Goal: Use online tool/utility: Utilize a website feature to perform a specific function

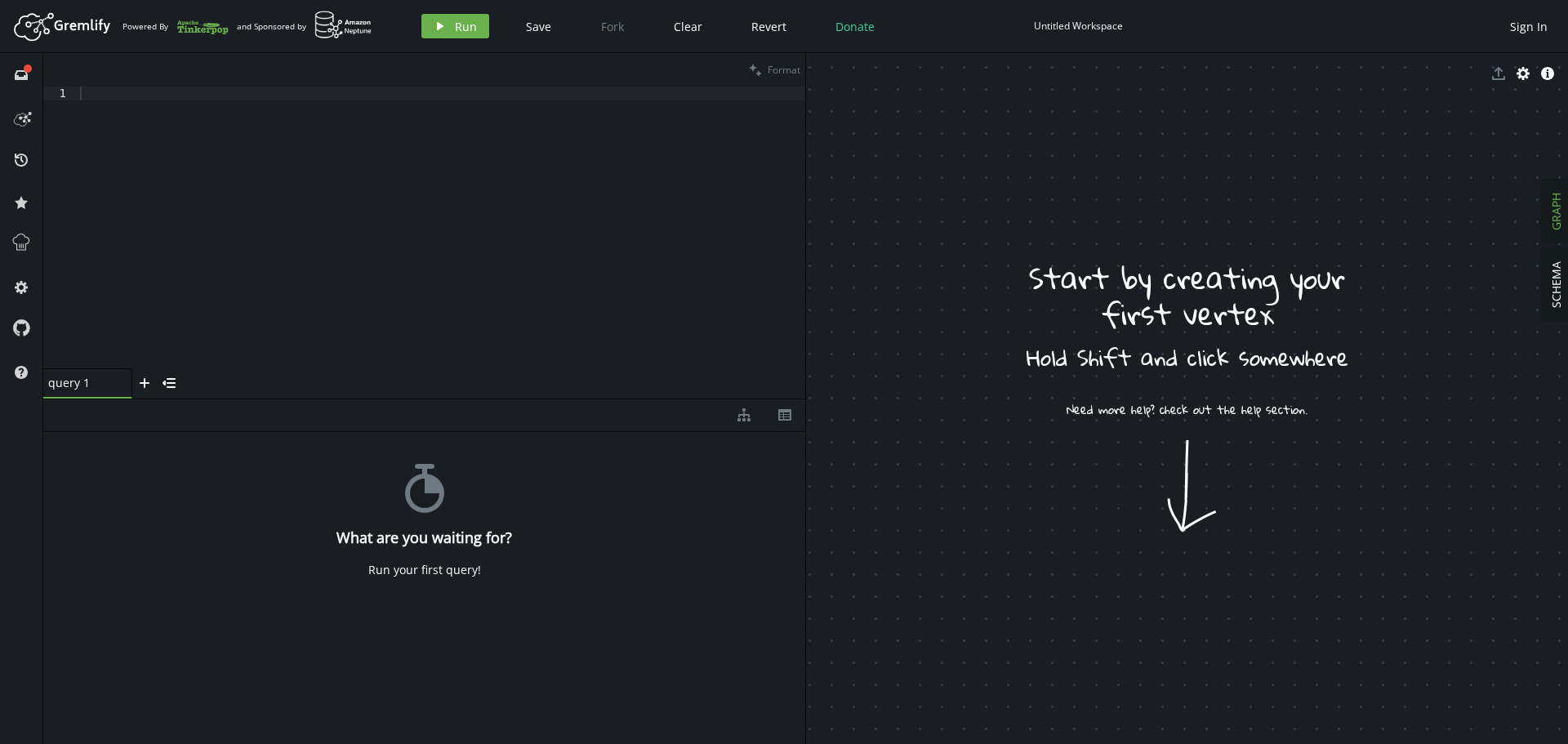
drag, startPoint x: 1181, startPoint y: 459, endPoint x: 1220, endPoint y: 505, distance: 60.3
click at [1555, 292] on span "SCHEMA" at bounding box center [1555, 284] width 15 height 46
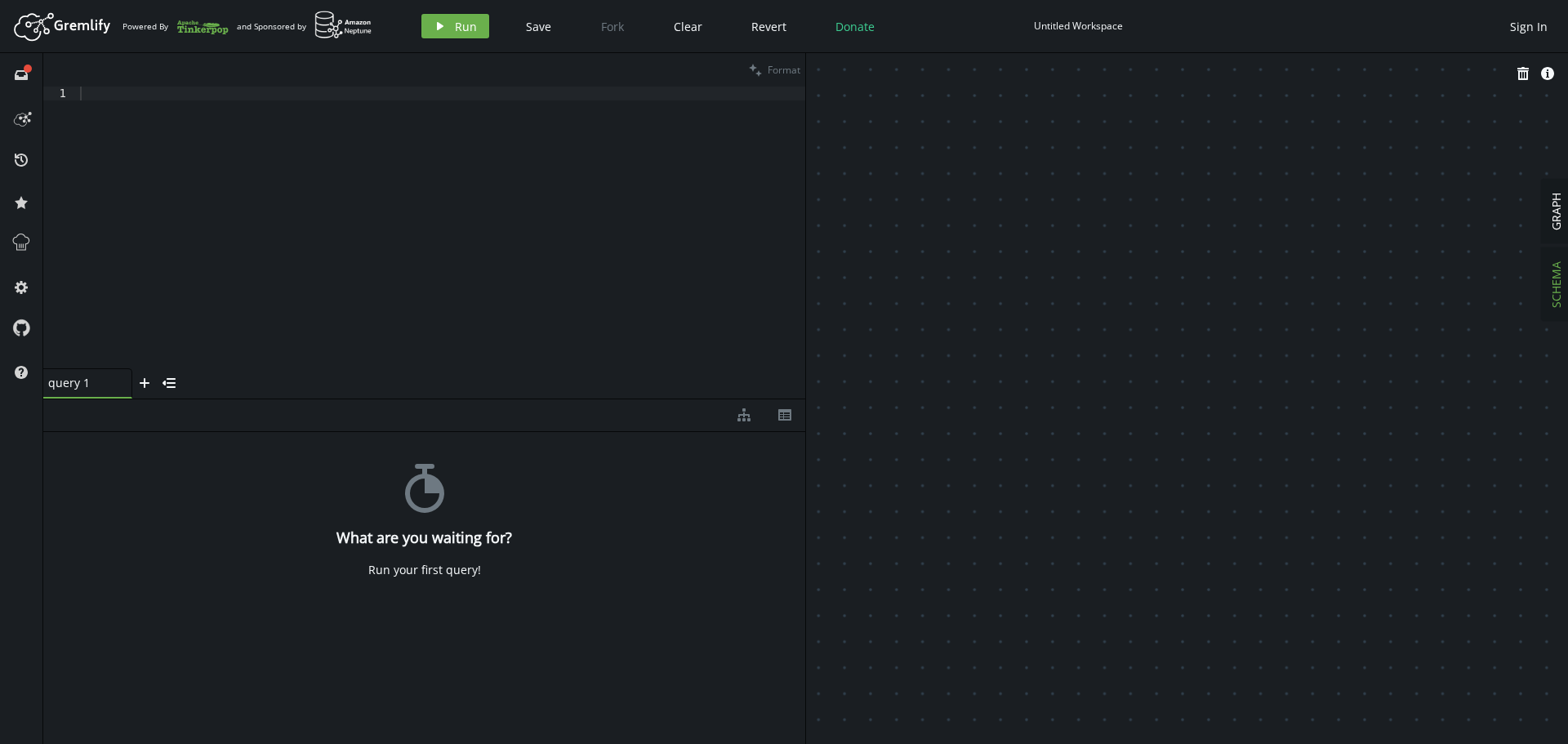
drag, startPoint x: 1173, startPoint y: 295, endPoint x: 1189, endPoint y: 342, distance: 49.6
drag, startPoint x: 1094, startPoint y: 270, endPoint x: 1058, endPoint y: 289, distance: 40.7
click at [29, 286] on button "cog" at bounding box center [21, 286] width 26 height 26
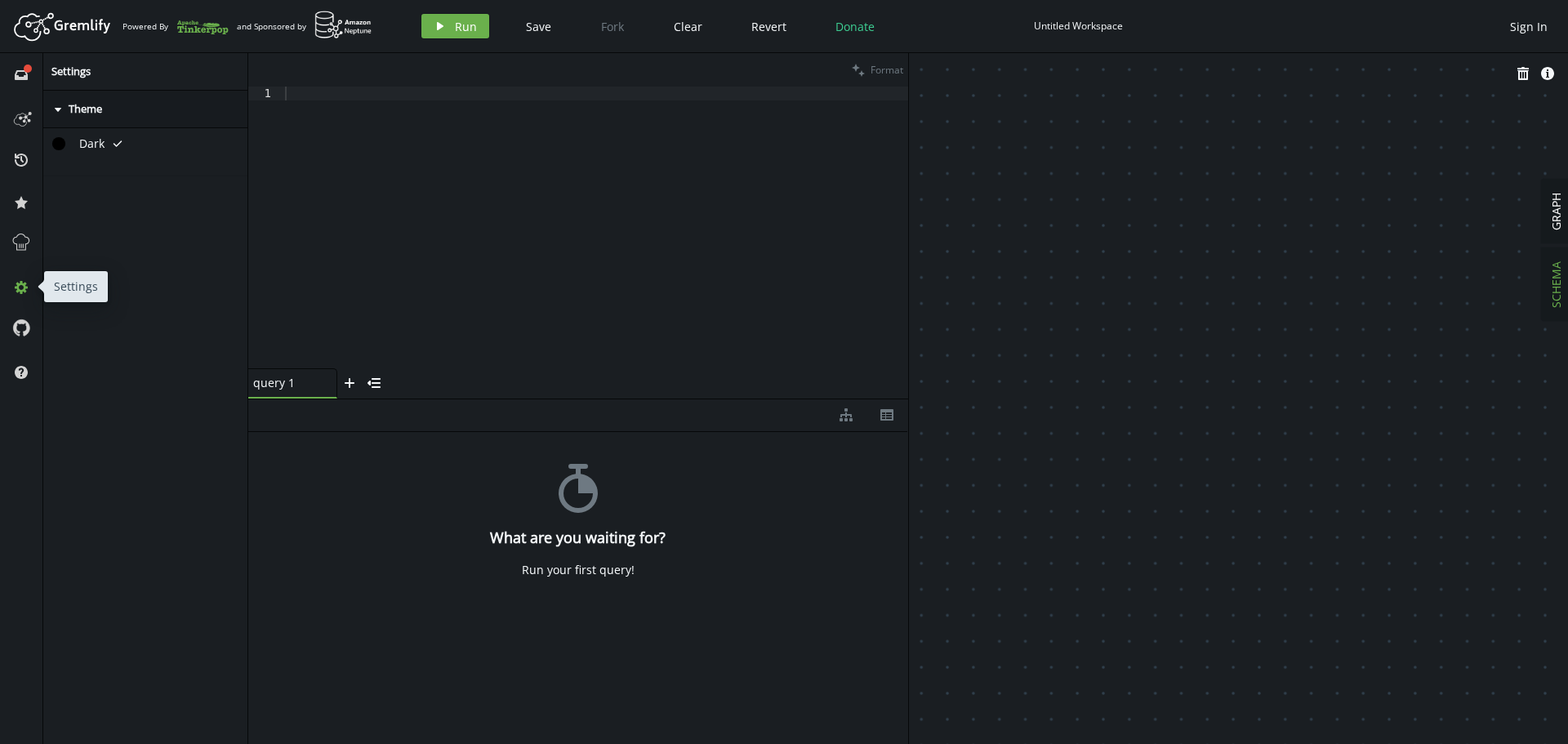
click at [29, 287] on button "cog" at bounding box center [21, 286] width 26 height 26
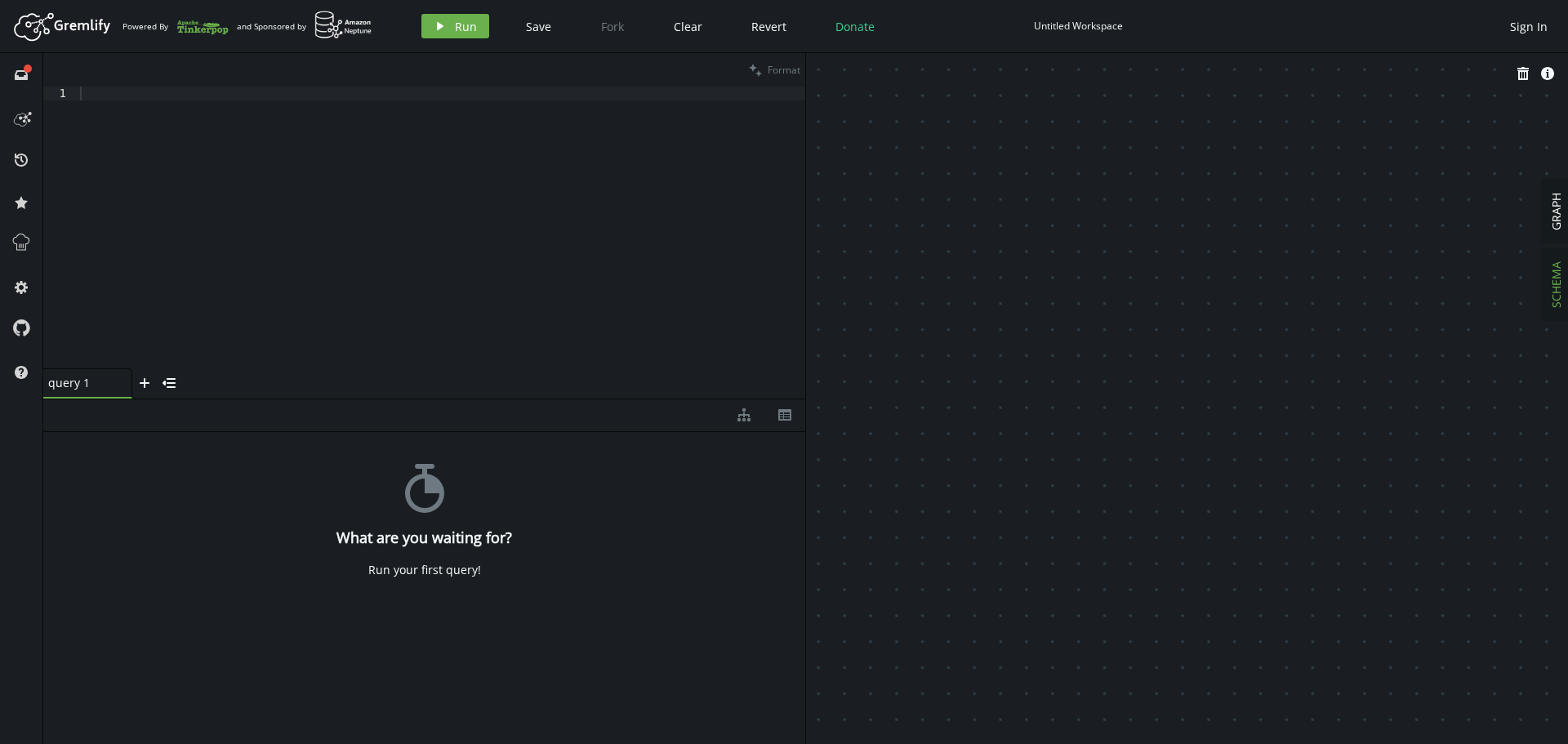
click at [1066, 29] on div "Untitled Workspace" at bounding box center [1078, 26] width 89 height 13
type input "onesait"
click at [1554, 220] on span "GRAPH" at bounding box center [1555, 211] width 15 height 37
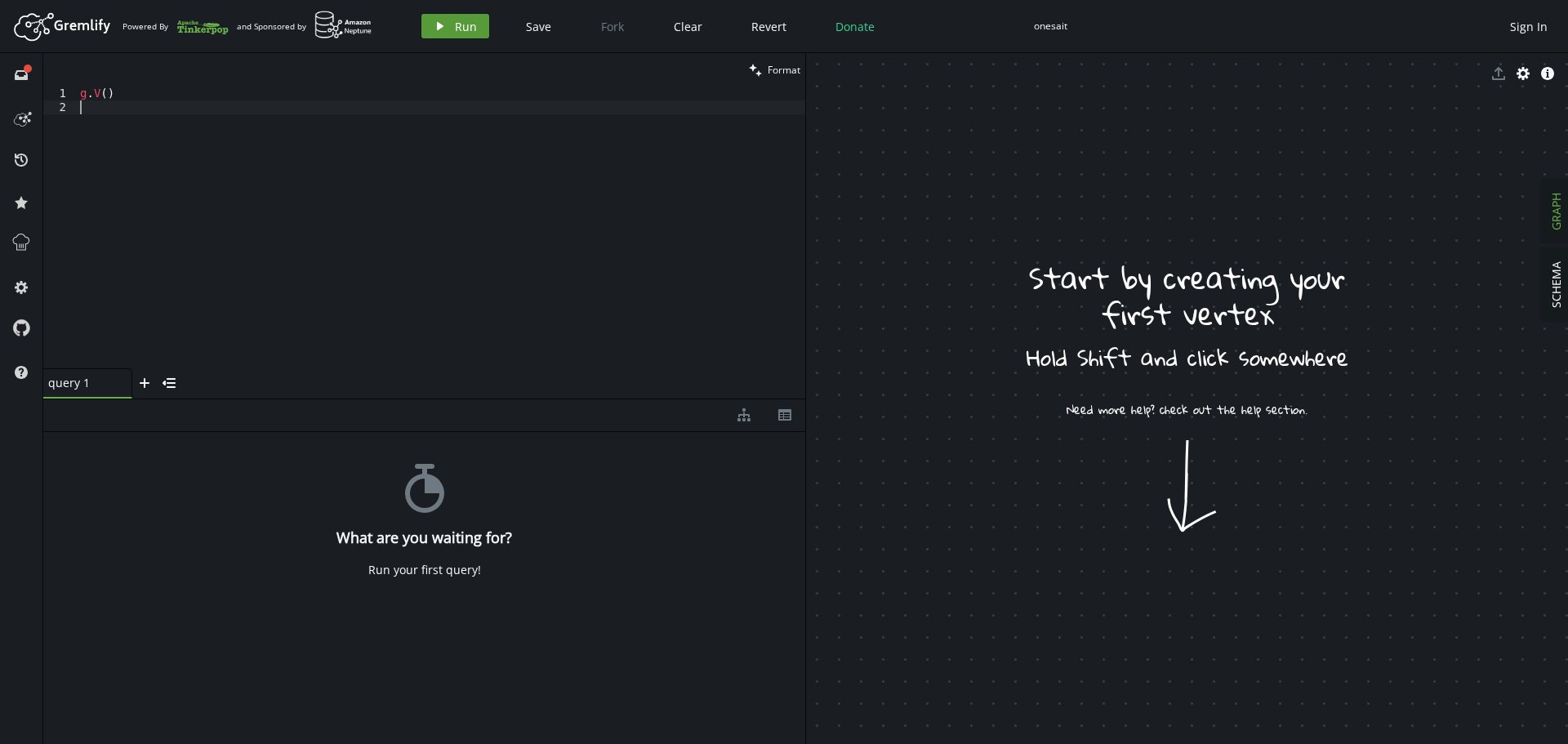
click at [464, 25] on span "Run" at bounding box center [466, 26] width 22 height 15
drag, startPoint x: 123, startPoint y: 94, endPoint x: 45, endPoint y: 94, distance: 78.0
click at [45, 94] on div "g.V() 1 2 g . V ( ) XXXXXXXXXXXXXXXXXXXXXXXXXXXXXXXXXXXXXXXXXXXXXXXXXXXXXXXXXXX…" at bounding box center [424, 227] width 761 height 282
paste textarea "addV('complex').property('id','cplx3').property('name','Site Cusco').next"
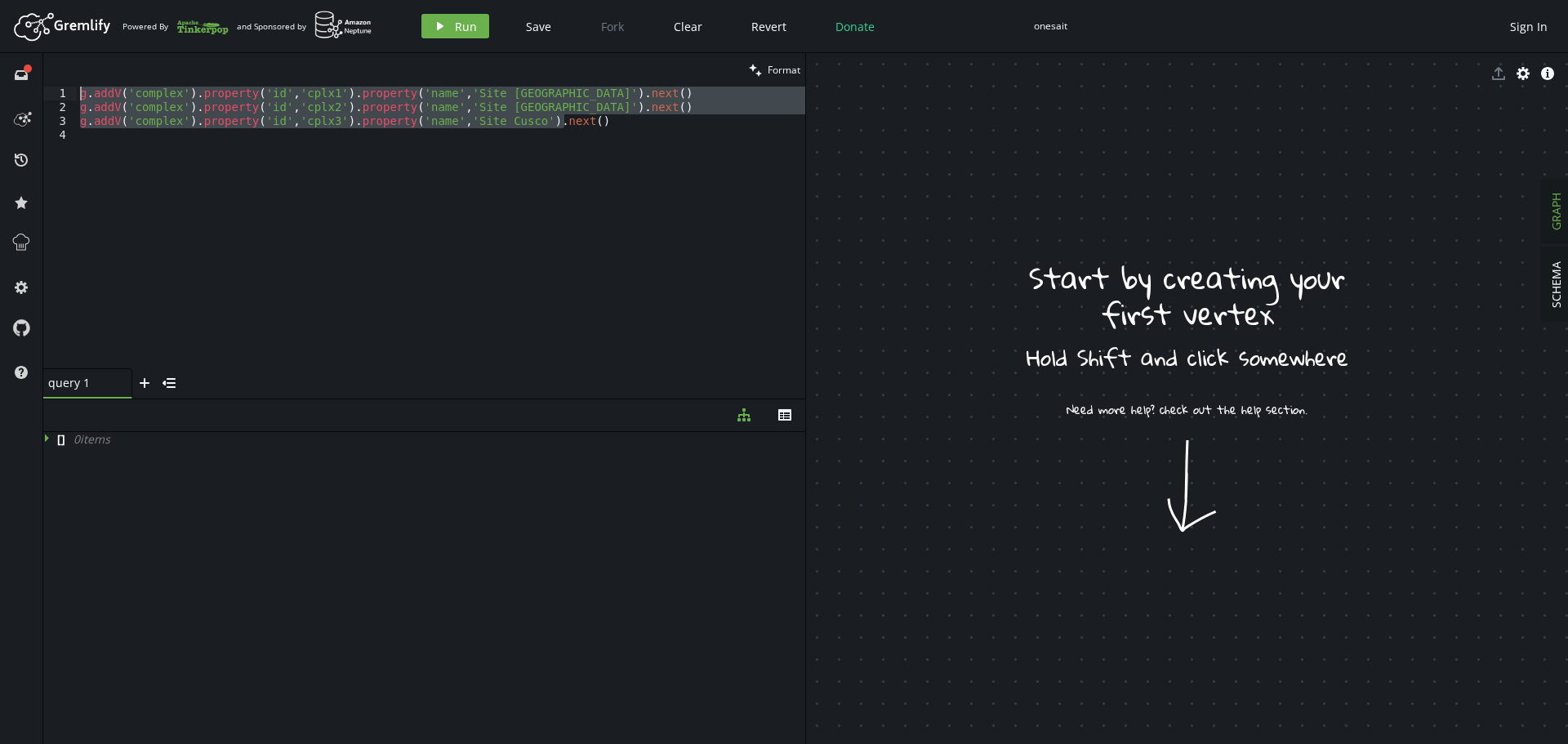
drag, startPoint x: 576, startPoint y: 127, endPoint x: 34, endPoint y: 62, distance: 545.9
click at [34, 62] on div "full-circle inbox history star cog help clean Format g.addV('complex').property…" at bounding box center [784, 399] width 1568 height 691
type textarea "g.addV('complex').property('id','cplx1').property('name','Site Lima').next() g.…"
click at [445, 29] on icon "play" at bounding box center [440, 26] width 13 height 13
click at [77, 441] on icon at bounding box center [76, 439] width 13 height 13
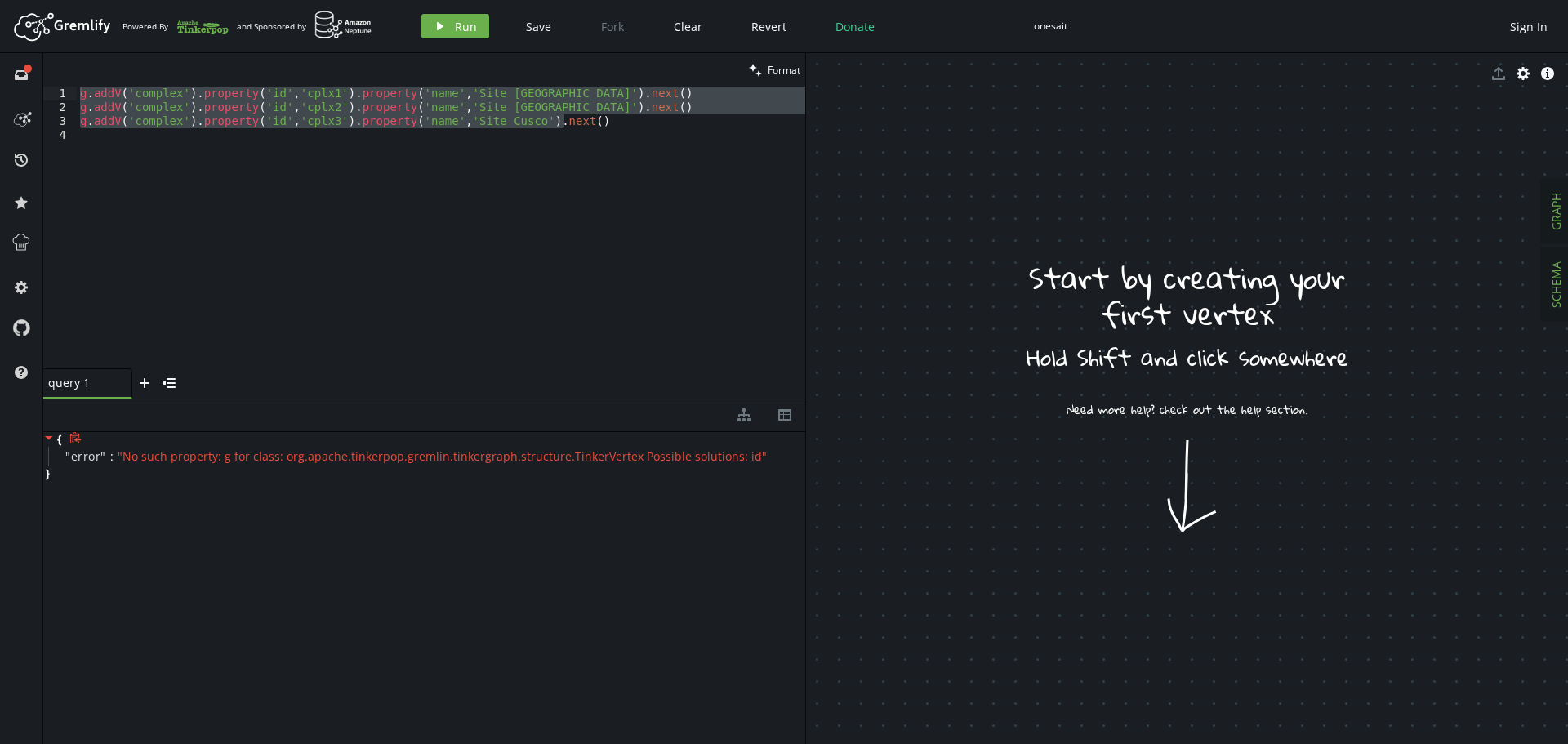
click at [1560, 287] on span "SCHEMA" at bounding box center [1555, 284] width 15 height 46
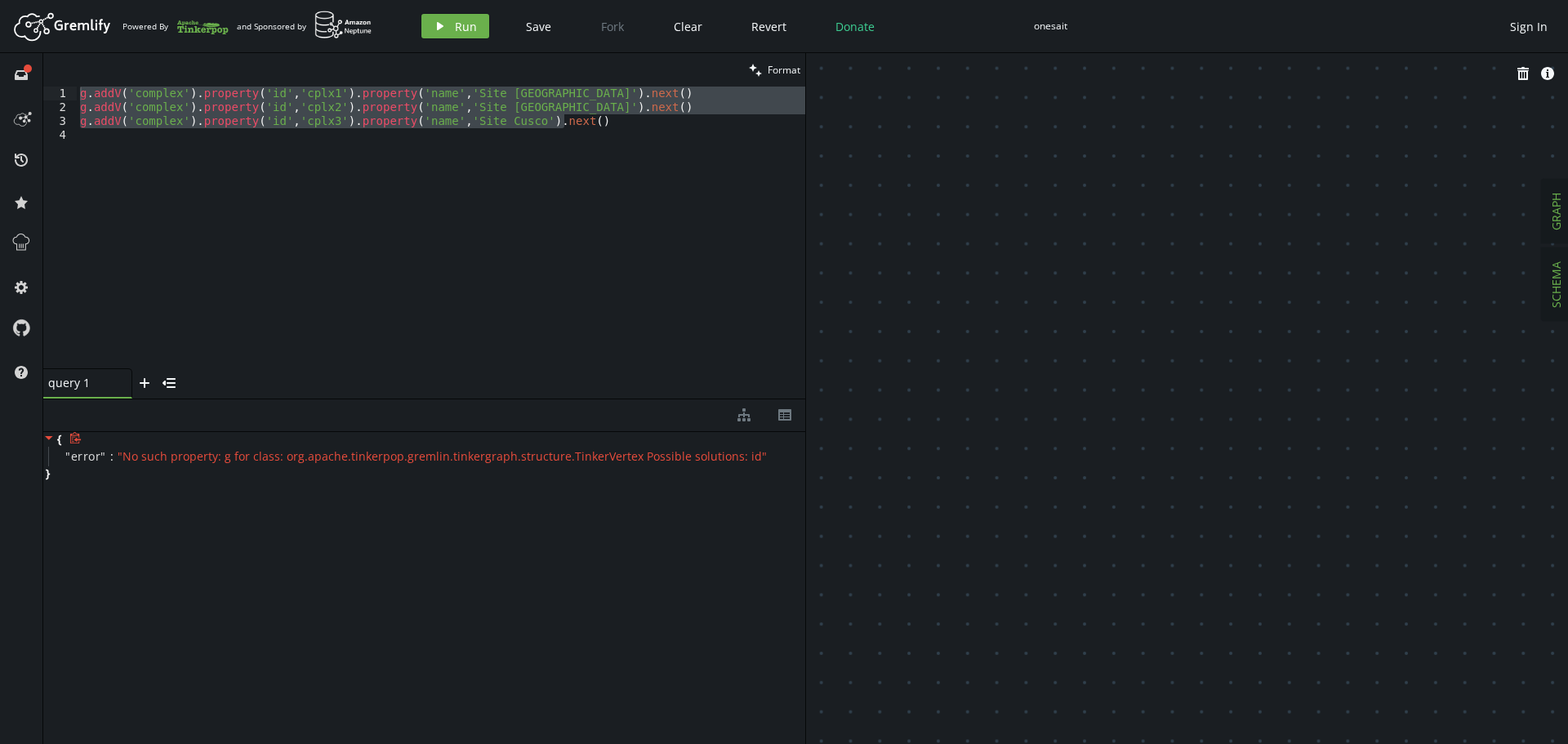
click at [1561, 219] on span "GRAPH" at bounding box center [1555, 211] width 15 height 37
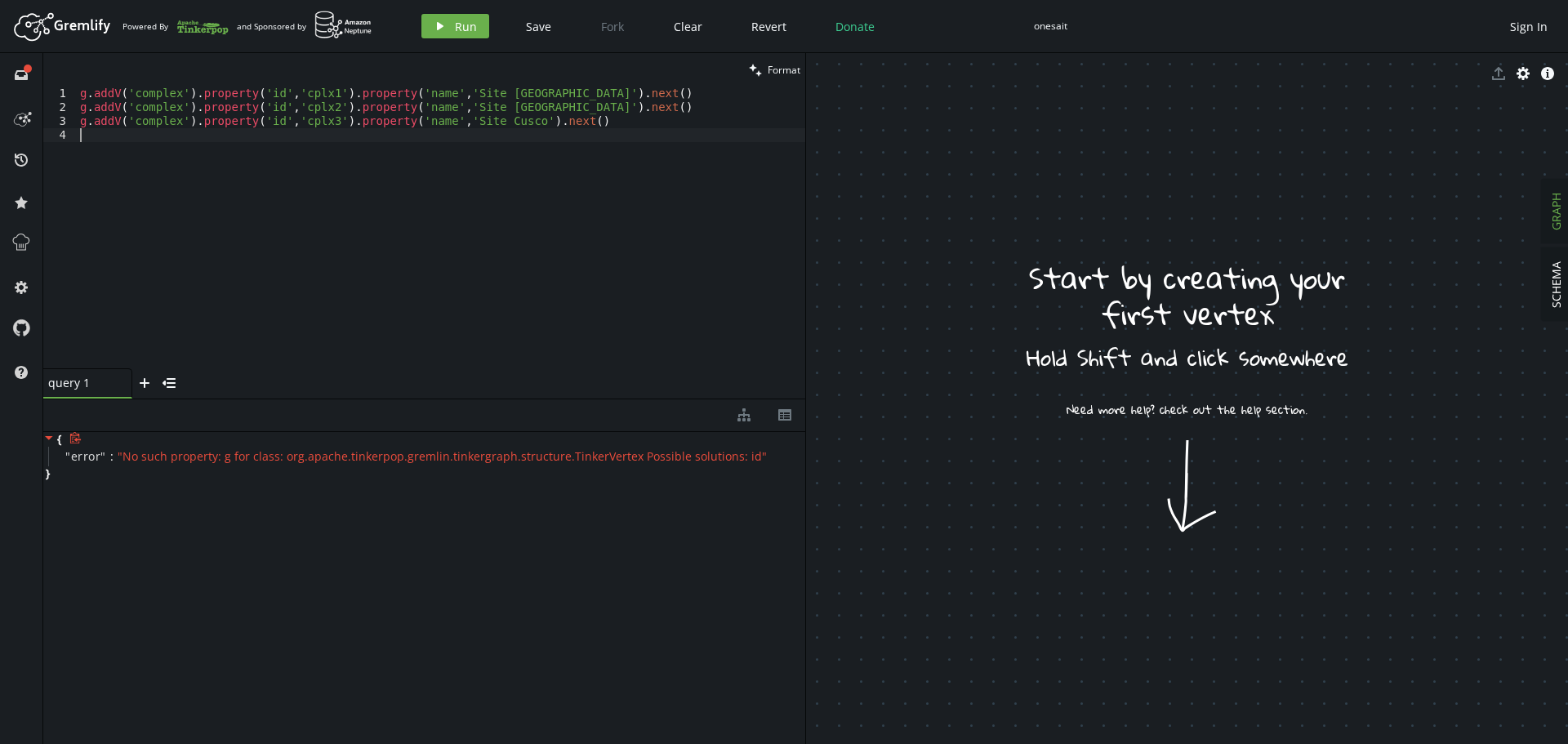
click at [208, 198] on div "g . addV ( 'complex' ) . property ( 'id' , 'cplx1' ) . property ( 'name' , '[GE…" at bounding box center [441, 240] width 729 height 309
drag, startPoint x: 121, startPoint y: 141, endPoint x: 32, endPoint y: 80, distance: 107.9
click at [32, 80] on div "full-circle inbox history star cog help clean Format 1 2 3 4 g . addV ( 'comple…" at bounding box center [784, 399] width 1568 height 691
type textarea "g.addV('complex').property('id','cplx1').property('name','Site Lima').next() g.…"
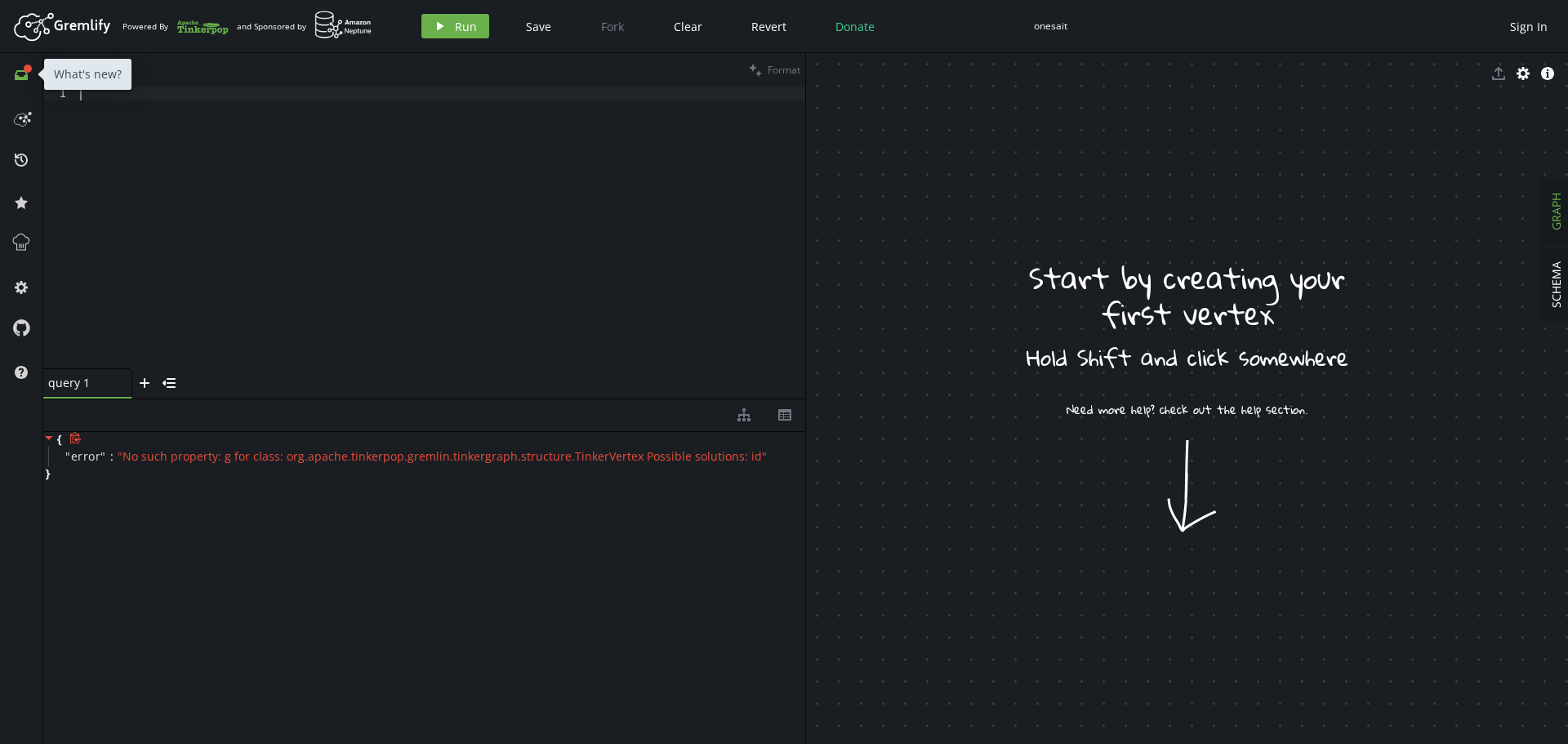
scroll to position [246, 0]
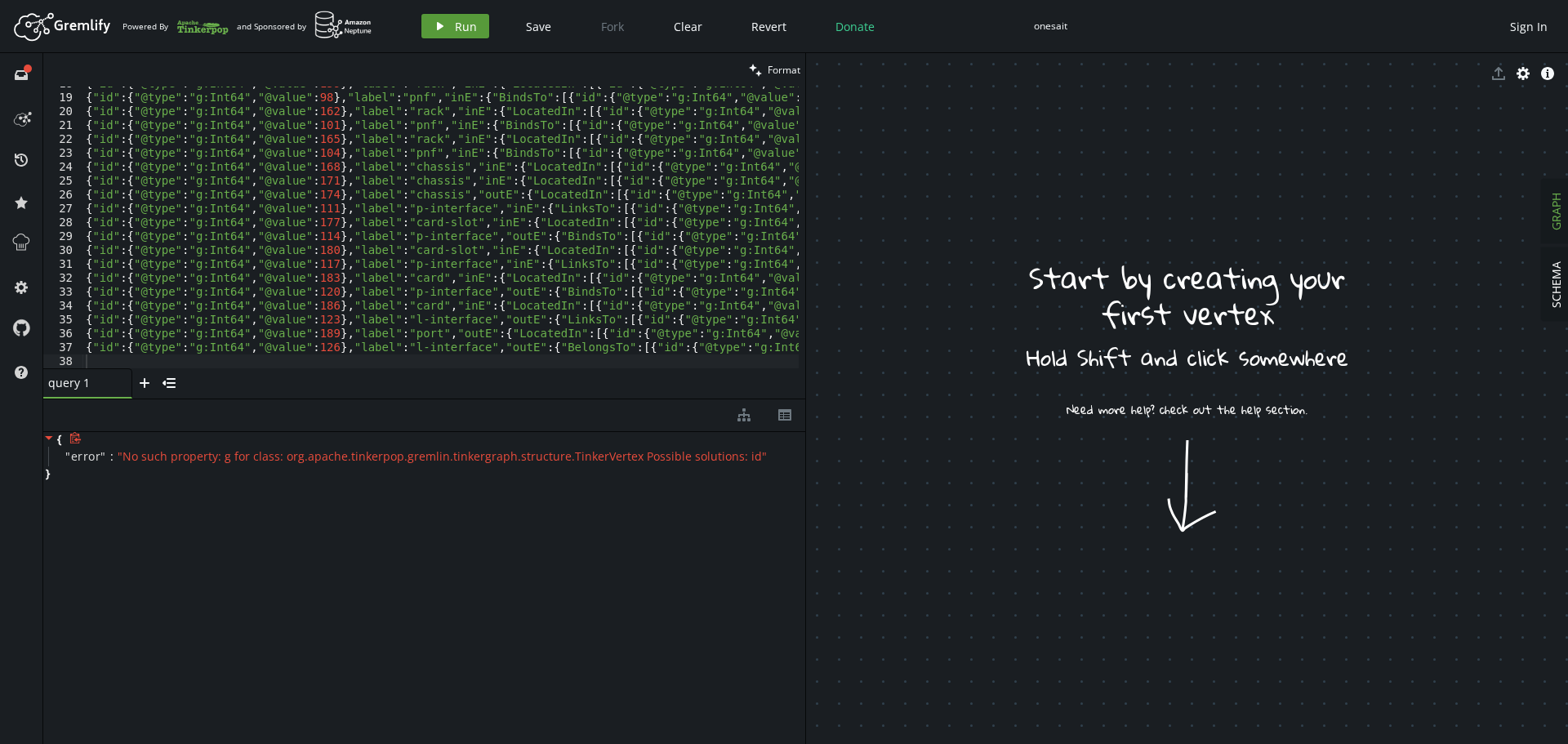
click at [451, 26] on button "play Run" at bounding box center [455, 25] width 68 height 24
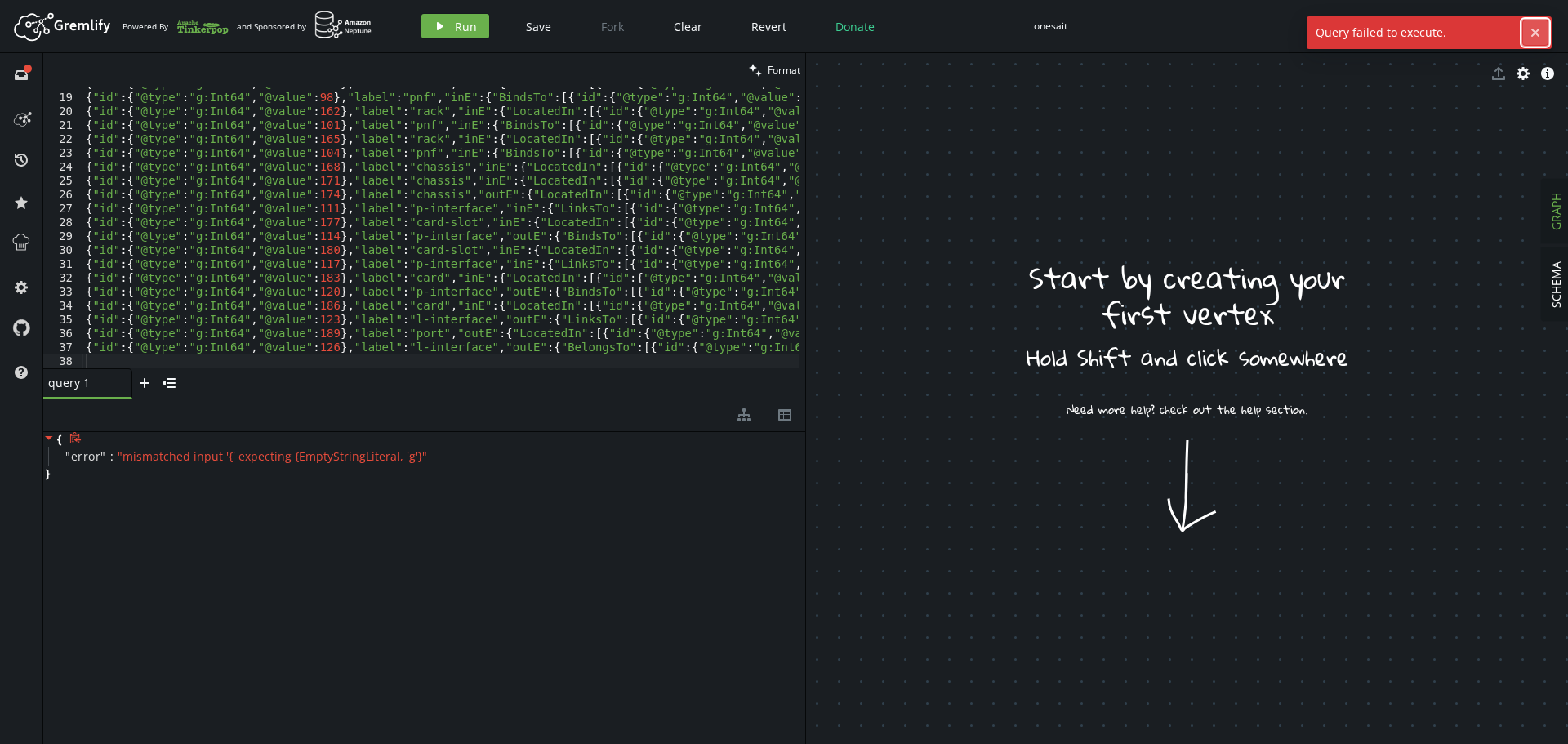
click at [1535, 34] on icon "button" at bounding box center [1534, 33] width 8 height 8
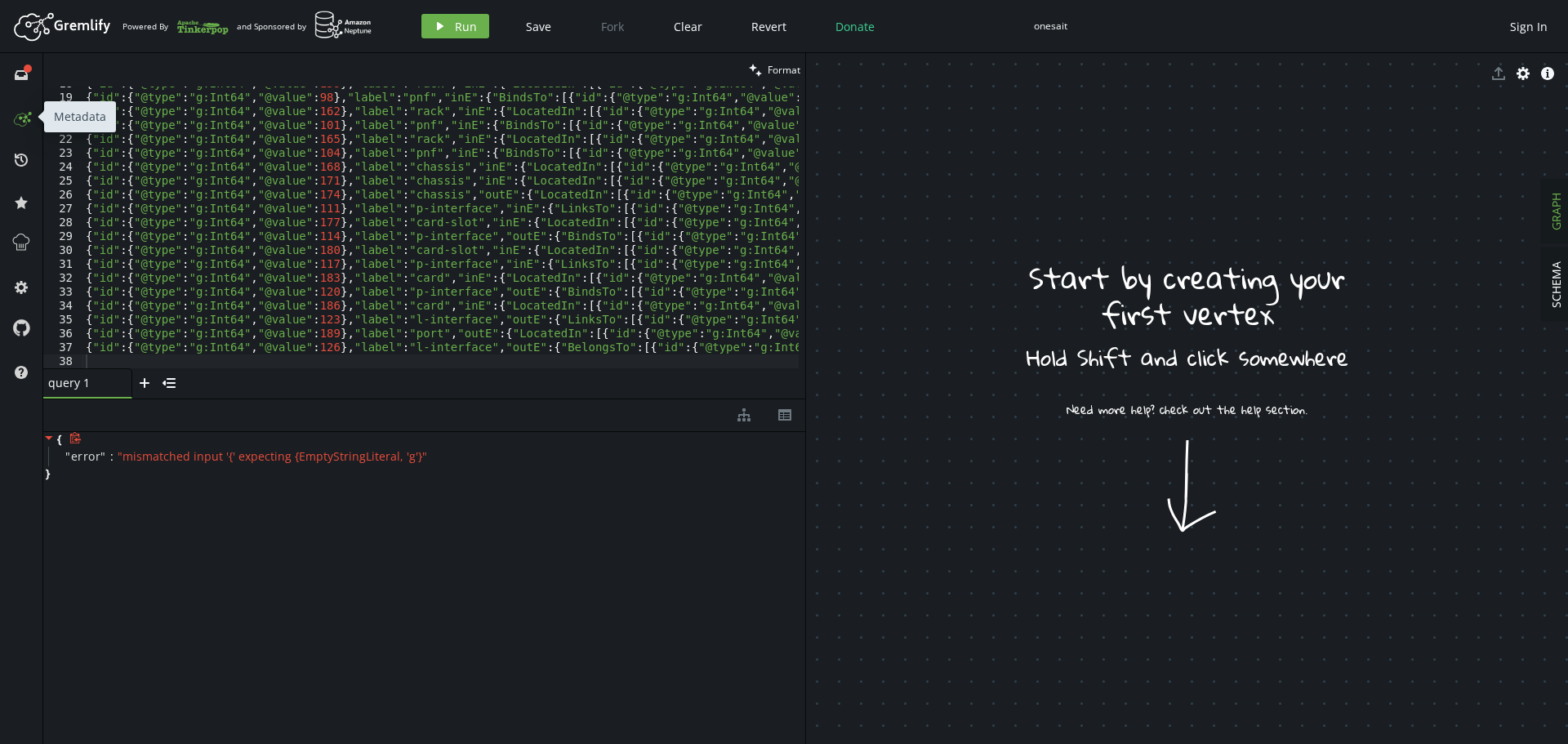
click at [23, 119] on icon at bounding box center [21, 116] width 26 height 26
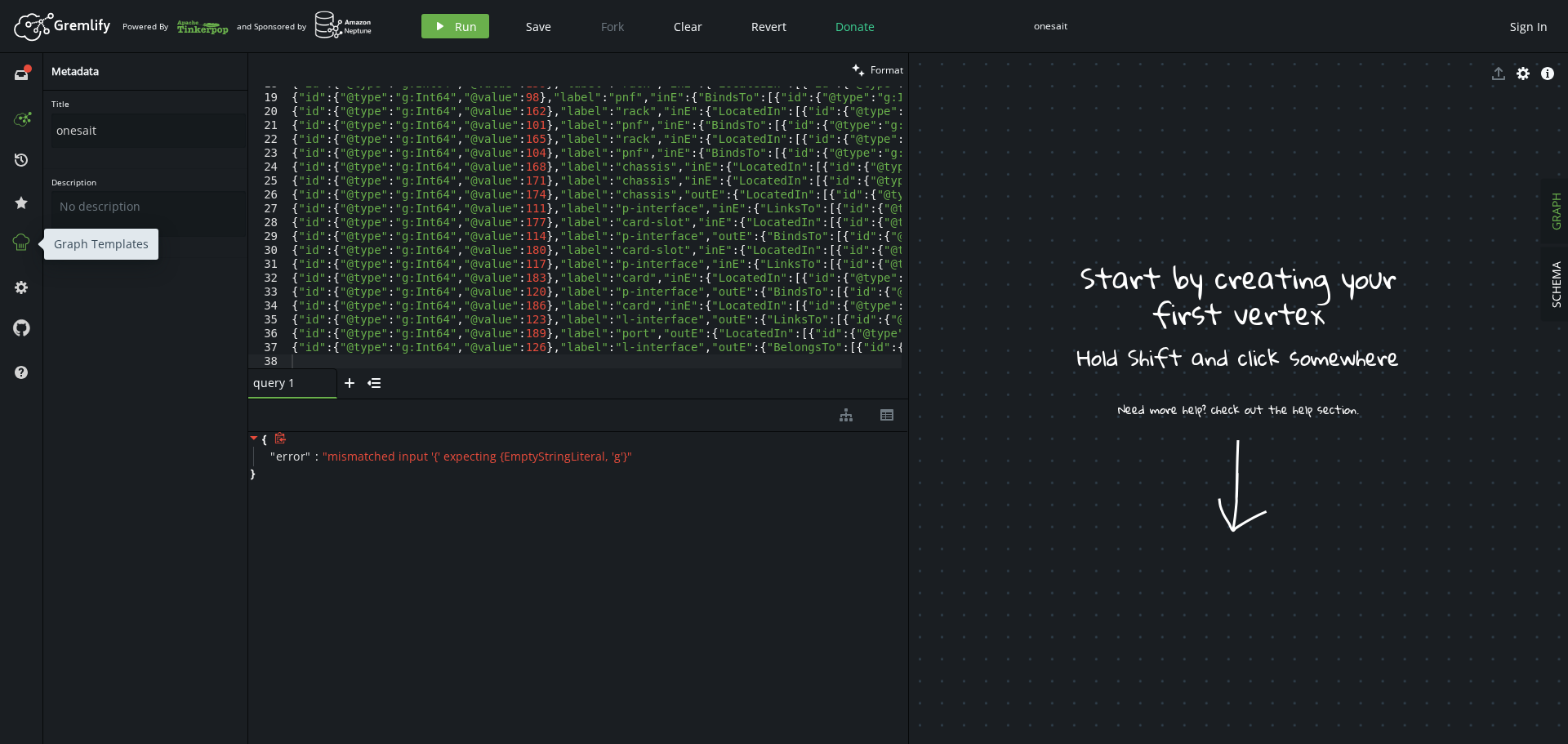
click at [24, 243] on icon at bounding box center [21, 242] width 21 height 21
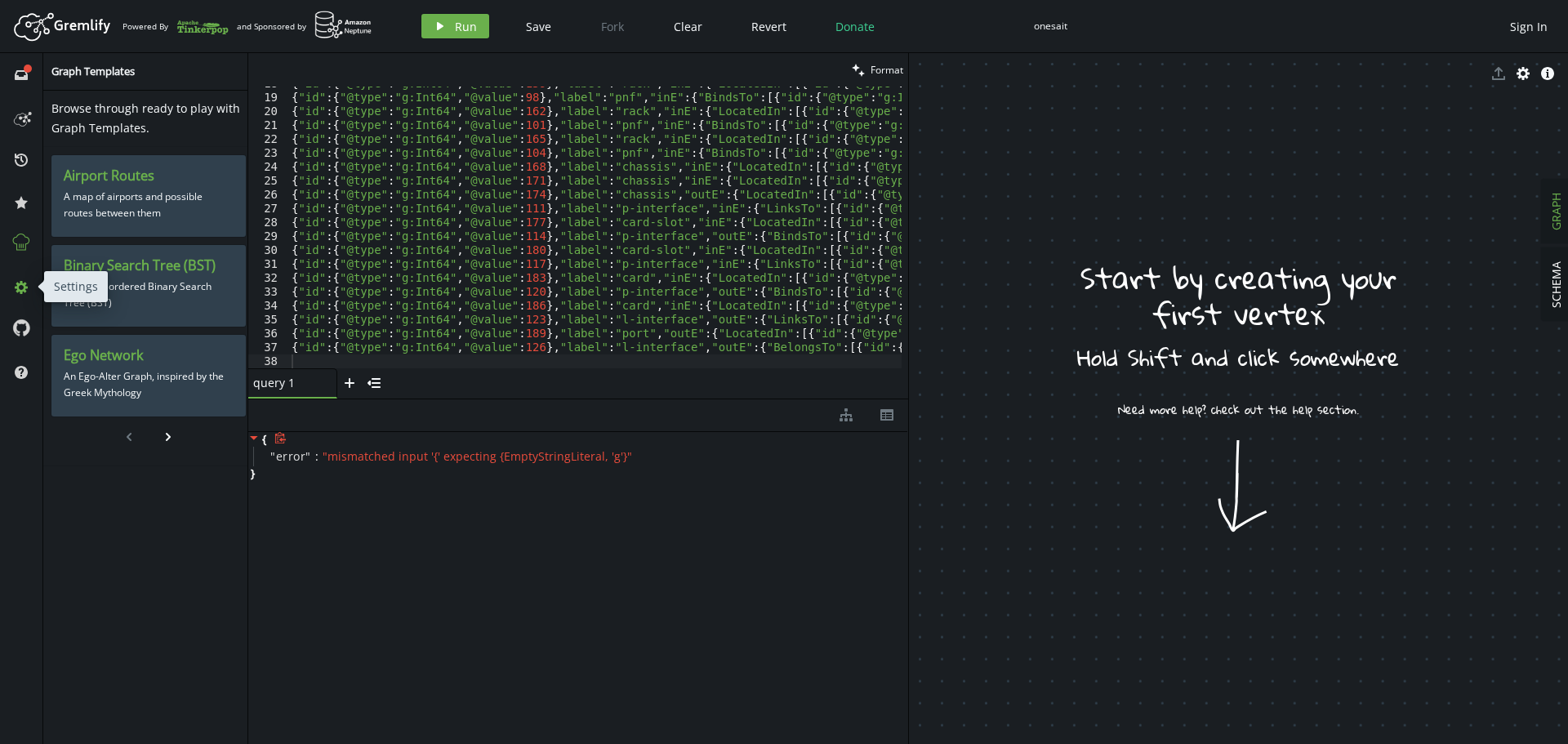
click at [15, 284] on icon "cog" at bounding box center [21, 287] width 13 height 13
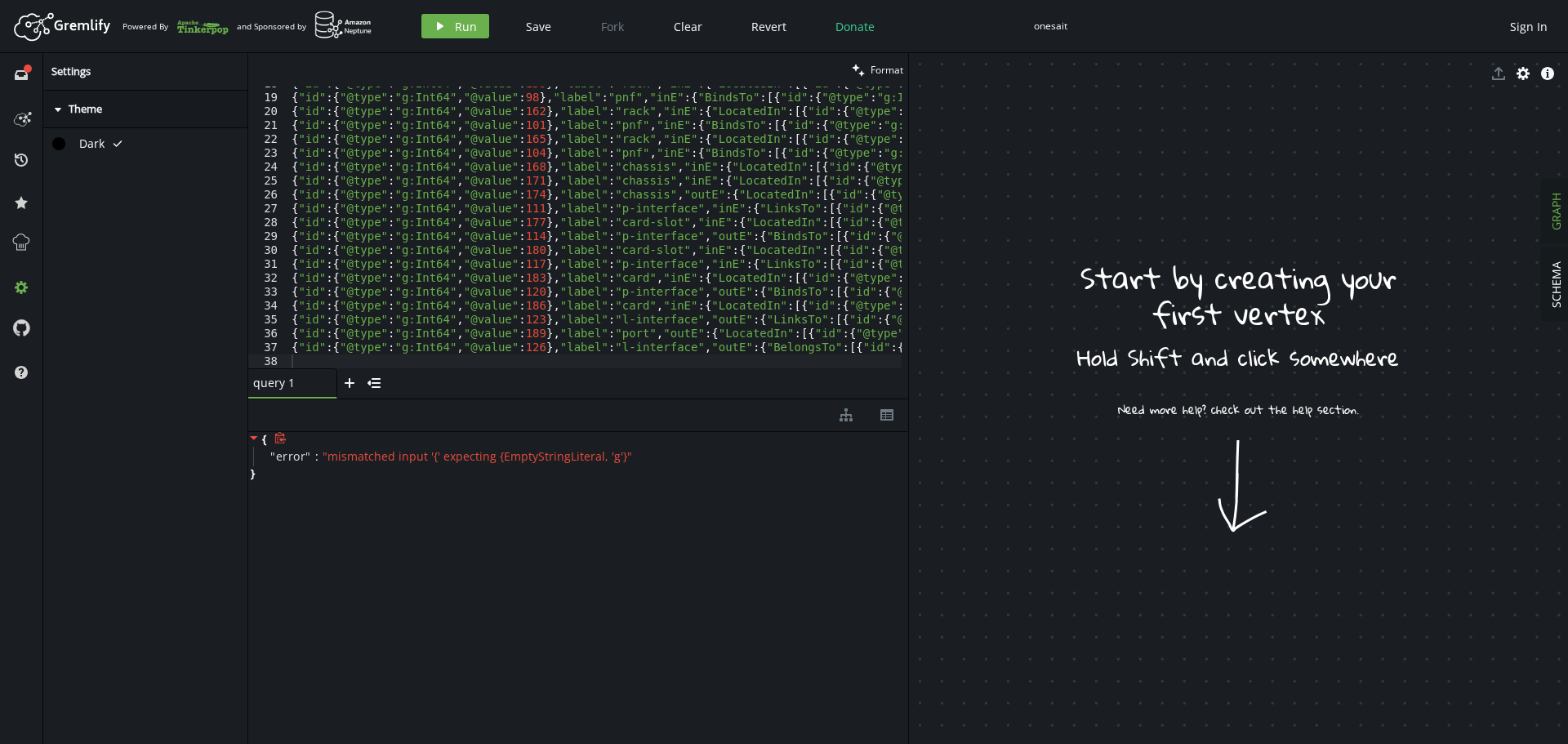
click at [1549, 224] on span "GRAPH" at bounding box center [1555, 211] width 15 height 37
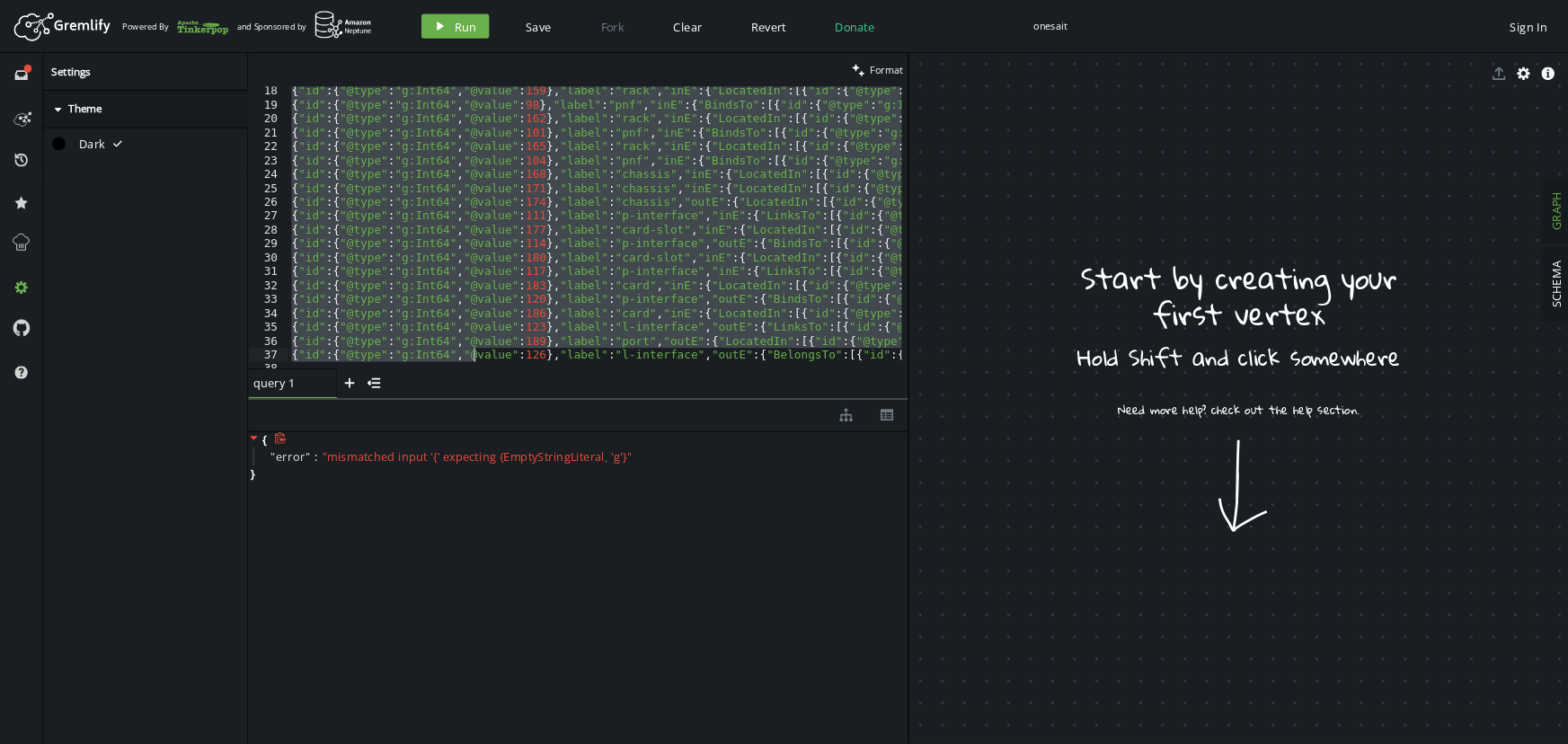
scroll to position [277, 0]
drag, startPoint x: 321, startPoint y: 102, endPoint x: 521, endPoint y: 440, distance: 392.7
click at [521, 440] on div "clean Format {"id":{"@type":"g:Int64","@value":192},"label":"port","outE":{"Loc…" at bounding box center [636, 439] width 726 height 760
type textarea "{"id":{"@type":"g:Int64","@value":126},"label":"l-interface","outE":{"BelongsTo…"
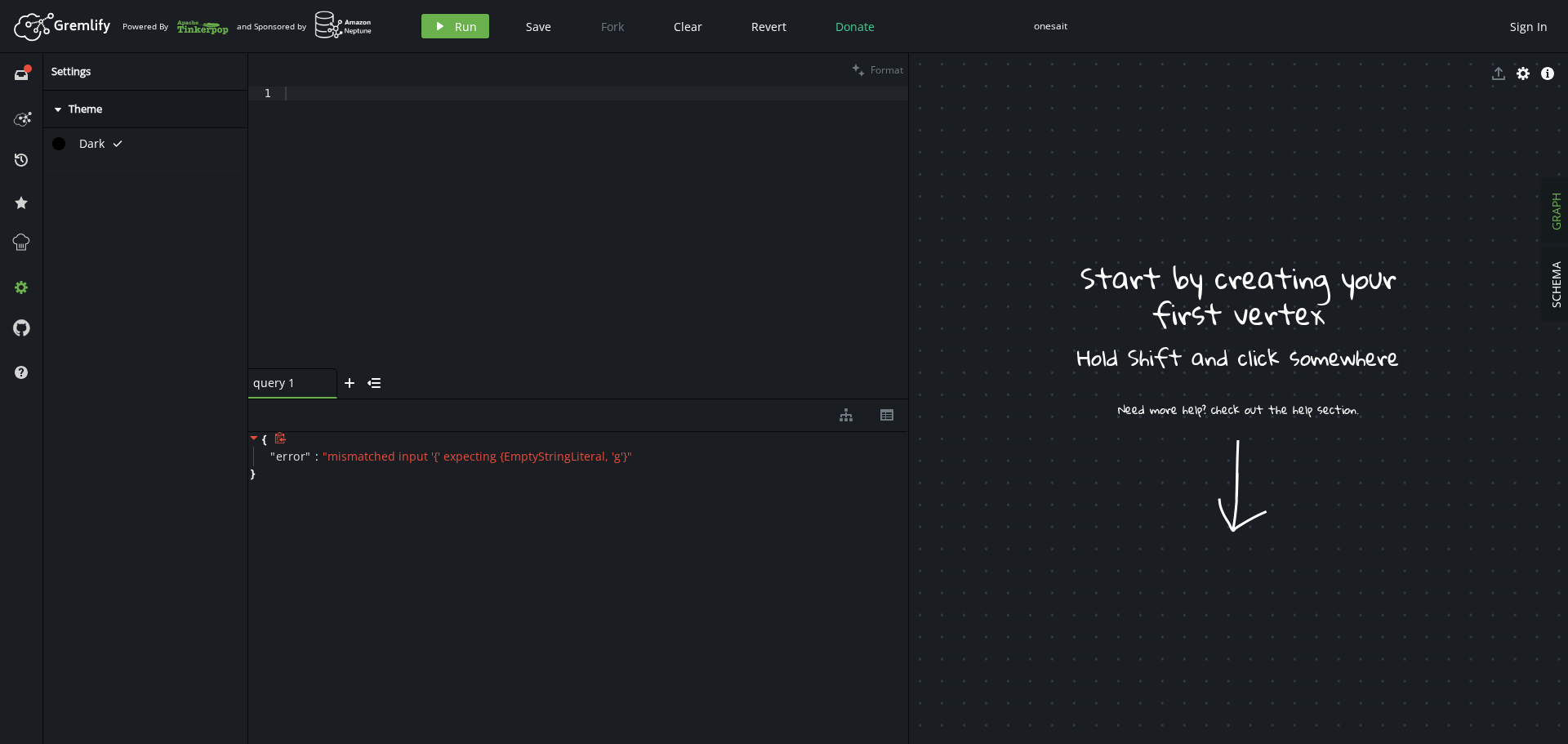
click at [424, 159] on div at bounding box center [595, 240] width 626 height 309
paste textarea "g.addV('complex').property('id','cplx1').property('name','Site Lima')"
type textarea "g.addV('complex').property('id','cplx1').property('name','Site Lima')"
click at [466, 30] on span "Run" at bounding box center [466, 26] width 22 height 15
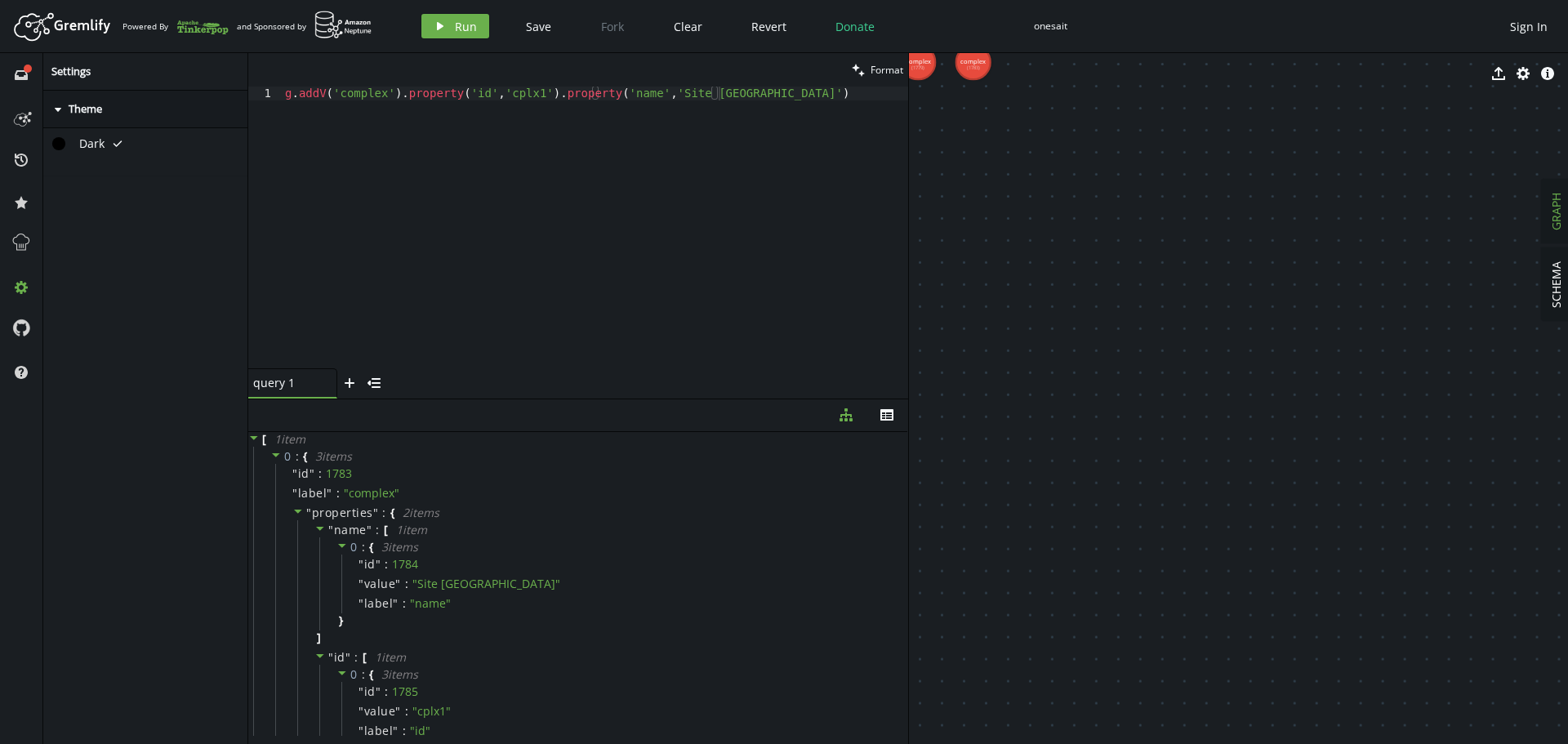
click at [754, 100] on div "g . addV ( 'complex' ) . property ( 'id' , 'cplx1' ) . property ( 'name' , '[GE…" at bounding box center [595, 240] width 626 height 309
paste textarea "g.addV('complex').property('id','cplx2').property('name','Site [GEOGRAPHIC_DATA…"
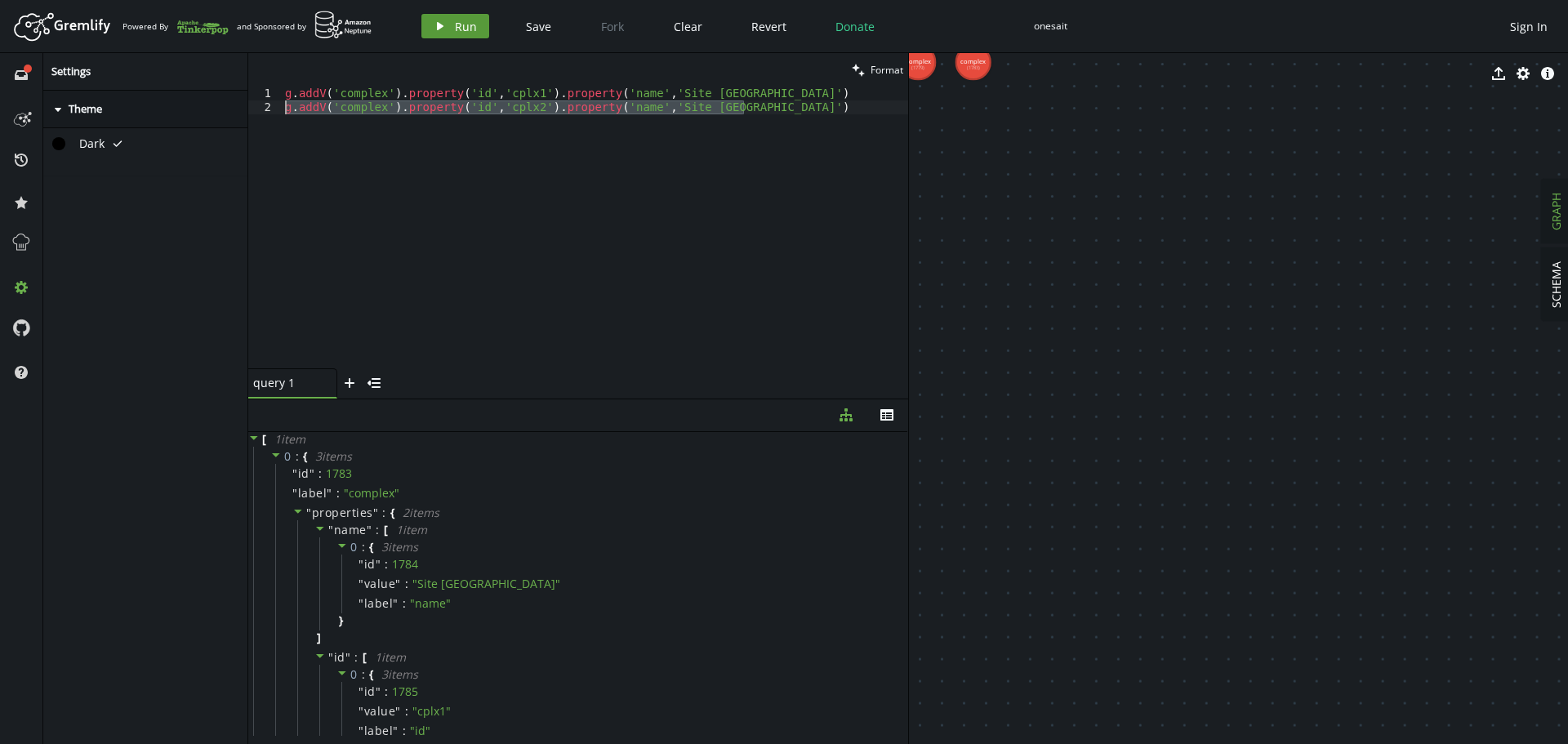
type textarea "g.addV('complex').property('id','cplx2').property('name','Site [GEOGRAPHIC_DATA…"
click at [455, 28] on span "Run" at bounding box center [466, 26] width 22 height 15
drag, startPoint x: 1139, startPoint y: 260, endPoint x: 1234, endPoint y: 442, distance: 205.3
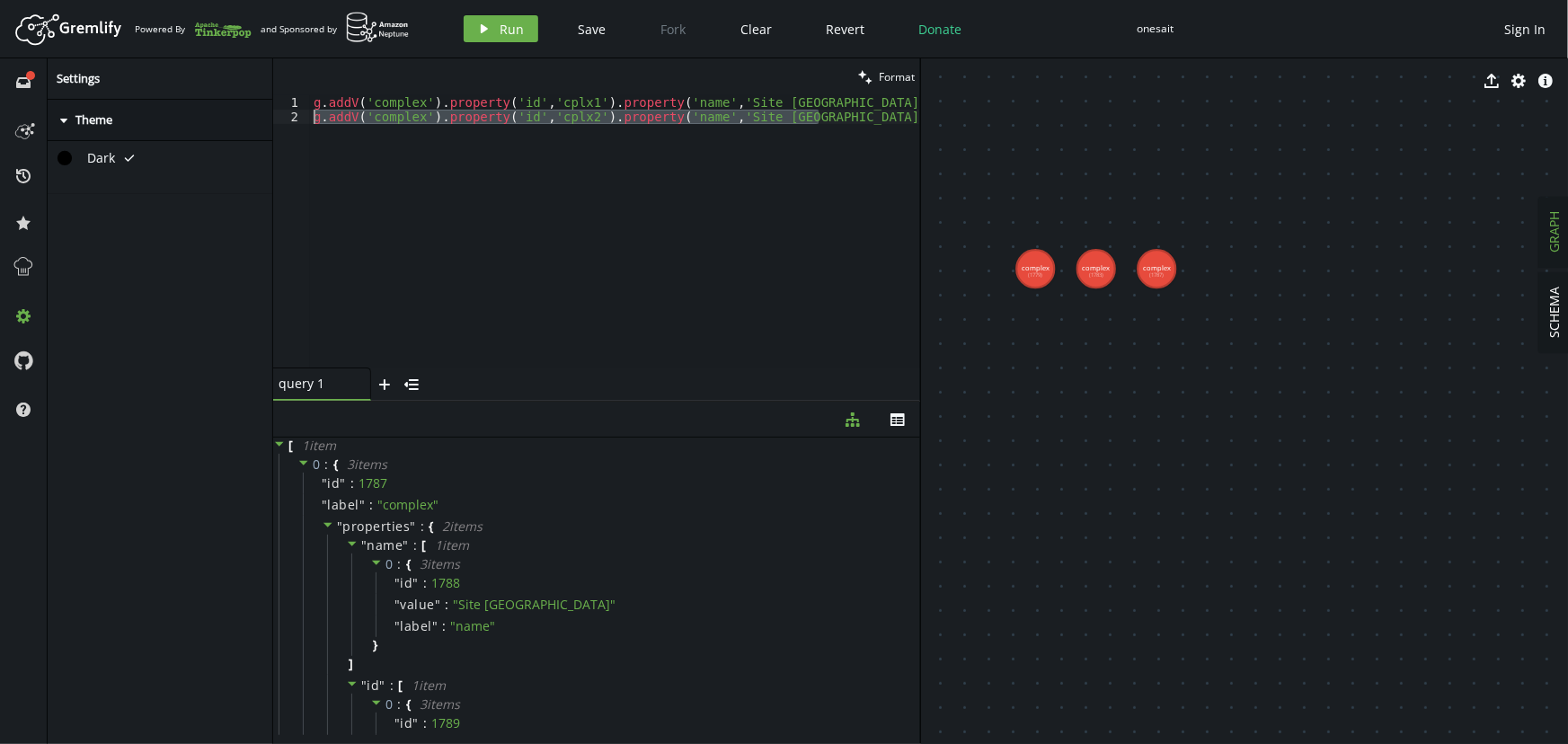
click at [485, 212] on div "g . addV ( 'complex' ) . property ( 'id' , 'cplx1' ) . property ( 'name' , '[GE…" at bounding box center [615, 230] width 610 height 272
paste textarea "g.addV('complex').property('id','cplx3').property('name','Site Cusco')"
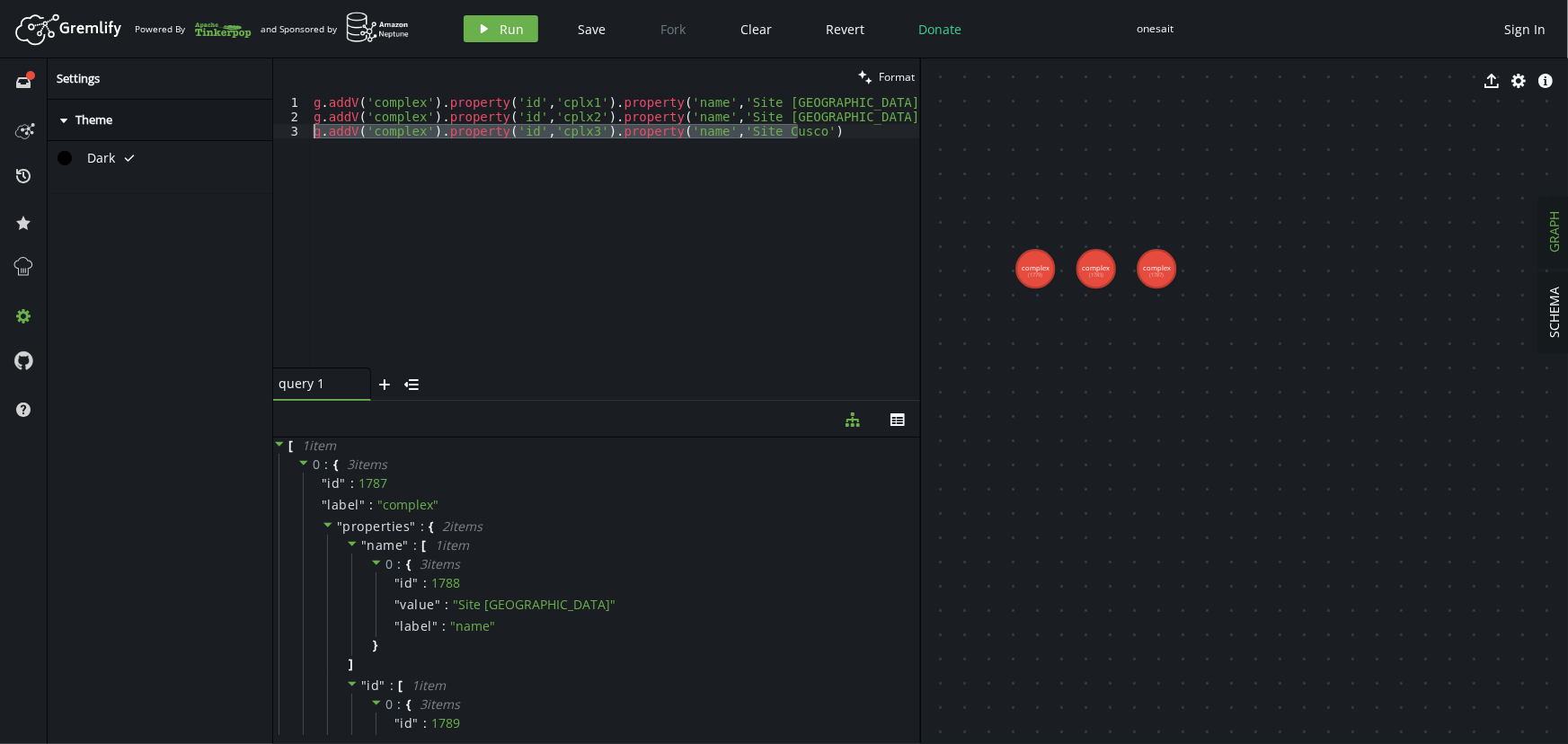
drag, startPoint x: 798, startPoint y: 132, endPoint x: 235, endPoint y: 118, distance: 563.2
click at [233, 131] on div "full-circle inbox history star cog help Settings caret-right Theme Dark tick cl…" at bounding box center [784, 401] width 1568 height 685
click at [495, 25] on button "play Run" at bounding box center [501, 28] width 75 height 27
click at [840, 147] on div "g . addV ( 'complex' ) . property ( 'id' , 'cplx1' ) . property ( 'name' , '[GE…" at bounding box center [615, 230] width 610 height 272
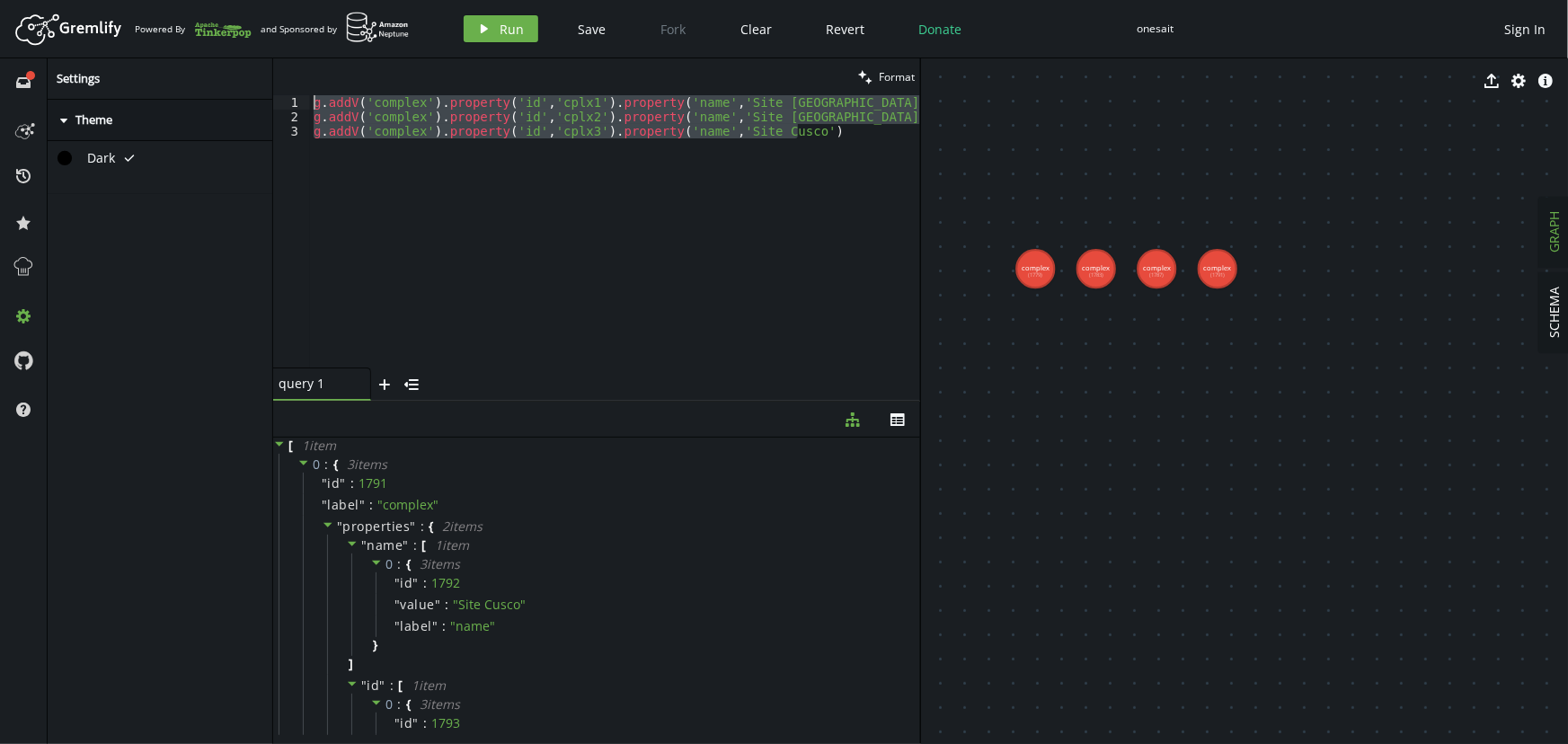
drag, startPoint x: 835, startPoint y: 132, endPoint x: 84, endPoint y: 64, distance: 754.1
click at [86, 66] on div "full-circle inbox history star cog help Settings caret-right Theme Dark tick cl…" at bounding box center [784, 401] width 1568 height 685
paste textarea "pnf').property('id','pnf4').property('pnf-name','Juniper_MX480"
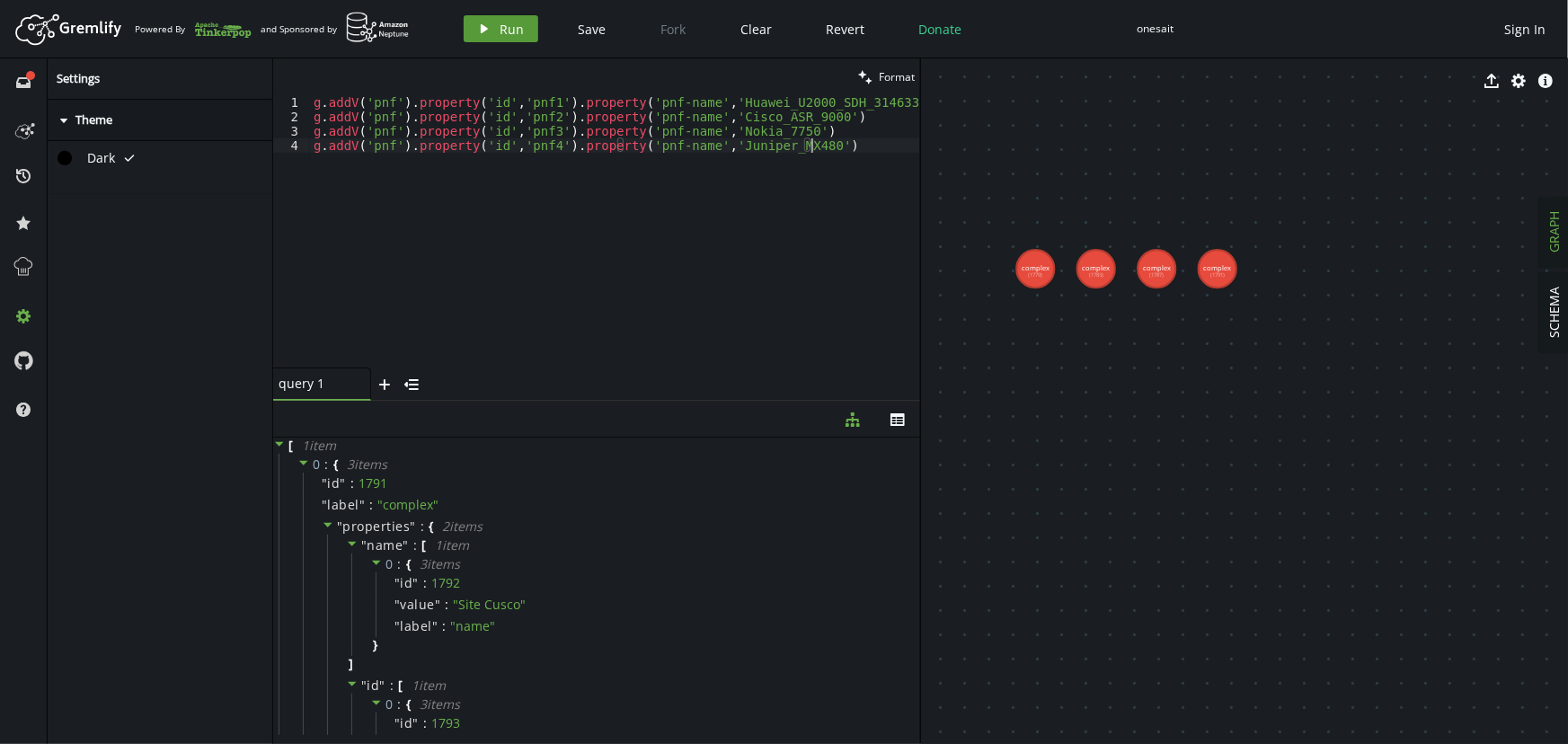
click at [507, 32] on span "Run" at bounding box center [513, 29] width 24 height 17
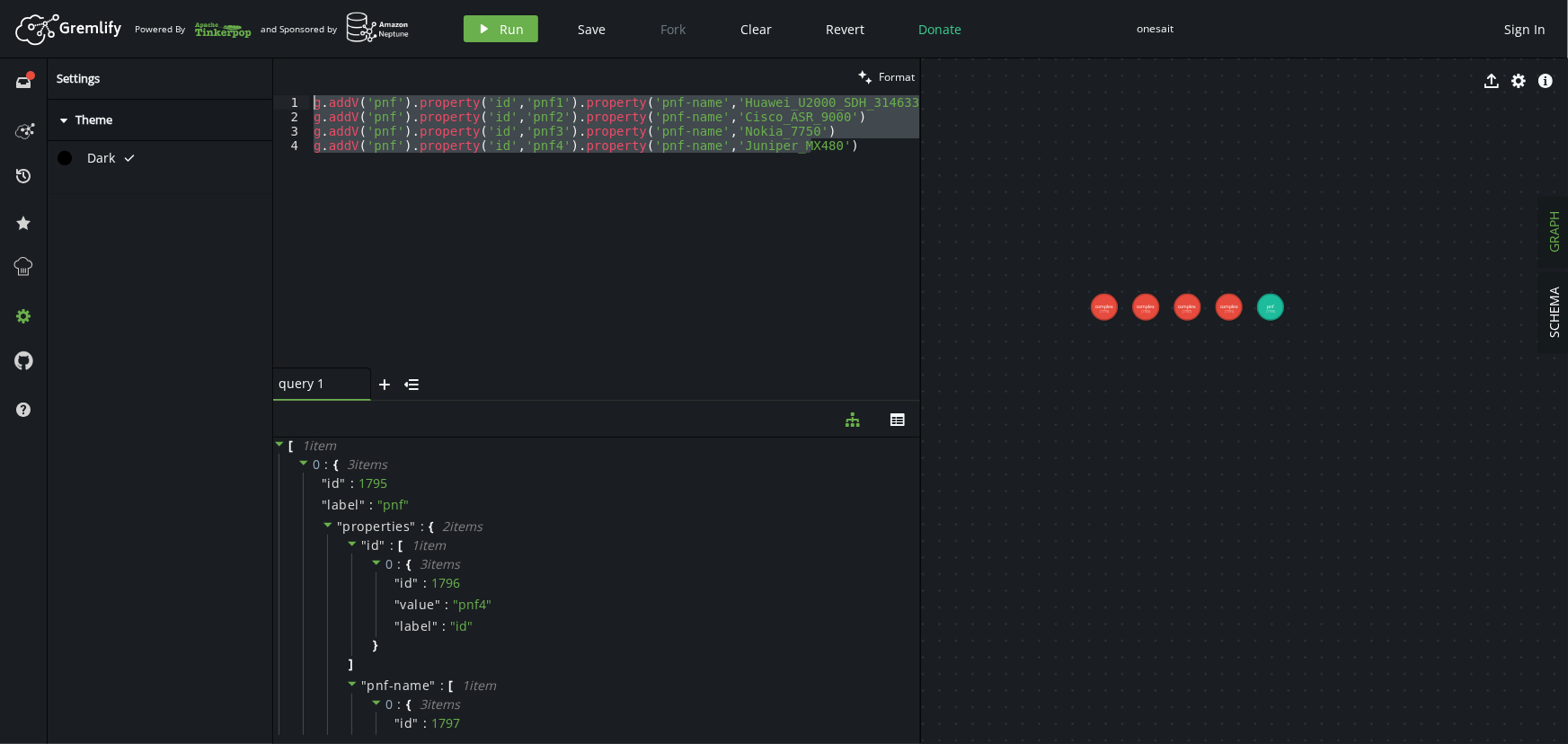
drag, startPoint x: 839, startPoint y: 150, endPoint x: 251, endPoint y: 104, distance: 589.8
click at [251, 104] on div "full-circle inbox history star cog help Settings caret-right Theme Dark tick cl…" at bounding box center [784, 401] width 1568 height 685
click at [501, 29] on span "Run" at bounding box center [513, 29] width 24 height 17
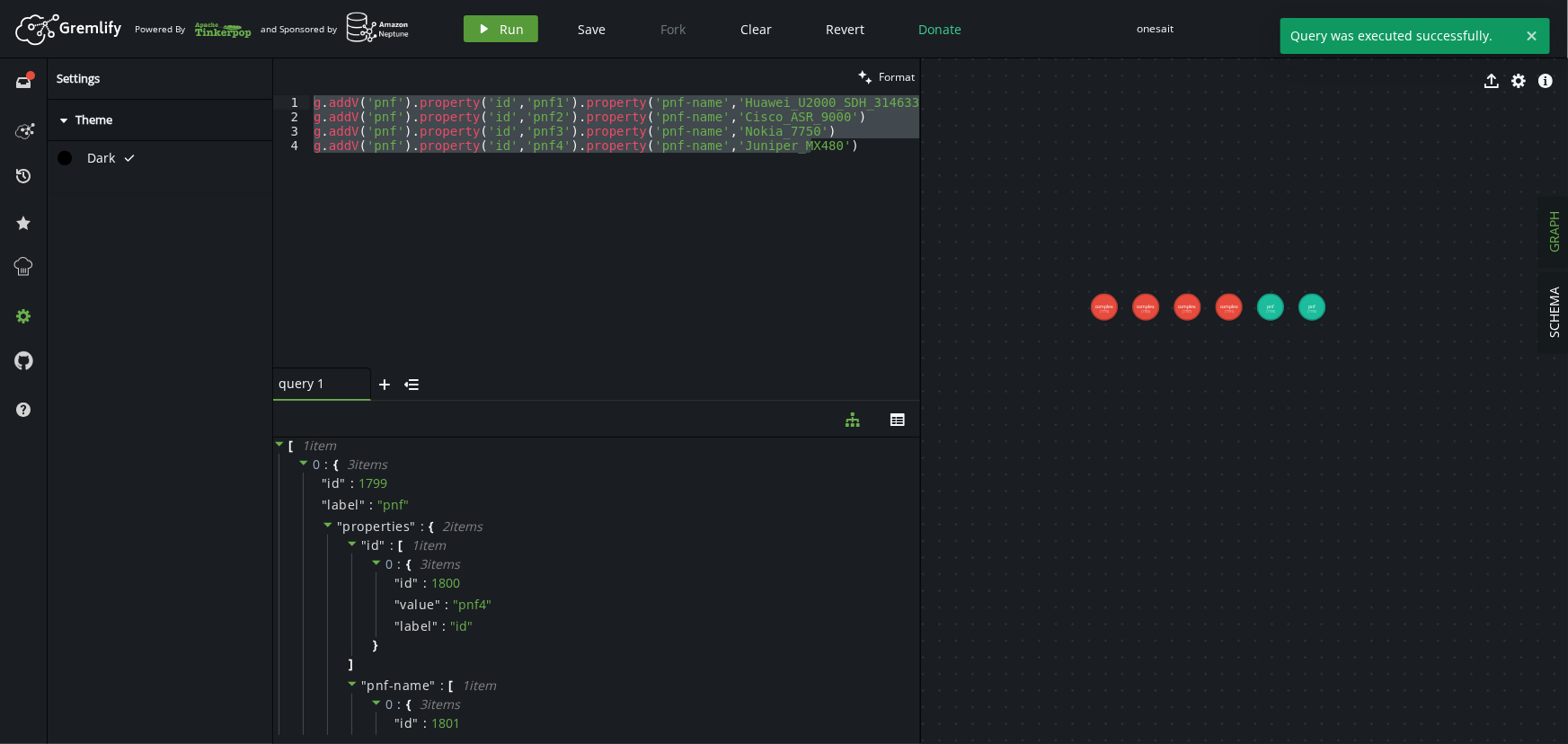
click at [501, 29] on span "Run" at bounding box center [513, 29] width 24 height 17
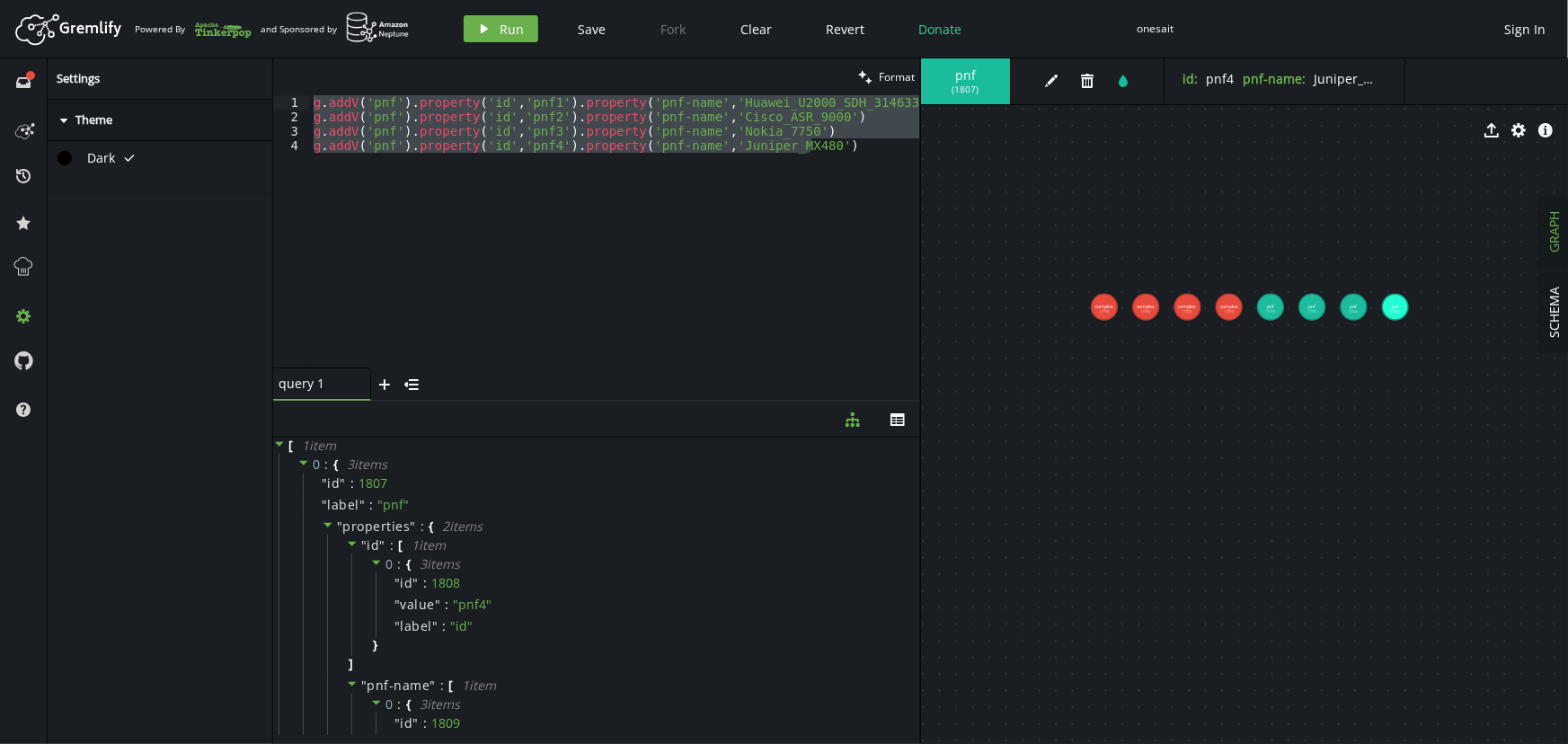
click at [884, 183] on div "g . addV ( 'pnf' ) . property ( 'id' , 'pnf1' ) . property ( 'pnf-name' , 'Huaw…" at bounding box center [615, 230] width 610 height 272
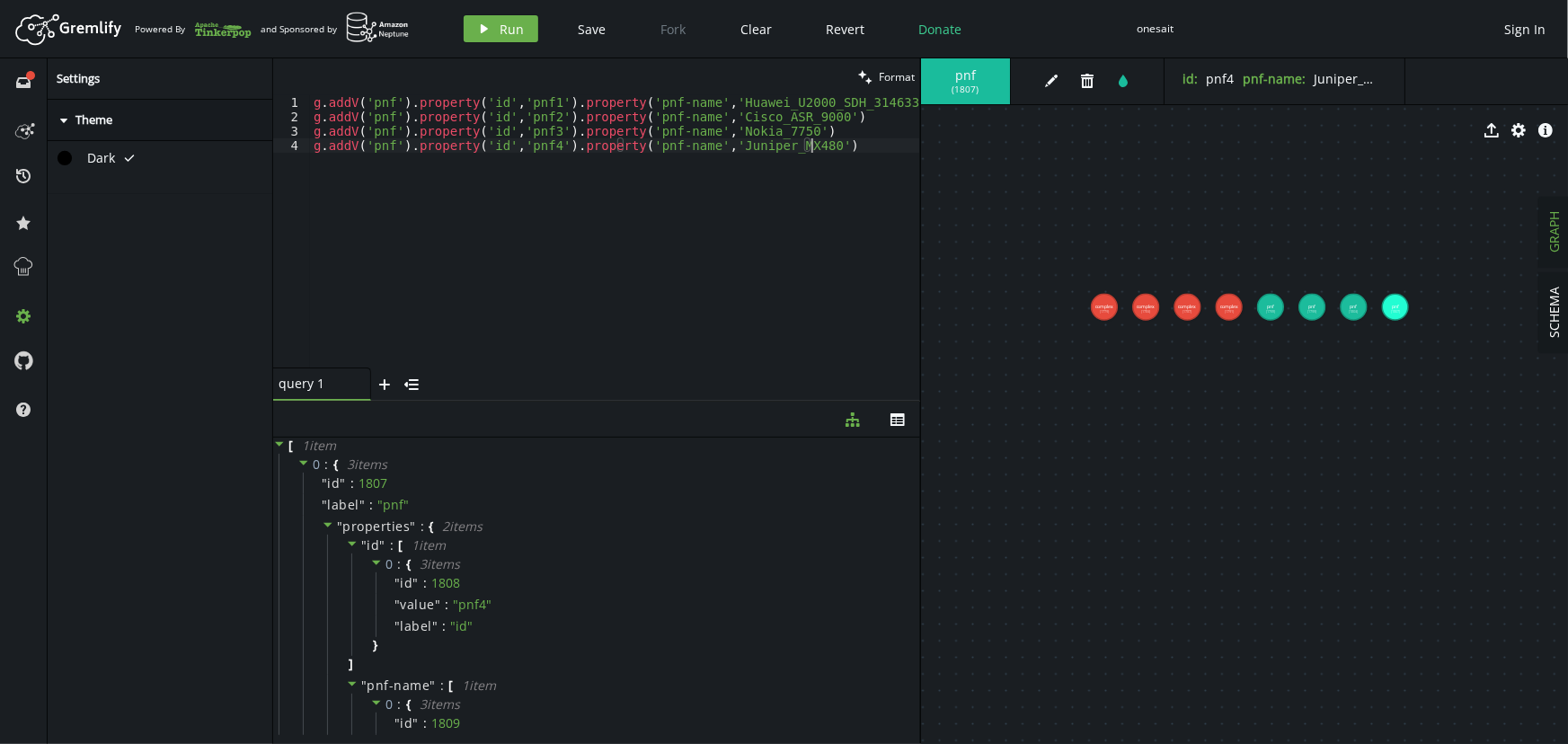
click at [892, 109] on div "g . addV ( 'pnf' ) . property ( 'id' , 'pnf1' ) . property ( 'pnf-name' , 'Huaw…" at bounding box center [615, 245] width 610 height 301
click at [818, 120] on div "g . addV ( 'pnf' ) . property ( 'id' , 'pnf1' ) . property ( 'pnf-name' , 'Huaw…" at bounding box center [615, 245] width 610 height 301
click at [798, 130] on div "g . addV ( 'pnf' ) . property ( 'id' , 'pnf1' ) . property ( 'pnf-name' , 'Huaw…" at bounding box center [615, 245] width 610 height 301
click at [836, 145] on div "g . addV ( 'pnf' ) . property ( 'id' , 'pnf1' ) . property ( 'pnf-name' , 'Huaw…" at bounding box center [615, 245] width 610 height 301
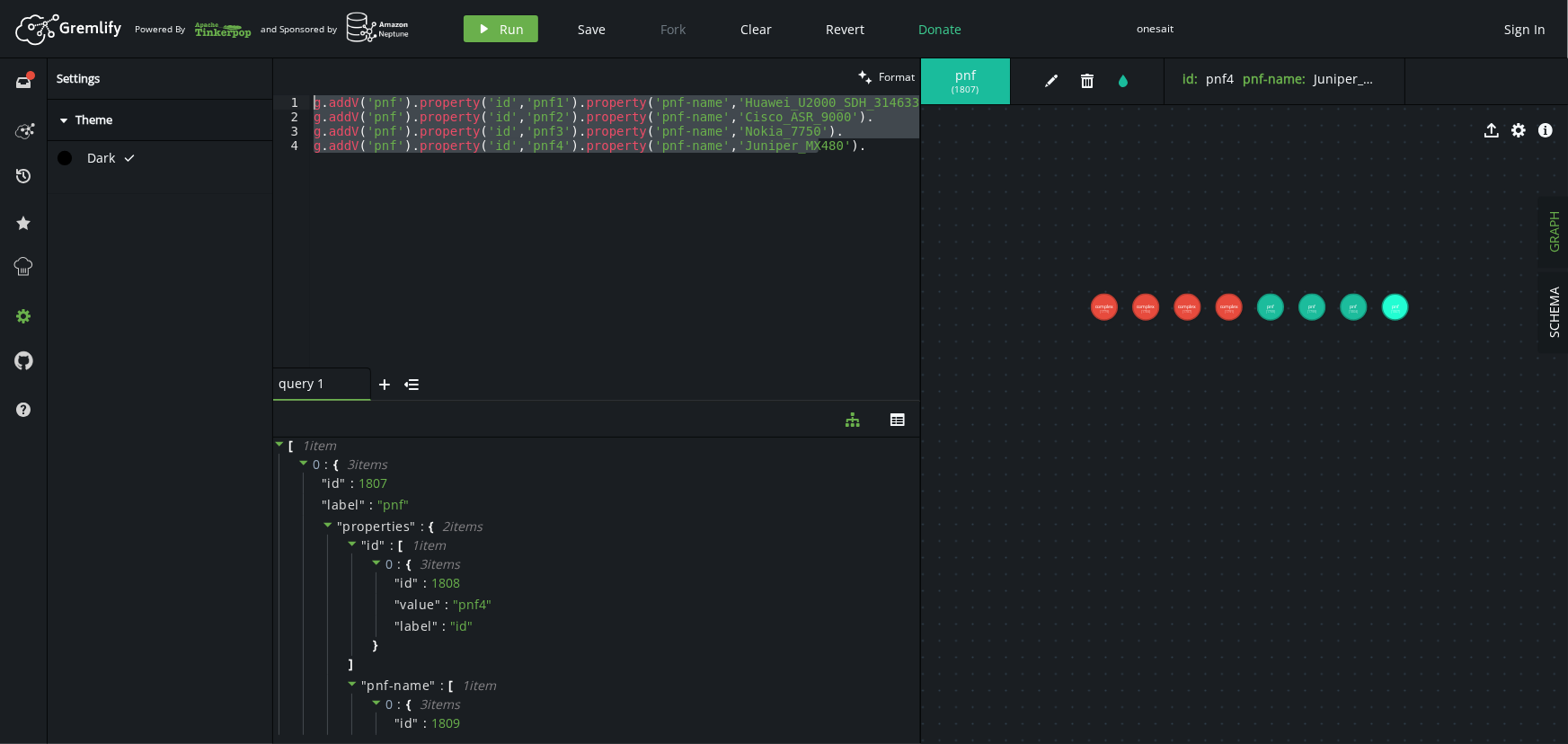
drag, startPoint x: 849, startPoint y: 150, endPoint x: 247, endPoint y: 87, distance: 605.3
click at [247, 87] on div "full-circle inbox history star cog help Settings caret-right Theme Dark tick cl…" at bounding box center [784, 401] width 1568 height 685
click at [494, 30] on button "play Run" at bounding box center [501, 28] width 75 height 27
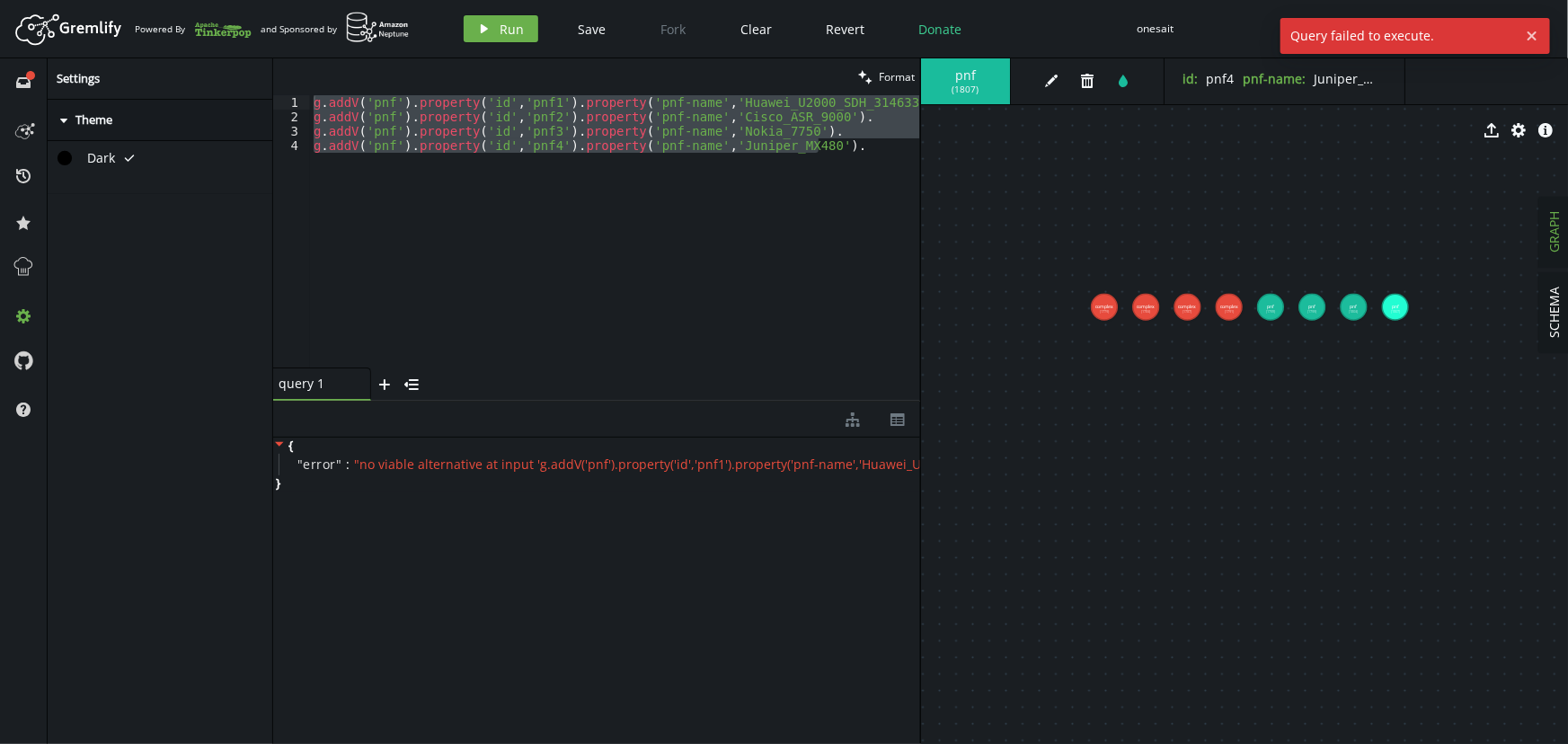
click at [844, 151] on div "g . addV ( 'pnf' ) . property ( 'id' , 'pnf1' ) . property ( 'pnf-name' , 'Huaw…" at bounding box center [615, 230] width 610 height 272
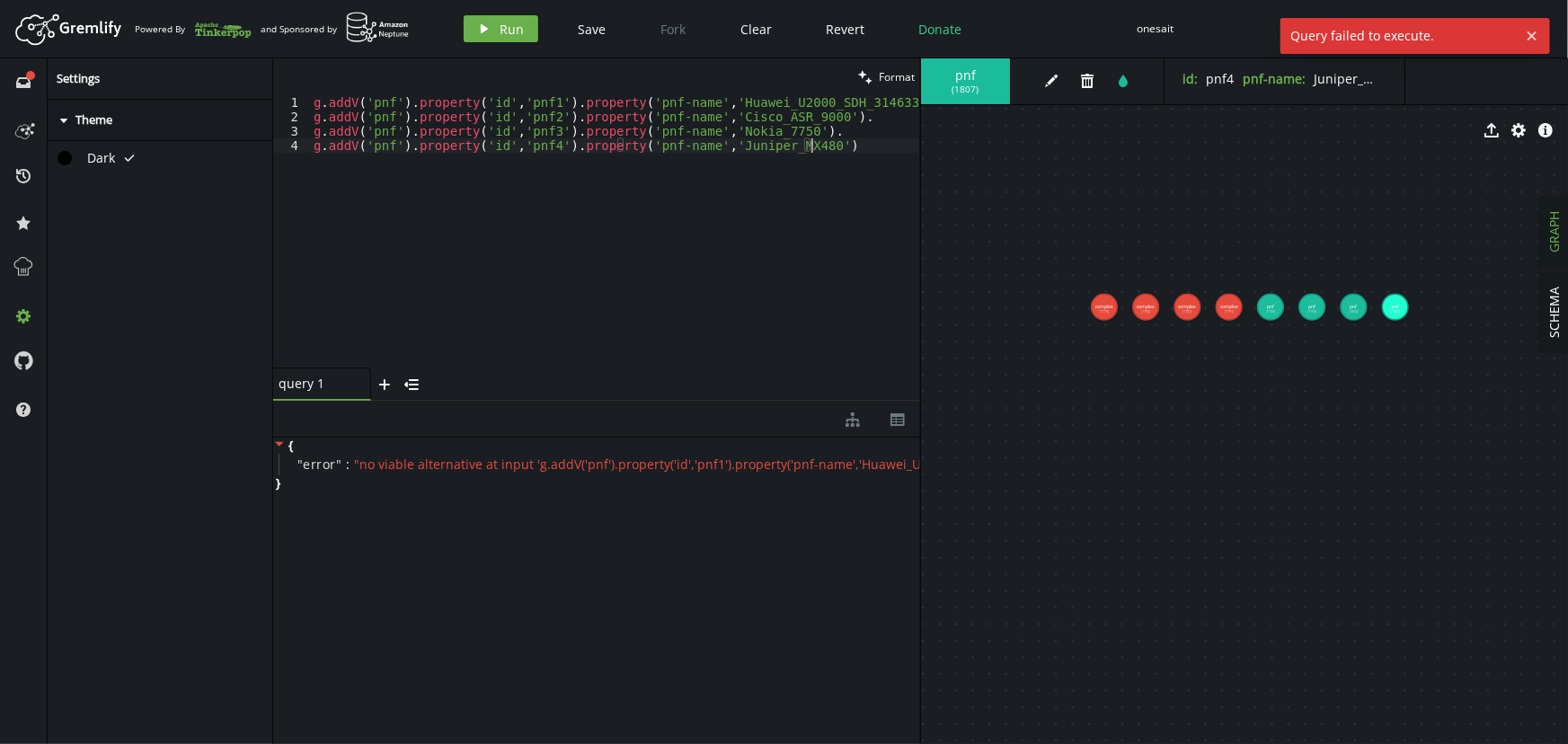
scroll to position [0, 497]
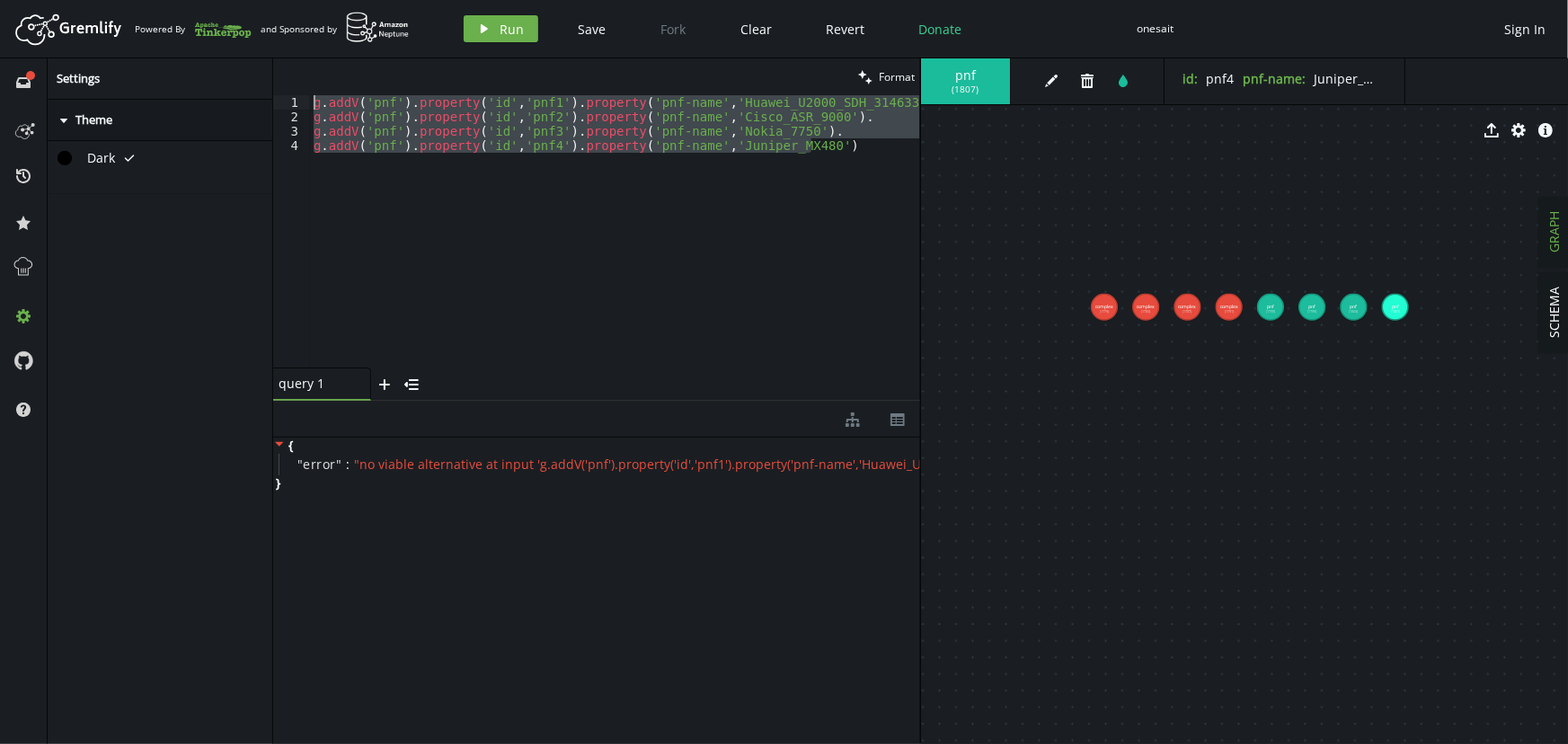
drag, startPoint x: 821, startPoint y: 145, endPoint x: 267, endPoint y: 86, distance: 557.1
click at [267, 86] on div "full-circle inbox history star cog help Settings caret-right Theme Dark tick cl…" at bounding box center [784, 401] width 1568 height 685
click at [503, 27] on span "Run" at bounding box center [513, 29] width 24 height 17
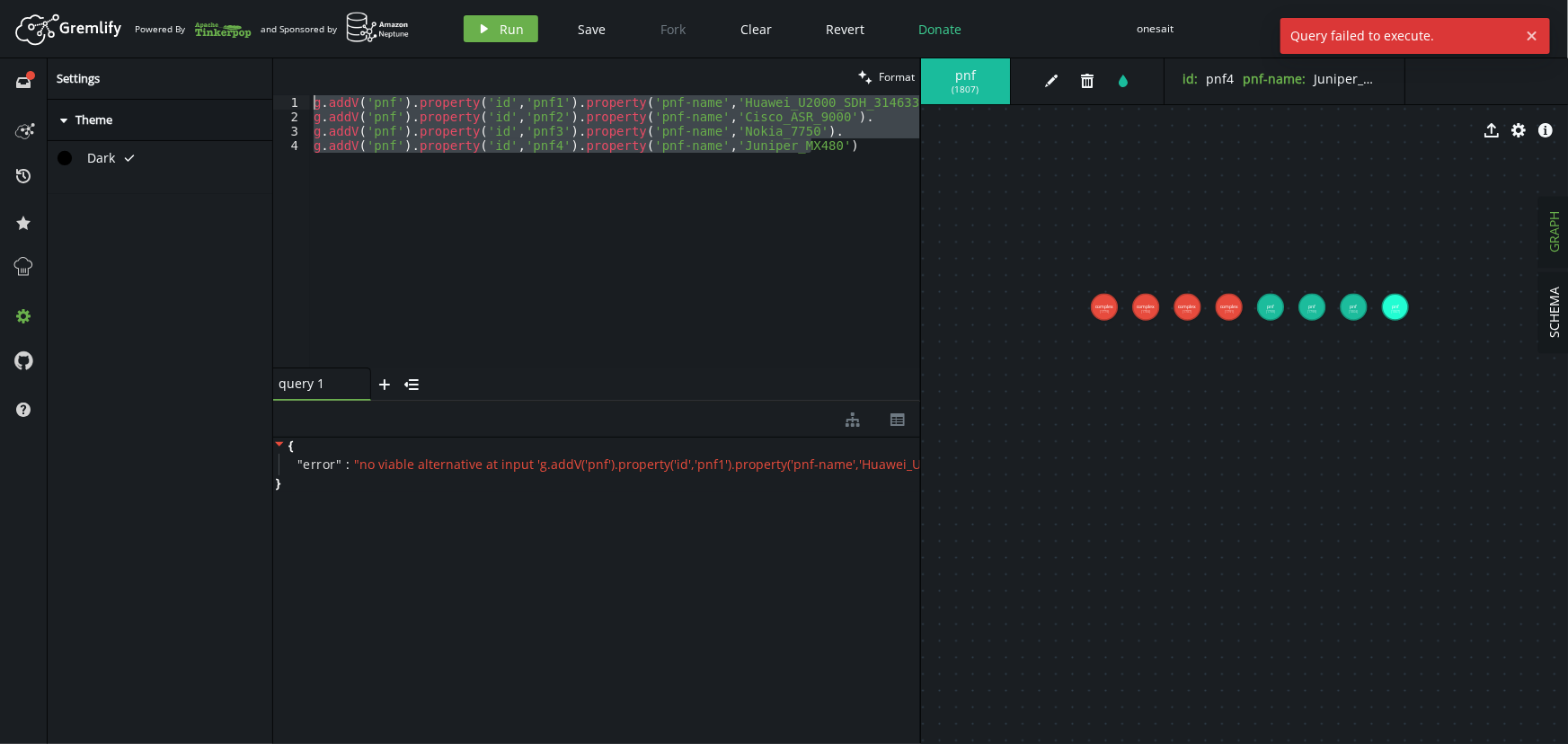
click at [832, 131] on div "g . addV ( 'pnf' ) . property ( 'id' , 'pnf1' ) . property ( 'pnf-name' , 'Huaw…" at bounding box center [615, 230] width 610 height 272
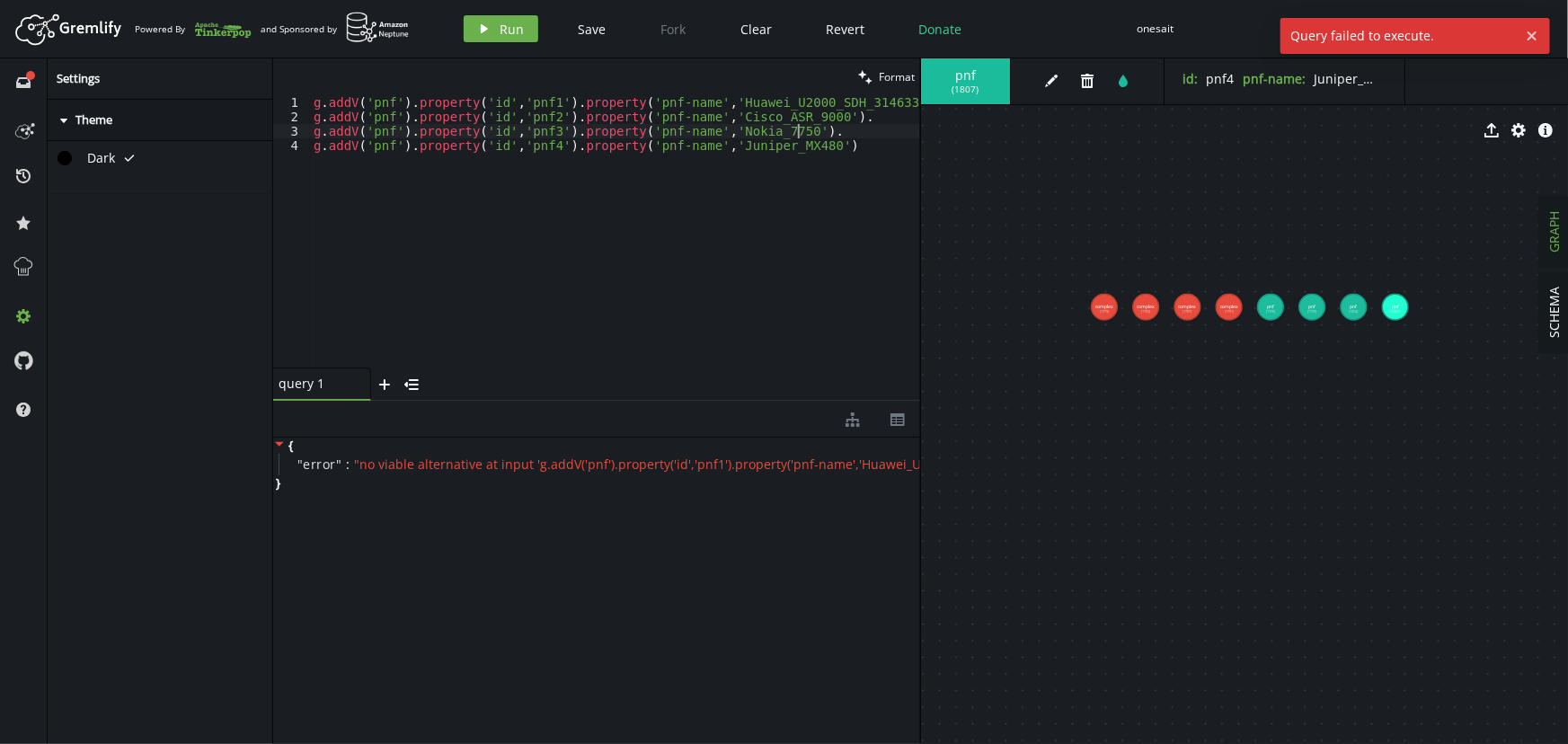
scroll to position [0, 476]
click at [835, 121] on div "g . addV ( 'pnf' ) . property ( 'id' , 'pnf1' ) . property ( 'pnf-name' , 'Huaw…" at bounding box center [615, 245] width 610 height 301
click at [893, 104] on div "g . addV ( 'pnf' ) . property ( 'id' , 'pnf1' ) . property ( 'pnf-name' , 'Huaw…" at bounding box center [615, 245] width 610 height 301
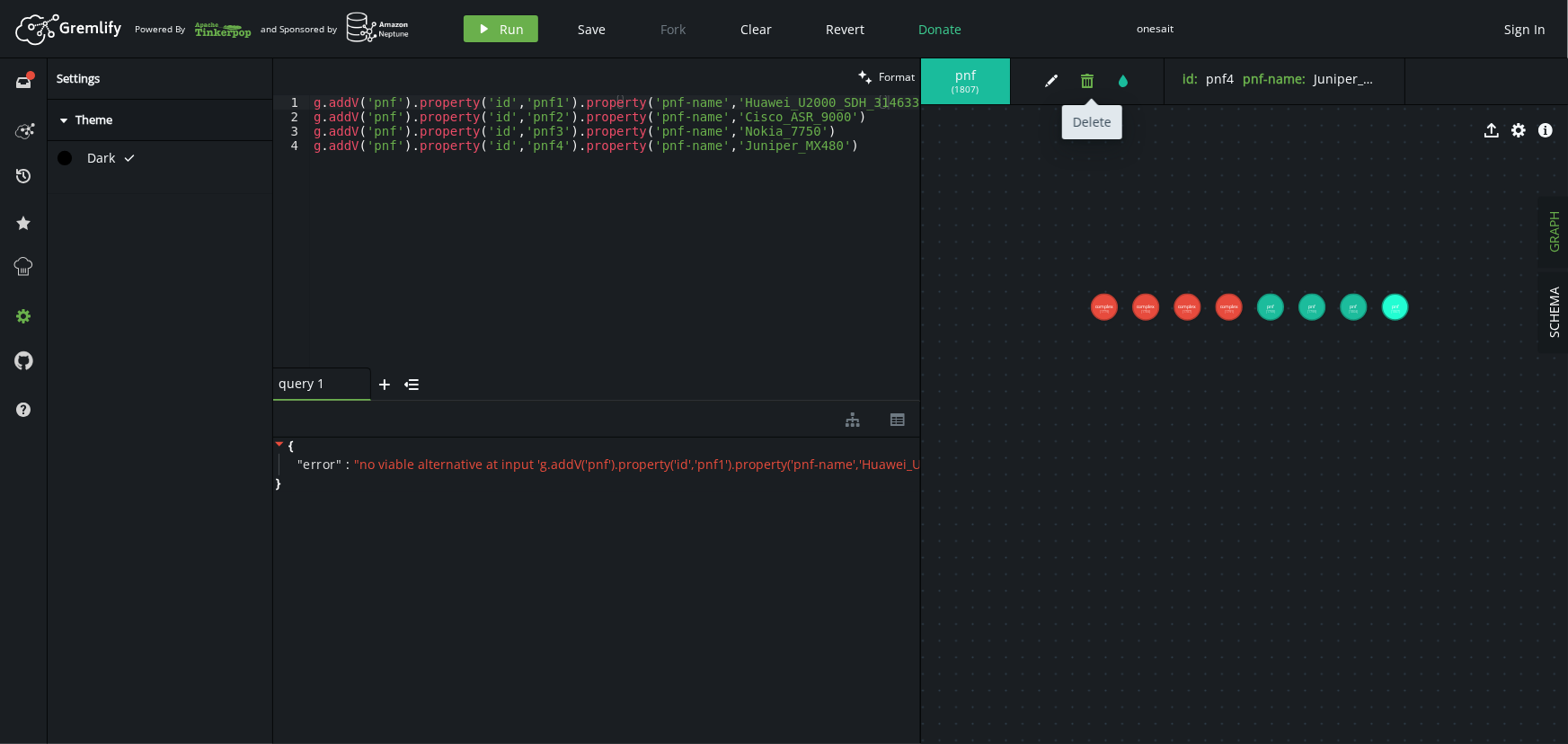
click at [1082, 85] on icon "button" at bounding box center [1087, 81] width 13 height 14
click at [1082, 83] on icon "button" at bounding box center [1087, 81] width 13 height 14
click at [1090, 79] on icon "button" at bounding box center [1087, 81] width 13 height 14
click at [1085, 91] on button "trash" at bounding box center [1086, 81] width 27 height 27
click at [1080, 82] on icon "trash" at bounding box center [1087, 81] width 14 height 14
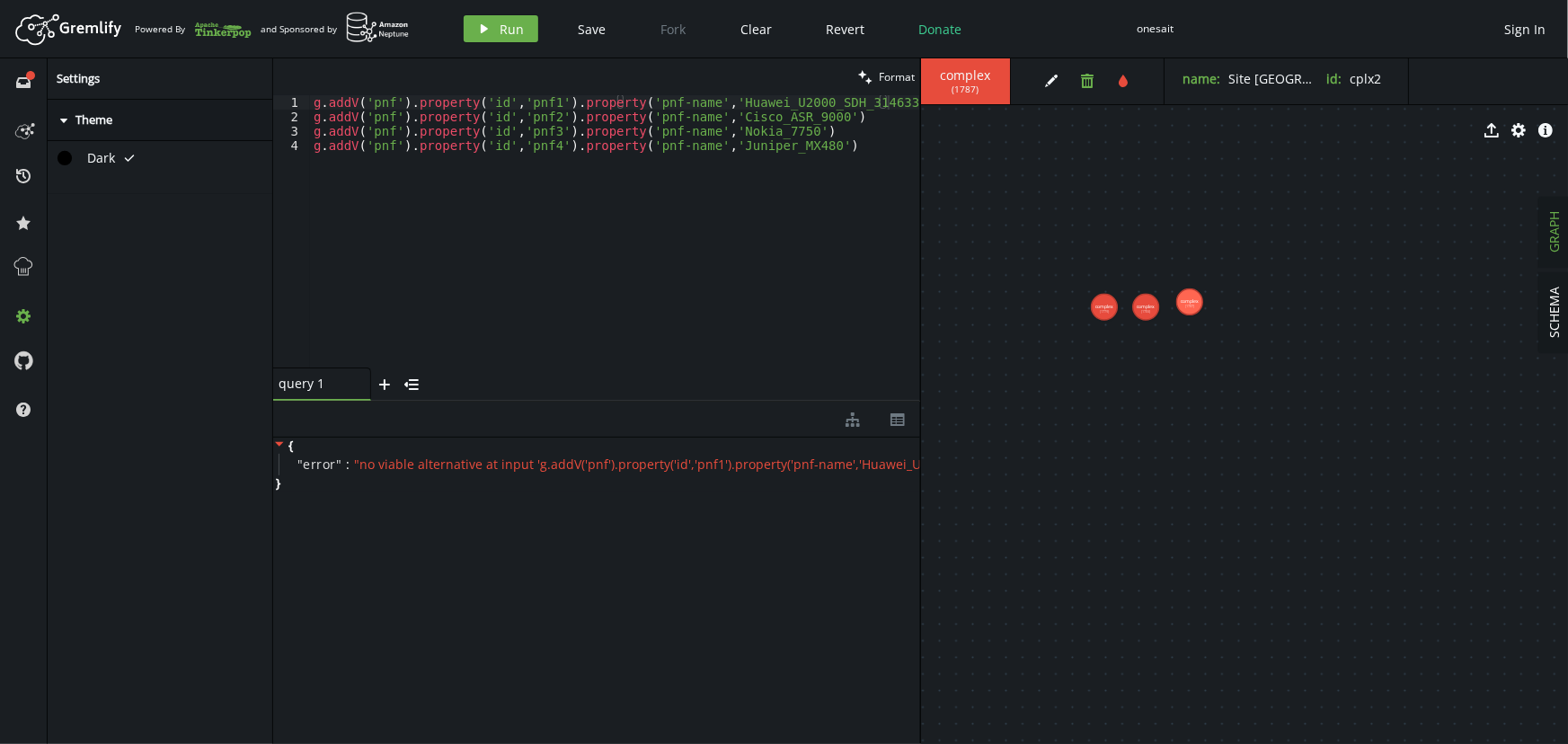
click at [1087, 81] on icon "trash" at bounding box center [1087, 81] width 14 height 14
click at [1085, 87] on icon "button" at bounding box center [1087, 81] width 13 height 14
click at [1084, 82] on icon "trash" at bounding box center [1087, 81] width 14 height 14
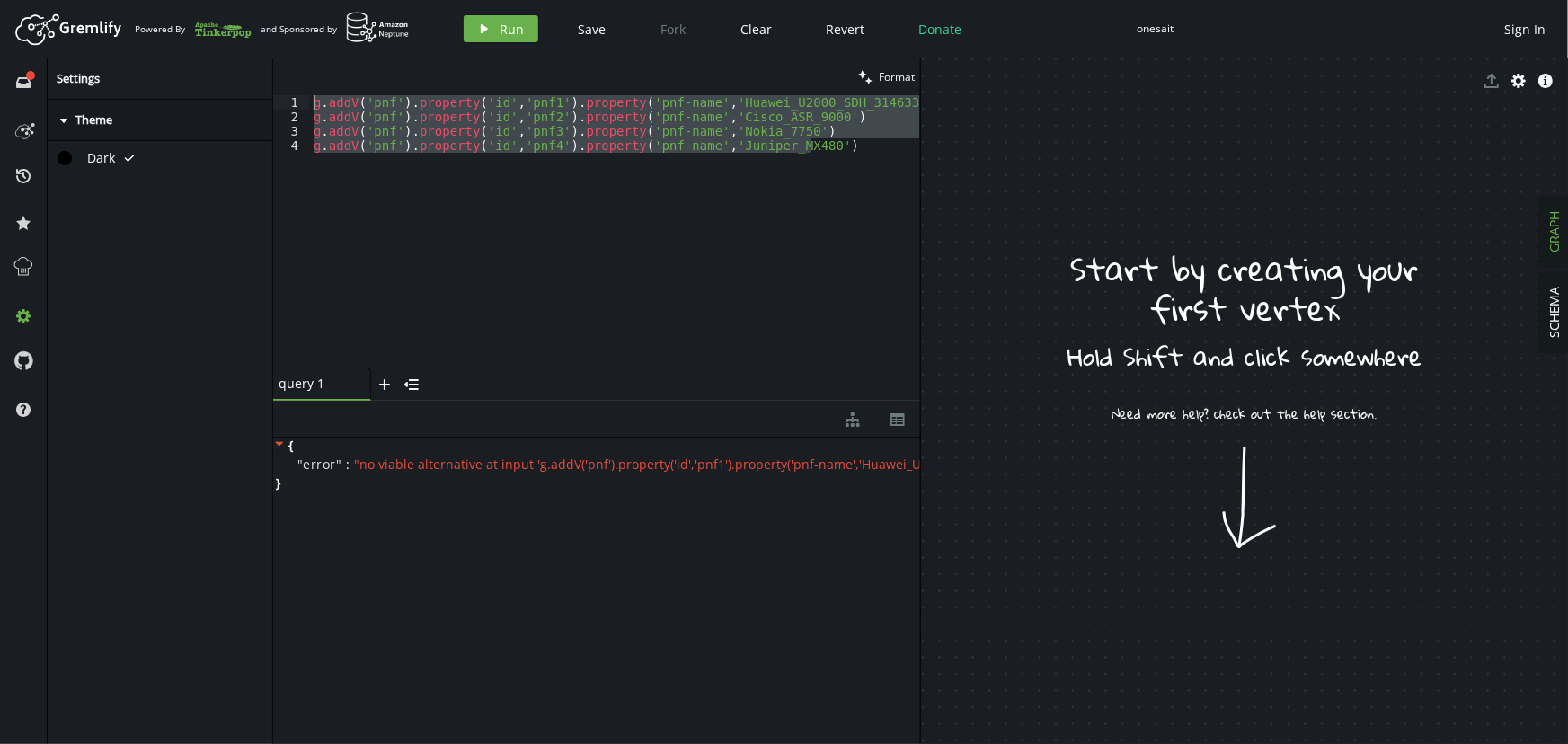
drag, startPoint x: 828, startPoint y: 157, endPoint x: 52, endPoint y: 63, distance: 781.7
click at [52, 63] on div "full-circle inbox history star cog help Settings caret-right Theme Dark tick cl…" at bounding box center [784, 401] width 1568 height 685
type textarea "g.addV('pnf').property('id','pnf1').property('pnf-name','Huawei_U2000_SDH_31463…"
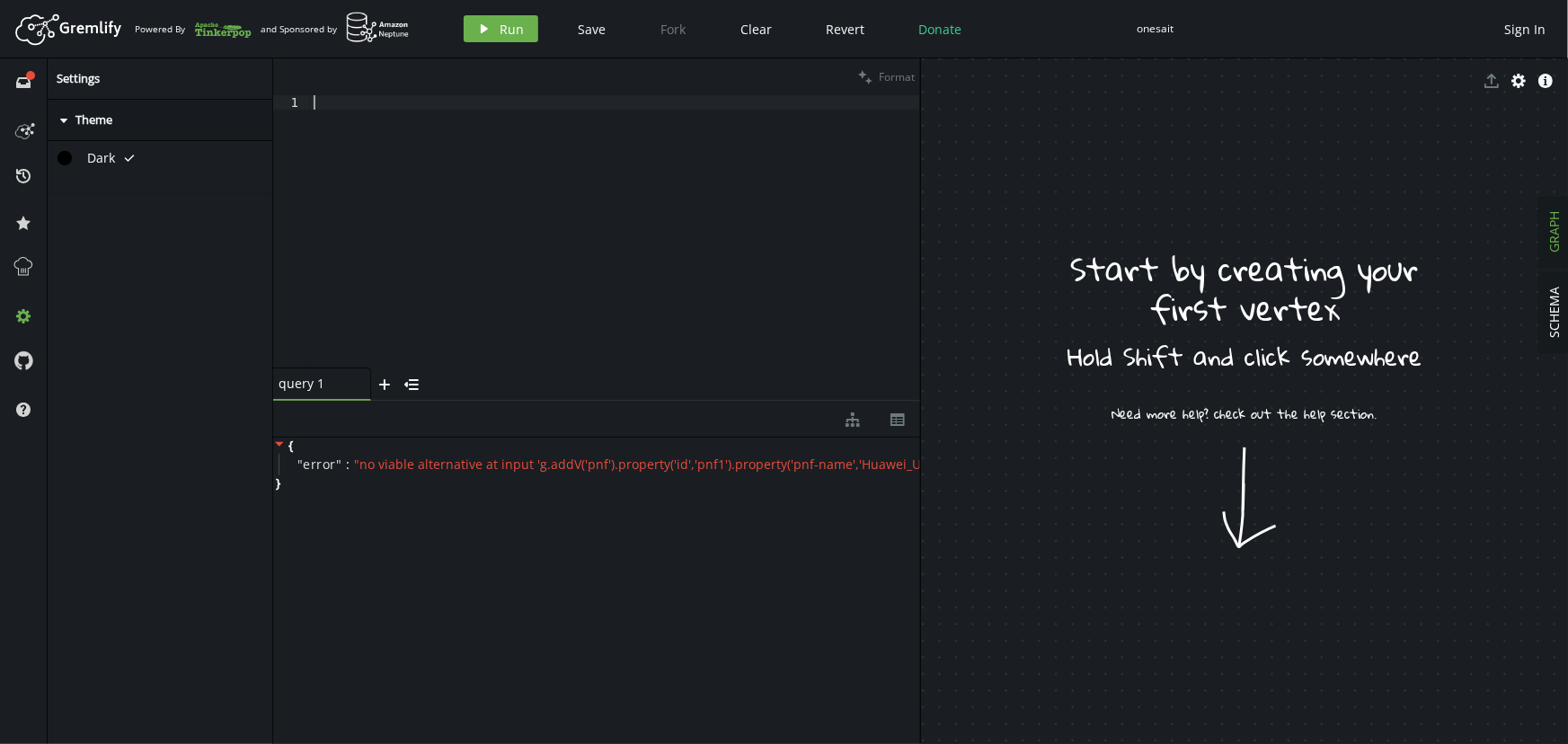
scroll to position [0, 0]
click at [485, 104] on div at bounding box center [615, 245] width 610 height 301
paste textarea "g.addV('complex').property('id','cplx1').property('name','Site Lima')"
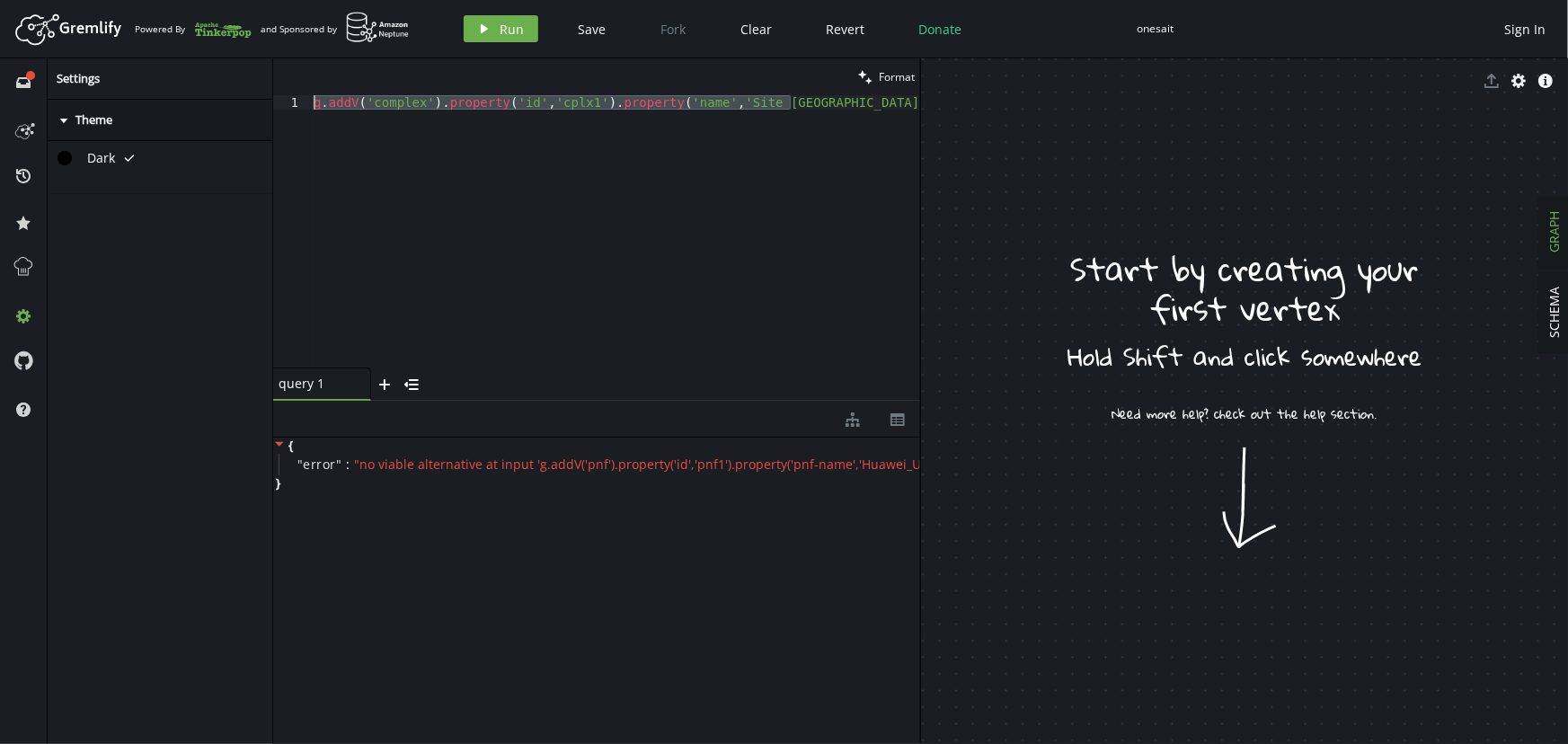
drag, startPoint x: 838, startPoint y: 104, endPoint x: 295, endPoint y: 103, distance: 543.0
click at [295, 103] on div "g.addV('complex').property('id','cplx1').property('name','Site [GEOGRAPHIC_DATA…" at bounding box center [596, 230] width 647 height 272
click at [516, 31] on span "Run" at bounding box center [513, 29] width 24 height 17
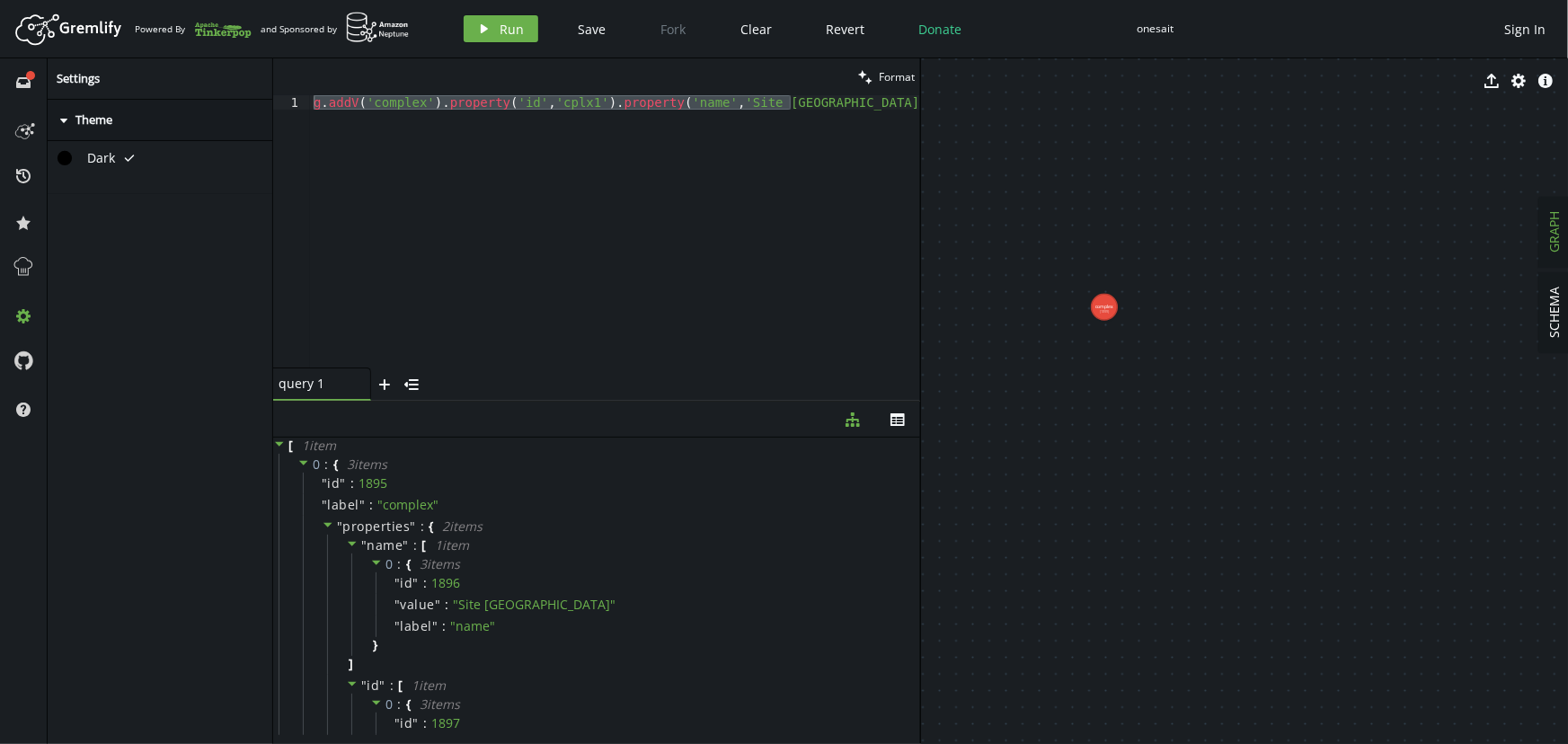
click at [816, 107] on div "g . addV ( 'complex' ) . property ( 'id' , 'cplx1' ) . property ( 'name' , '[GE…" at bounding box center [615, 230] width 610 height 272
drag, startPoint x: 811, startPoint y: 98, endPoint x: 256, endPoint y: 96, distance: 555.0
click at [260, 98] on div "full-circle inbox history star cog help Settings caret-right Theme Dark tick cl…" at bounding box center [784, 401] width 1568 height 685
paste textarea "2').property('name','Site Arequip"
click at [511, 32] on span "Run" at bounding box center [513, 29] width 24 height 17
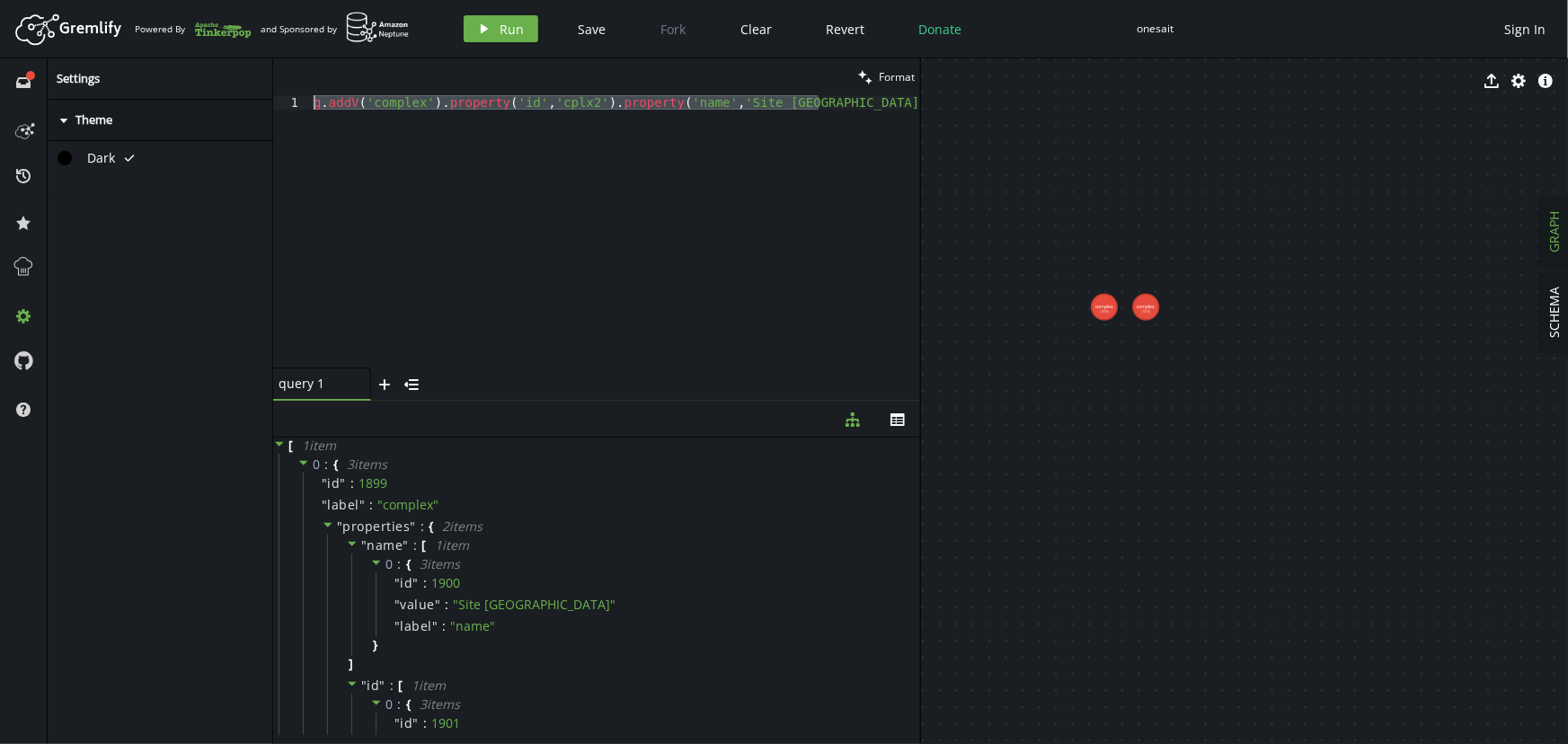
drag, startPoint x: 833, startPoint y: 107, endPoint x: 285, endPoint y: 99, distance: 548.1
click at [287, 99] on div "g.addV('complex').property('id','cplx2').property('name','Site [GEOGRAPHIC_DATA…" at bounding box center [596, 230] width 647 height 272
paste textarea "3').property('name','Site Cusco"
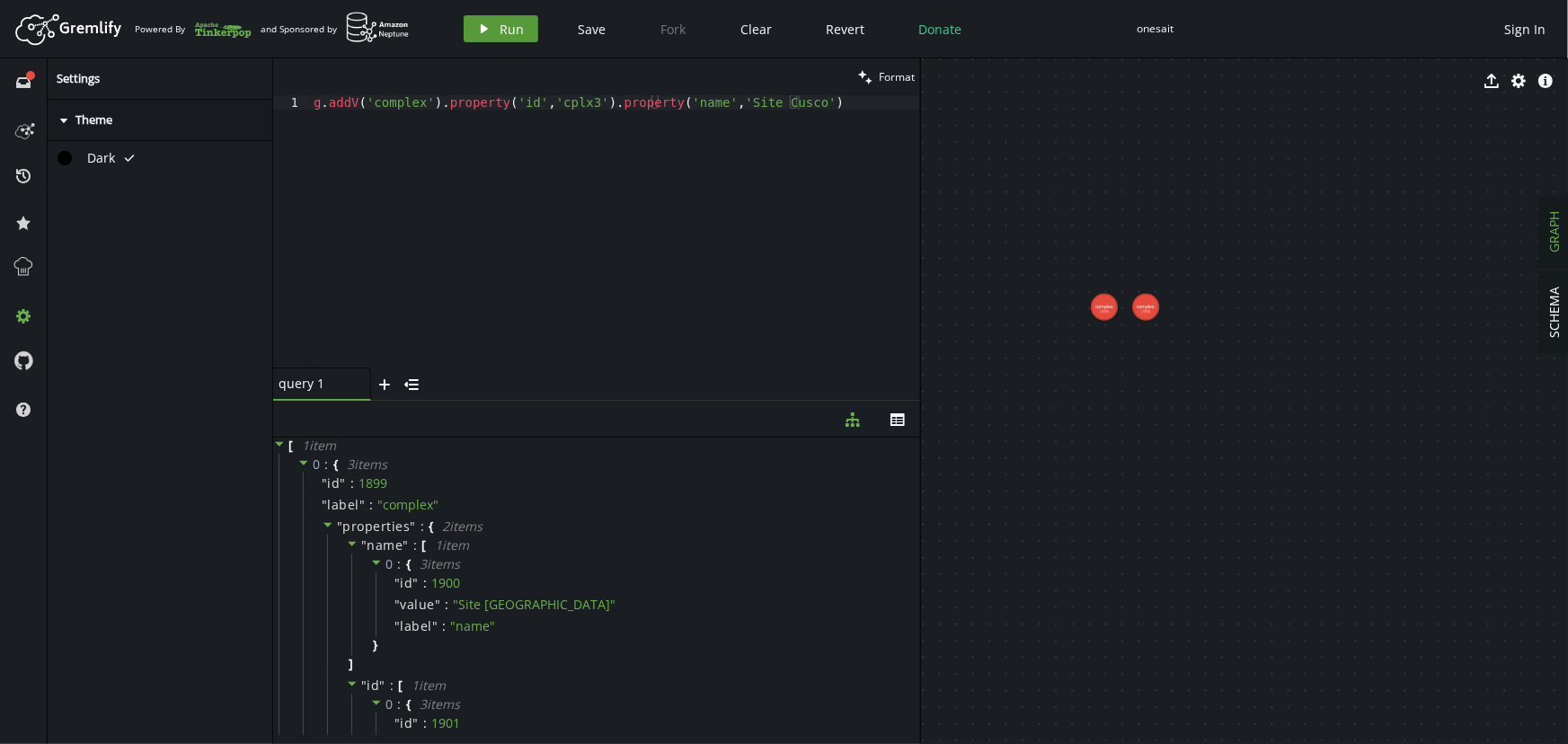
click at [512, 28] on span "Run" at bounding box center [513, 29] width 24 height 17
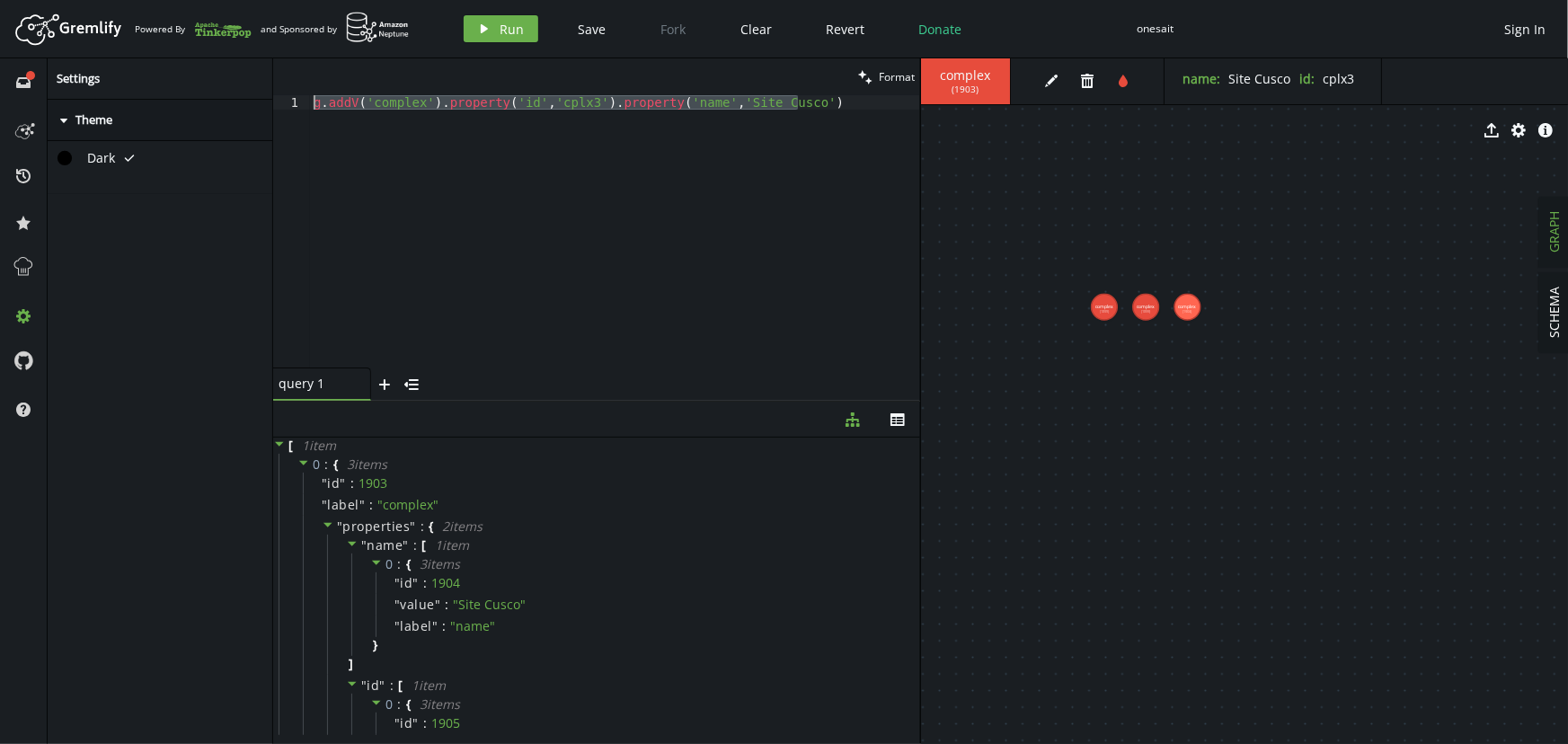
drag, startPoint x: 809, startPoint y: 103, endPoint x: 144, endPoint y: 71, distance: 665.8
click at [150, 70] on div "full-circle inbox history star cog help Settings caret-right Theme Dark tick cl…" at bounding box center [784, 401] width 1568 height 685
paste textarea "pnf').property('id','pnf1').property('pnf-name','Huawei_U2000_SDH_3146330"
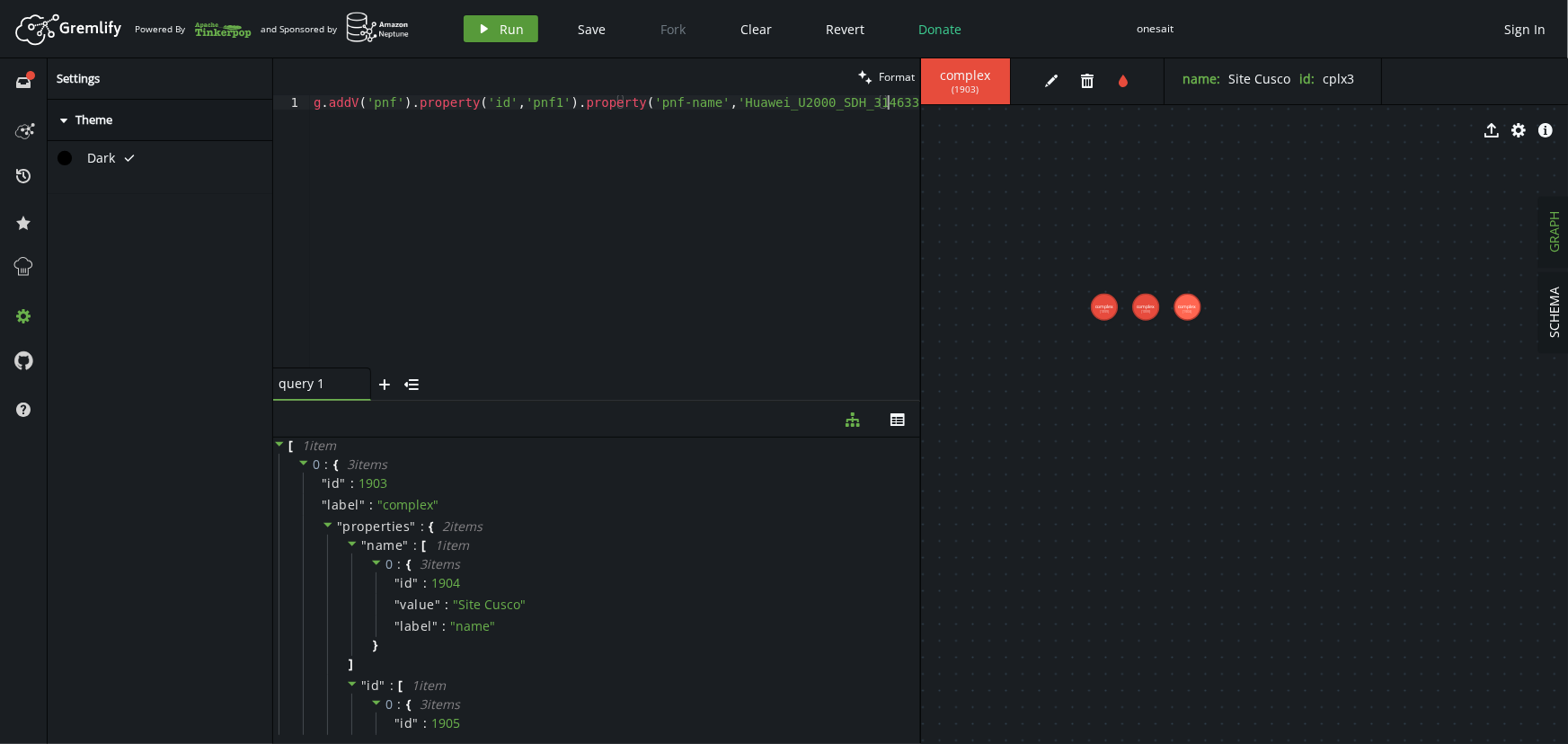
click at [509, 33] on span "Run" at bounding box center [513, 29] width 24 height 17
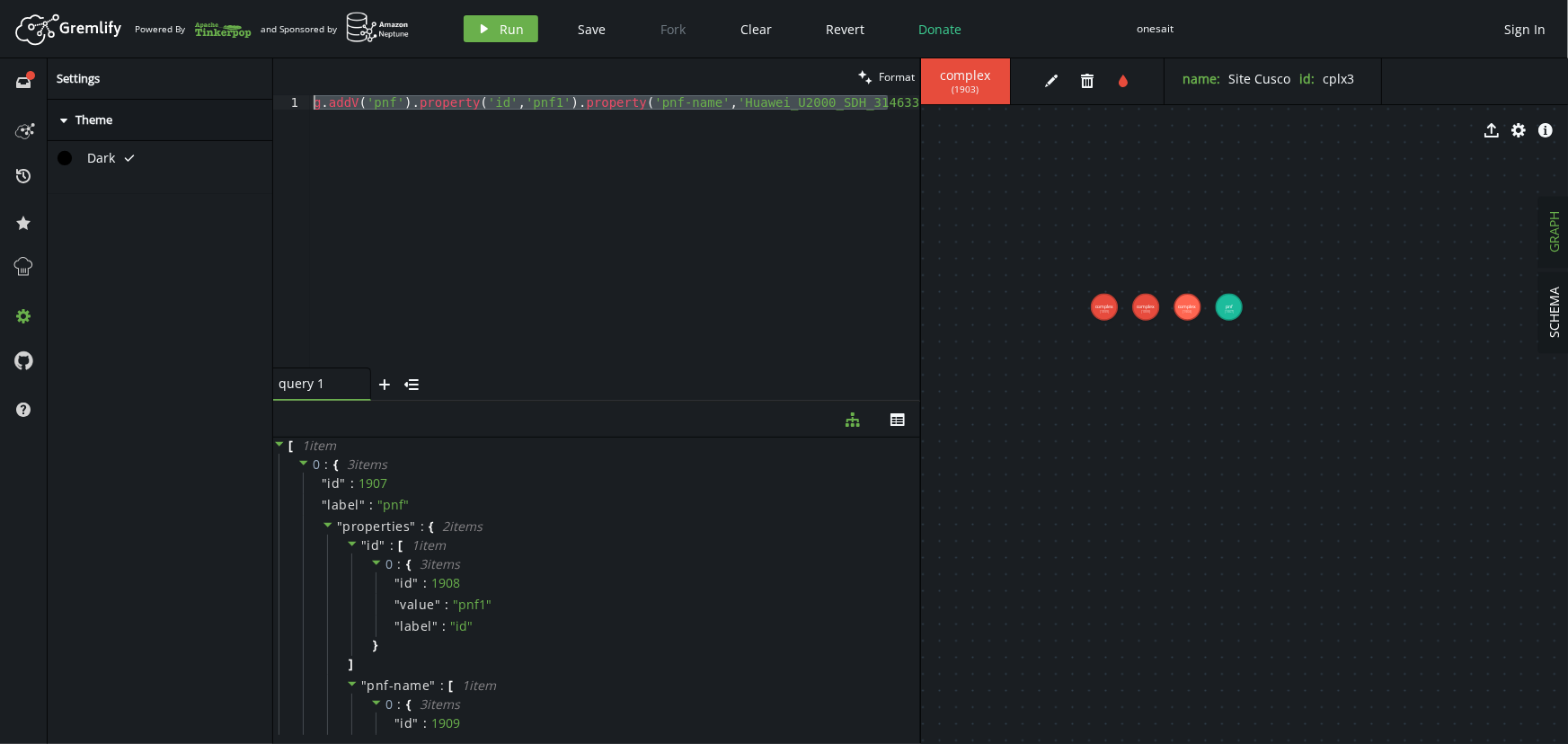
drag, startPoint x: 899, startPoint y: 106, endPoint x: 230, endPoint y: 102, distance: 669.0
click at [230, 102] on div "full-circle inbox history star cog help Settings caret-right Theme Dark tick cl…" at bounding box center [784, 401] width 1568 height 685
paste textarea "2').property('pnf-name','Cisco_ASR_900"
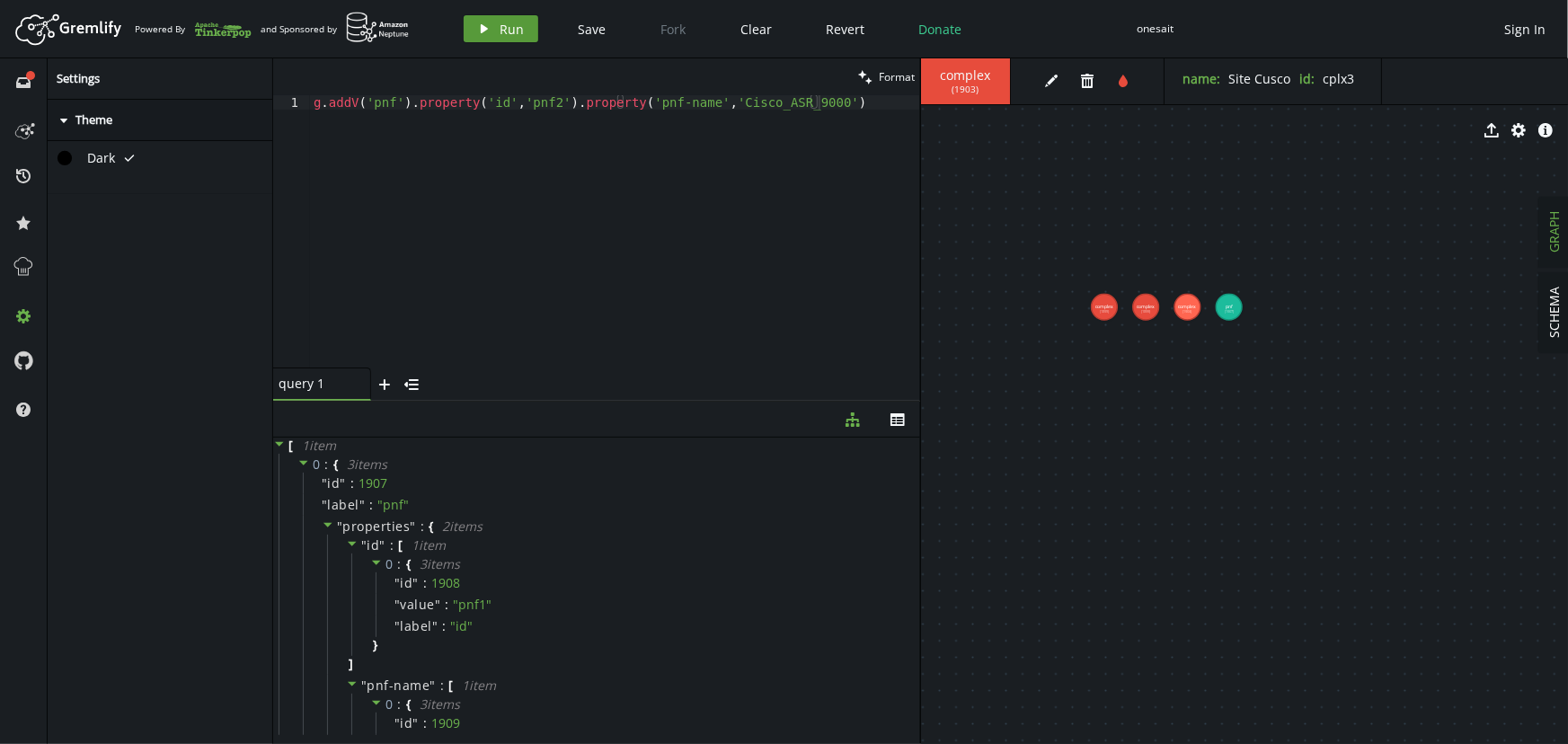
click at [502, 29] on span "Run" at bounding box center [513, 29] width 24 height 17
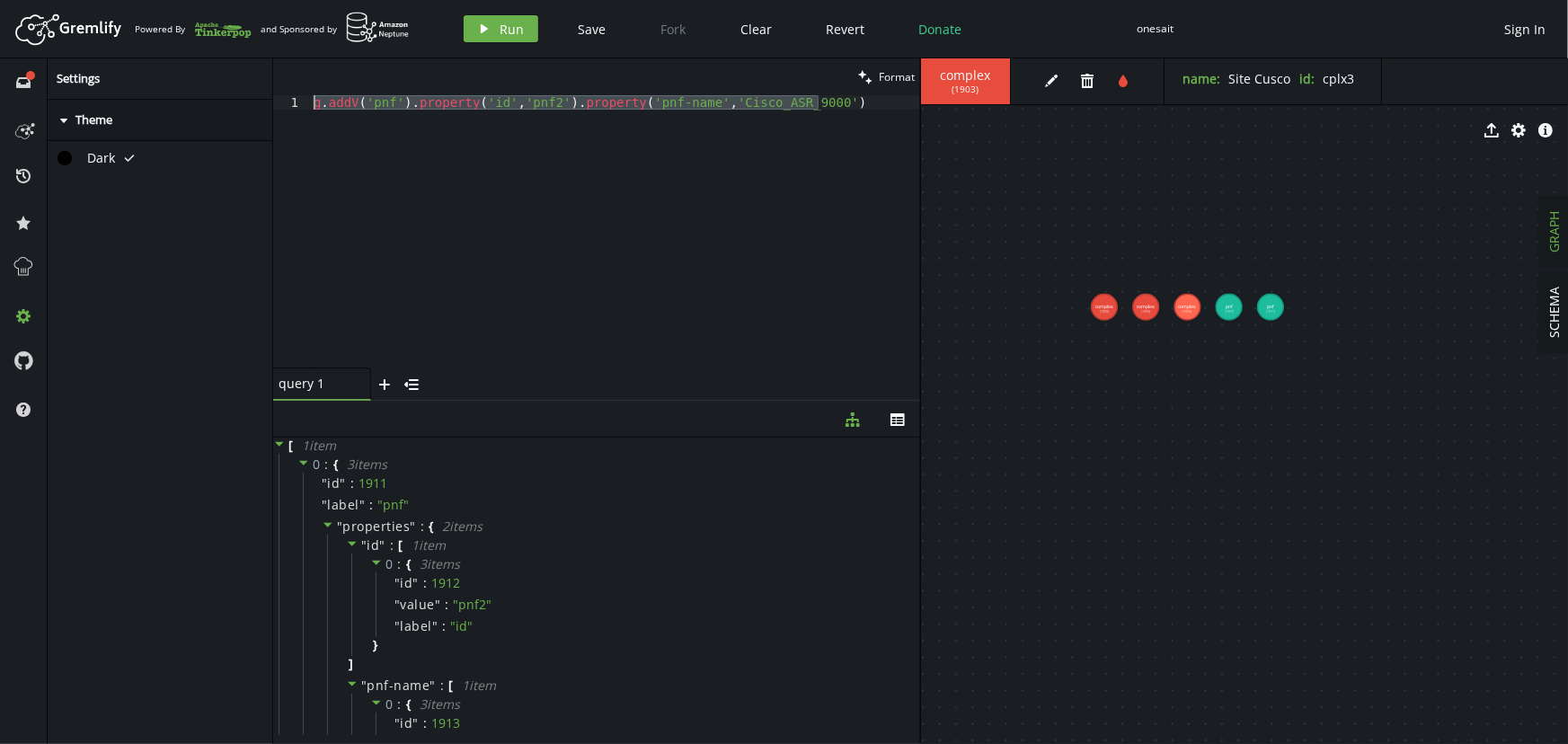
drag, startPoint x: 842, startPoint y: 104, endPoint x: 175, endPoint y: 107, distance: 667.0
click at [164, 106] on div "full-circle inbox history star cog help Settings caret-right Theme Dark tick cl…" at bounding box center [784, 401] width 1568 height 685
paste textarea "3').property('pnf-name','Nokia_775"
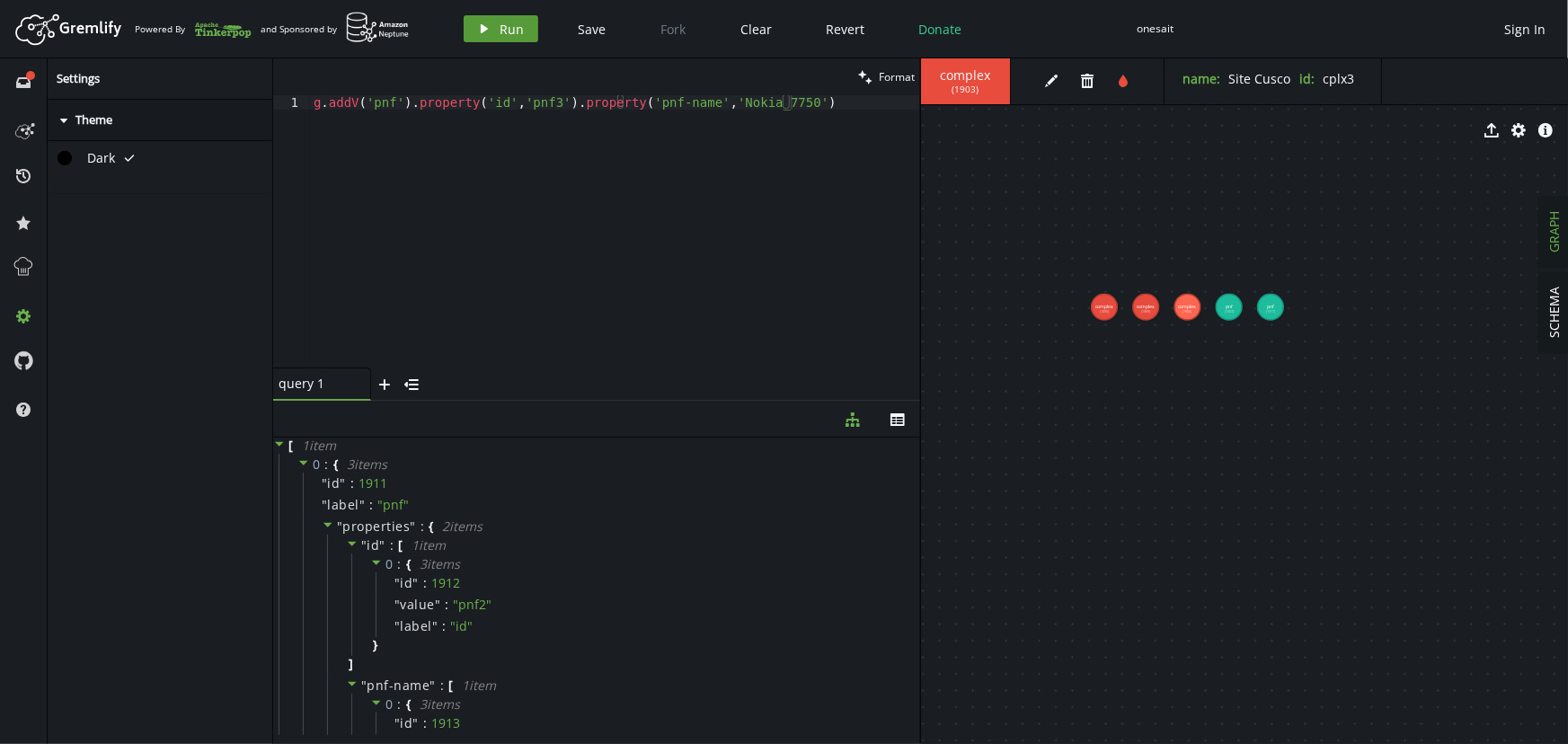
click at [503, 30] on span "Run" at bounding box center [513, 29] width 24 height 17
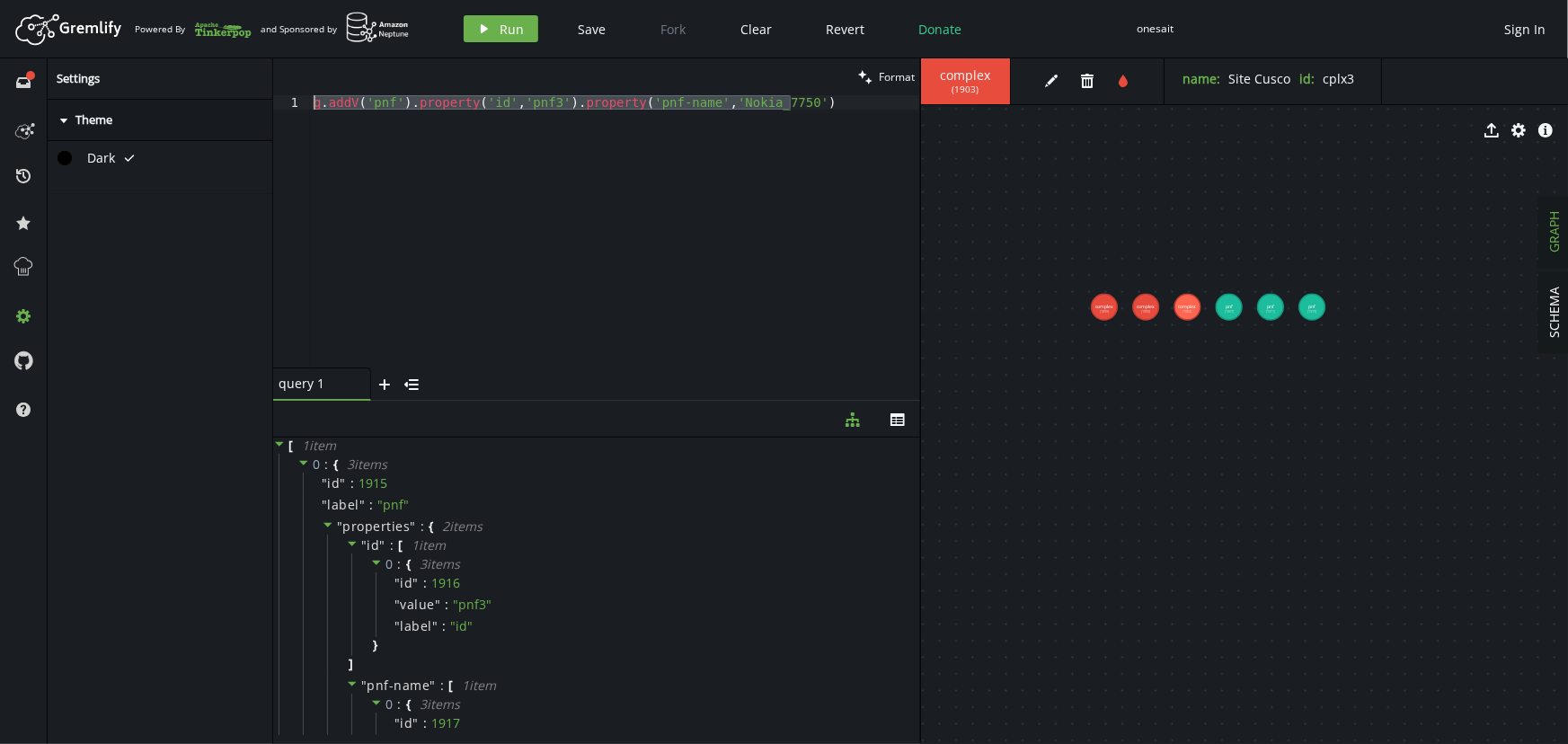
drag, startPoint x: 804, startPoint y: 103, endPoint x: 258, endPoint y: 109, distance: 546.0
click at [260, 109] on div "full-circle inbox history star cog help Settings caret-right Theme Dark tick cl…" at bounding box center [784, 401] width 1568 height 685
paste textarea "4').property('pnf-name','Juniper_MX48"
click at [512, 28] on span "Run" at bounding box center [513, 29] width 24 height 17
drag, startPoint x: 829, startPoint y: 104, endPoint x: 245, endPoint y: 84, distance: 584.3
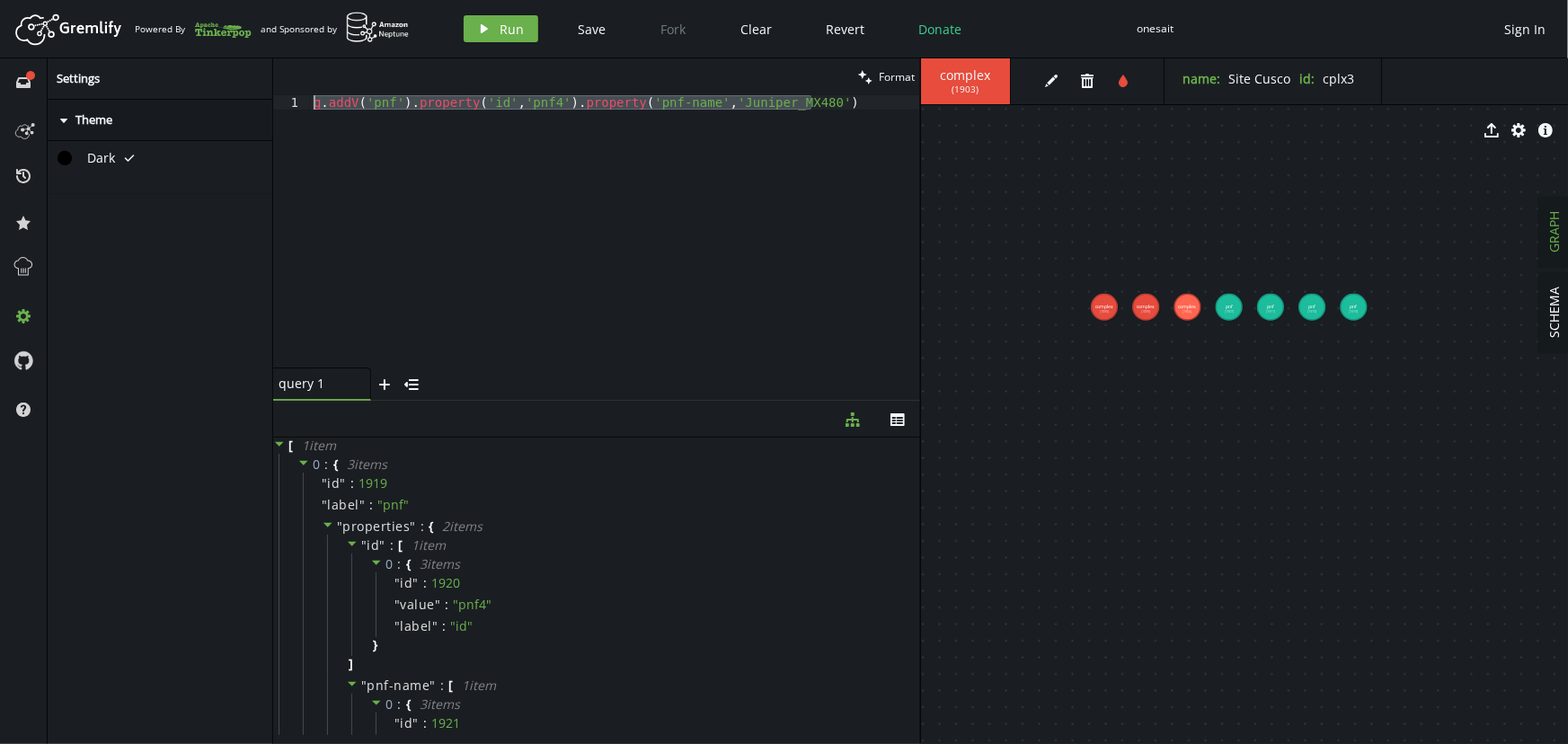
click at [258, 82] on div "full-circle inbox history star cog help Settings caret-right Theme Dark tick cl…" at bounding box center [784, 401] width 1568 height 685
paste textarea "V().has('pnf','id','pnf1').as('p').V().has('complex','id','cplx1').addE('Locate…"
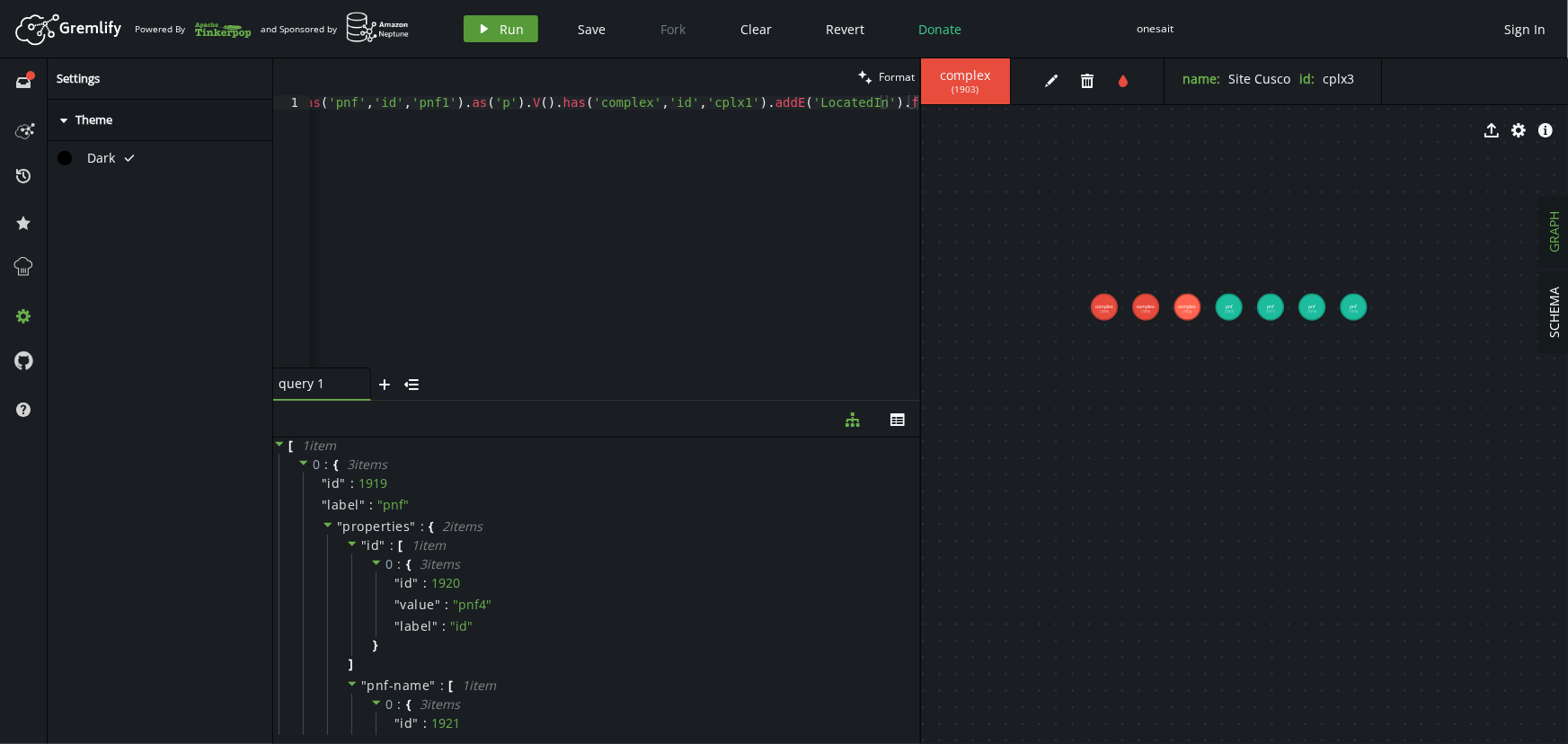
click at [491, 28] on button "play Run" at bounding box center [501, 28] width 75 height 27
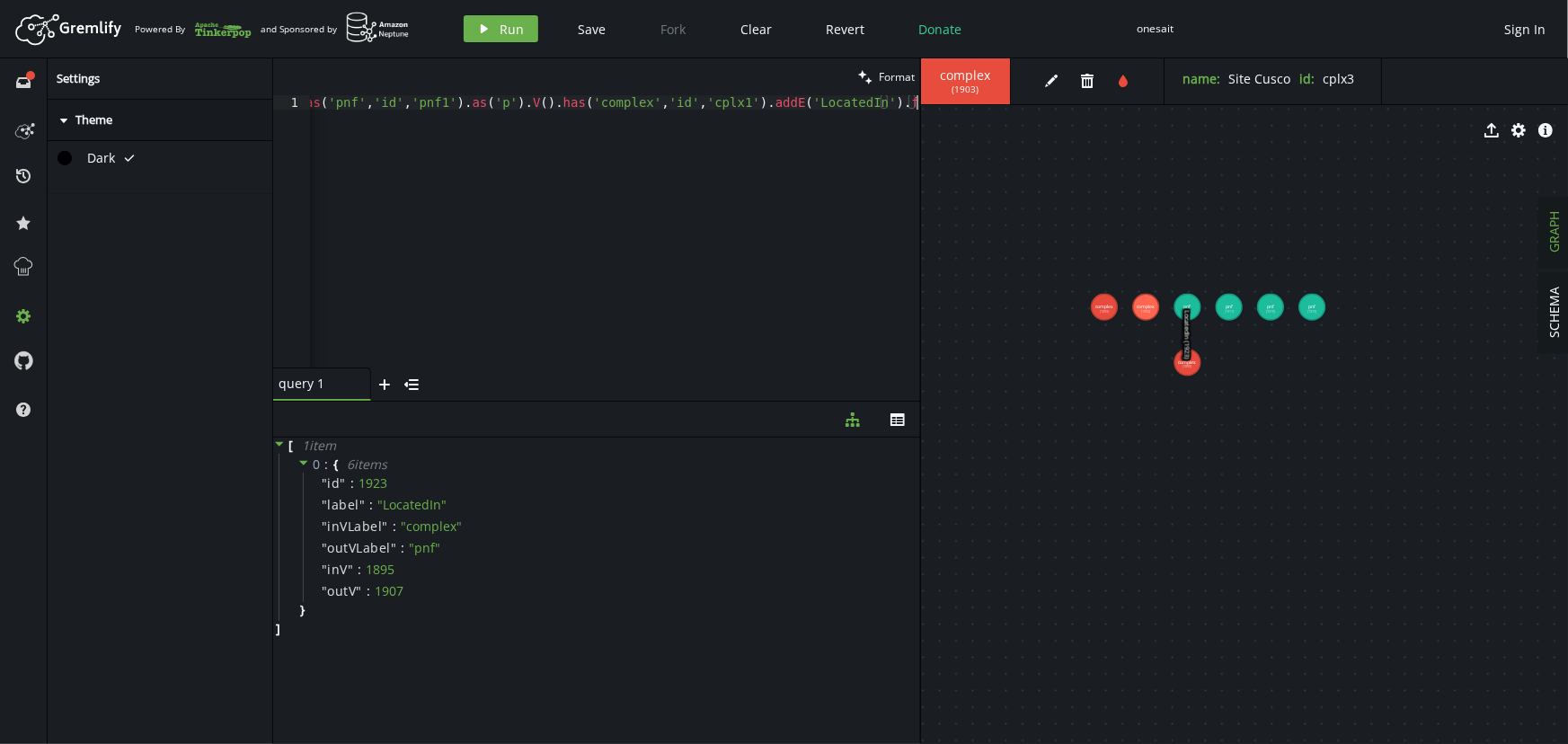
scroll to position [0, 0]
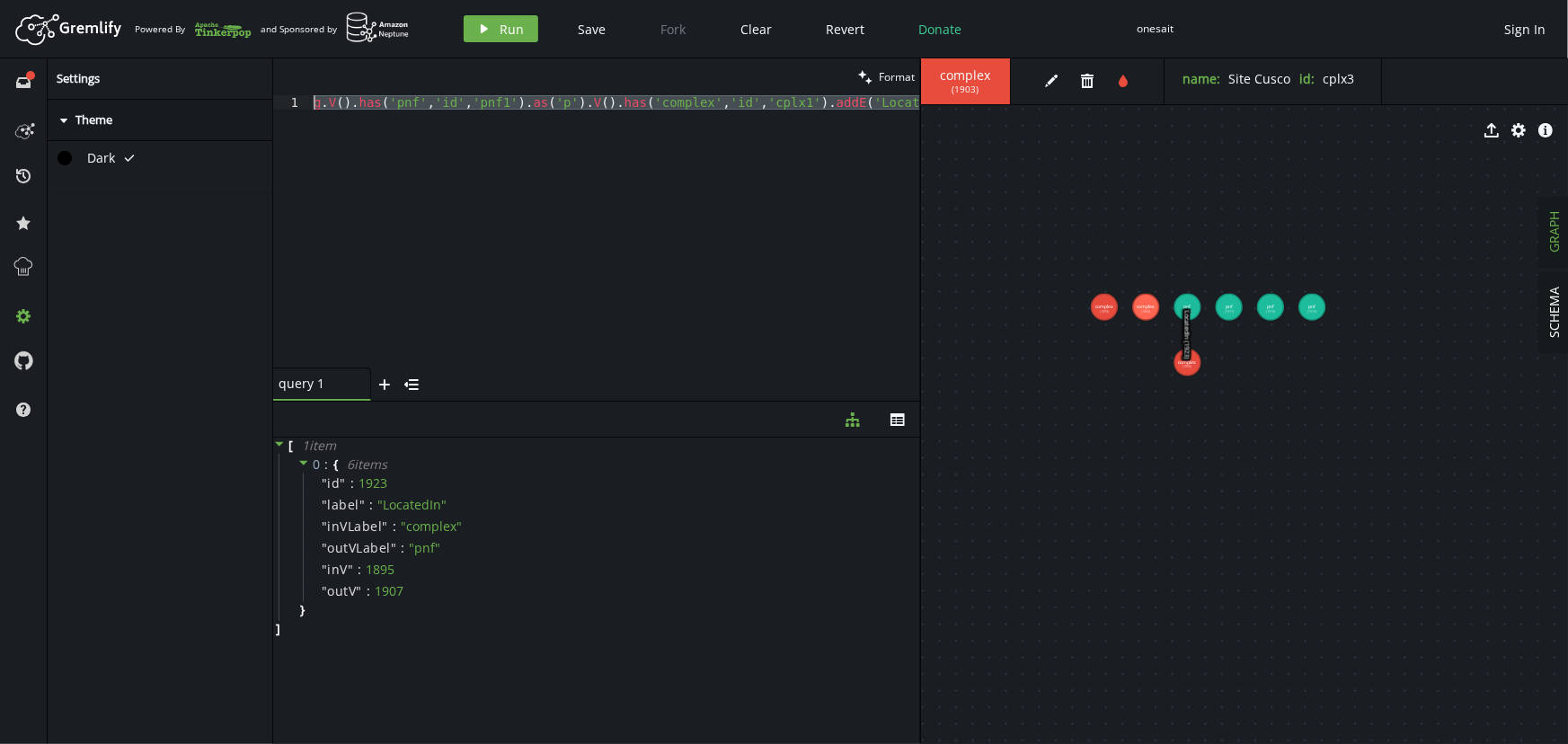
drag, startPoint x: 400, startPoint y: 183, endPoint x: 222, endPoint y: 39, distance: 229.0
click at [222, 39] on div "Artboard Created with Sketch. Powered By and Sponsored by play Run Save Fork Cl…" at bounding box center [784, 372] width 1568 height 744
paste textarea "2"
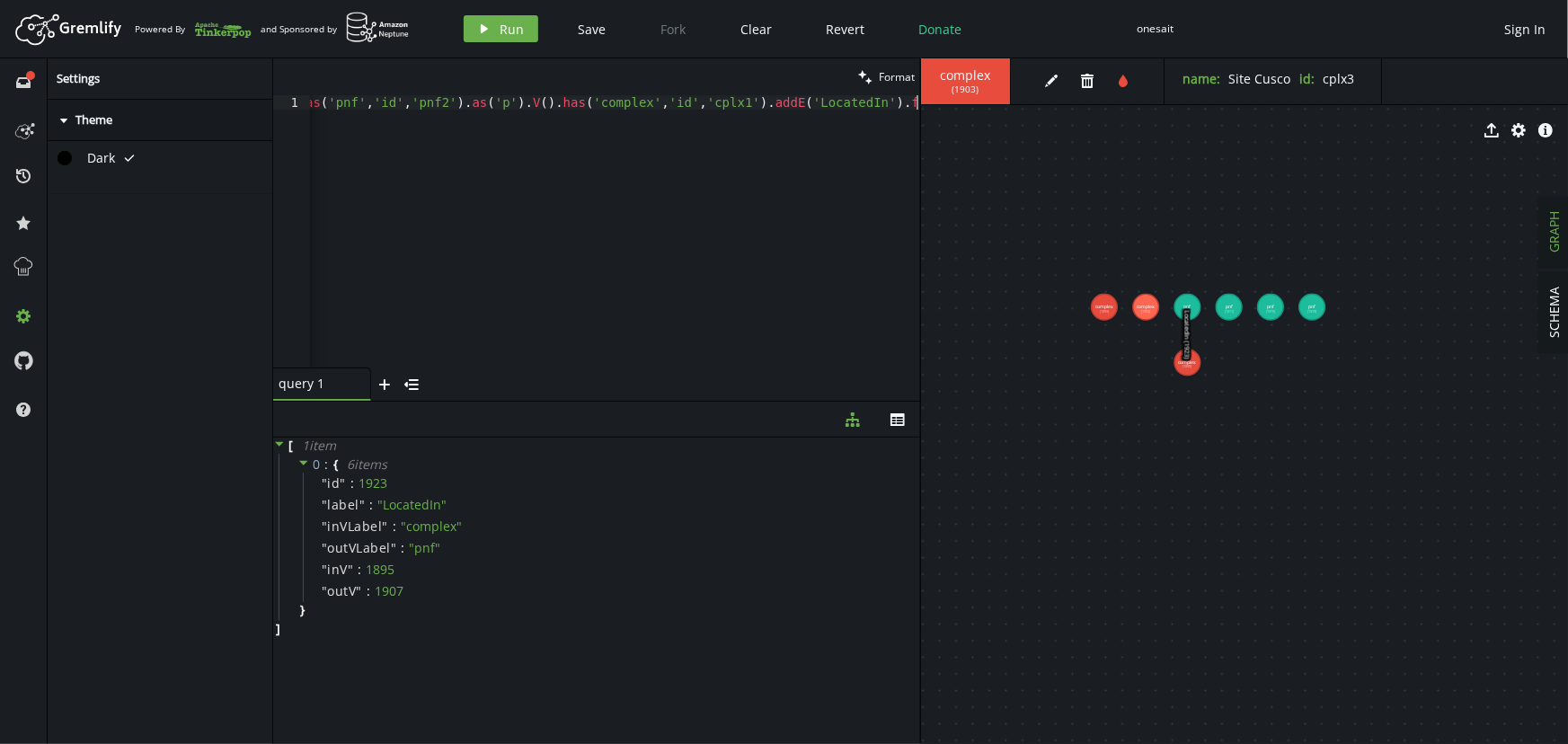
scroll to position [0, 61]
click at [501, 31] on span "Run" at bounding box center [513, 29] width 24 height 17
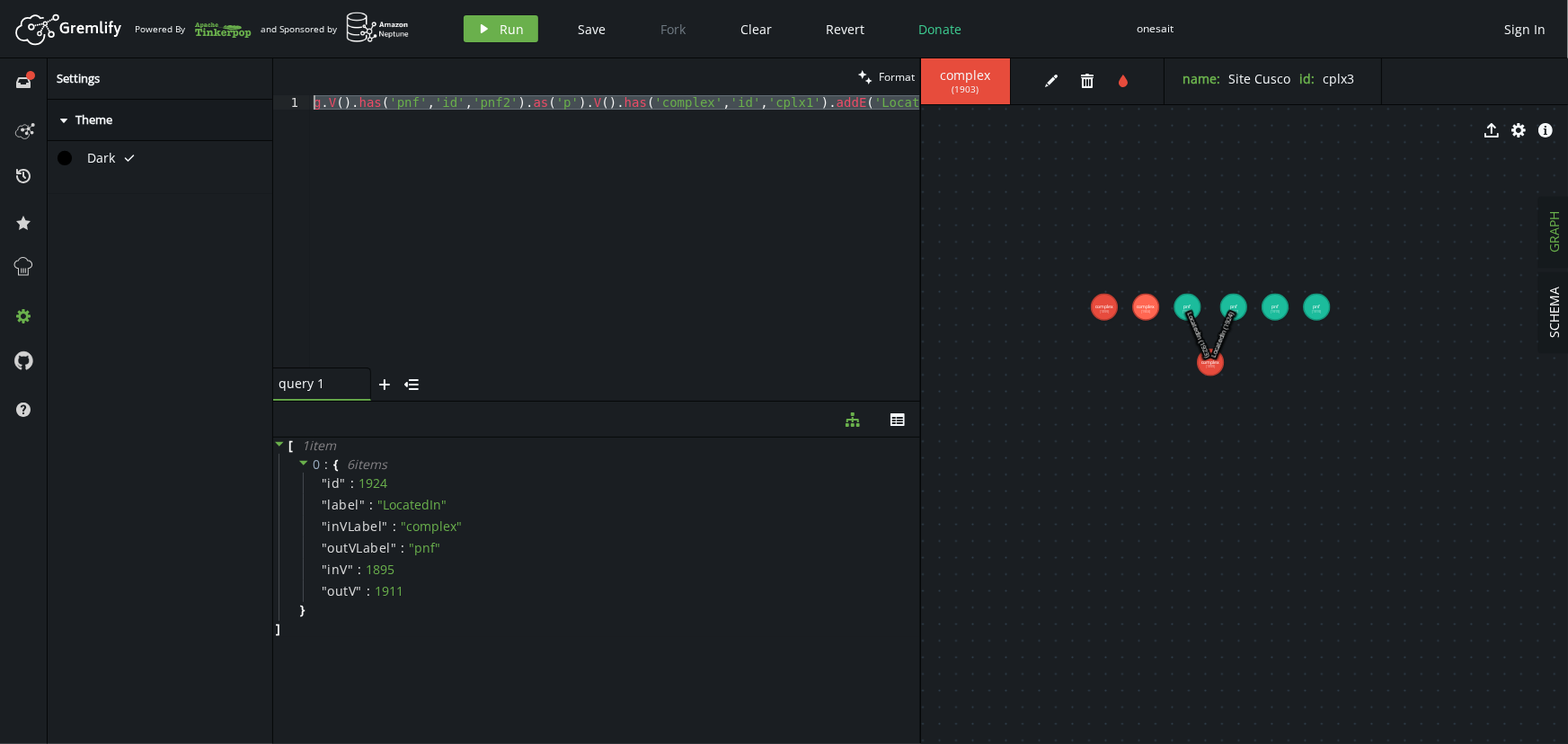
scroll to position [0, 0]
drag, startPoint x: 430, startPoint y: 244, endPoint x: 148, endPoint y: -23, distance: 388.3
click at [148, 0] on html "Artboard Created with Sketch. Powered By and Sponsored by play Run Save Fork Cl…" at bounding box center [784, 372] width 1568 height 744
paste textarea "3').as('p').V().has('complex','id','cplx2"
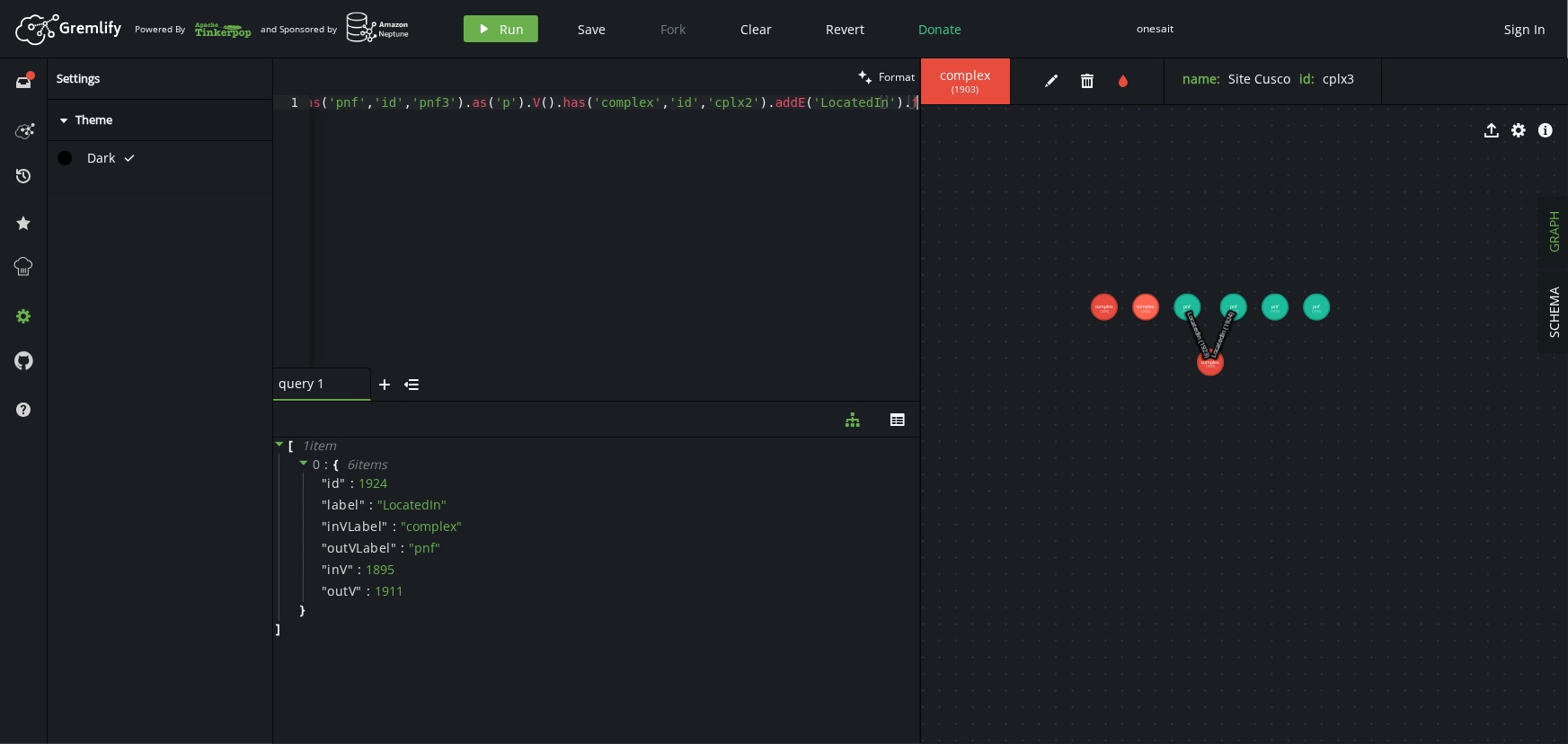
scroll to position [0, 61]
click at [501, 26] on span "Run" at bounding box center [513, 29] width 24 height 17
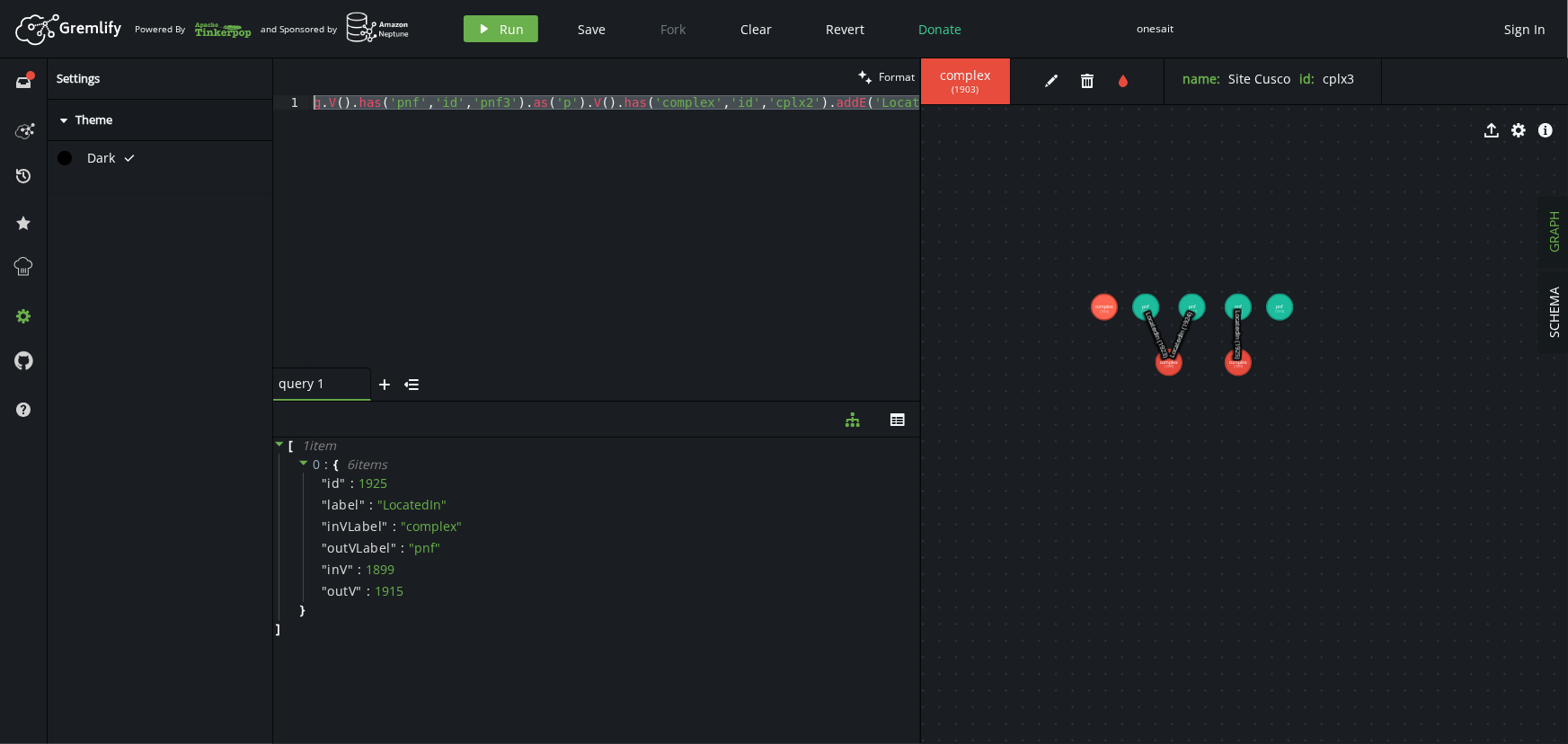
scroll to position [0, 0]
drag, startPoint x: 407, startPoint y: 249, endPoint x: 154, endPoint y: -45, distance: 387.9
click at [154, 0] on html "Artboard Created with Sketch. Powered By and Sponsored by play Run Save Fork Cl…" at bounding box center [784, 372] width 1568 height 744
paste textarea "4').as('p').V().has('complex','id','cplx3"
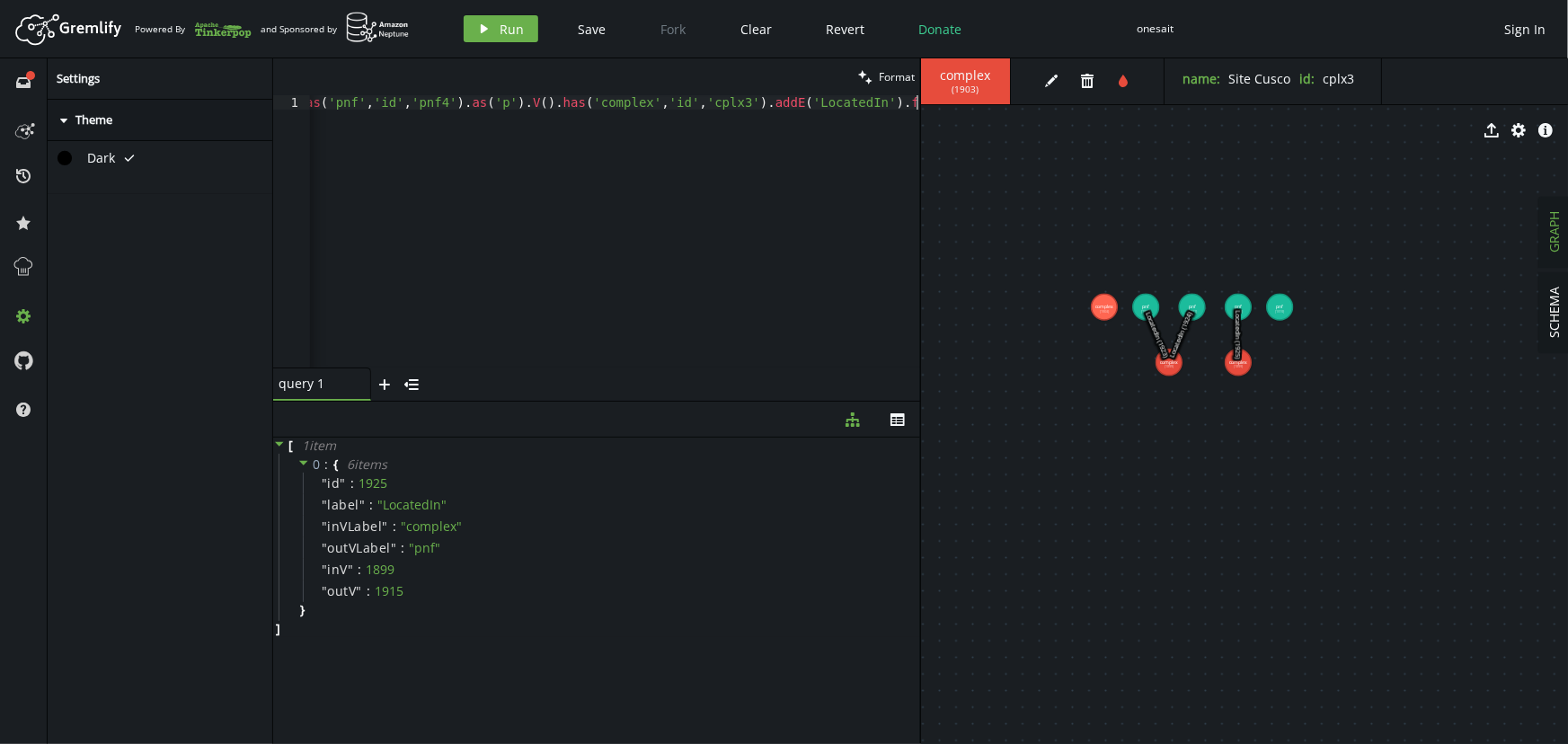
scroll to position [0, 61]
click at [503, 26] on span "Run" at bounding box center [513, 29] width 24 height 17
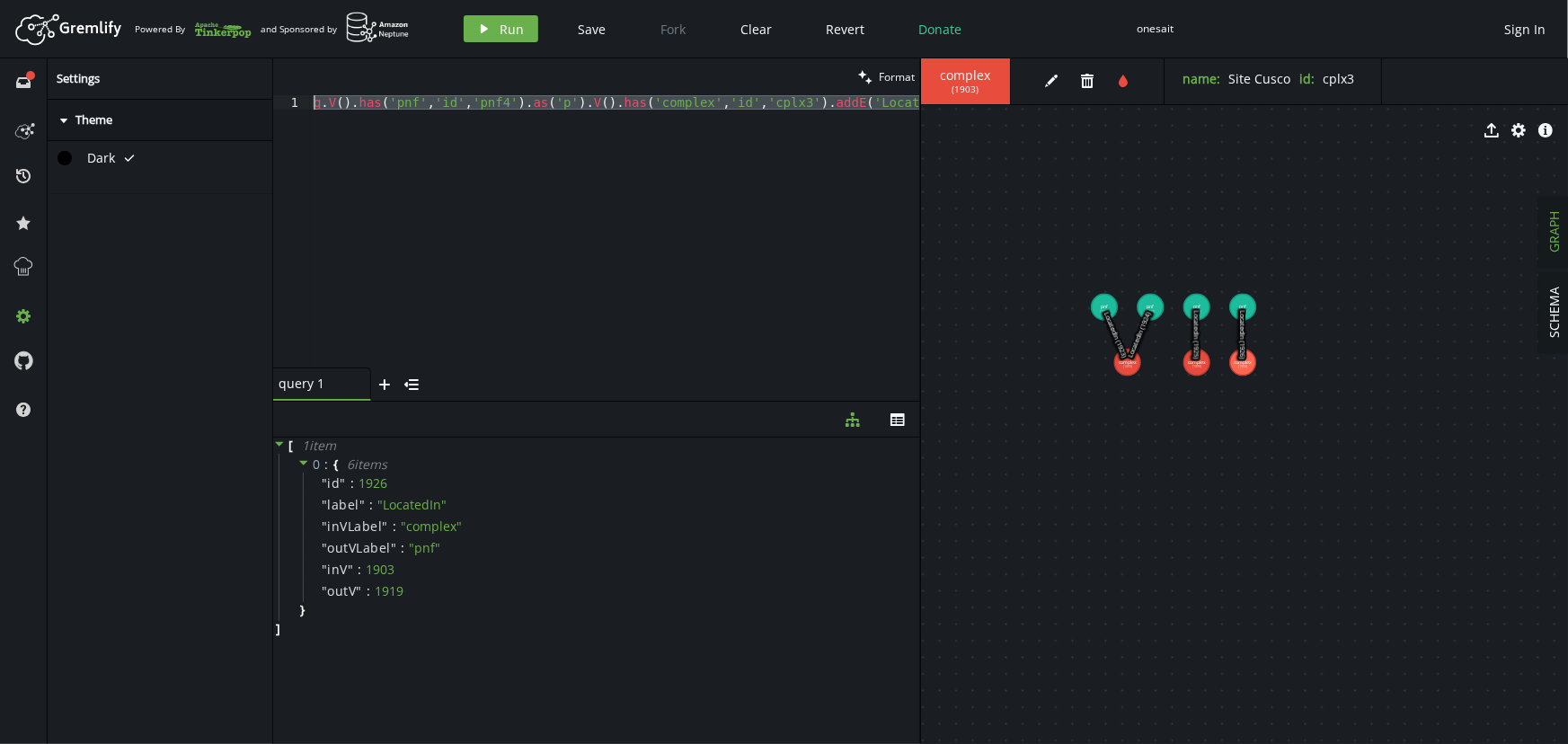
scroll to position [0, 0]
drag, startPoint x: 341, startPoint y: 150, endPoint x: 164, endPoint y: -20, distance: 245.4
click at [164, 0] on html "Artboard Created with Sketch. Powered By and Sponsored by play Run Save Fork Cl…" at bounding box center [784, 372] width 1568 height 744
paste textarea "addV('p-interface').property('id','pif1').property('name','Gig0/0/1').g.addV('p…"
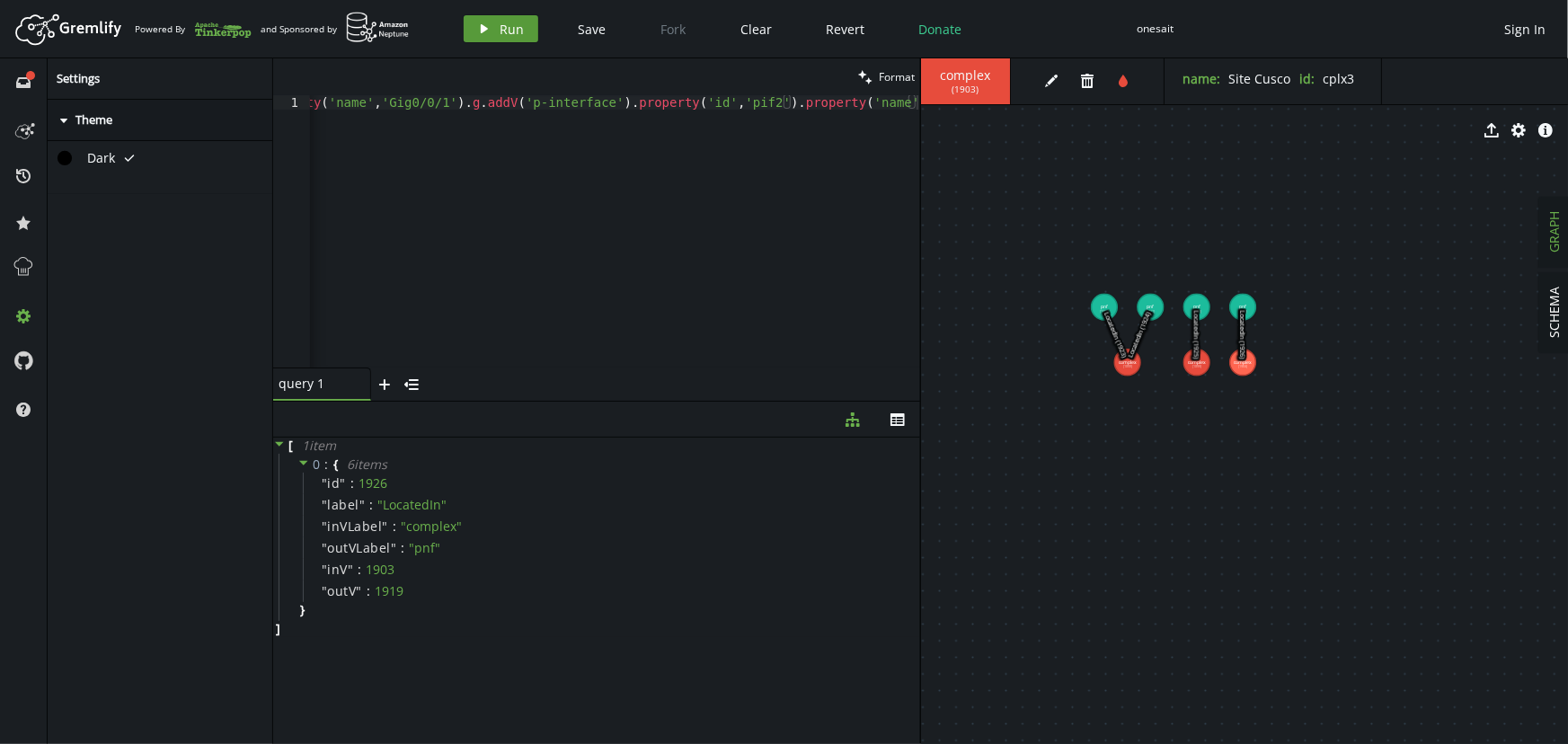
click at [501, 30] on span "Run" at bounding box center [513, 29] width 24 height 17
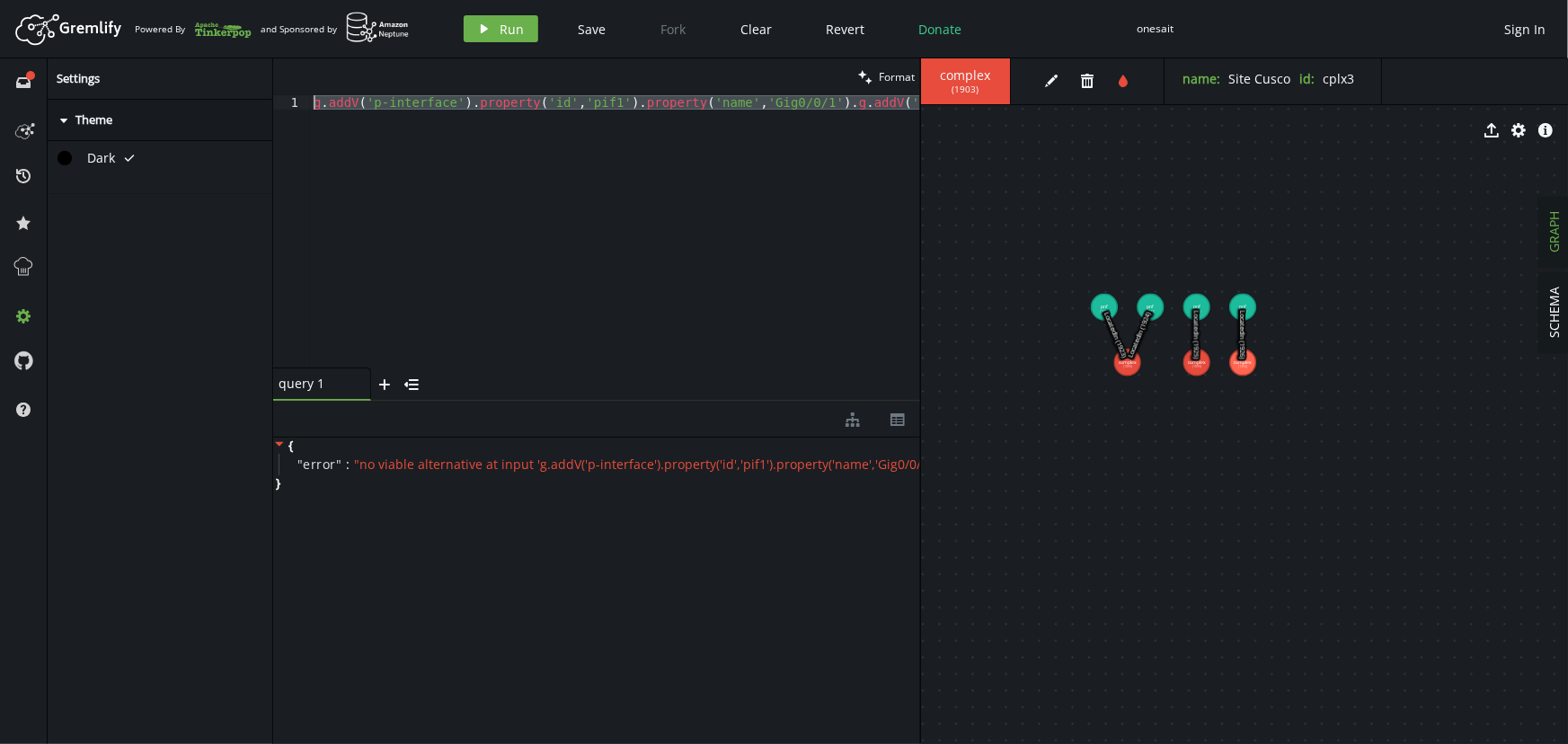
scroll to position [0, 0]
drag, startPoint x: 337, startPoint y: 234, endPoint x: 213, endPoint y: -14, distance: 277.3
click at [213, 0] on html "Artboard Created with Sketch. Powered By and Sponsored by play Run Save Fork Cl…" at bounding box center [784, 372] width 1568 height 744
paste textarea
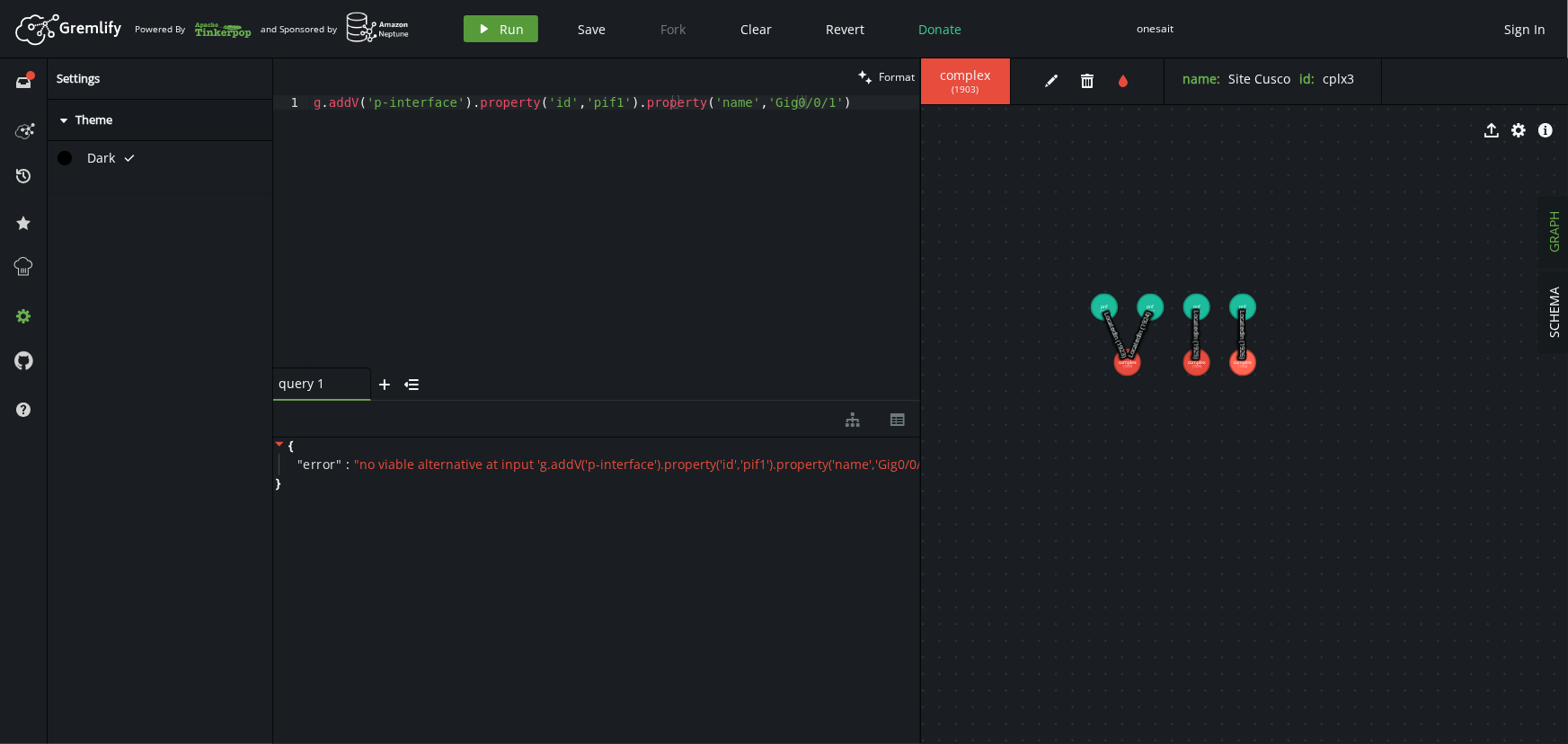
click at [485, 33] on icon "play" at bounding box center [484, 29] width 14 height 14
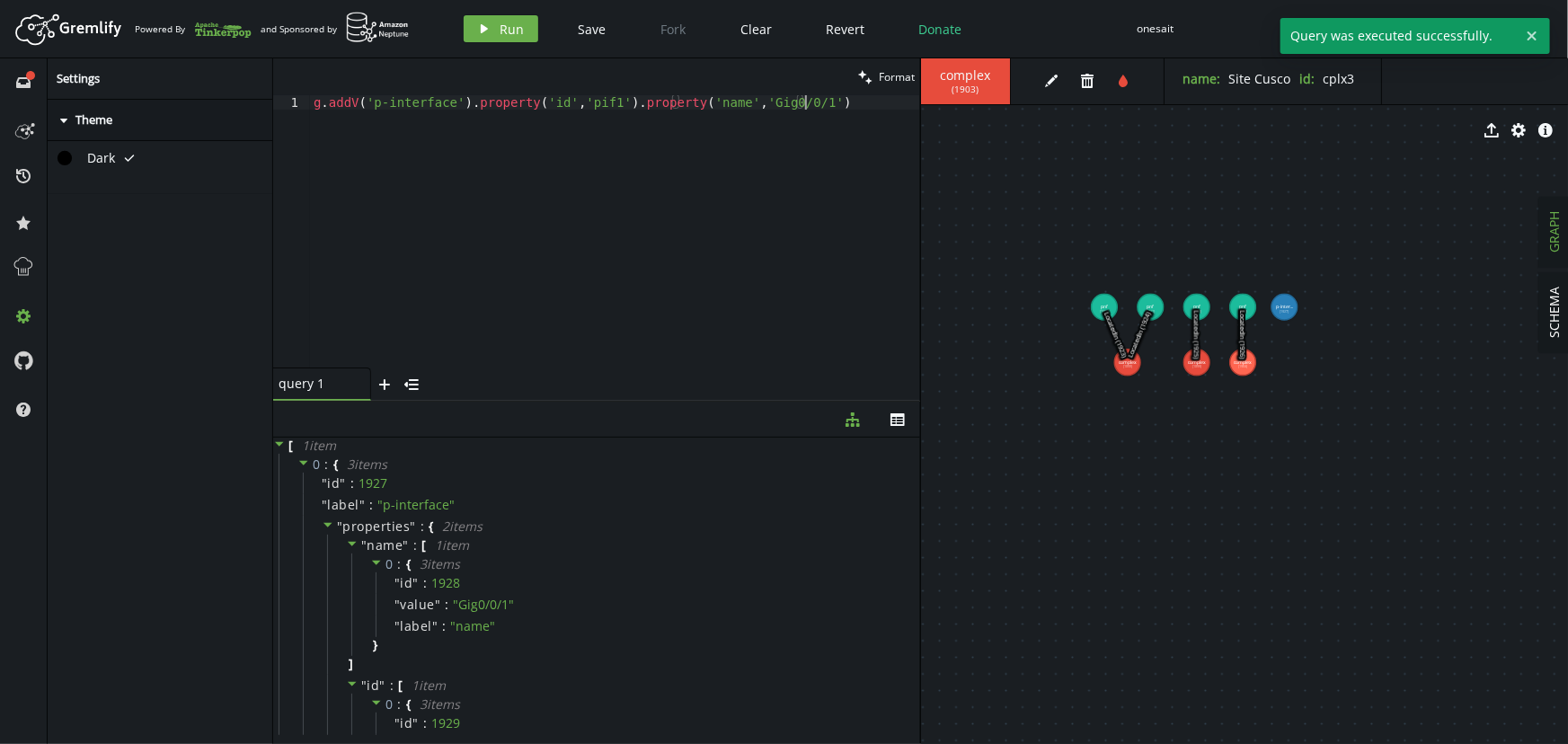
drag, startPoint x: 353, startPoint y: 180, endPoint x: 218, endPoint y: 5, distance: 221.0
click at [219, 5] on div "Artboard Created with Sketch. Powered By and Sponsored by play Run Save Fork Cl…" at bounding box center [784, 372] width 1568 height 744
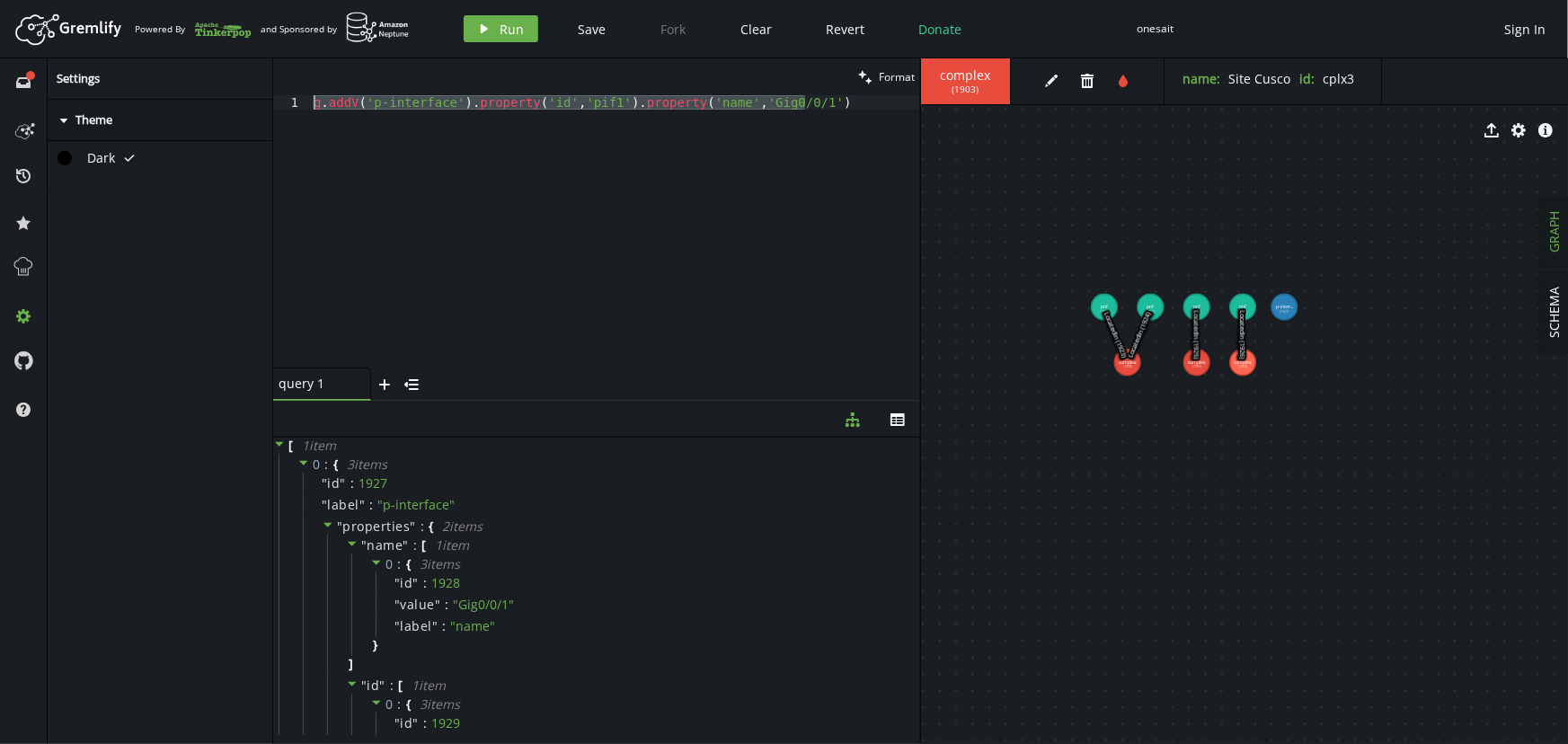
paste textarea "2').property('name','Gig0/0/2"
click at [481, 26] on icon "button" at bounding box center [484, 28] width 7 height 9
drag, startPoint x: 265, startPoint y: 108, endPoint x: 202, endPoint y: 27, distance: 102.6
click at [203, 33] on div "Artboard Created with Sketch. Powered By and Sponsored by play Run Save Fork Cl…" at bounding box center [784, 372] width 1568 height 744
paste textarea "3').property('name','Eth1/0/1"
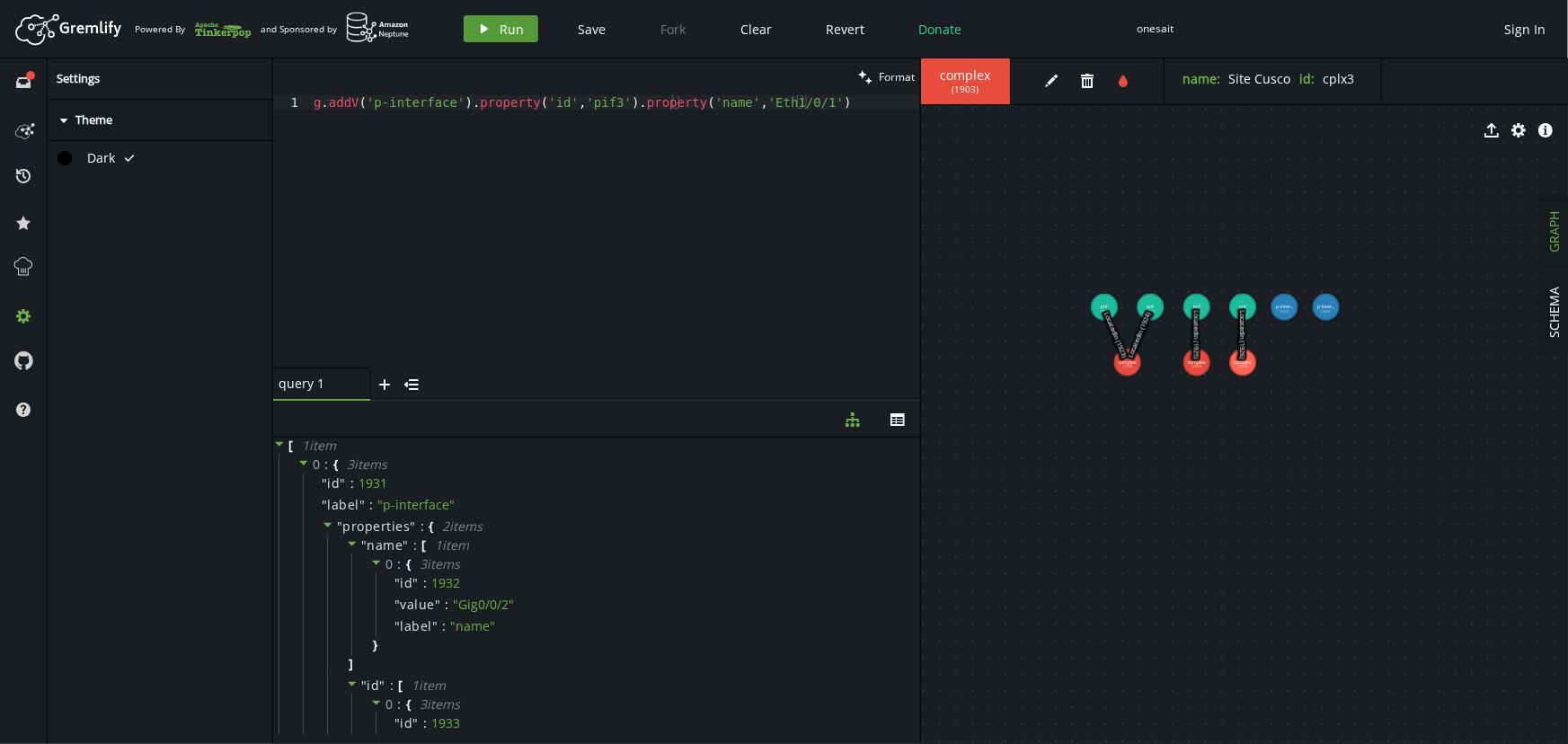
click at [503, 32] on span "Run" at bounding box center [513, 29] width 24 height 17
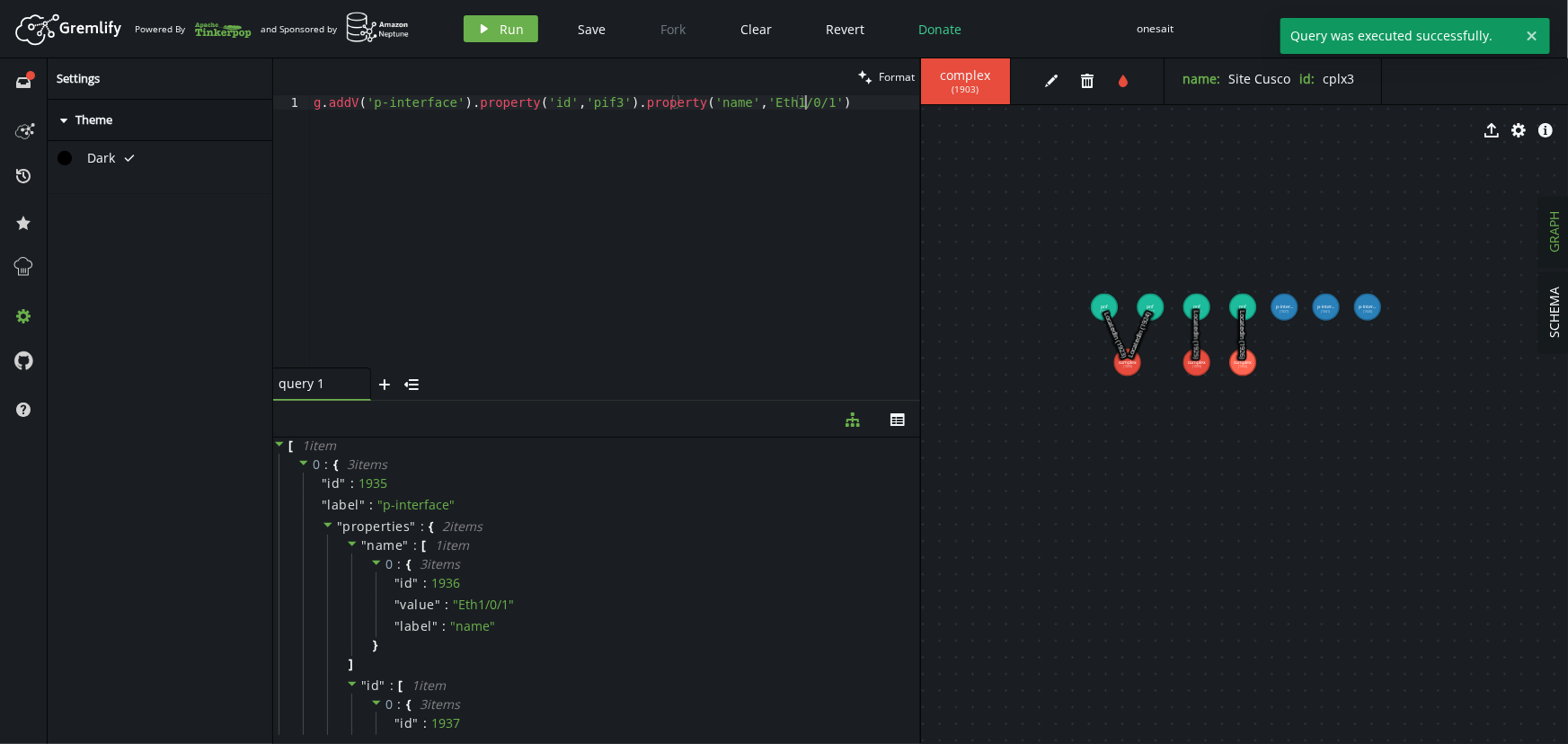
drag, startPoint x: 332, startPoint y: 160, endPoint x: 241, endPoint y: 40, distance: 150.6
click at [241, 40] on div "Artboard Created with Sketch. Powered By and Sponsored by play Run Save Fork Cl…" at bounding box center [784, 372] width 1568 height 744
paste textarea "4').property('name','Eth1/0/2"
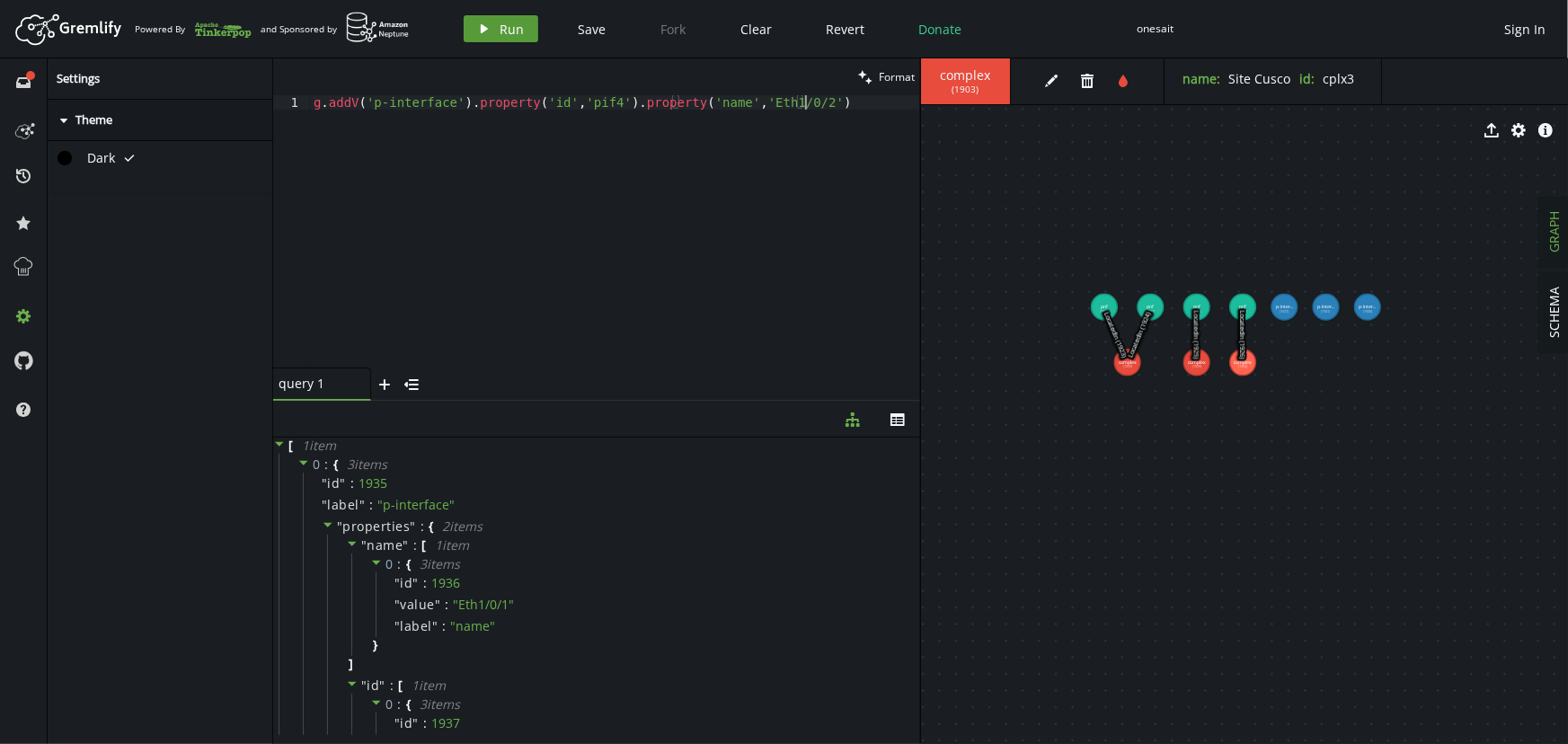
click at [515, 31] on span "Run" at bounding box center [513, 29] width 24 height 17
drag, startPoint x: 330, startPoint y: 153, endPoint x: 221, endPoint y: 24, distance: 168.9
click at [221, 24] on div "Artboard Created with Sketch. Powered By and Sponsored by play Run Save Fork Cl…" at bounding box center [784, 372] width 1568 height 744
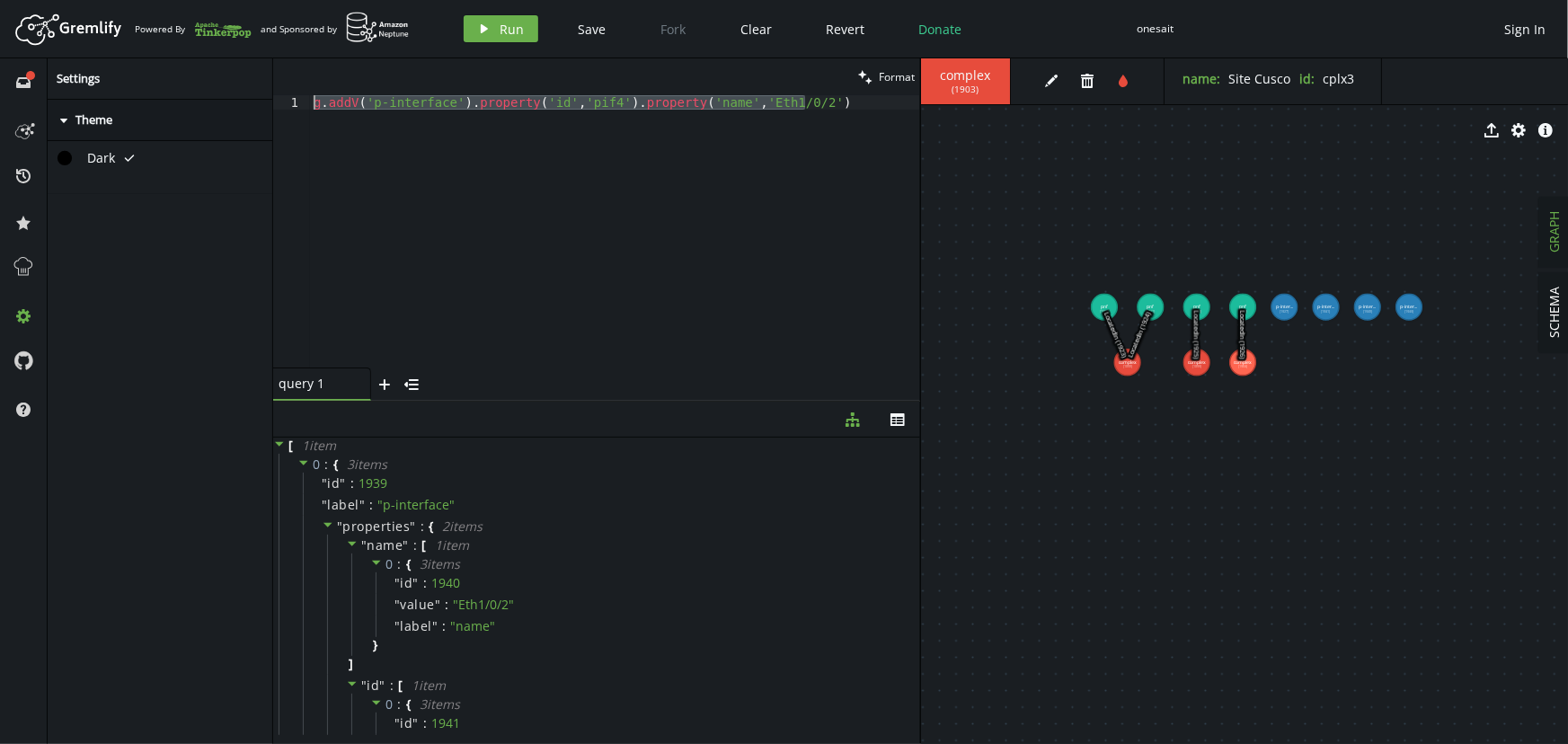
paste textarea "l-interface').property('id','lif1').property('name','CTP_1"
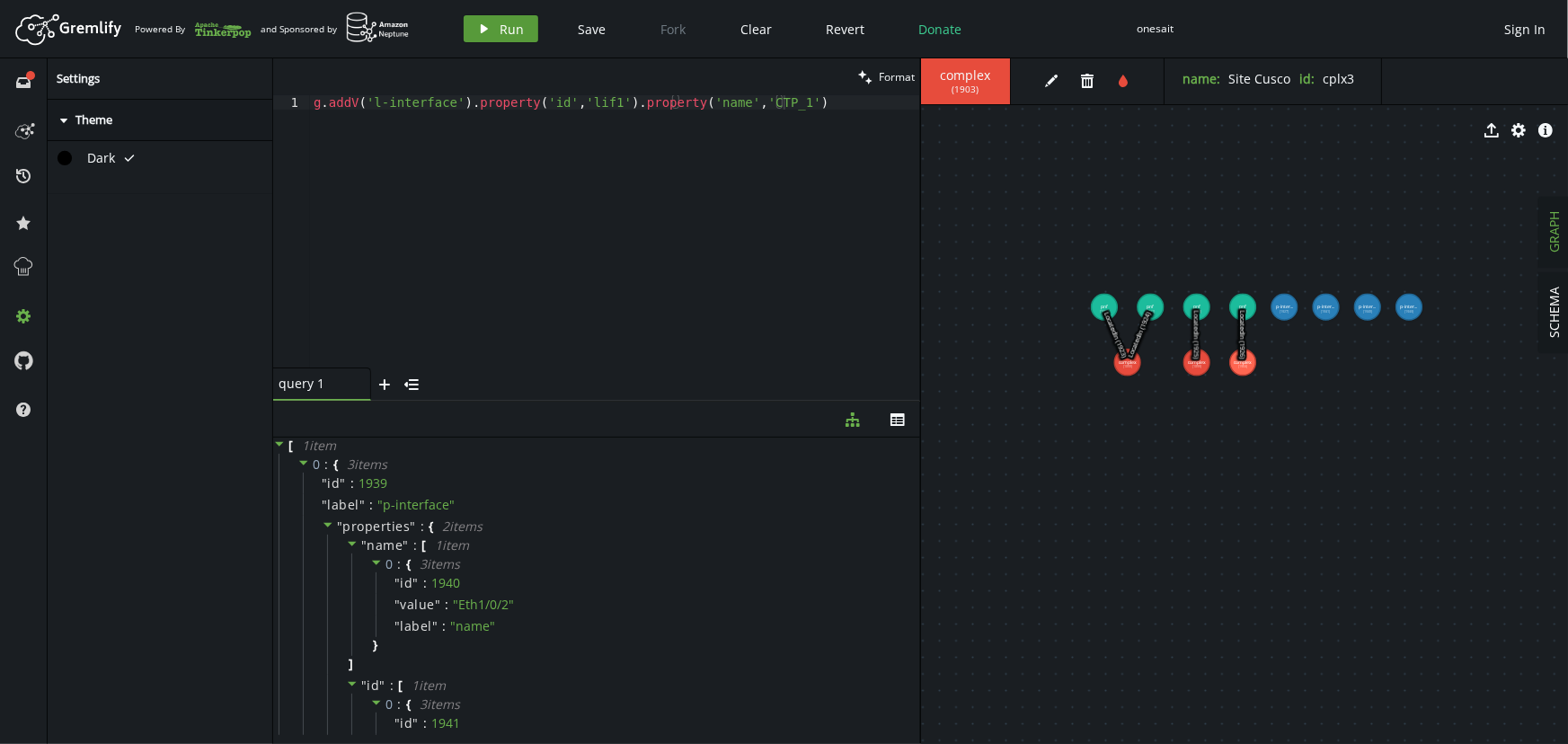
click at [491, 28] on button "play Run" at bounding box center [501, 28] width 75 height 27
drag, startPoint x: 356, startPoint y: 174, endPoint x: 244, endPoint y: 69, distance: 153.5
click at [245, 71] on div "full-circle inbox history star cog help Settings caret-right Theme Dark tick cl…" at bounding box center [784, 401] width 1568 height 685
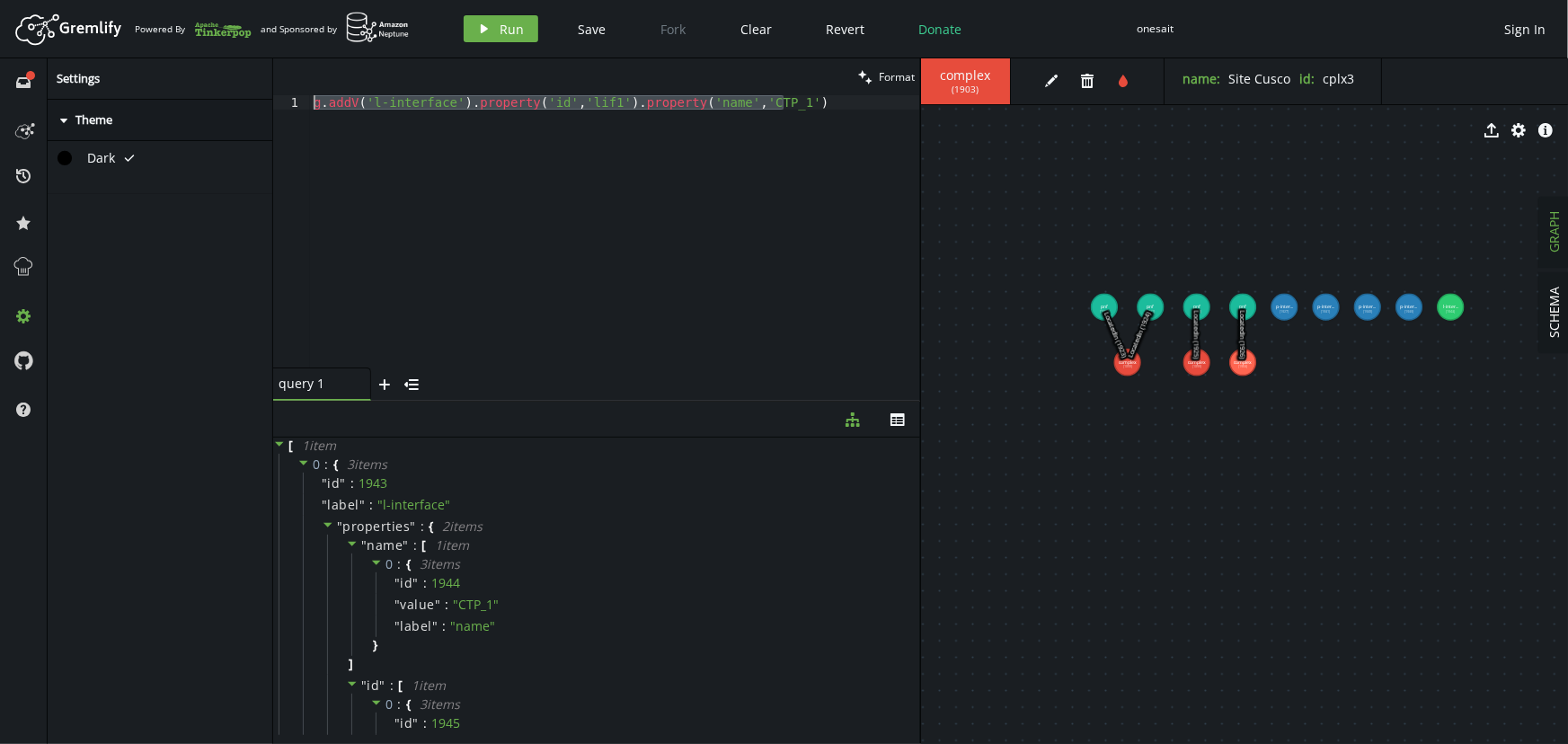
paste textarea "2').property('name','CTP_2"
click at [507, 26] on span "Run" at bounding box center [513, 29] width 24 height 17
drag, startPoint x: 361, startPoint y: 208, endPoint x: 249, endPoint y: 68, distance: 179.3
click at [249, 69] on div "full-circle inbox history star cog help Settings caret-right Theme Dark tick cl…" at bounding box center [784, 401] width 1568 height 685
paste textarea "3').property('name','CTP_3"
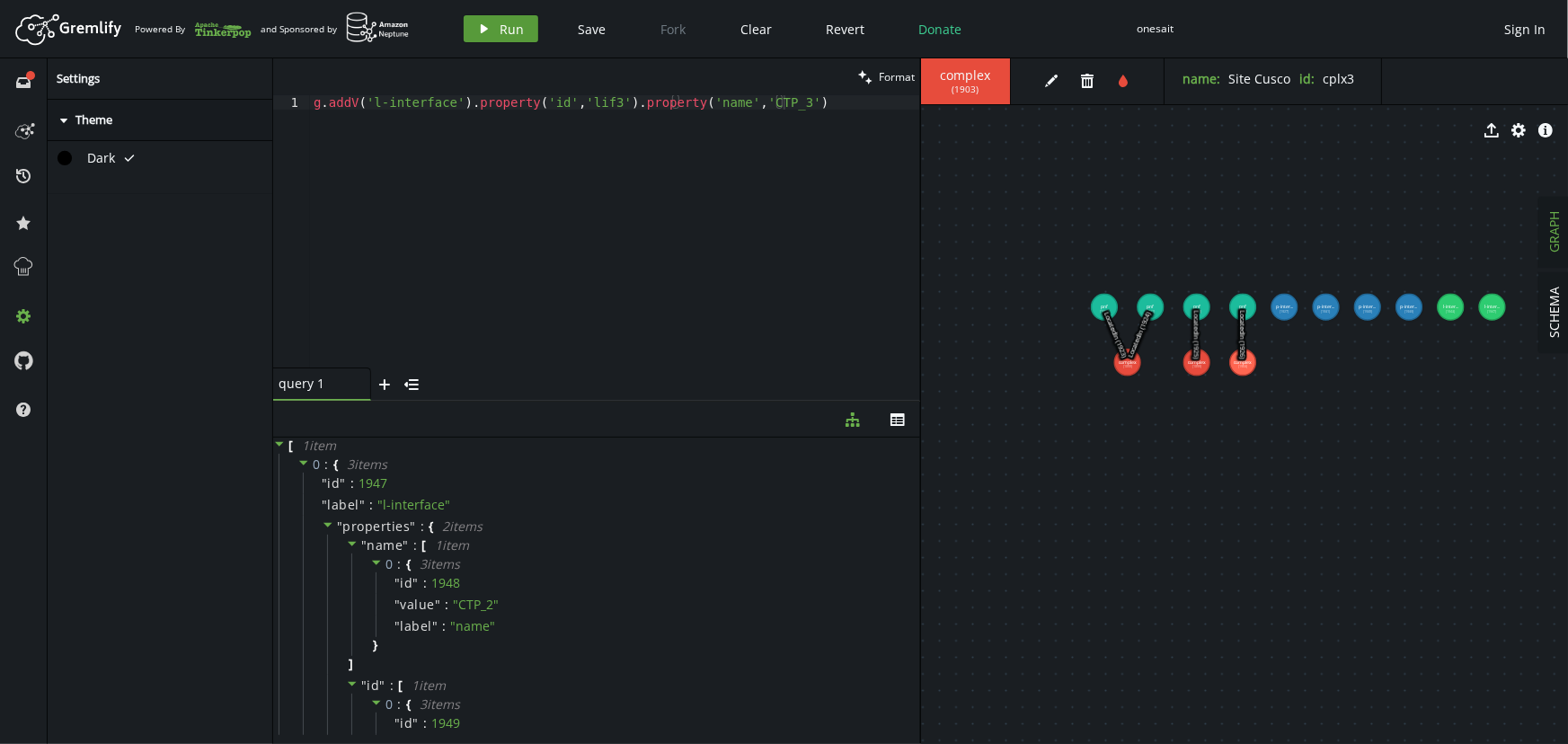
click at [512, 34] on span "Run" at bounding box center [513, 29] width 24 height 17
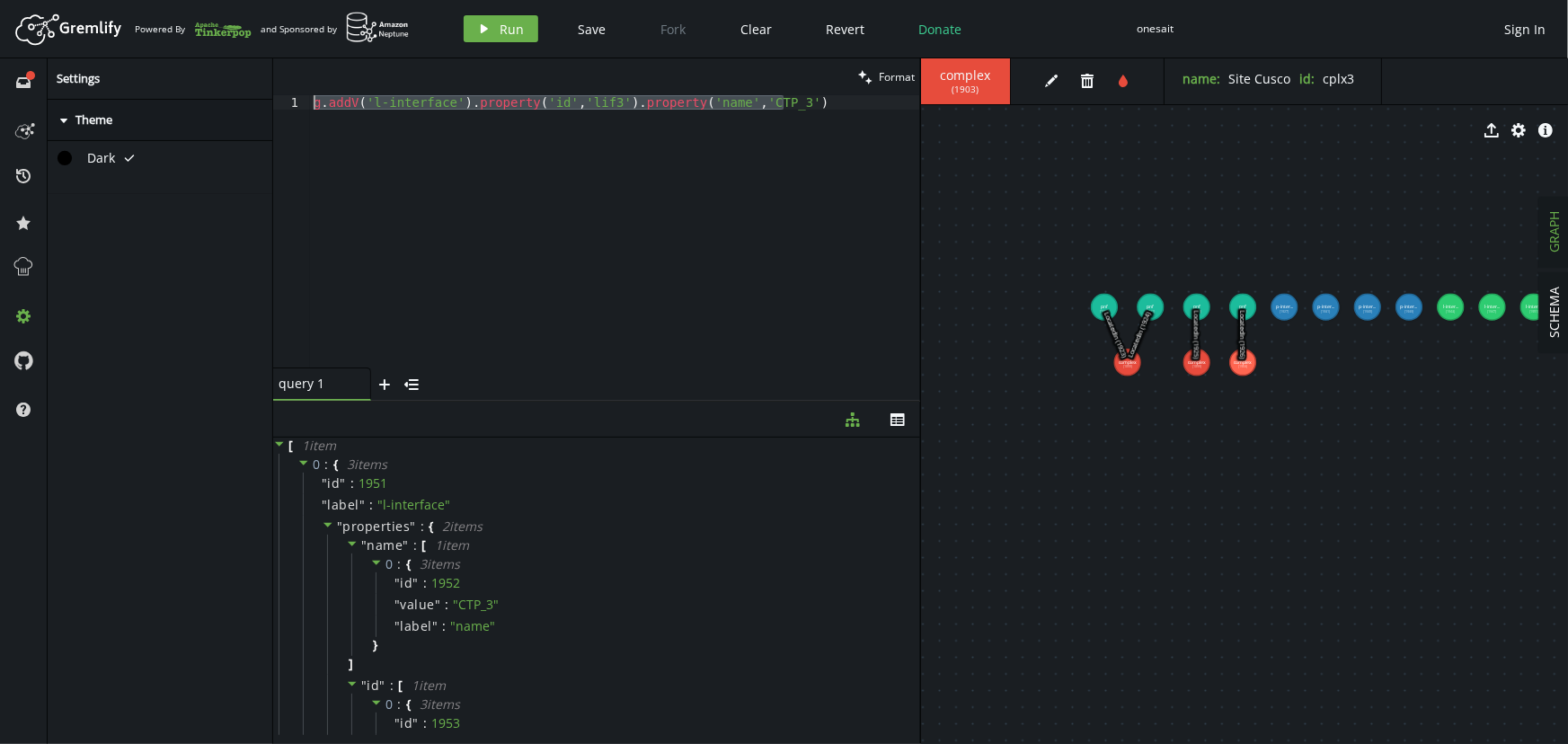
drag, startPoint x: 334, startPoint y: 126, endPoint x: 266, endPoint y: 59, distance: 95.5
click at [266, 59] on div "full-circle inbox history star cog help Settings caret-right Theme Dark tick cl…" at bounding box center [784, 401] width 1568 height 685
paste textarea "4').property('name','CTP_4"
click at [490, 31] on button "play Run" at bounding box center [501, 28] width 75 height 27
drag, startPoint x: 315, startPoint y: 139, endPoint x: 254, endPoint y: 39, distance: 117.1
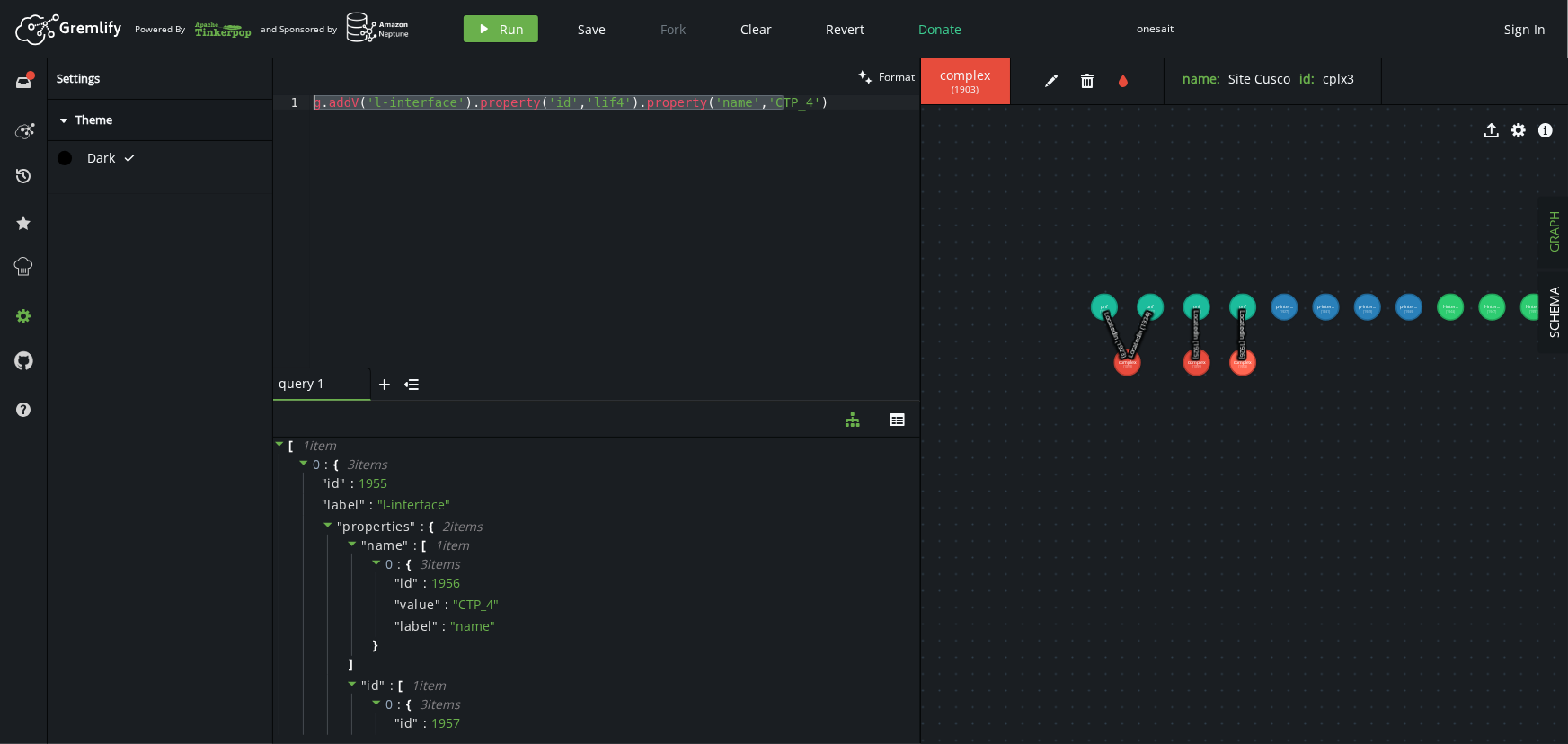
click at [254, 39] on div "Artboard Created with Sketch. Powered By and Sponsored by play Run Save Fork Cl…" at bounding box center [784, 372] width 1568 height 744
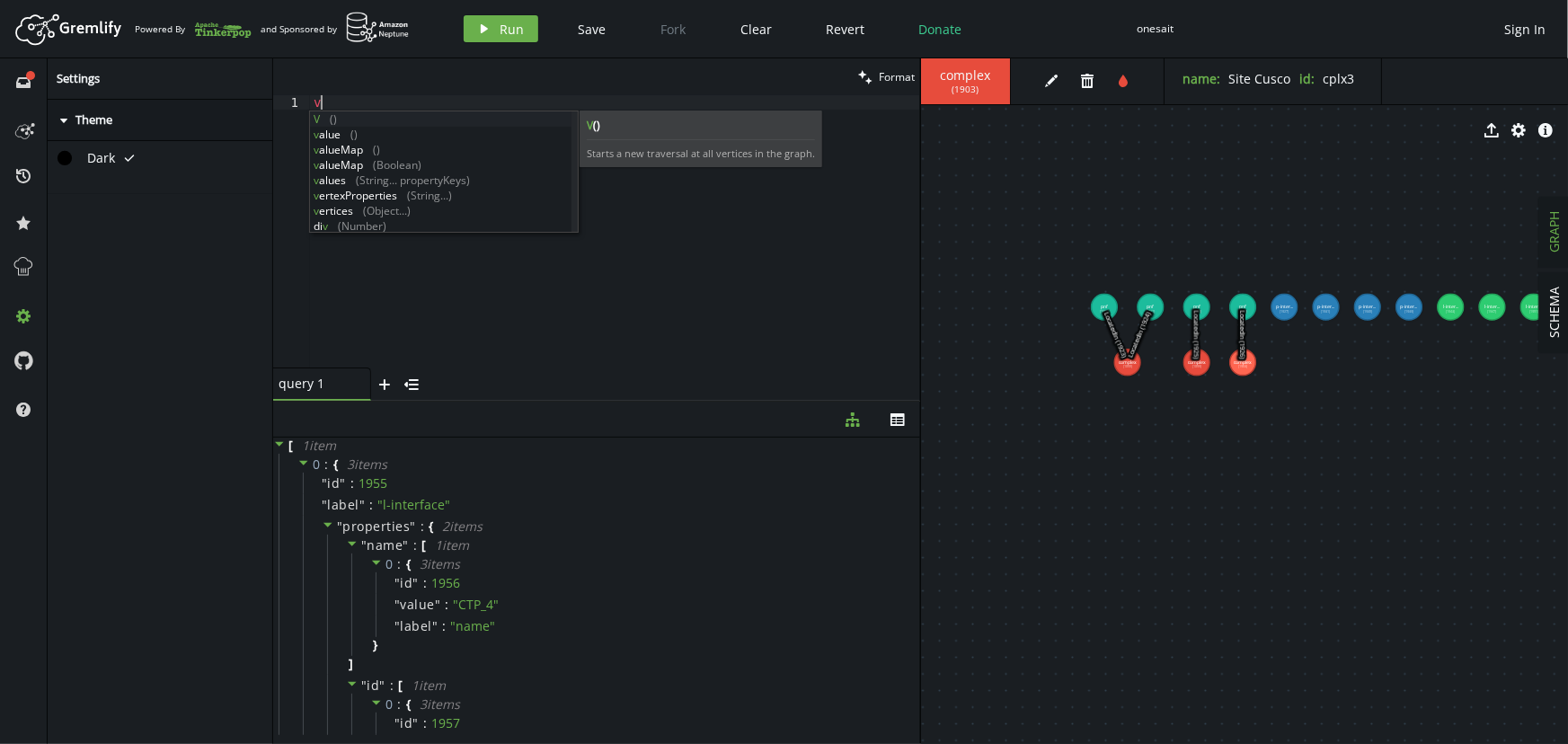
type textarea "v"
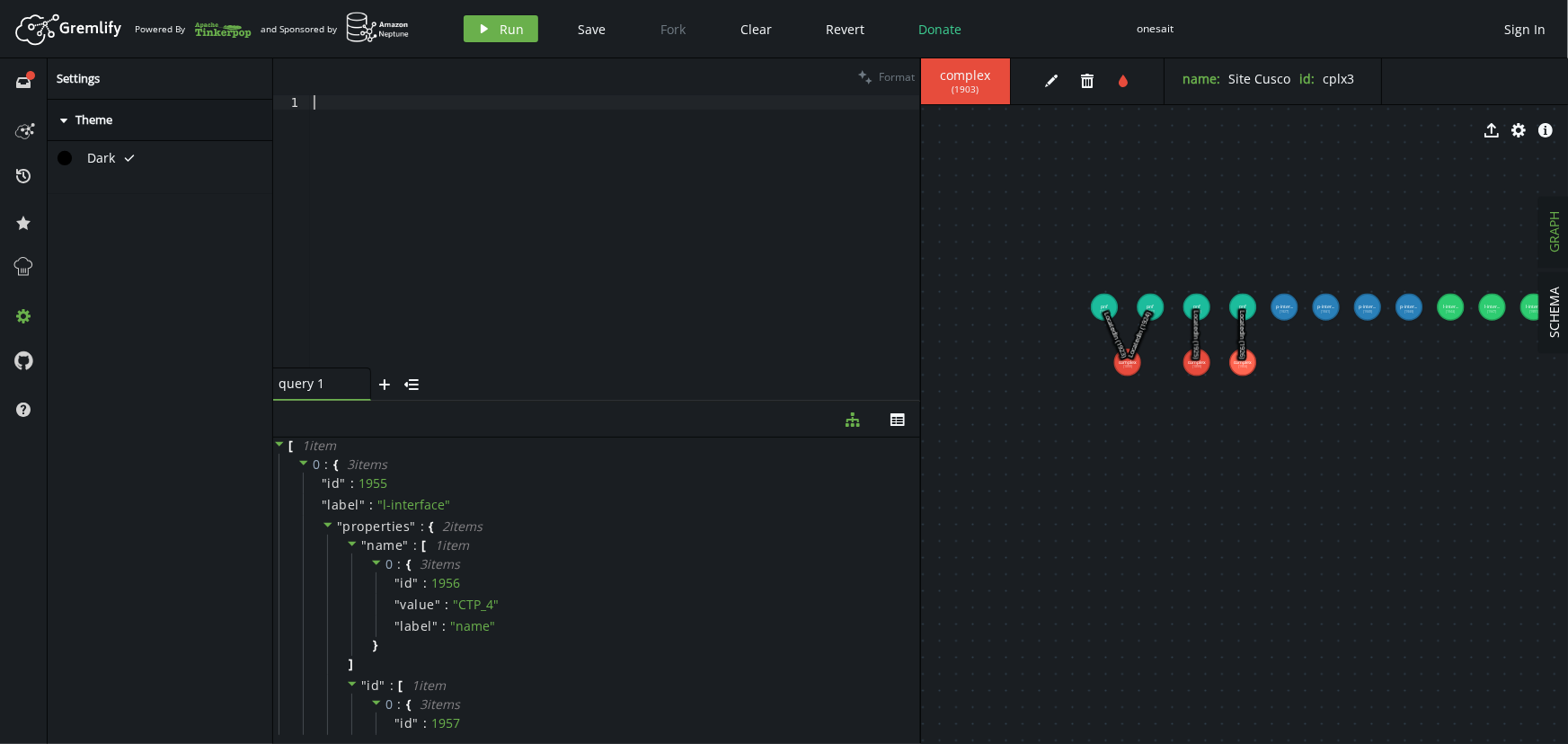
paste textarea "g.V().has('p-interface','id','pif1').as('pi').V().has('pnf','id','pnf1').addE('…"
click at [503, 30] on span "Run" at bounding box center [513, 29] width 24 height 17
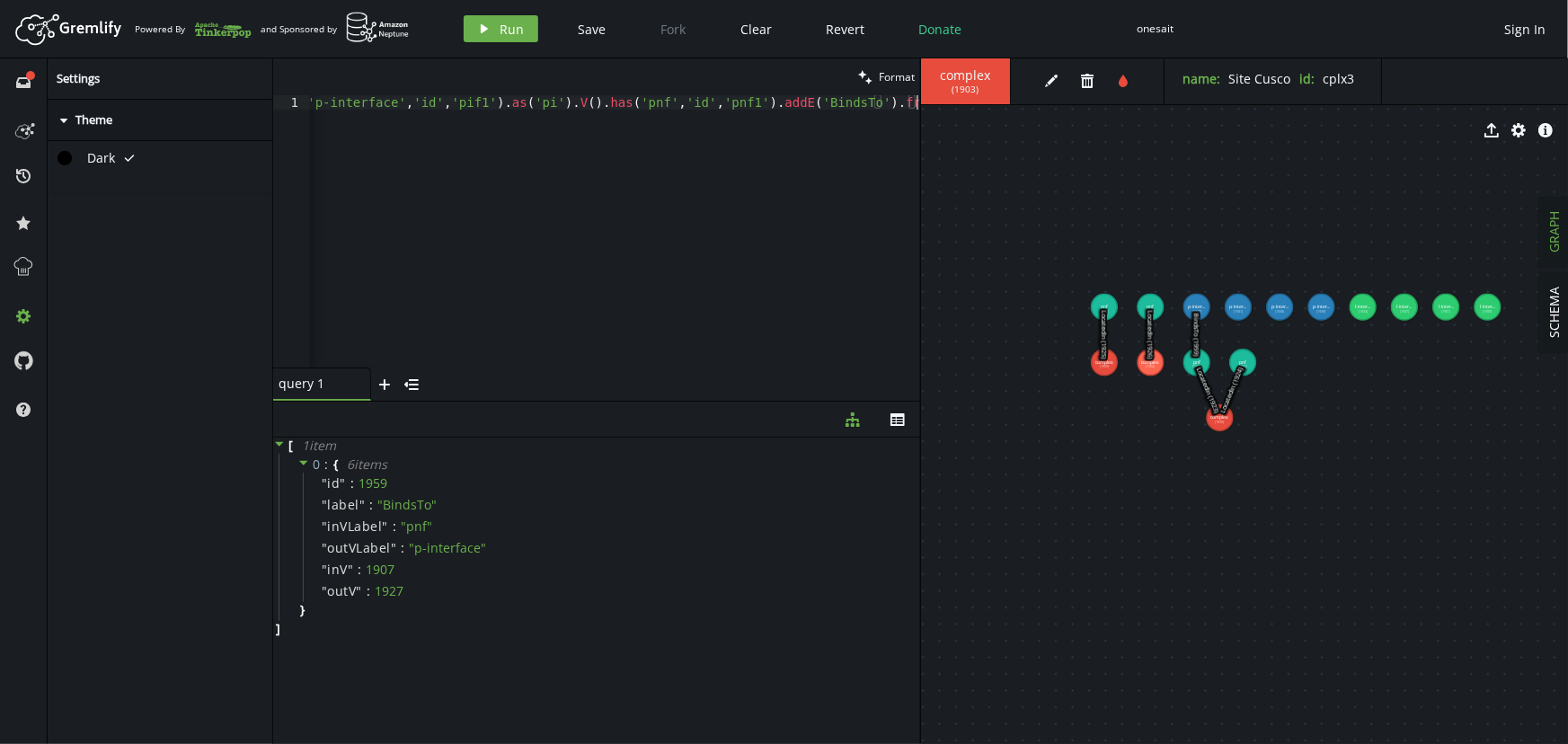
scroll to position [0, 0]
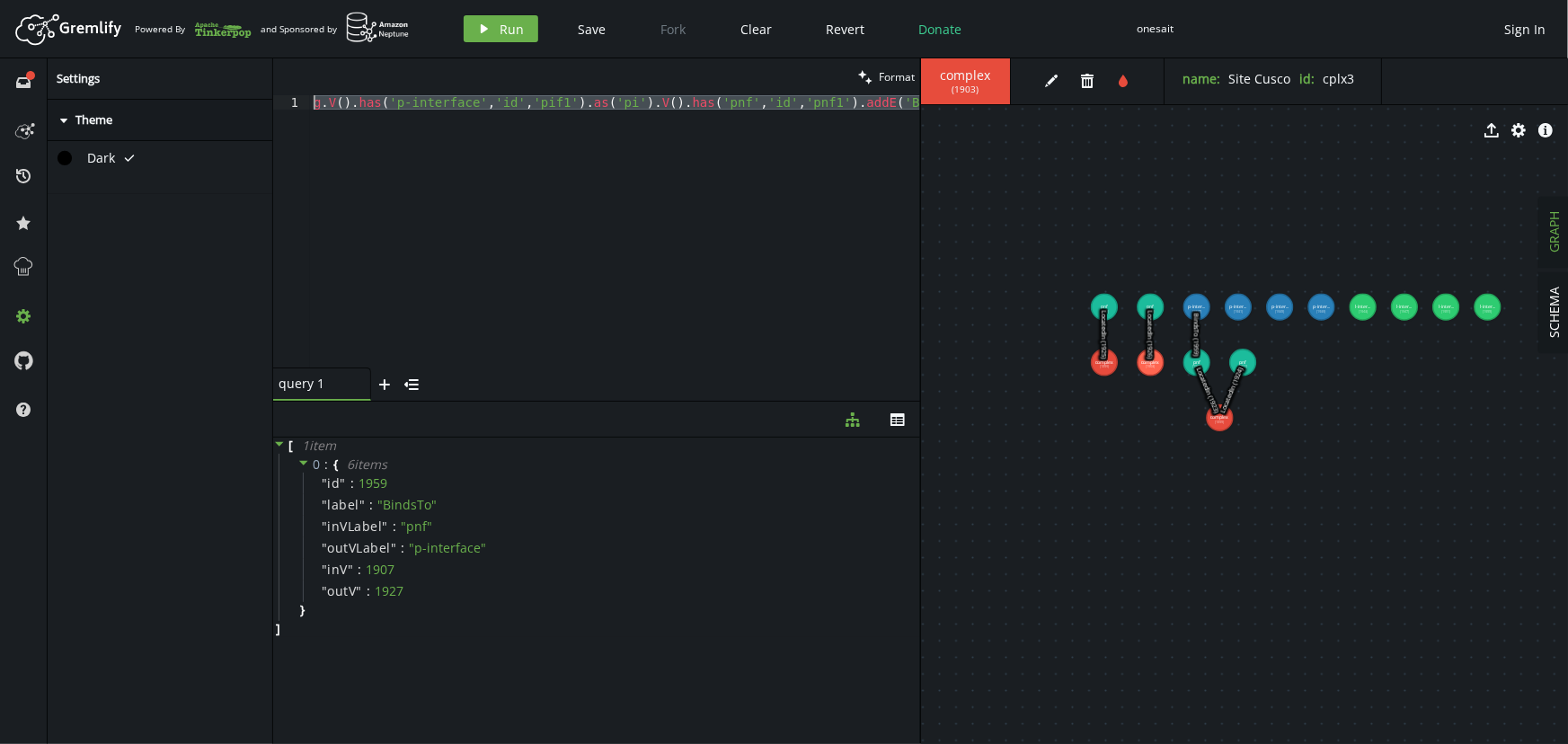
drag, startPoint x: 321, startPoint y: 179, endPoint x: 250, endPoint y: 35, distance: 160.6
click at [251, 36] on div "Artboard Created with Sketch. Powered By and Sponsored by play Run Save Fork Cl…" at bounding box center [784, 372] width 1568 height 744
paste textarea "2').as('pi').V().has('pnf','id','pnf2"
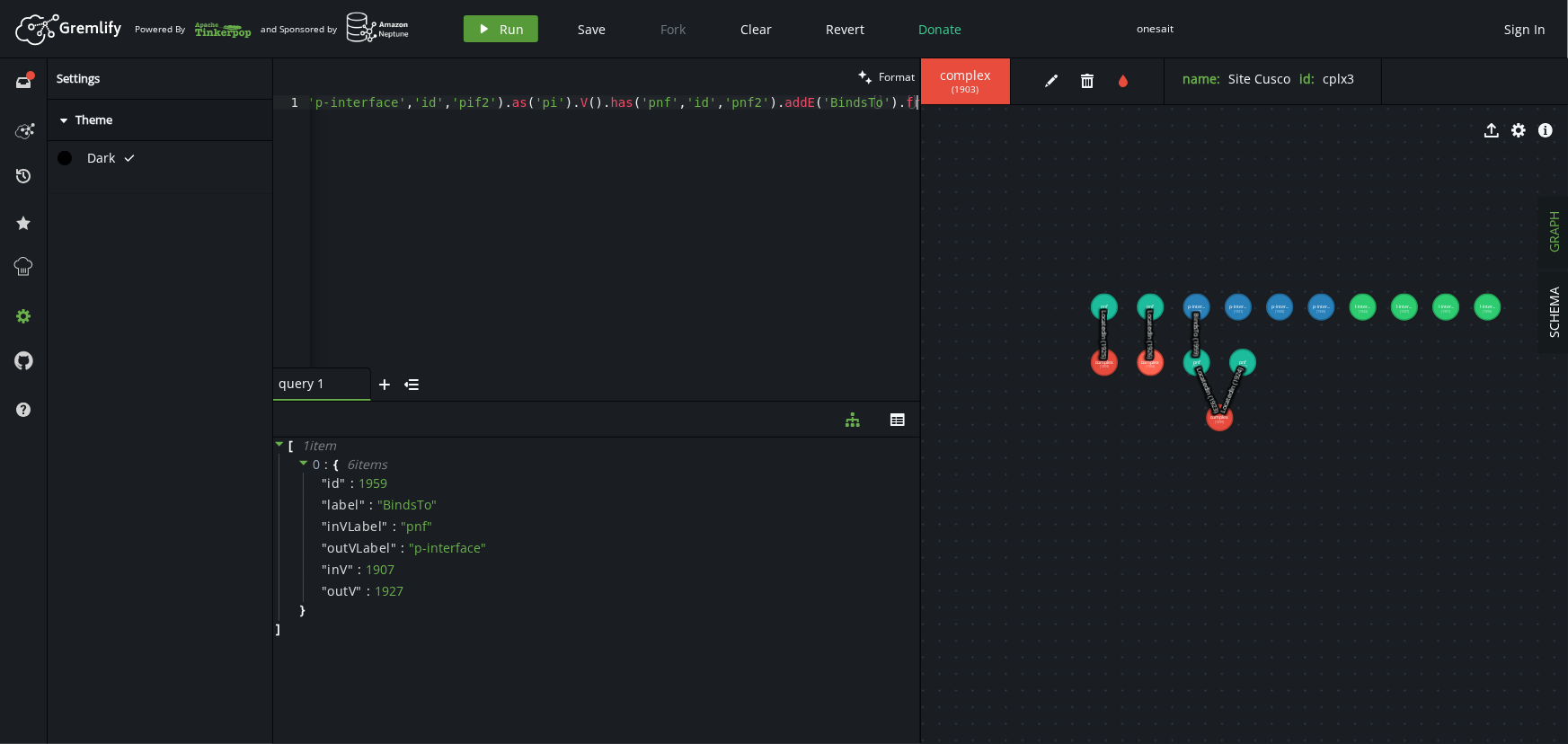
click at [486, 26] on icon "play" at bounding box center [484, 29] width 14 height 14
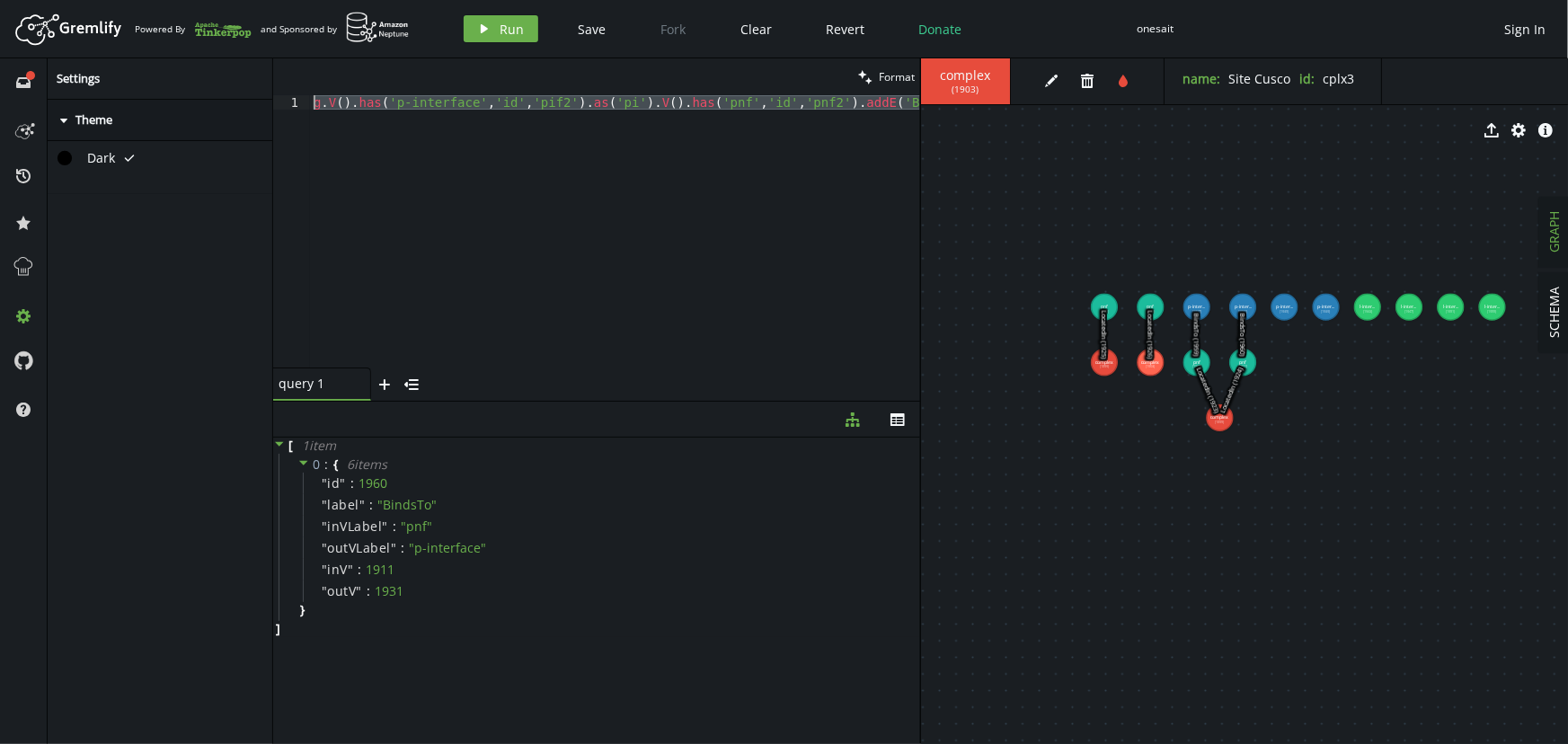
drag, startPoint x: 383, startPoint y: 170, endPoint x: 180, endPoint y: -5, distance: 268.0
click at [180, 0] on html "Artboard Created with Sketch. Powered By and Sponsored by play Run Save Fork Cl…" at bounding box center [784, 372] width 1568 height 744
paste textarea "3').as('pi').V().has('pnf','id','pnf3"
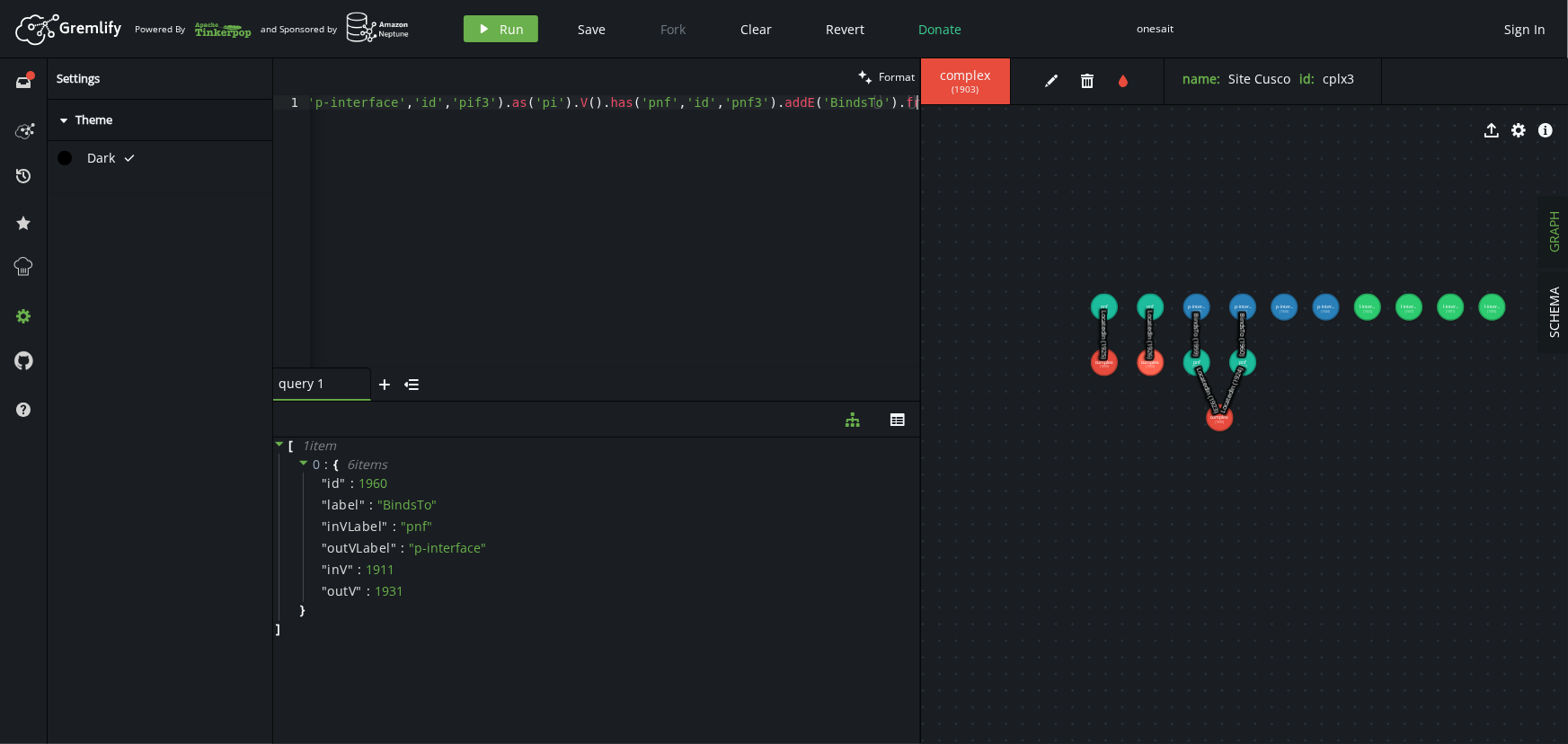
scroll to position [0, 81]
click at [507, 32] on span "Run" at bounding box center [513, 29] width 24 height 17
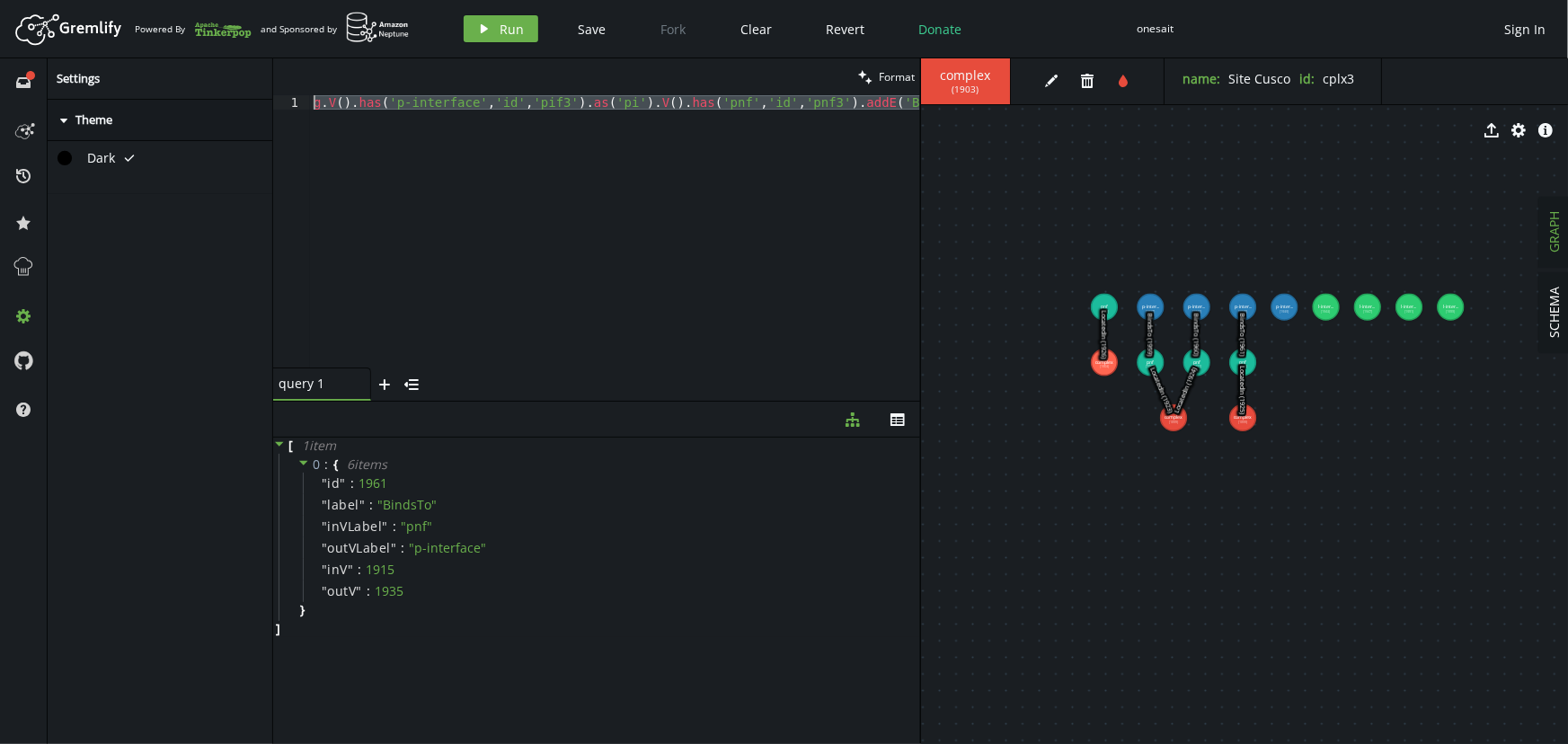
scroll to position [0, 0]
drag, startPoint x: 376, startPoint y: 178, endPoint x: 218, endPoint y: 19, distance: 224.2
click at [219, 20] on div "Artboard Created with Sketch. Powered By and Sponsored by play Run Save Fork Cl…" at bounding box center [784, 372] width 1568 height 744
paste textarea "4').as('pi').V().has('pnf','id','pnf4"
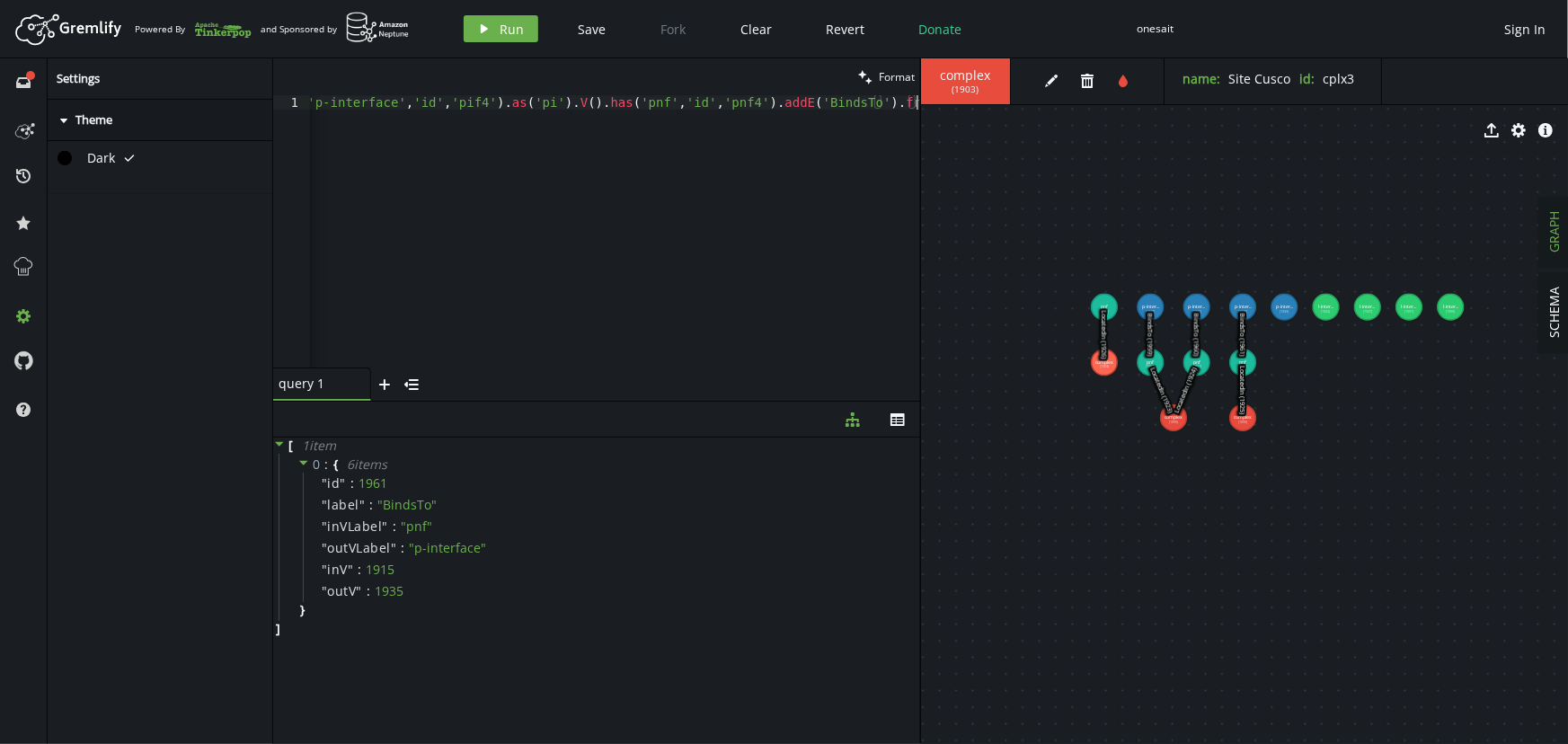
scroll to position [0, 81]
click at [486, 37] on button "play Run" at bounding box center [501, 28] width 75 height 27
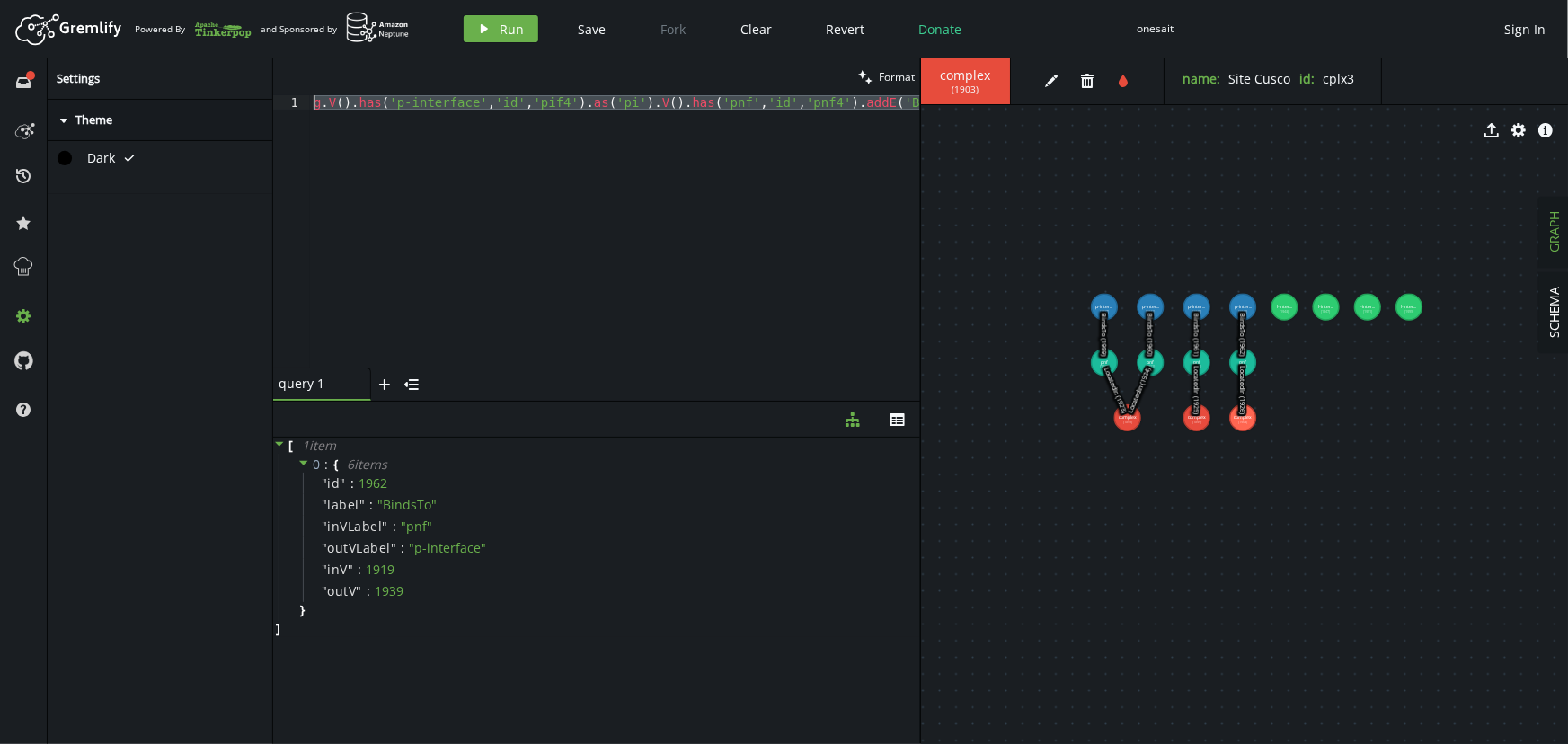
scroll to position [0, 0]
drag, startPoint x: 413, startPoint y: 207, endPoint x: 216, endPoint y: -18, distance: 299.1
click at [216, 0] on html "Artboard Created with Sketch. Powered By and Sponsored by play Run Save Fork Cl…" at bounding box center [784, 372] width 1568 height 744
paste textarea "l-interface','id','lif1').as('li').V().has('pnf','id','pnf1').addE('BelongsTo')…"
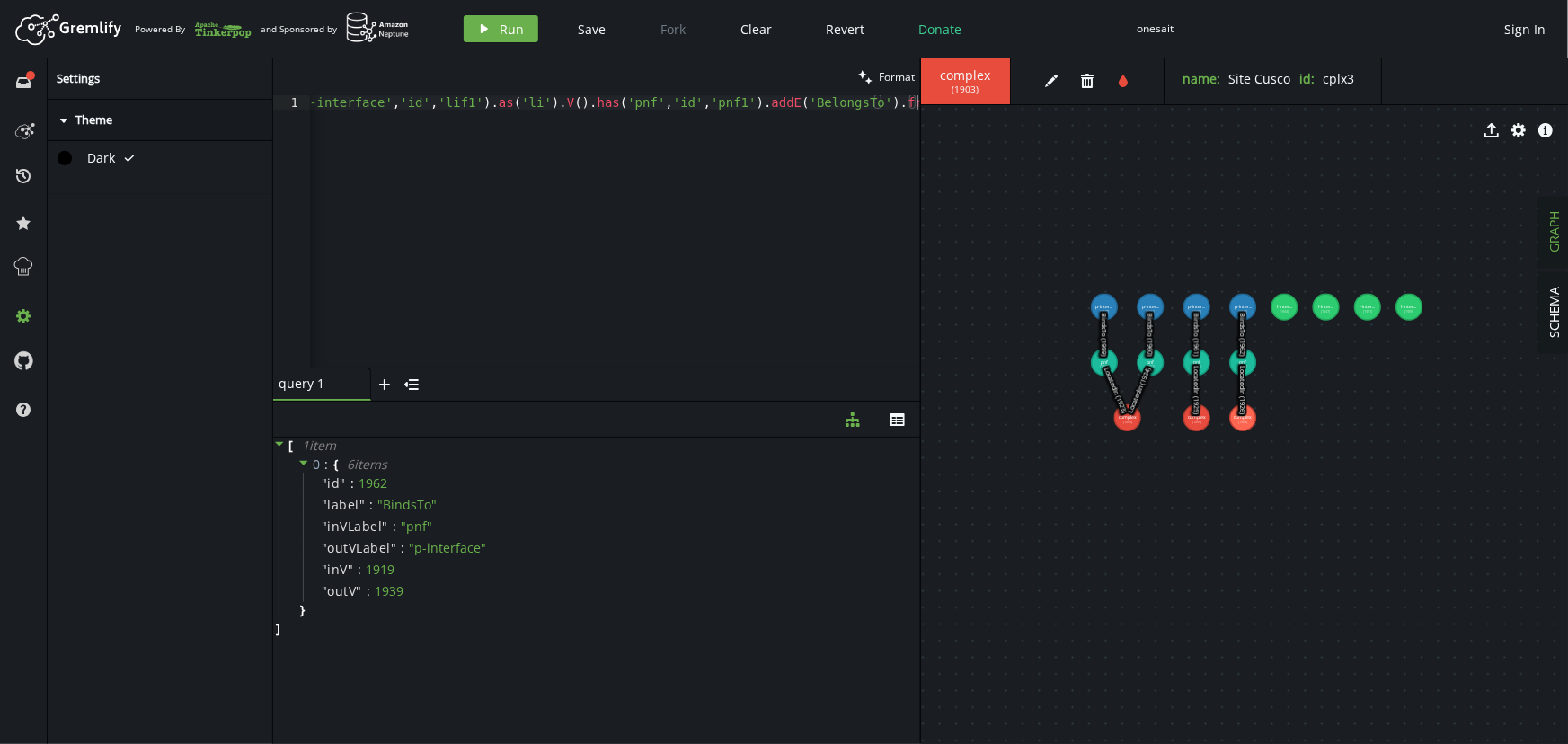
scroll to position [0, 95]
click at [501, 32] on span "Run" at bounding box center [513, 29] width 24 height 17
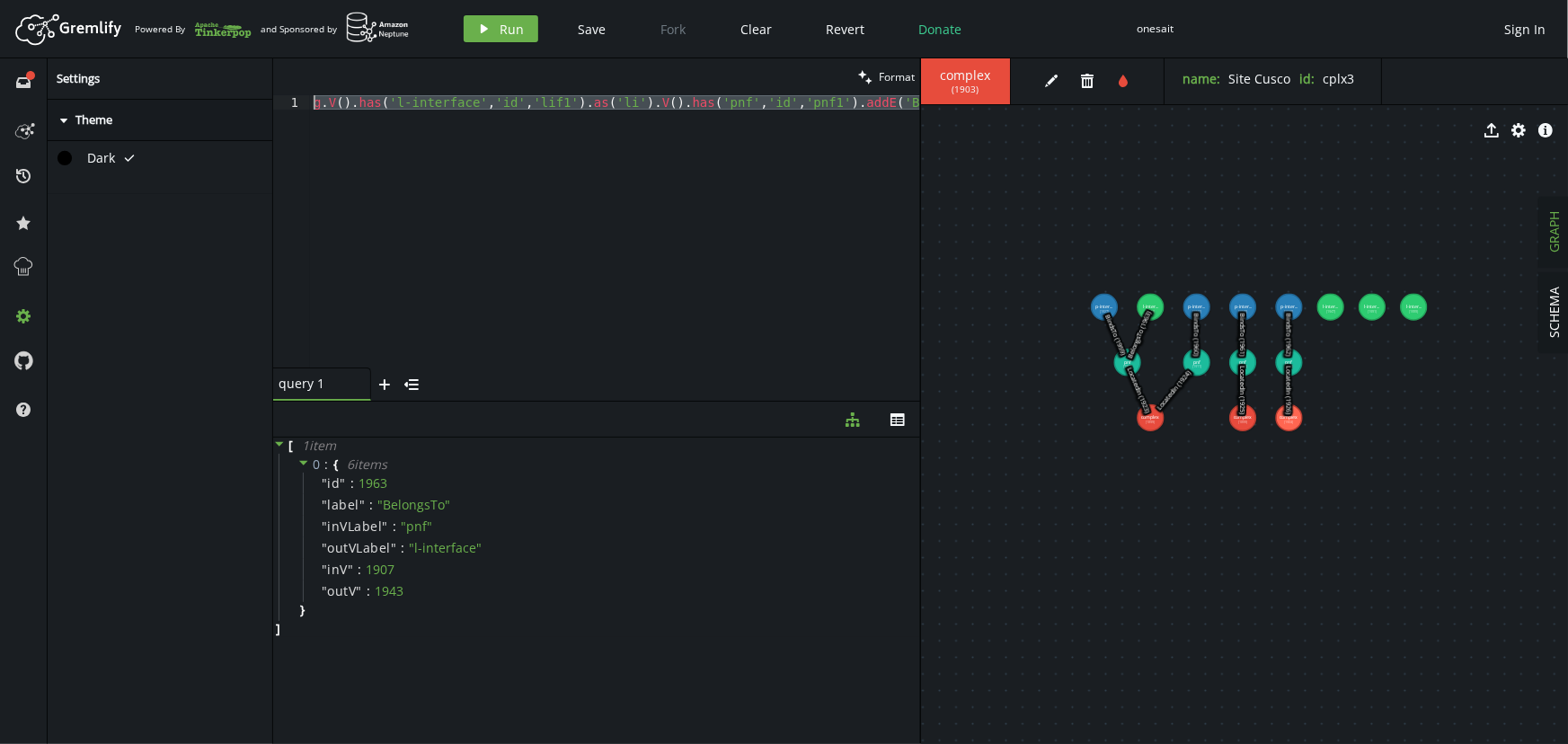
scroll to position [0, 0]
drag, startPoint x: 329, startPoint y: 163, endPoint x: 177, endPoint y: -55, distance: 265.8
click at [177, 0] on html "Artboard Created with Sketch. Powered By and Sponsored by play Run Save Fork Cl…" at bounding box center [784, 372] width 1568 height 744
paste textarea "2').as('li').V().has('pnf','id','pnf2"
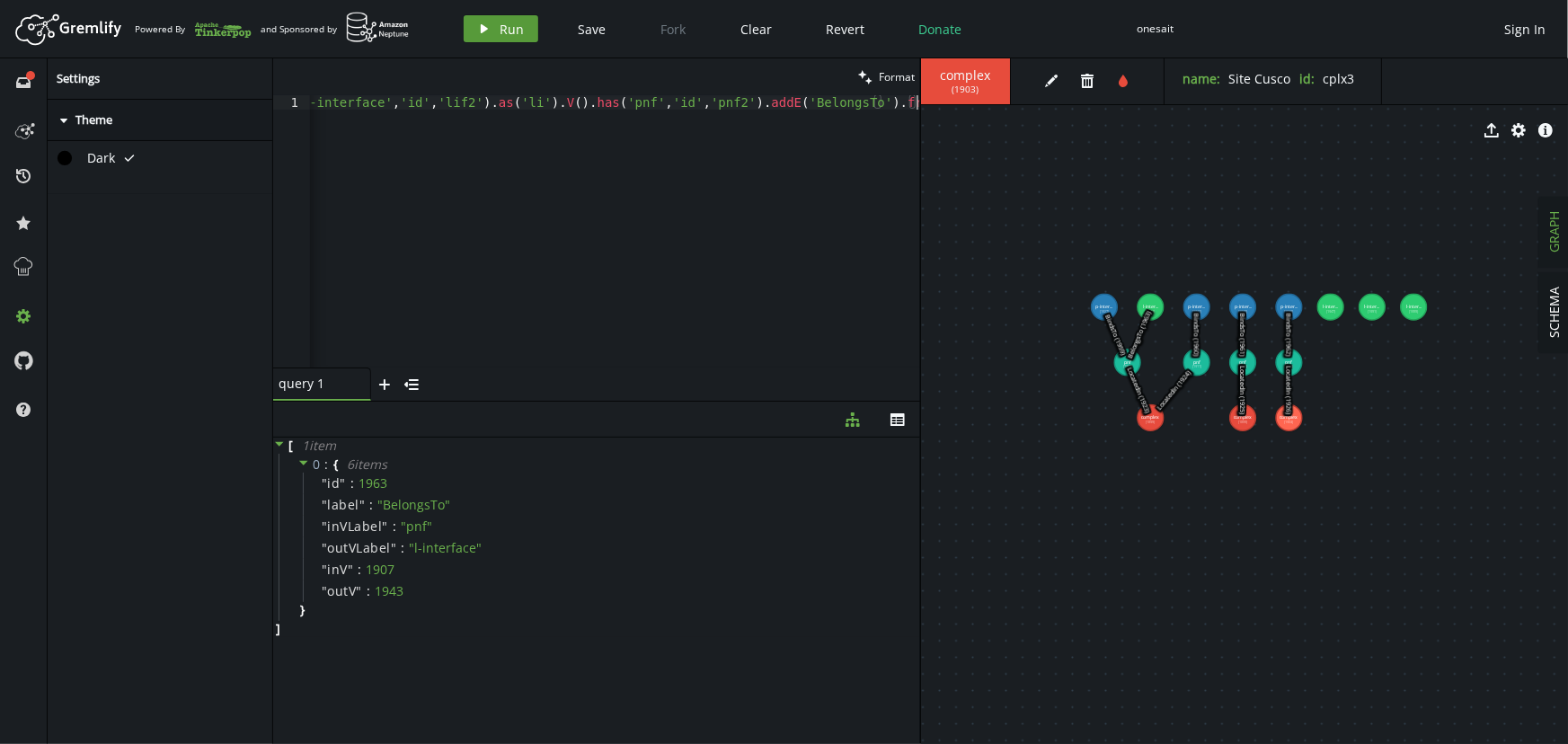
click at [501, 24] on span "Run" at bounding box center [513, 29] width 24 height 17
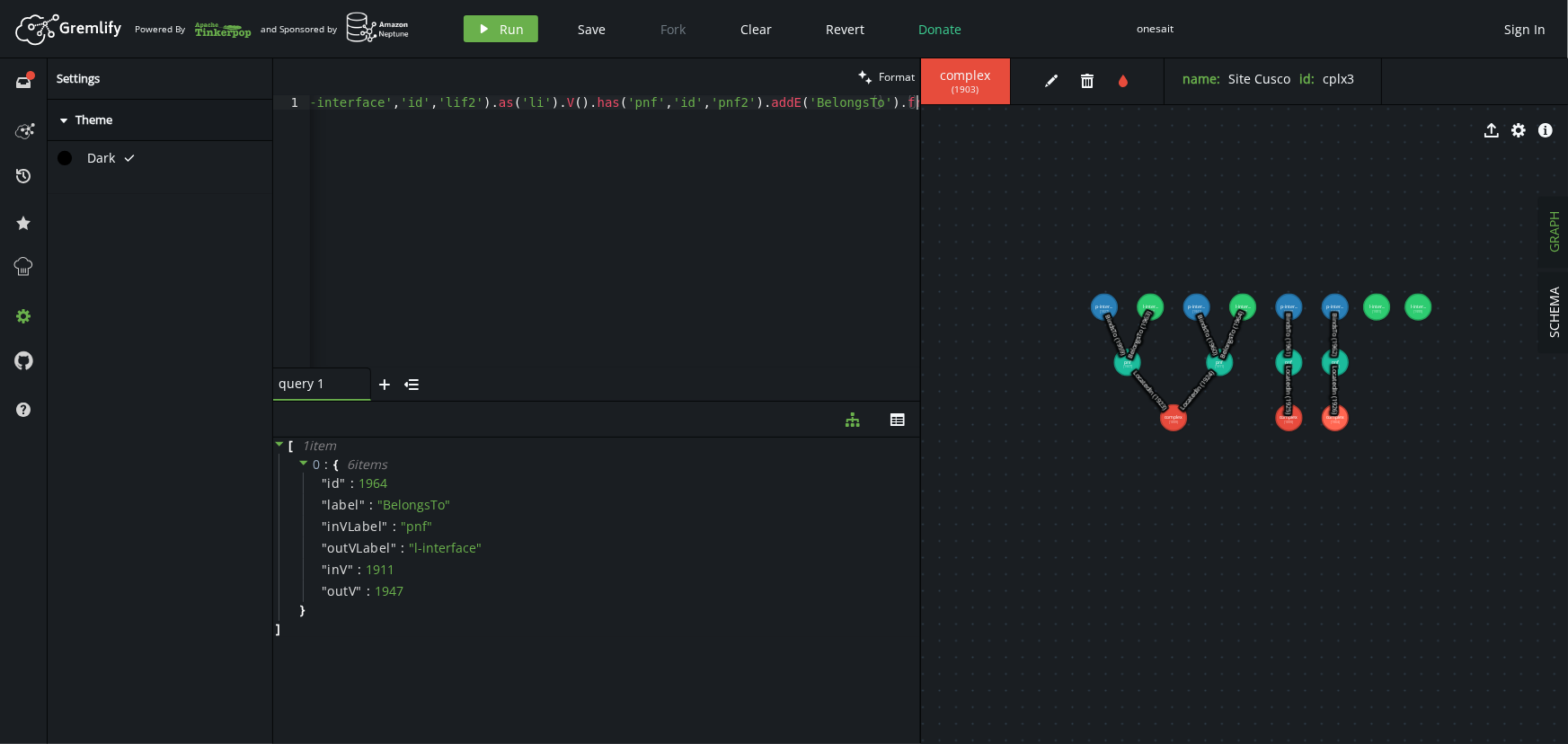
scroll to position [0, 0]
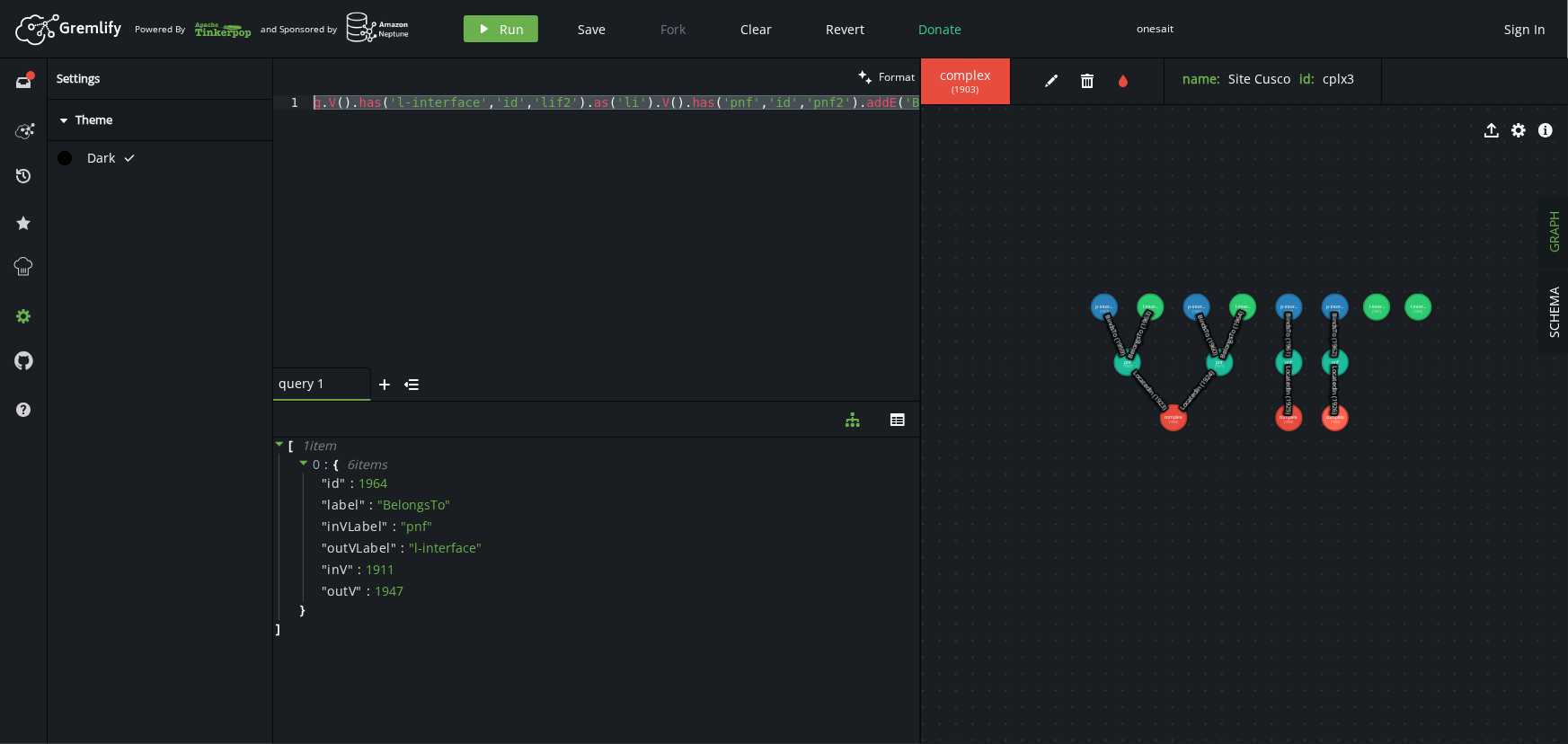
drag, startPoint x: 315, startPoint y: 149, endPoint x: 189, endPoint y: 8, distance: 189.1
click at [190, 9] on div "Artboard Created with Sketch. Powered By and Sponsored by play Run Save Fork Cl…" at bounding box center [784, 372] width 1568 height 744
paste textarea "3').as('li').V().has('pnf','id','pnf3"
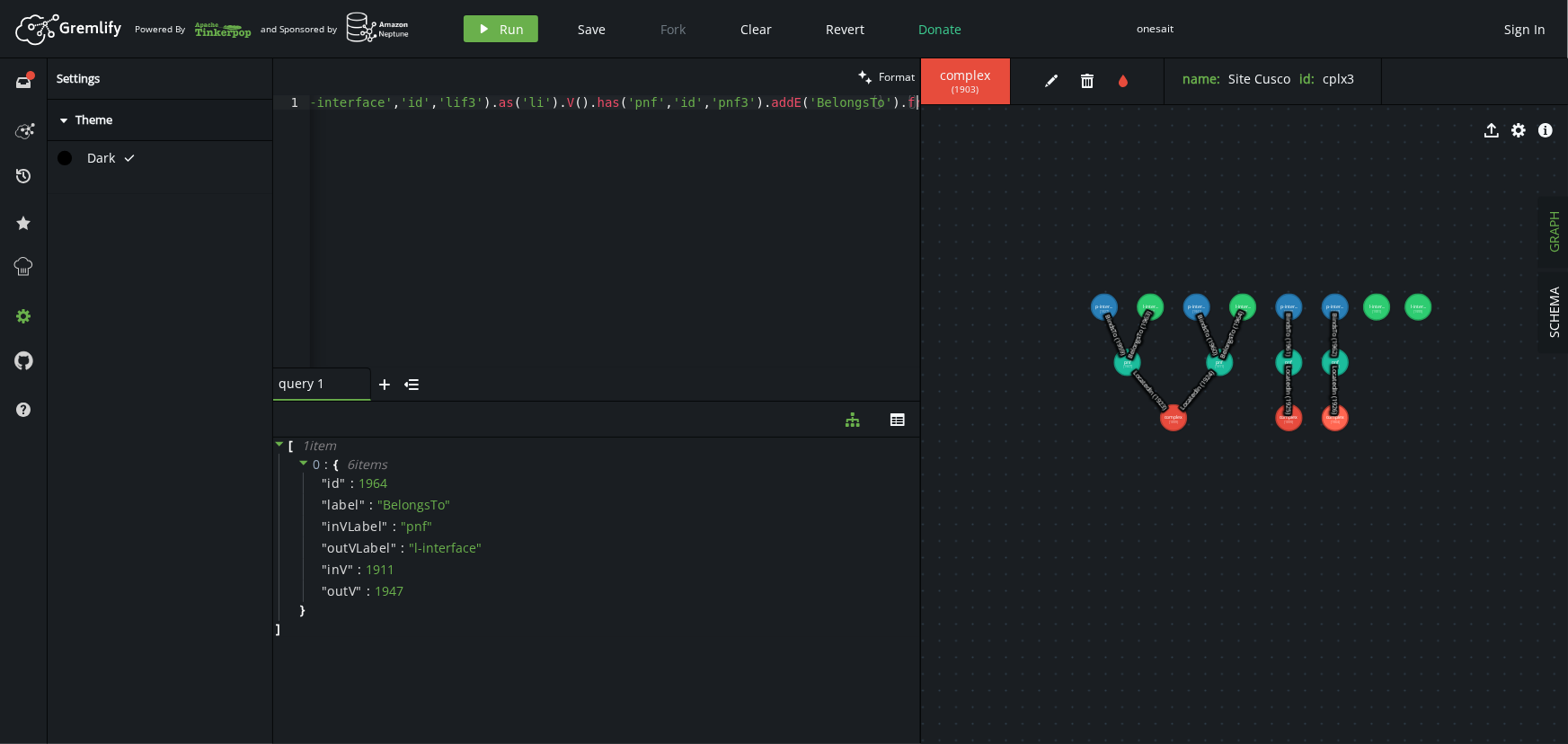
scroll to position [0, 95]
click at [503, 25] on span "Run" at bounding box center [513, 29] width 24 height 17
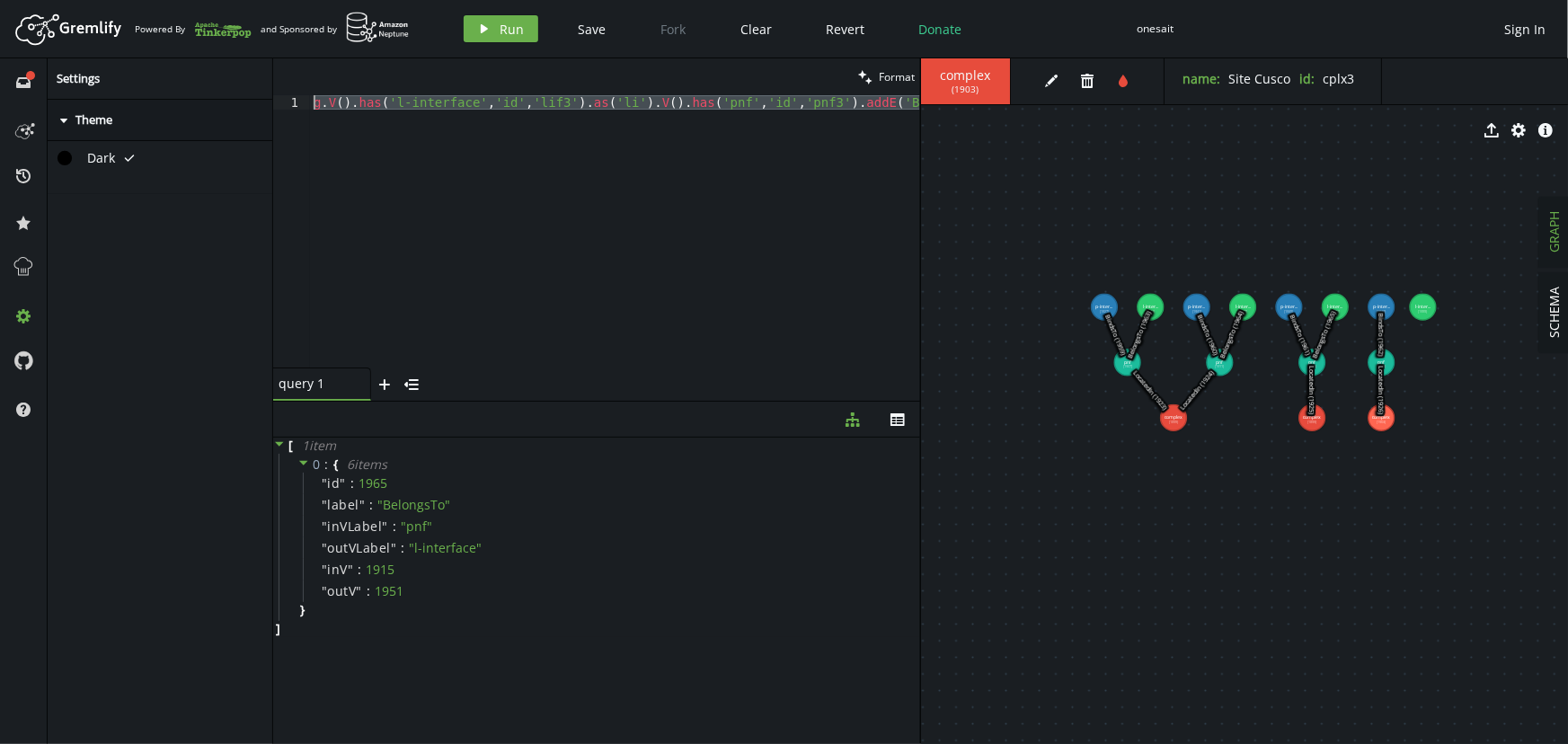
scroll to position [0, 0]
drag, startPoint x: 370, startPoint y: 152, endPoint x: 172, endPoint y: -9, distance: 255.2
click at [172, 0] on html "Artboard Created with Sketch. Powered By and Sponsored by play Run Save Fork Cl…" at bounding box center [784, 372] width 1568 height 744
paste textarea "4').as('li').V().has('pnf','id','pnf4"
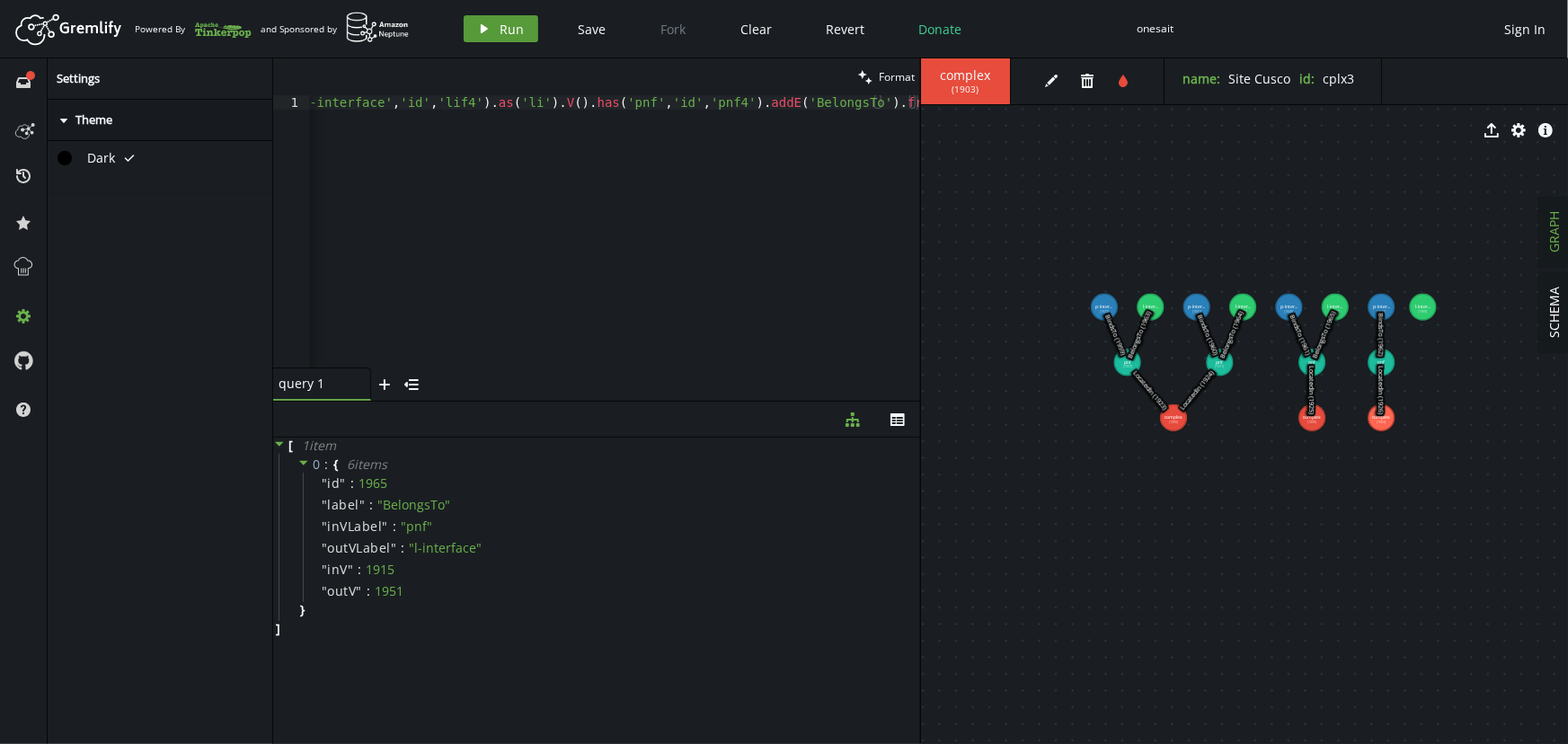
click at [496, 27] on button "play Run" at bounding box center [501, 28] width 75 height 27
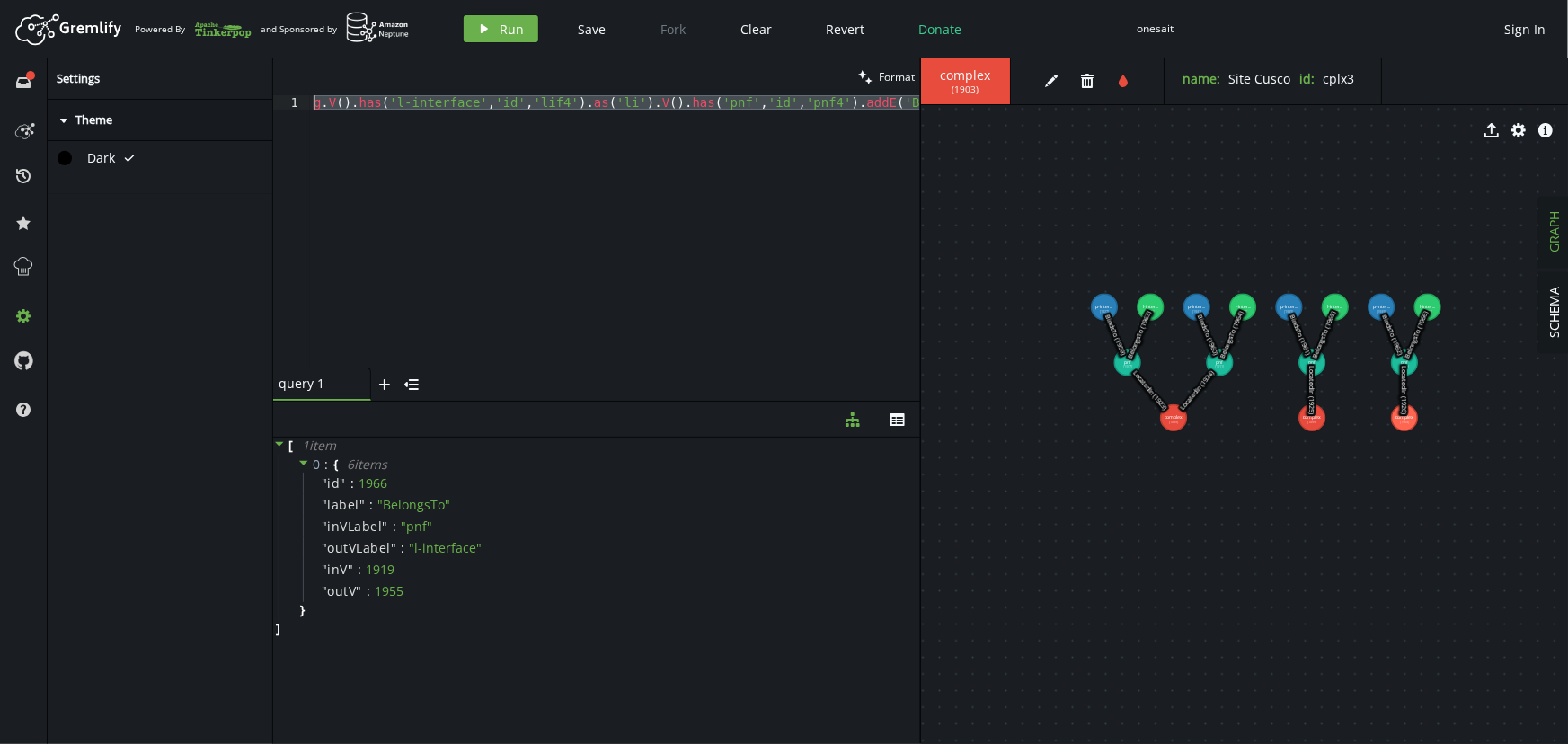
scroll to position [0, 0]
drag, startPoint x: 368, startPoint y: 181, endPoint x: 161, endPoint y: -6, distance: 279.0
click at [161, 0] on html "Artboard Created with Sketch. Powered By and Sponsored by play Run Save Fork Cl…" at bounding box center [784, 372] width 1568 height 744
paste textarea "addV('physical-link').property('id','plink1').property('name','Enlace [GEOGRAPH…"
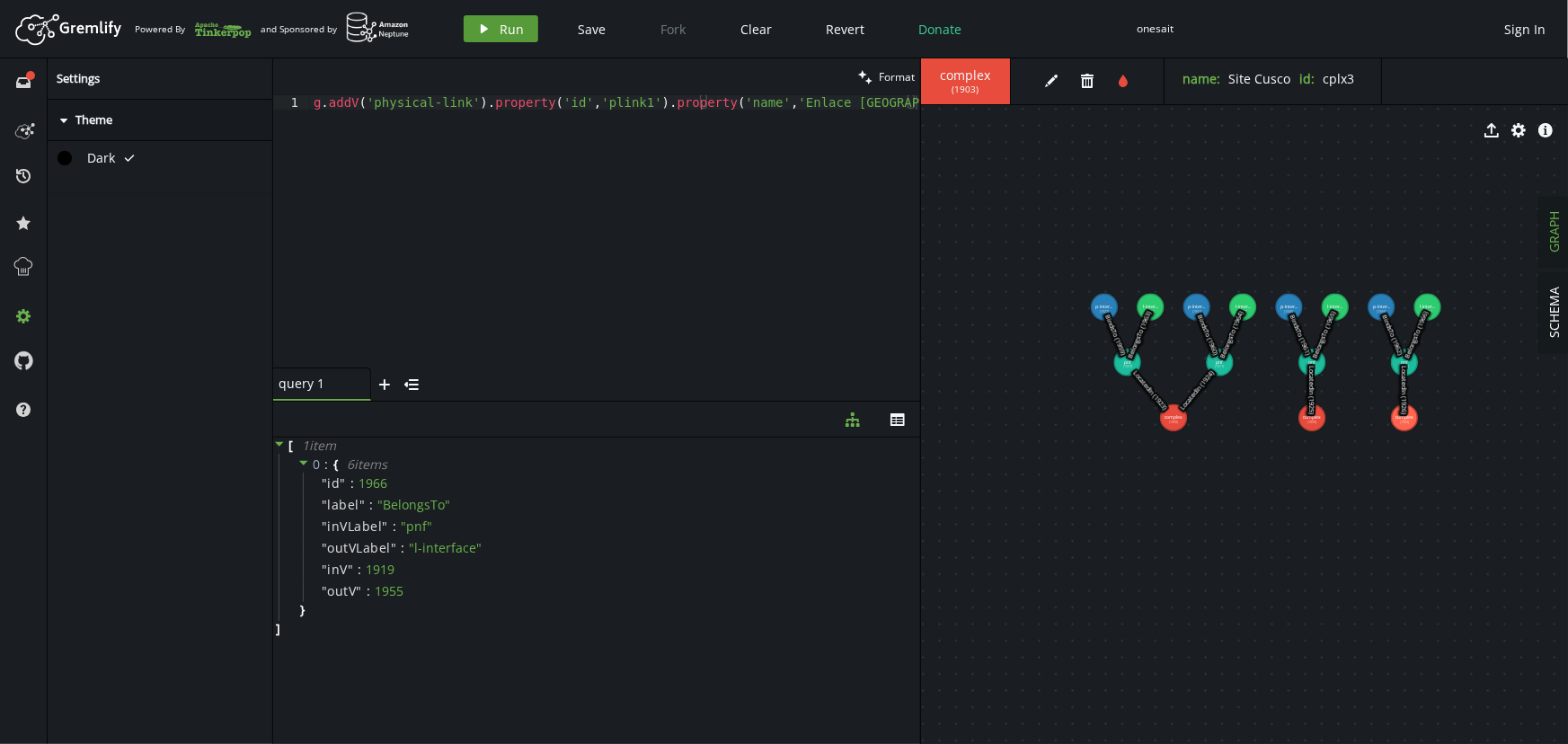
click at [512, 29] on span "Run" at bounding box center [513, 29] width 24 height 17
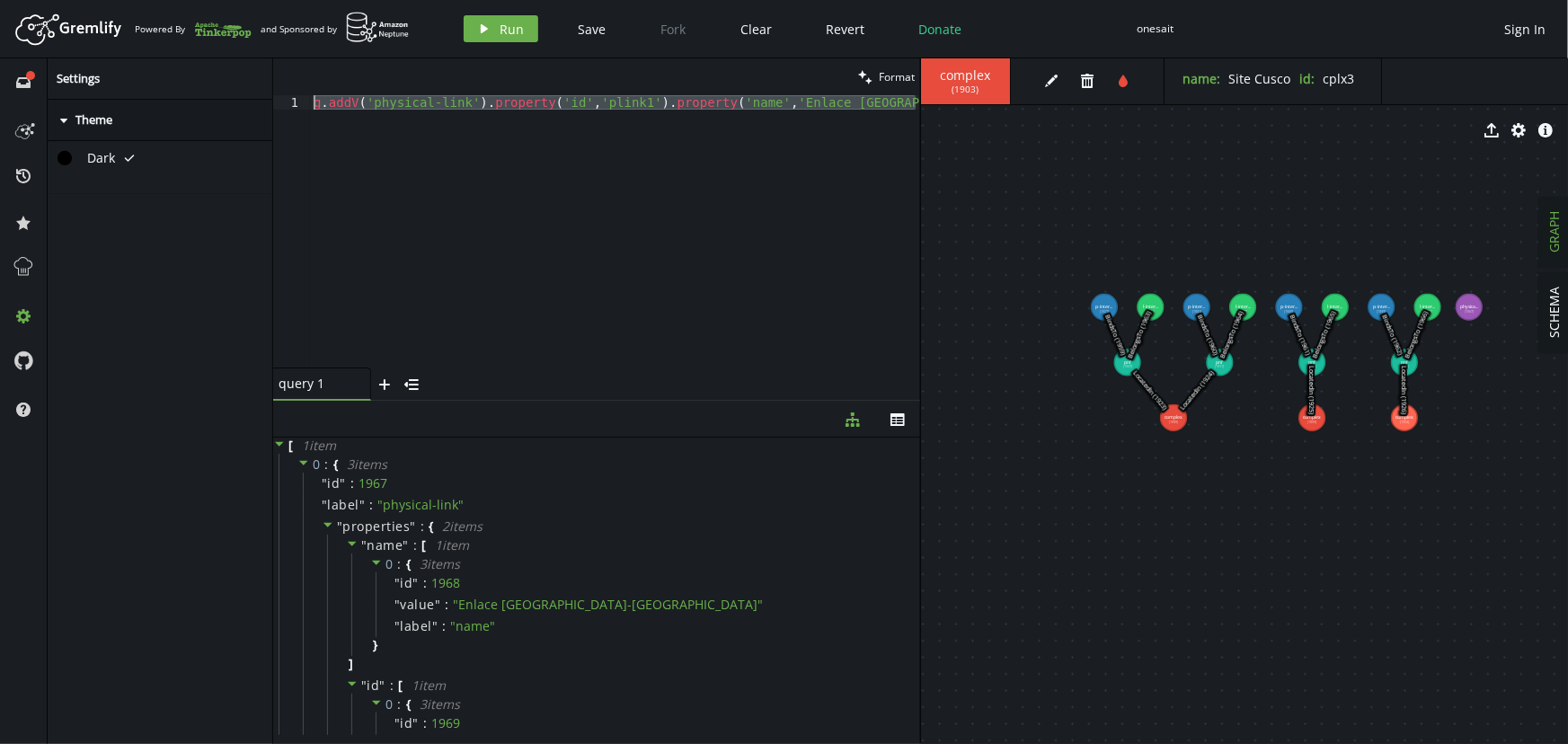
drag, startPoint x: 324, startPoint y: 154, endPoint x: 218, endPoint y: 45, distance: 152.0
click at [218, 45] on div "Artboard Created with Sketch. Powered By and Sponsored by play Run Save Fork Cl…" at bounding box center [784, 372] width 1568 height 744
paste textarea "2').property('name','Enlace [GEOGRAPHIC_DATA]-[GEOGRAPHIC_DATA]"
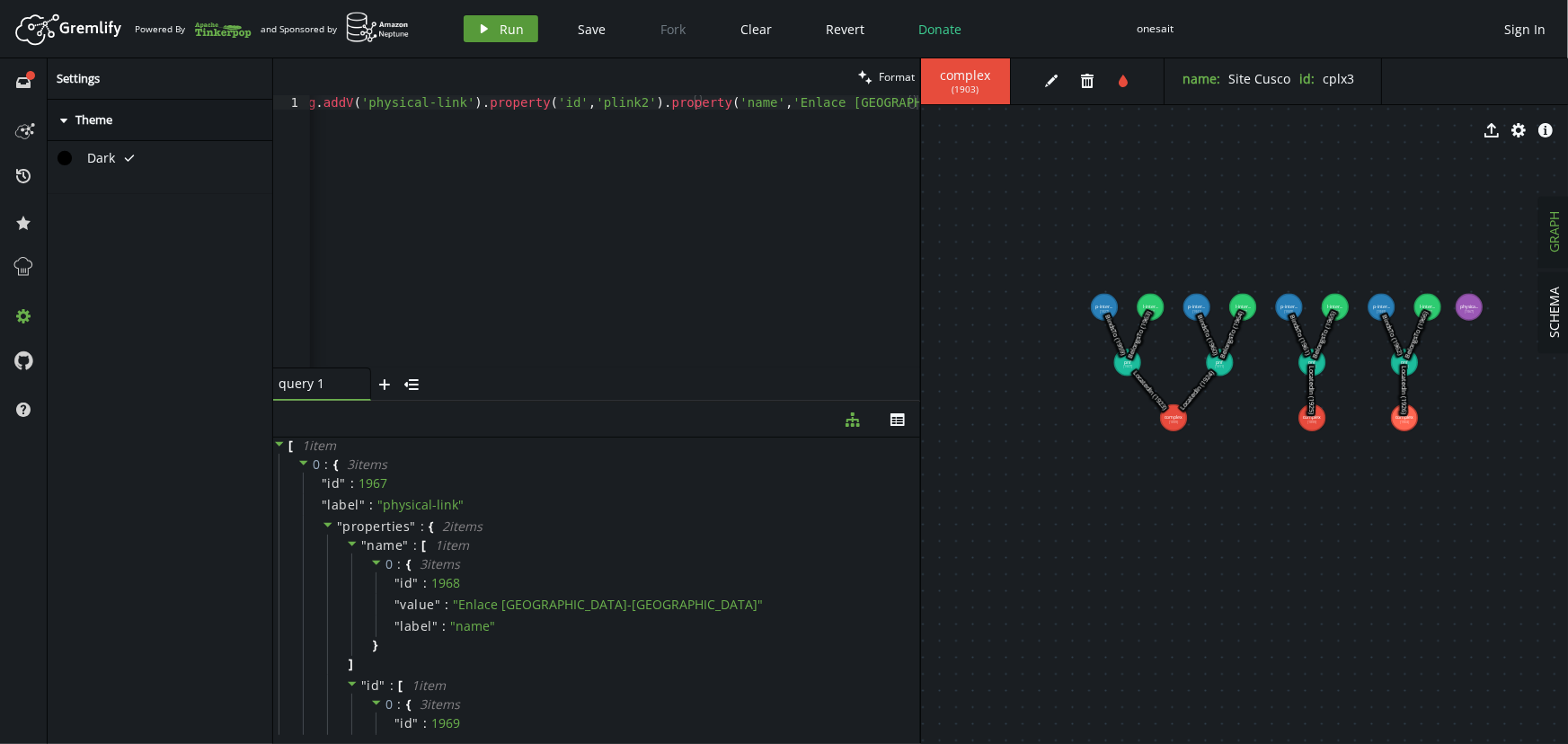
click at [522, 28] on button "play Run" at bounding box center [501, 28] width 75 height 27
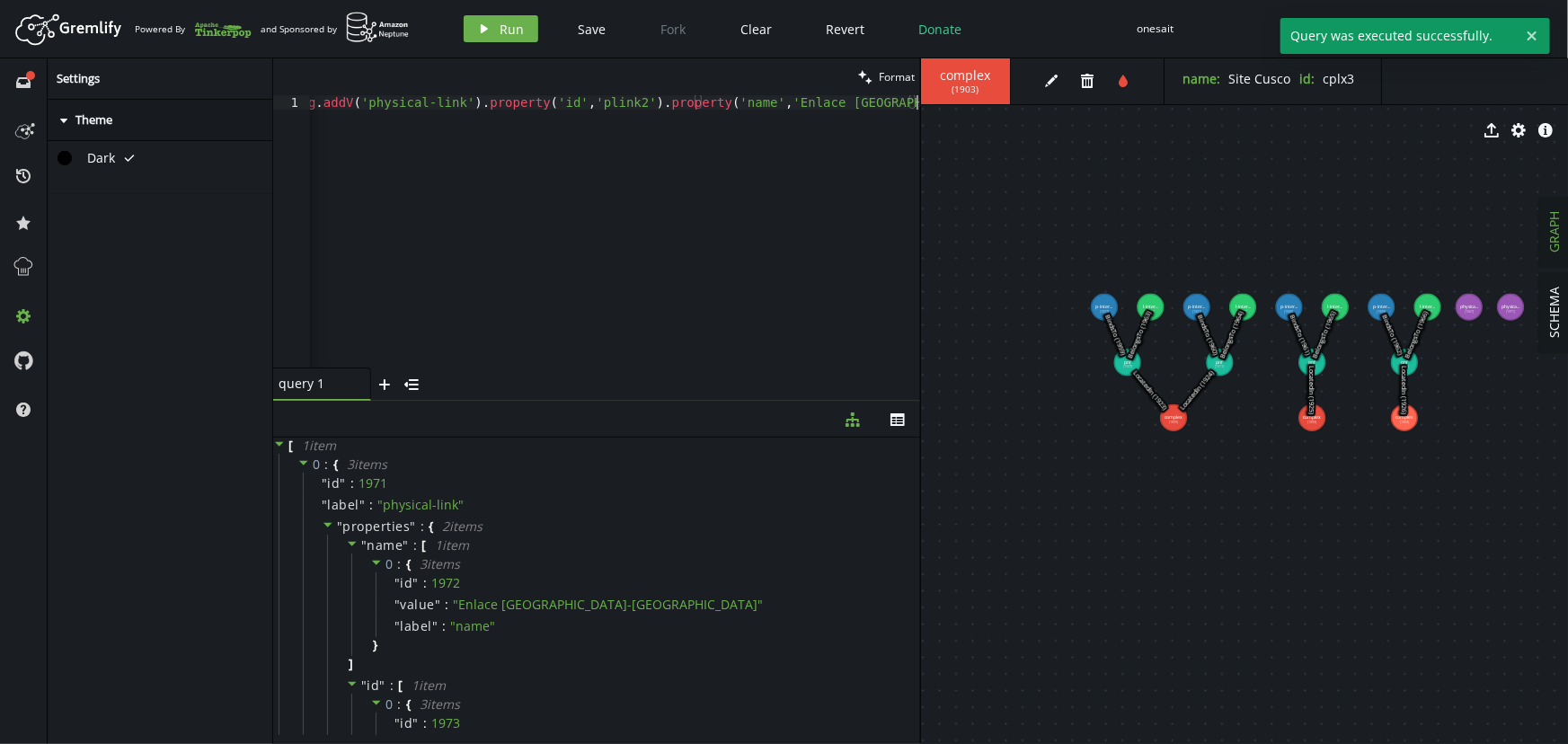
scroll to position [0, 0]
drag, startPoint x: 340, startPoint y: 161, endPoint x: 231, endPoint y: 37, distance: 165.1
click at [233, 44] on div "Artboard Created with Sketch. Powered By and Sponsored by play Run Save Fork Cl…" at bounding box center [784, 372] width 1568 height 744
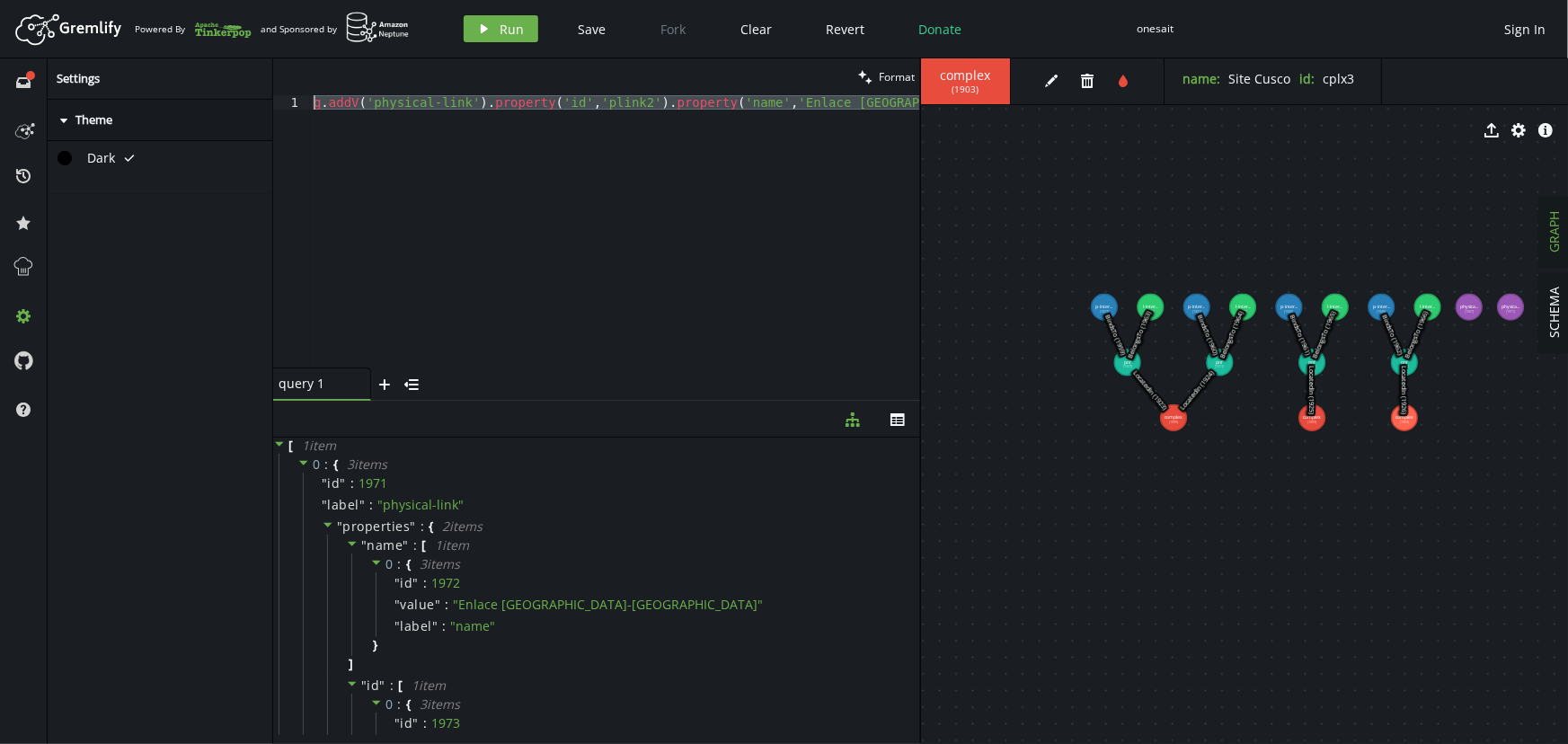
paste textarea "logical-link').property('id','llink1').property('name','Circuito Lógico 1"
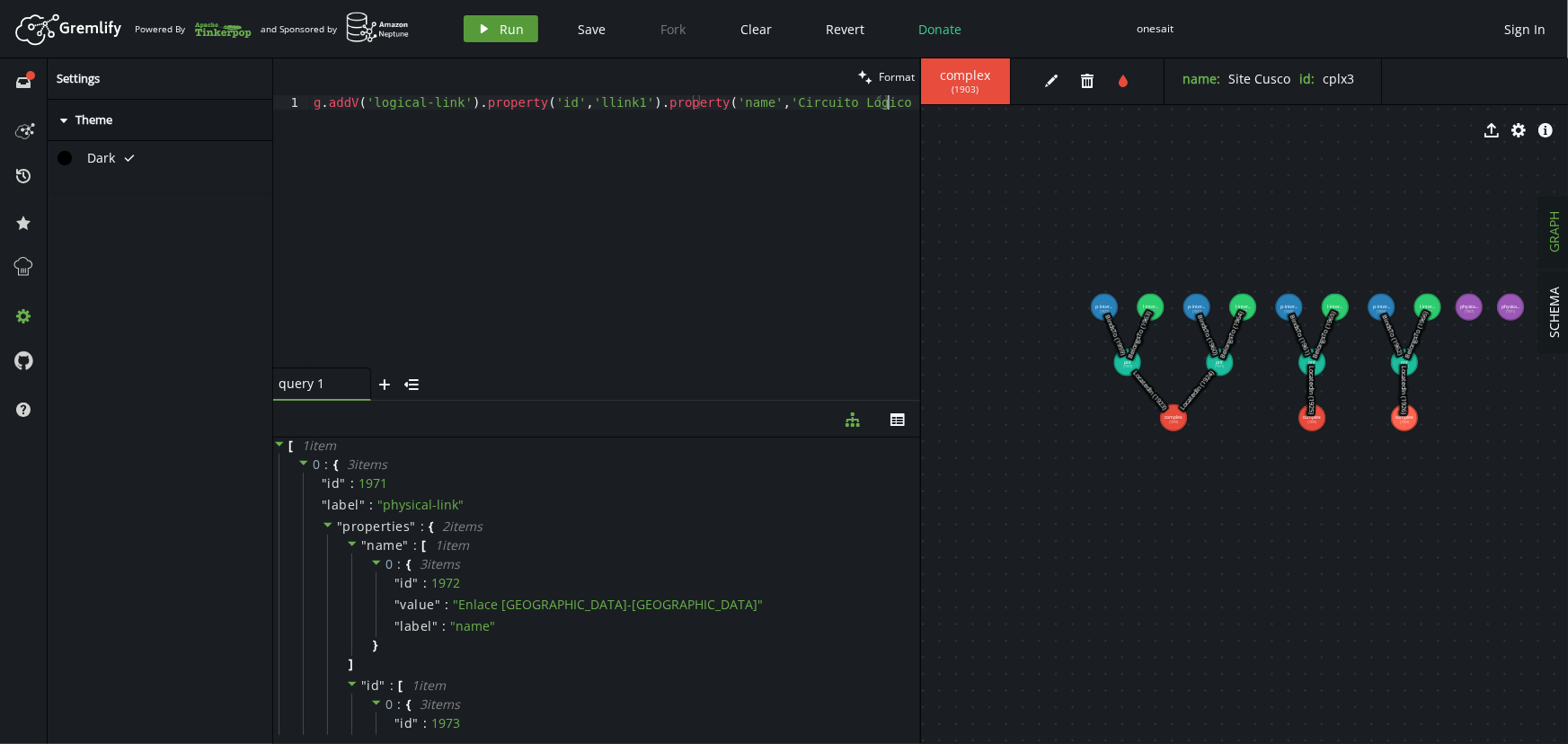
click at [507, 32] on span "Run" at bounding box center [513, 29] width 24 height 17
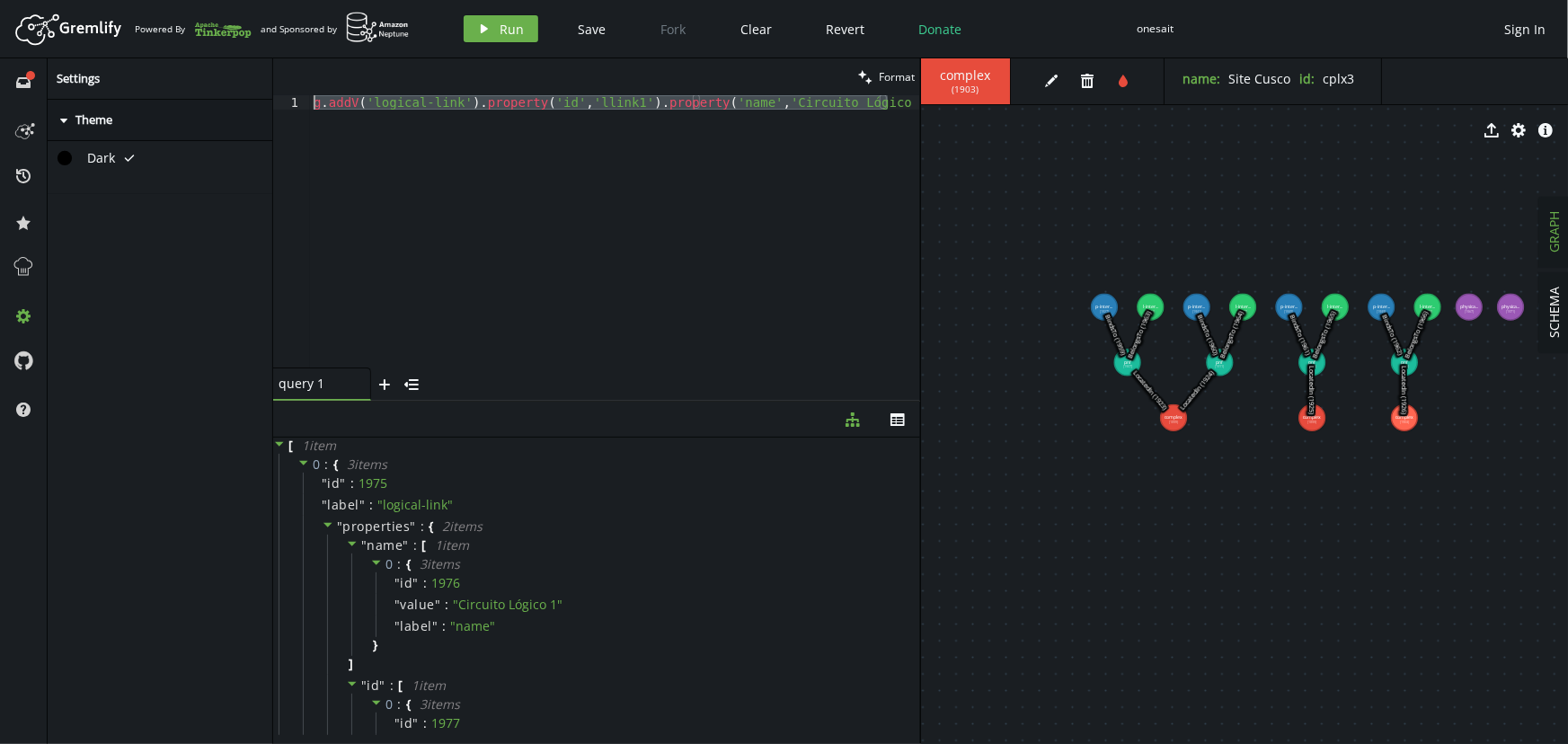
drag, startPoint x: 359, startPoint y: 130, endPoint x: 193, endPoint y: 58, distance: 180.9
click at [196, 60] on div "full-circle inbox history star cog help Settings caret-right Theme Dark tick cl…" at bounding box center [784, 401] width 1568 height 685
paste textarea "2').property('name','Circuito Lógico 2"
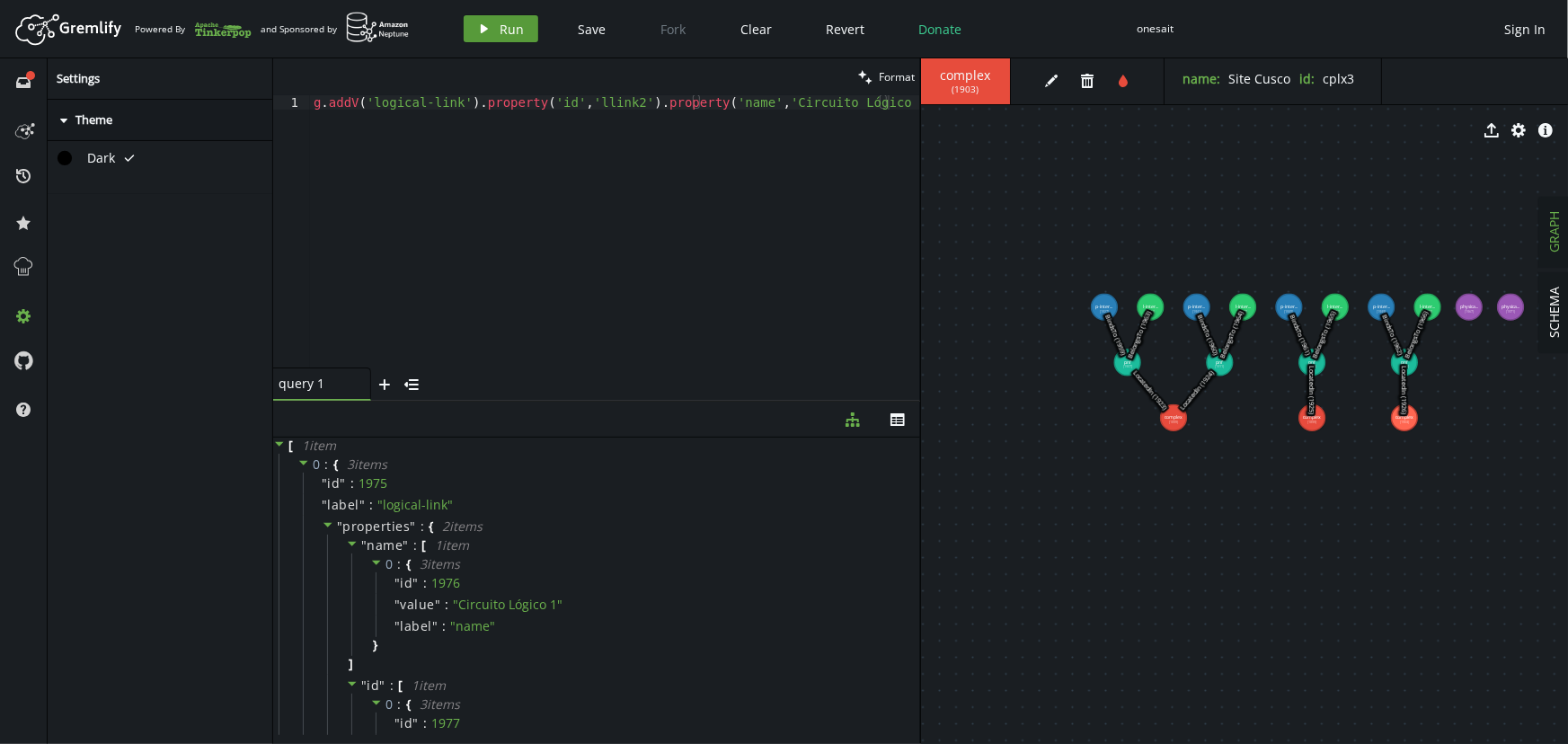
click at [520, 23] on span "Run" at bounding box center [513, 29] width 24 height 17
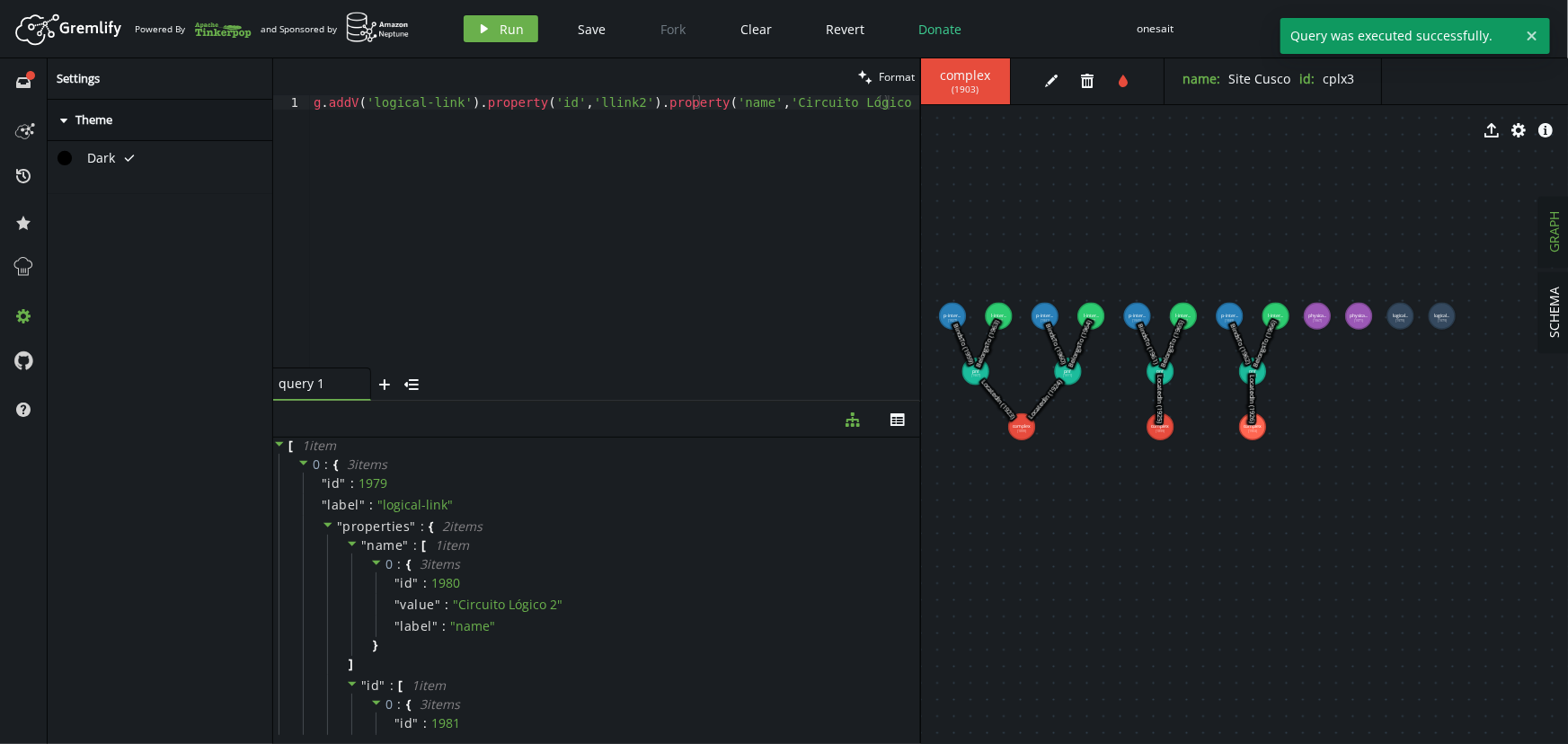
drag, startPoint x: 1296, startPoint y: 610, endPoint x: 1139, endPoint y: 615, distance: 157.1
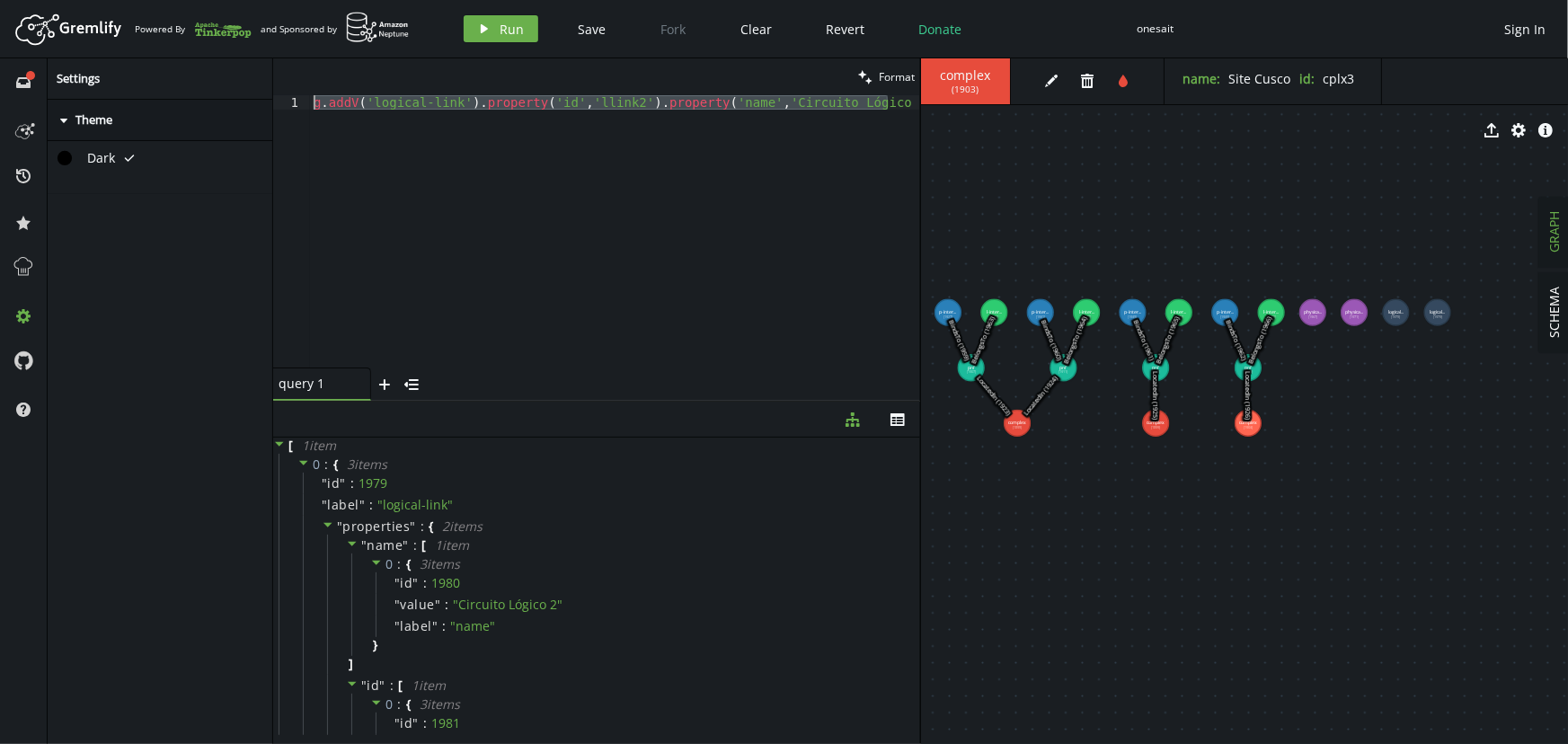
drag, startPoint x: 321, startPoint y: 141, endPoint x: 244, endPoint y: 67, distance: 106.8
click at [245, 67] on div "full-circle inbox history star cog help Settings caret-right Theme Dark tick cl…" at bounding box center [784, 401] width 1568 height 685
paste textarea "V().has('physical-link','id','plink1').as('pl').V().has('p-interface','id','pif…"
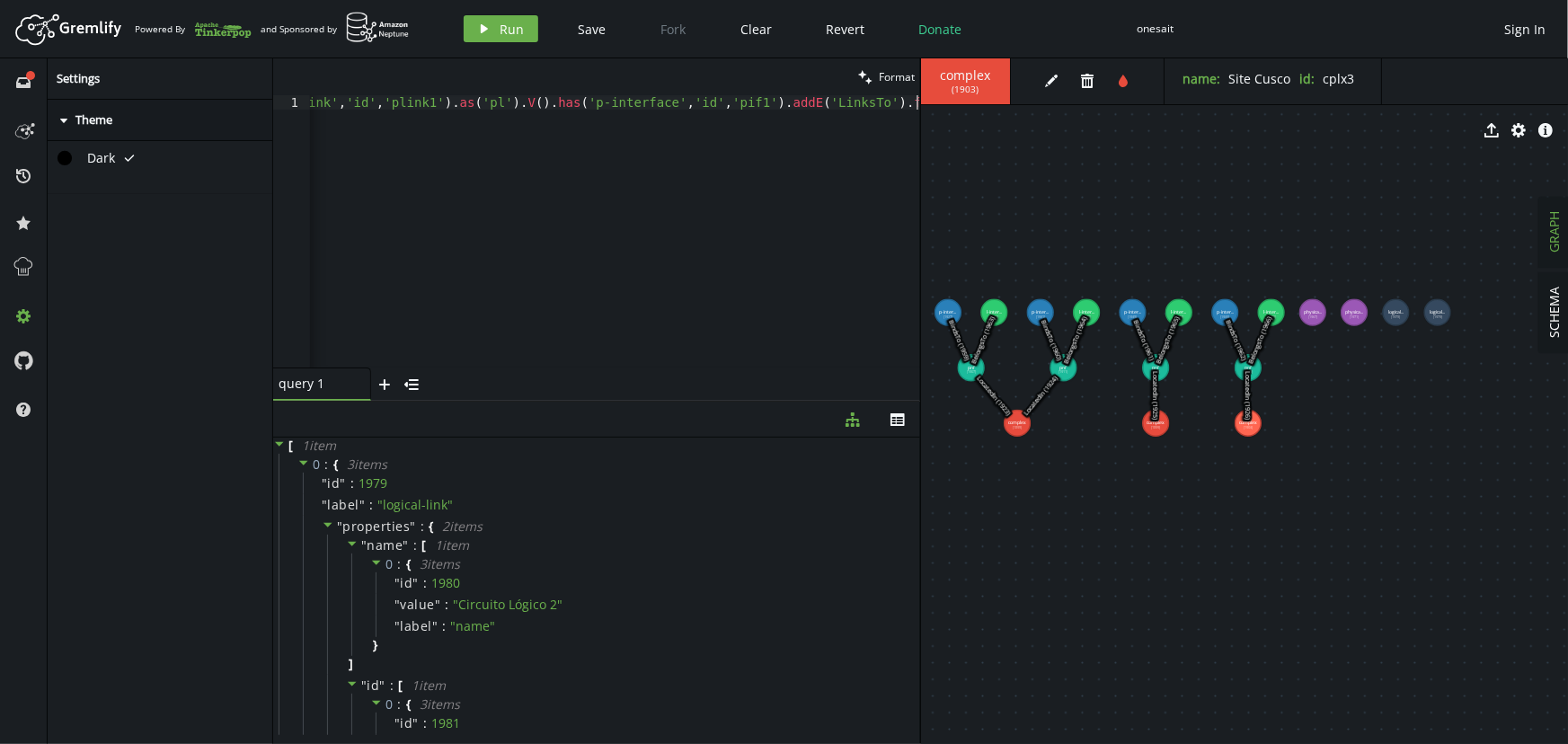
scroll to position [0, 164]
click at [489, 32] on icon "play" at bounding box center [484, 29] width 14 height 14
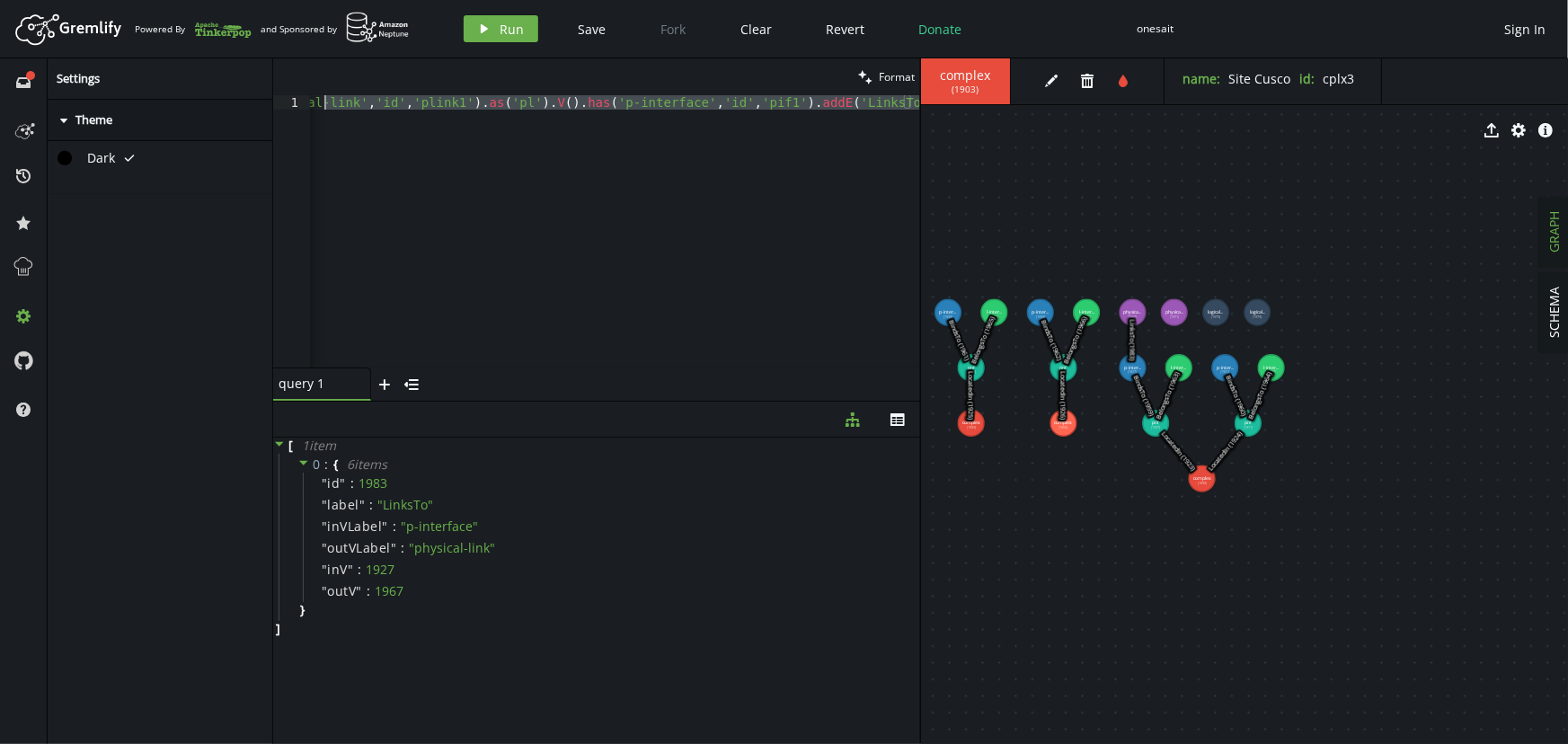
scroll to position [0, 0]
drag, startPoint x: 316, startPoint y: 131, endPoint x: 219, endPoint y: 43, distance: 131.0
click at [219, 43] on div "Artboard Created with Sketch. Powered By and Sponsored by play Run Save Fork Cl…" at bounding box center [784, 372] width 1568 height 744
paste textarea "2').as('pl').V().has('p-interface','id','pif3"
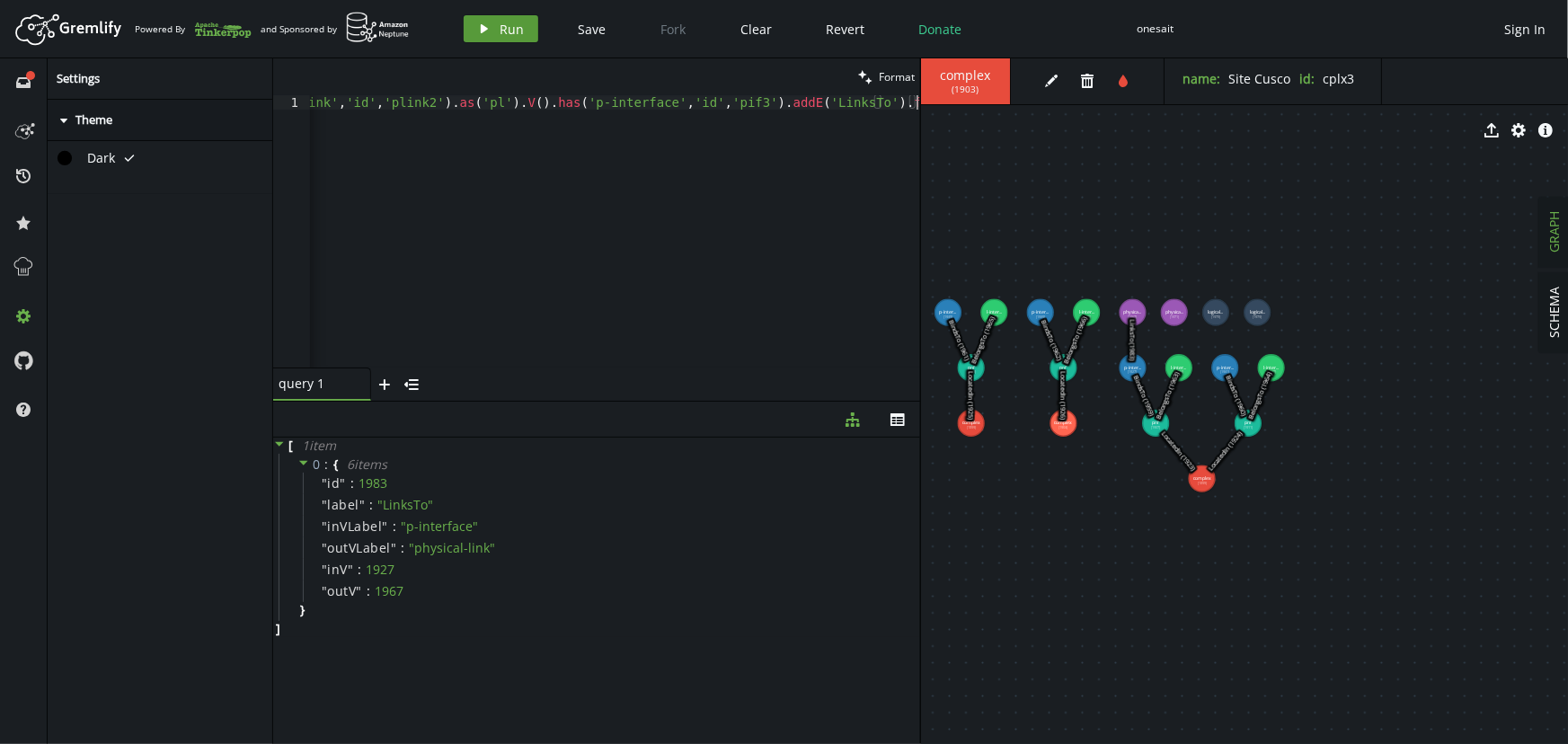
click at [497, 29] on button "play Run" at bounding box center [501, 28] width 75 height 27
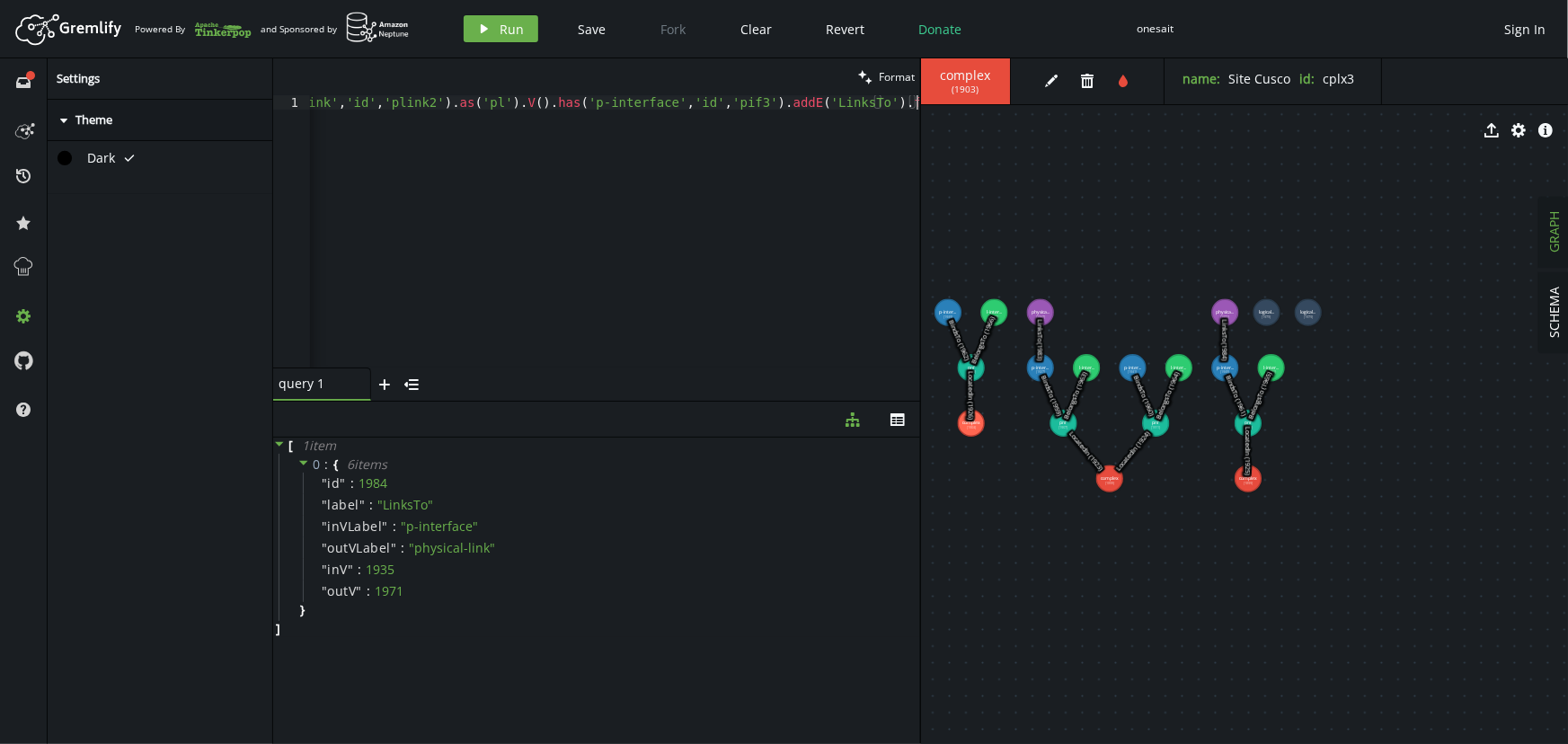
scroll to position [0, 0]
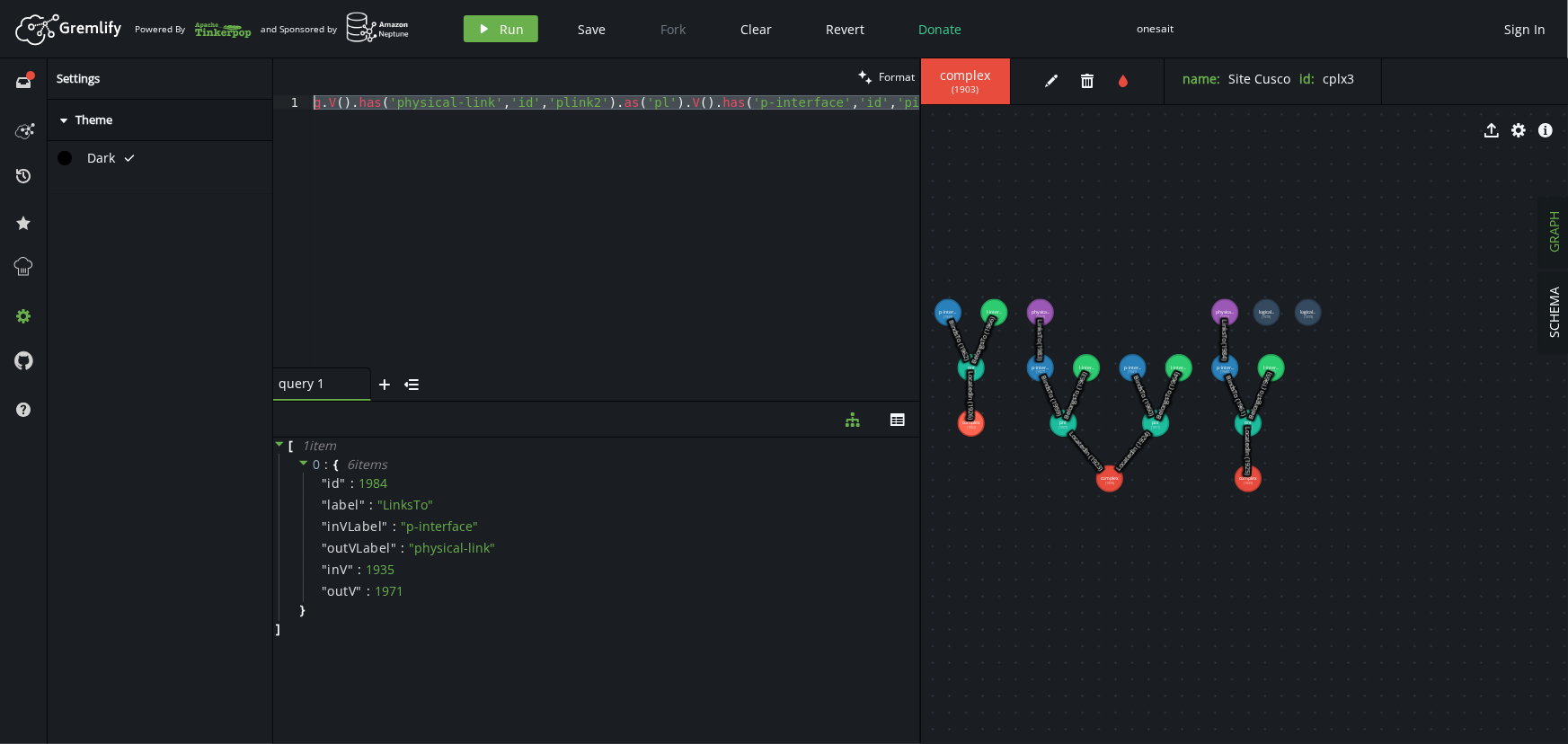
drag, startPoint x: 372, startPoint y: 177, endPoint x: 182, endPoint y: 20, distance: 246.5
click at [183, 21] on div "Artboard Created with Sketch. Powered By and Sponsored by play Run Save Fork Cl…" at bounding box center [784, 372] width 1568 height 744
paste textarea "l-interface','id','lif1').as('li').V().has('logical-link','id','llink1').addE('…"
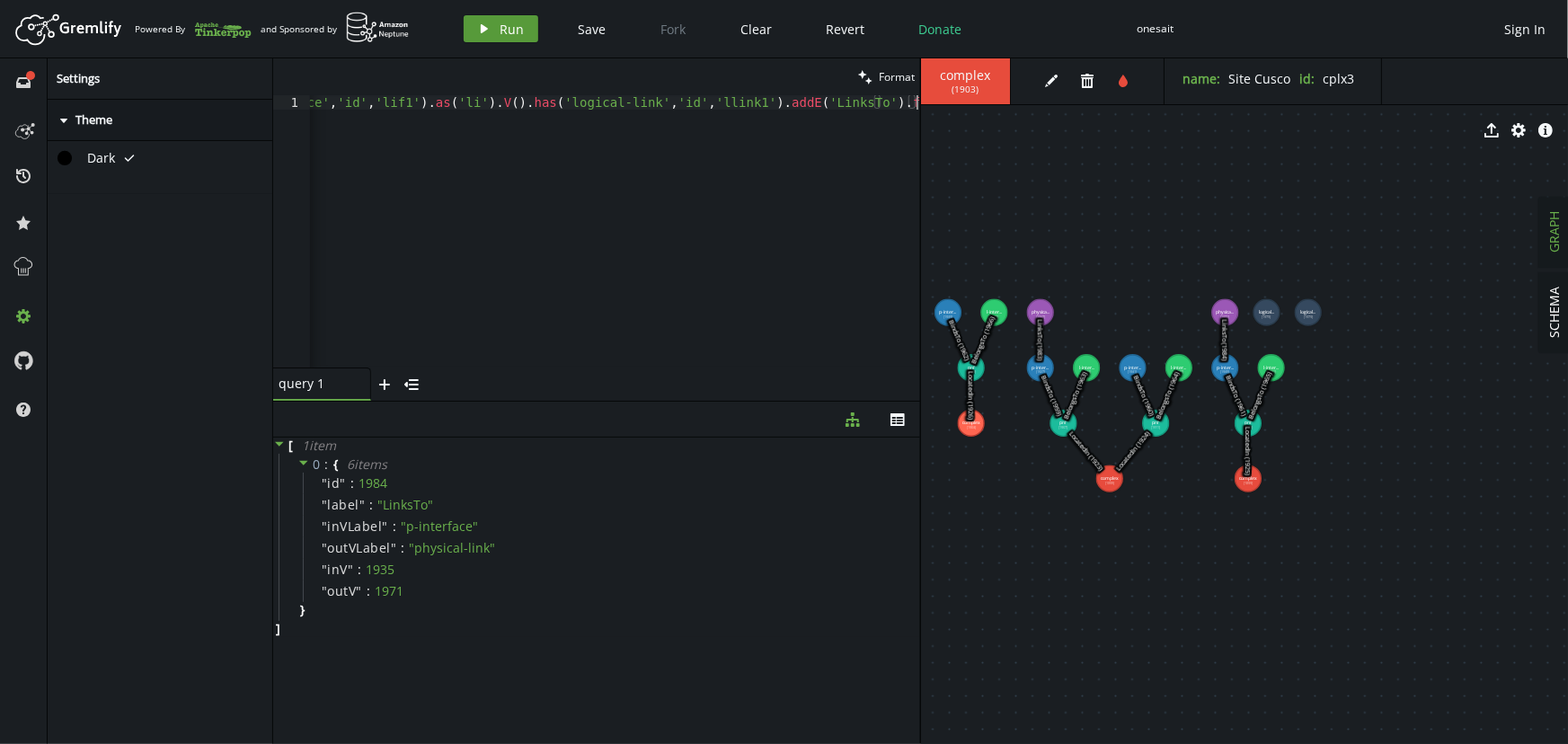
click at [501, 26] on span "Run" at bounding box center [513, 29] width 24 height 17
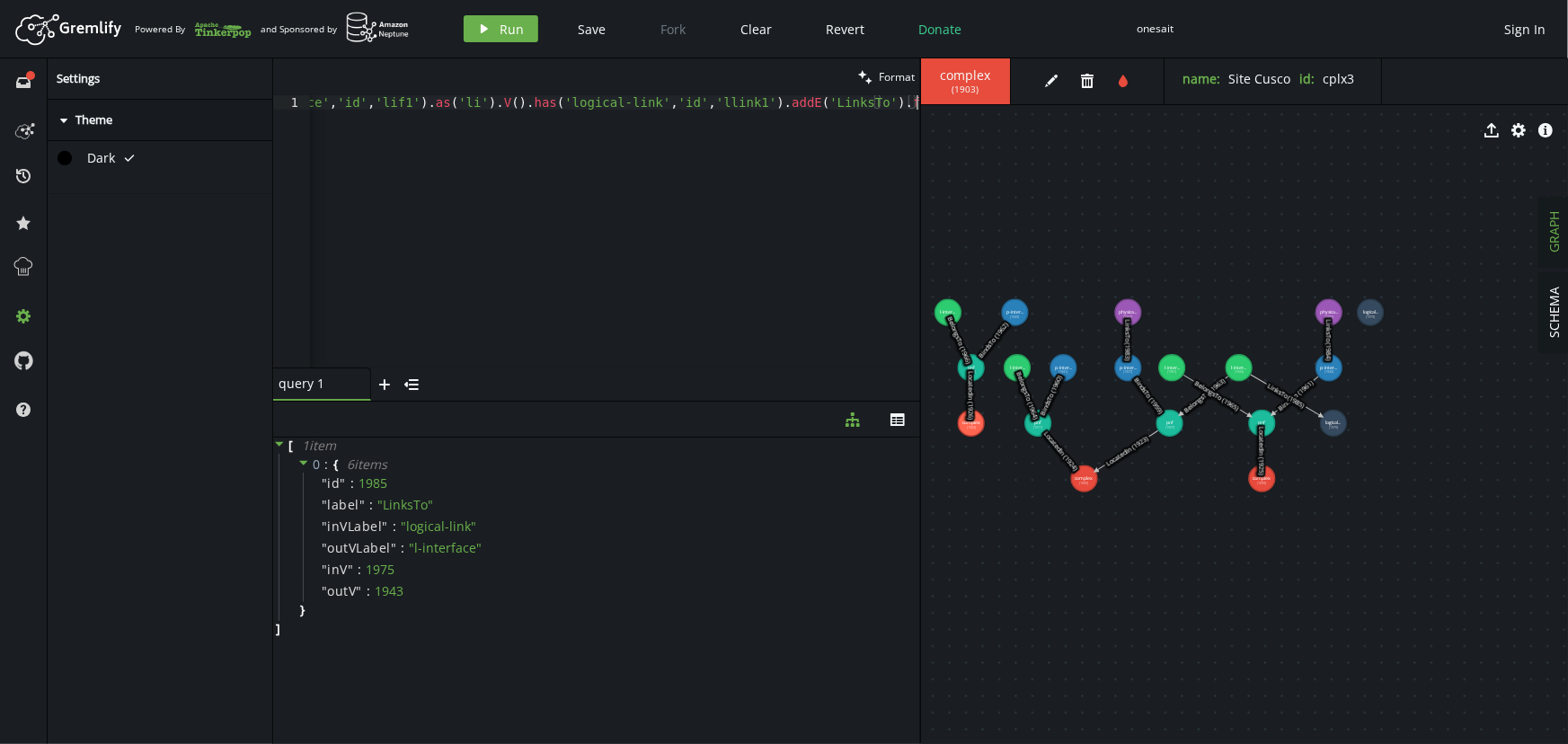
scroll to position [0, 0]
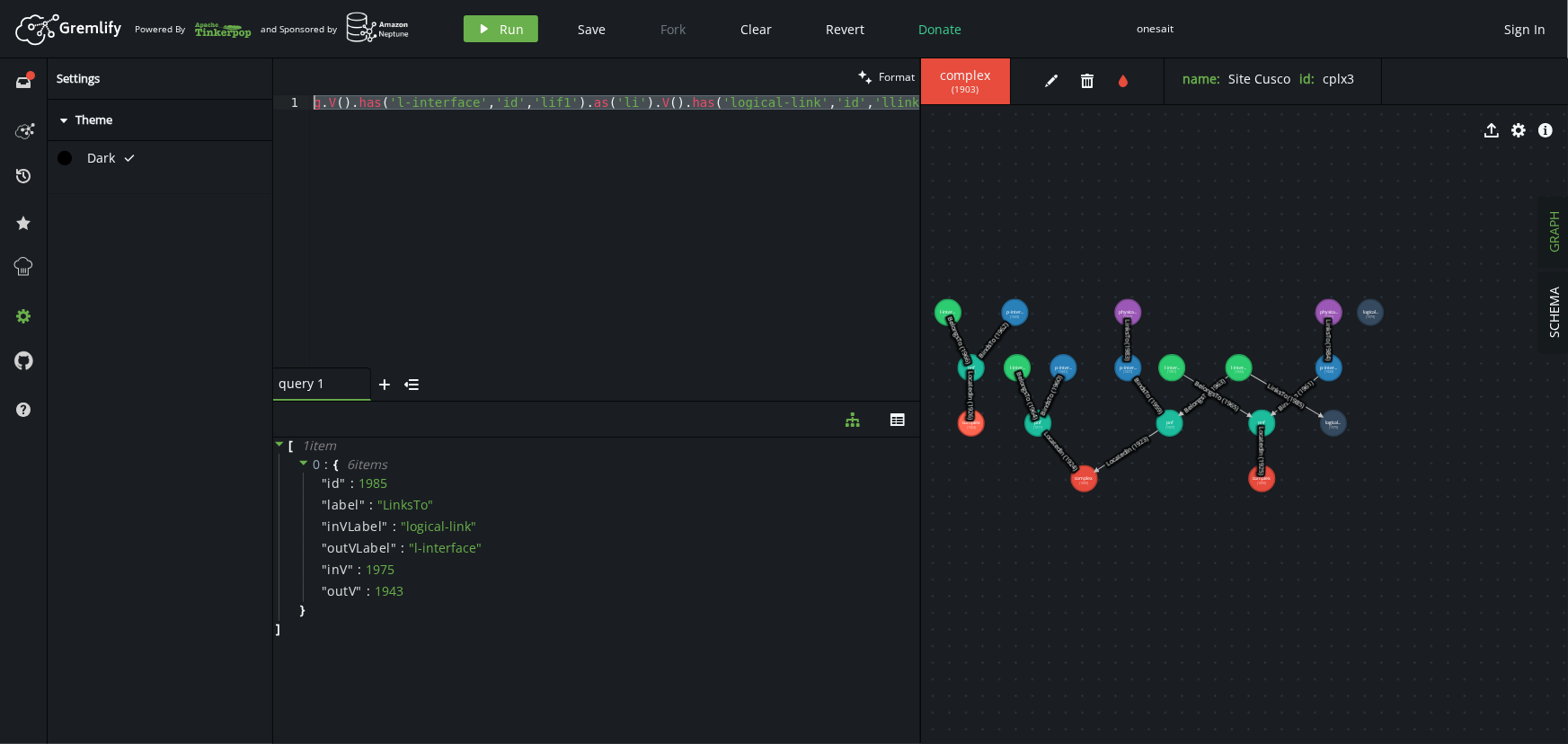
drag, startPoint x: 368, startPoint y: 211, endPoint x: 196, endPoint y: -10, distance: 280.0
click at [196, 0] on html "Artboard Created with Sketch. Powered By and Sponsored by play Run Save Fork Cl…" at bounding box center [784, 372] width 1568 height 744
paste textarea "3').as('li').V().has('logical-link','id','llink2"
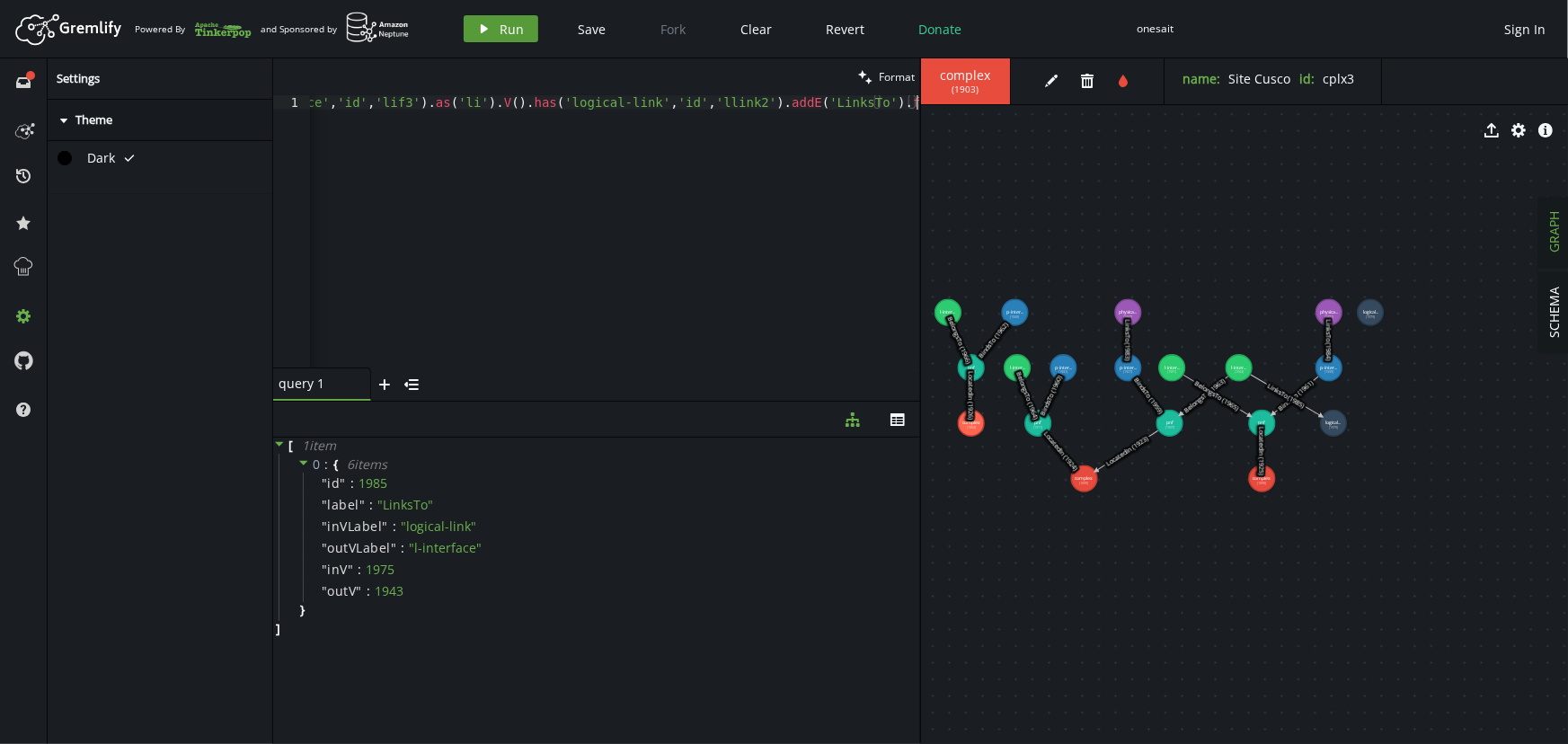
click at [506, 28] on span "Run" at bounding box center [513, 29] width 24 height 17
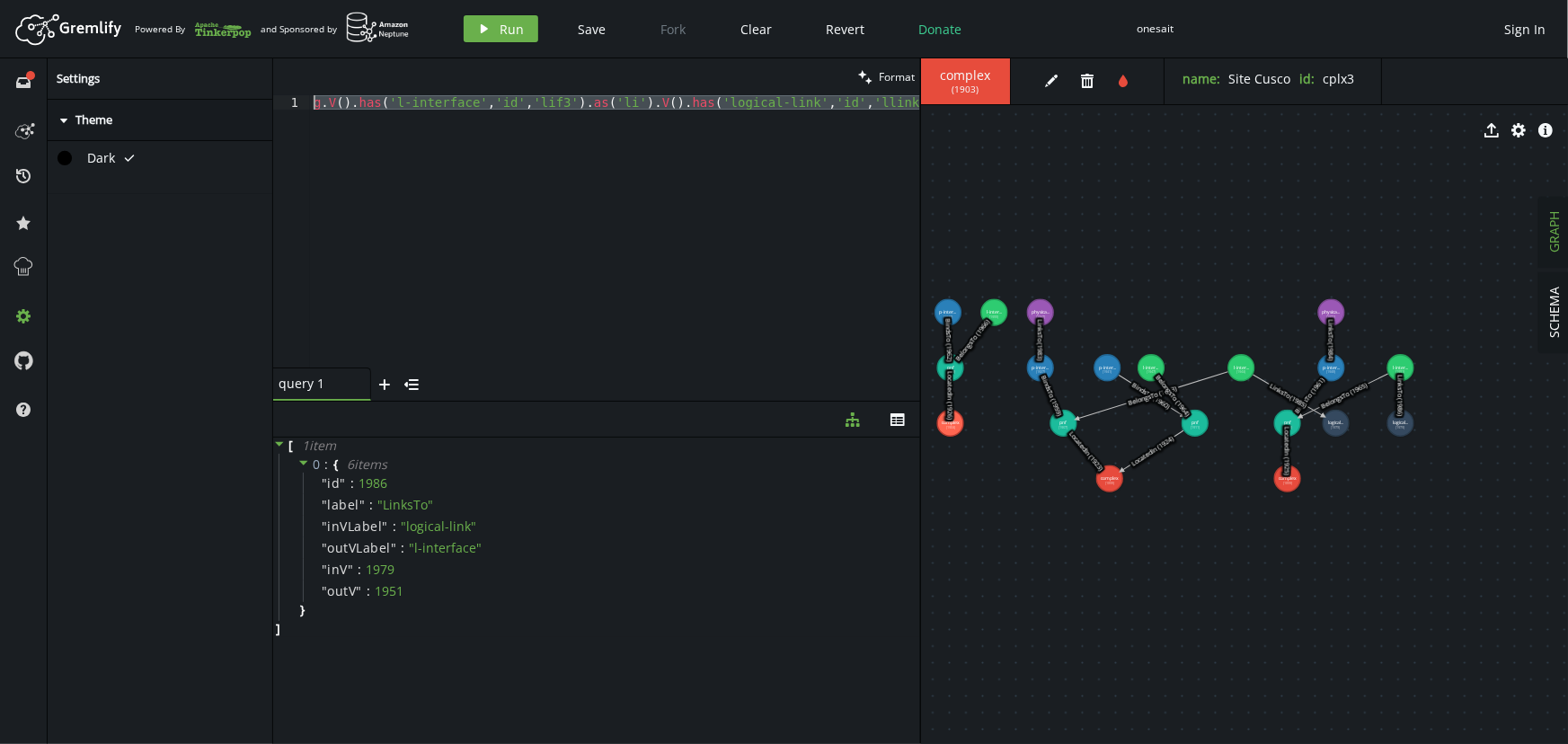
scroll to position [0, 0]
drag, startPoint x: 350, startPoint y: 164, endPoint x: 195, endPoint y: 20, distance: 211.6
click at [201, 23] on div "Artboard Created with Sketch. Powered By and Sponsored by play Run Save Fork Cl…" at bounding box center [784, 372] width 1568 height 744
paste textarea "addV('rack').property('id','rack1').property('name','[PERSON_NAME] 1"
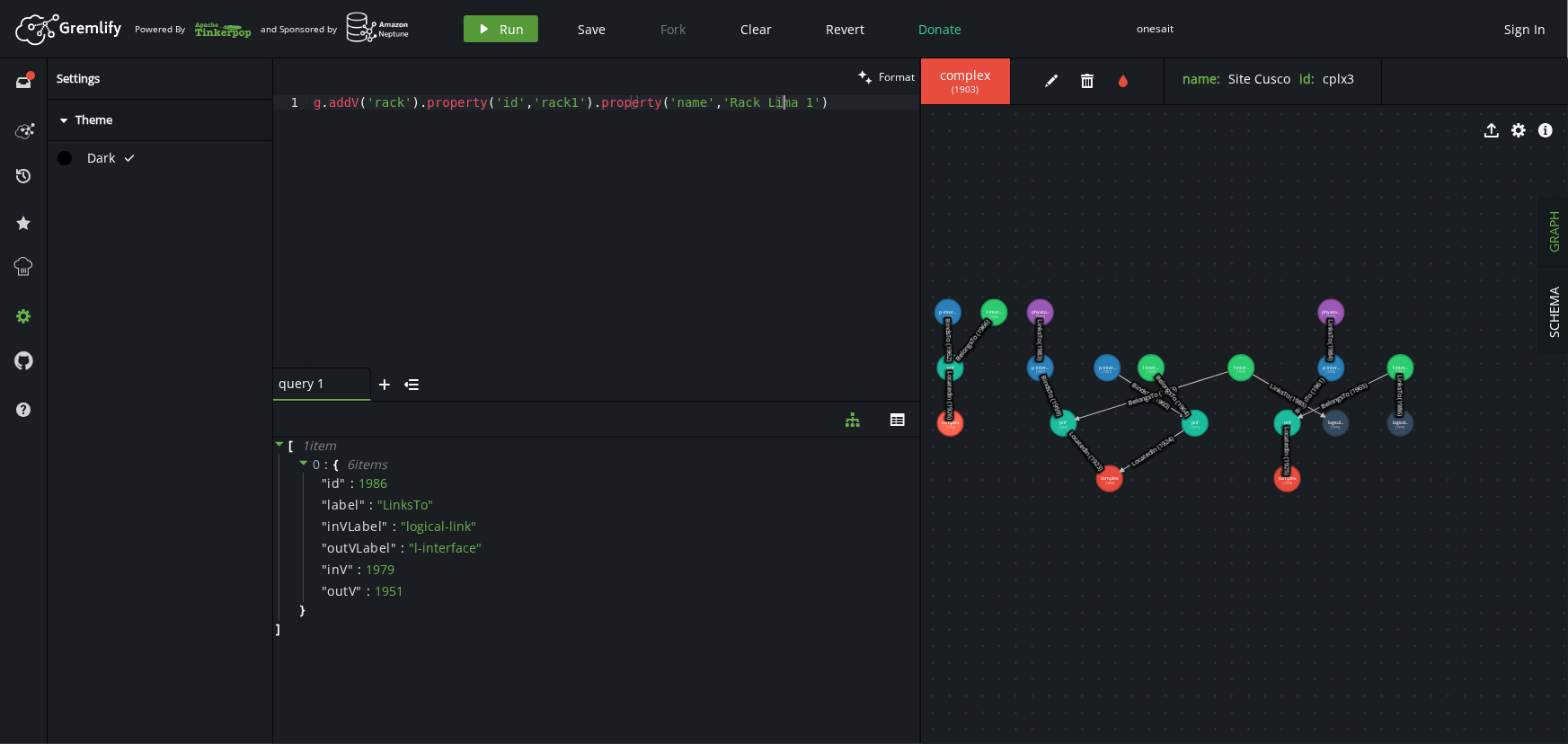
click at [511, 27] on span "Run" at bounding box center [513, 29] width 24 height 17
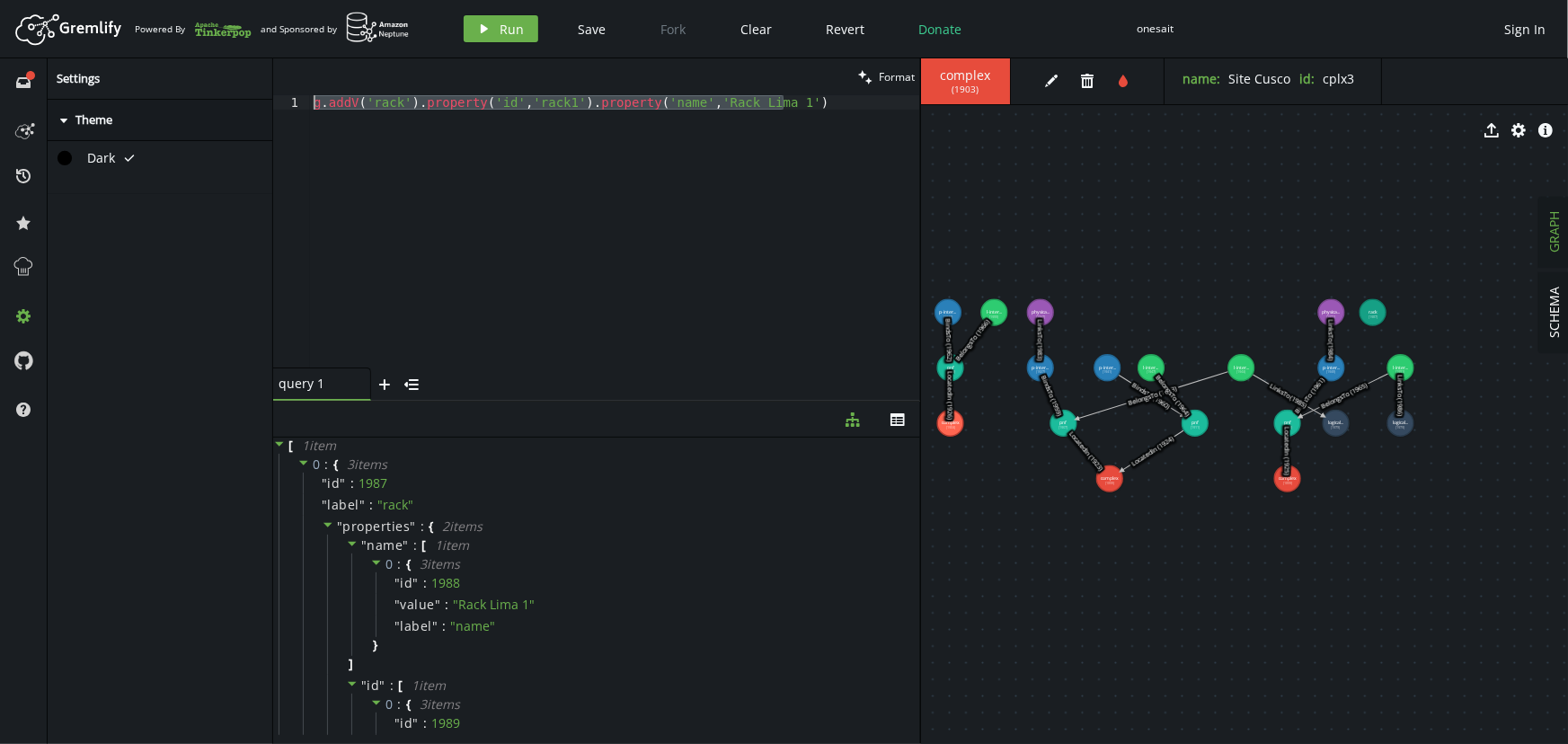
drag, startPoint x: 323, startPoint y: 149, endPoint x: 221, endPoint y: 55, distance: 138.7
click at [226, 58] on div "Artboard Created with Sketch. Powered By and Sponsored by play Run Save Fork Cl…" at bounding box center [784, 372] width 1568 height 744
paste textarea "2').property('name','[PERSON_NAME]"
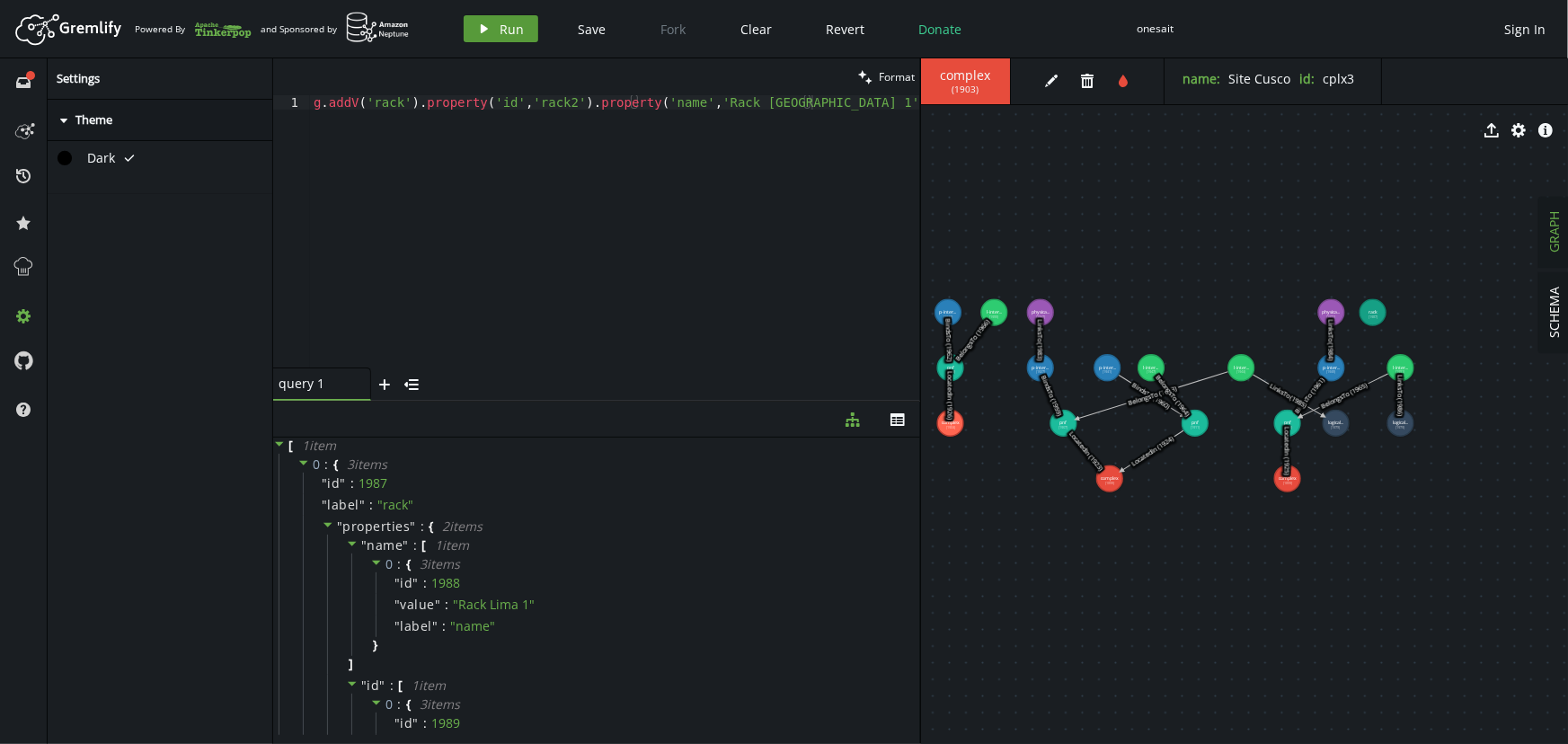
click at [497, 34] on button "play Run" at bounding box center [501, 28] width 75 height 27
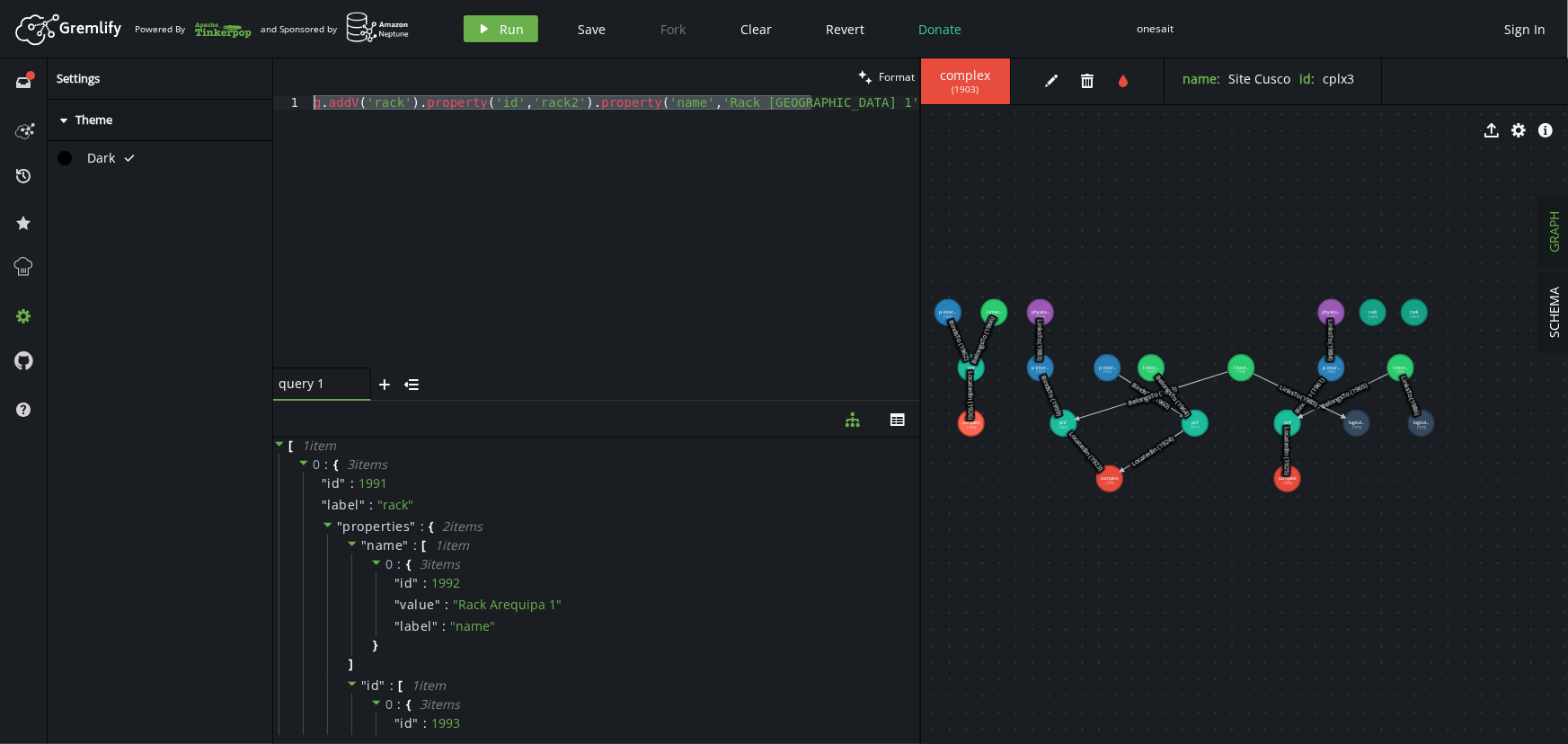
drag, startPoint x: 311, startPoint y: 130, endPoint x: 272, endPoint y: 76, distance: 66.6
click at [273, 76] on div "clean Format g.addV('rack').property('id','rack2').property('name','Rack Arequi…" at bounding box center [596, 229] width 647 height 342
paste textarea "3').property('name','Rack Cusco"
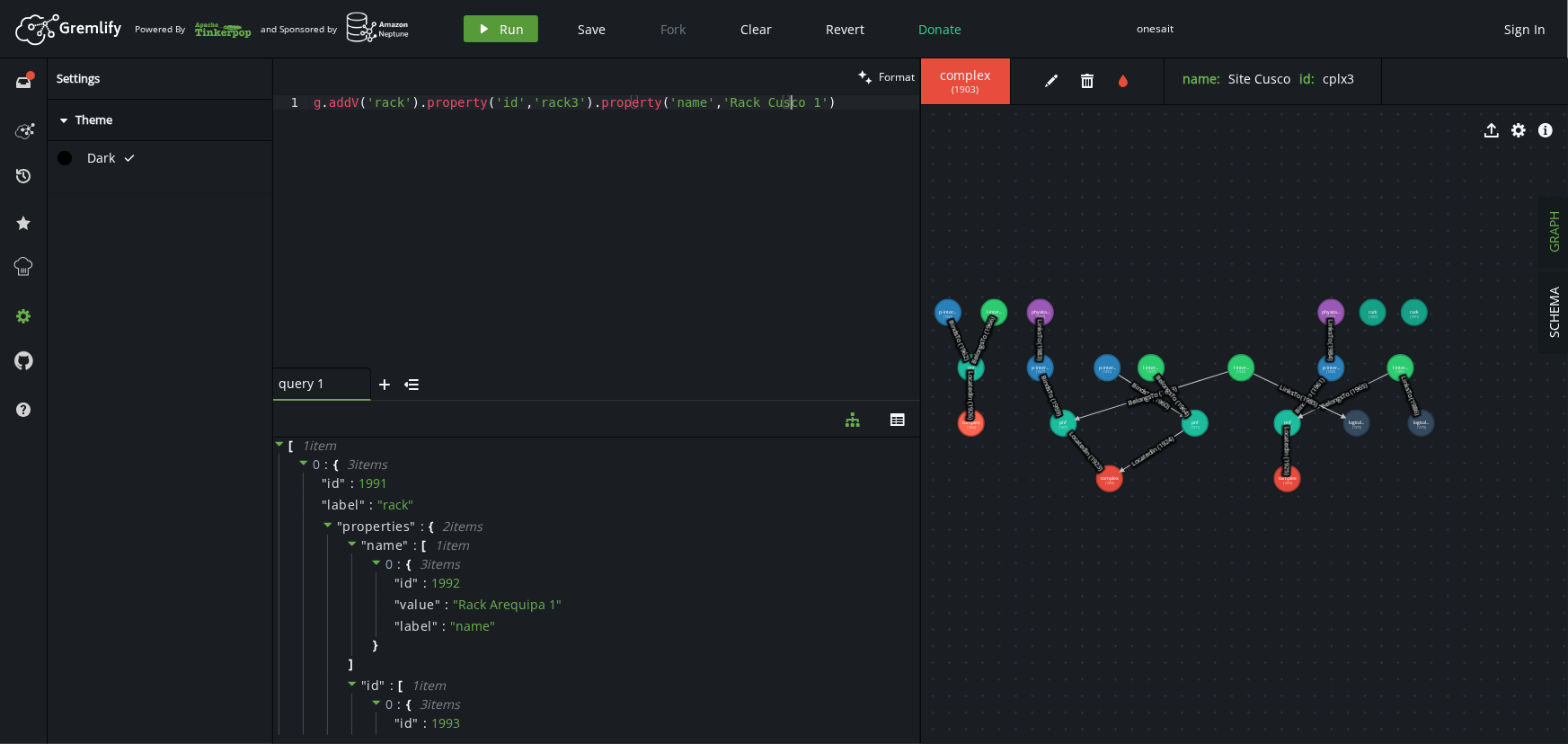
click at [509, 25] on span "Run" at bounding box center [513, 29] width 24 height 17
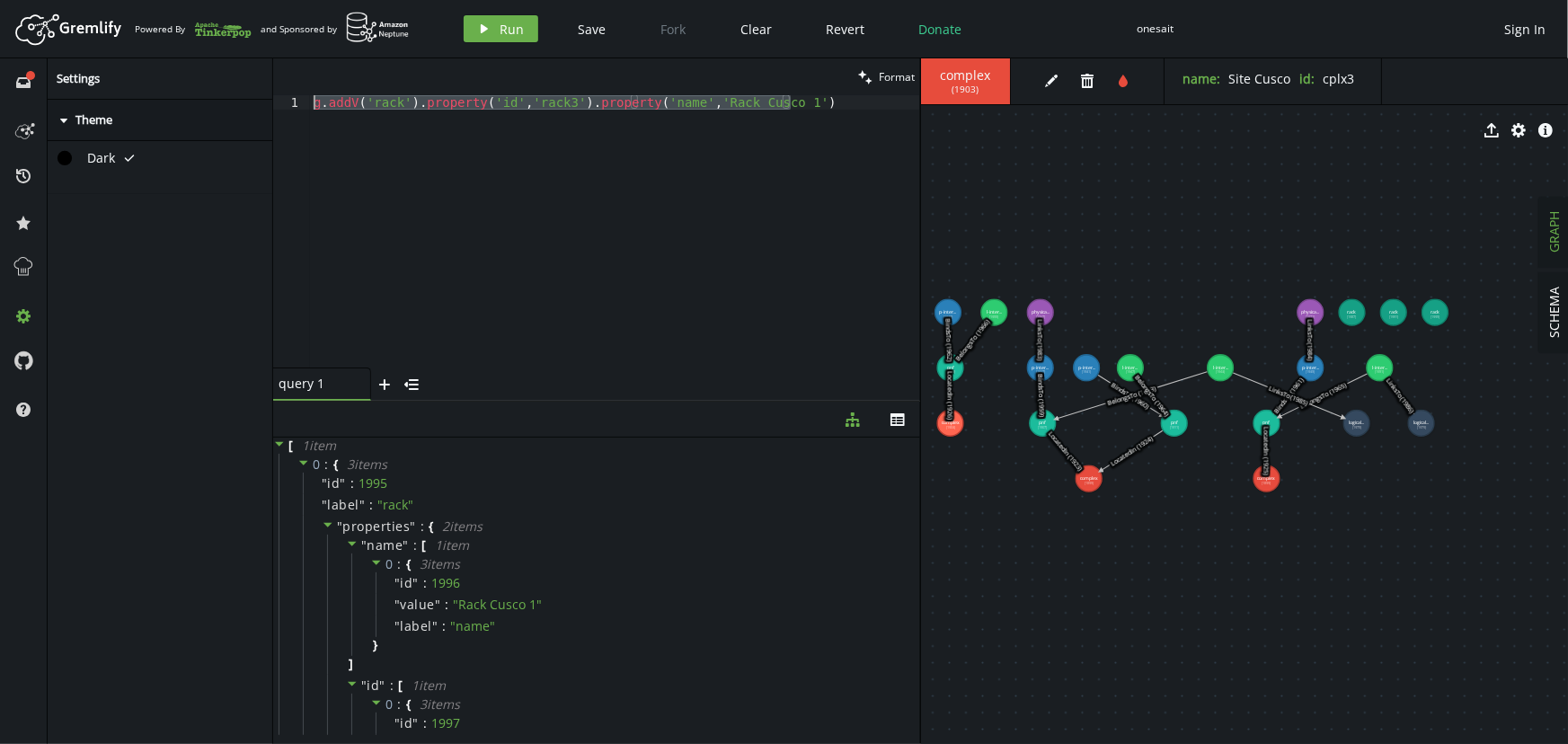
drag, startPoint x: 349, startPoint y: 175, endPoint x: 256, endPoint y: 58, distance: 149.5
click at [258, 59] on div "full-circle inbox history star cog help Settings caret-right Theme Dark tick cl…" at bounding box center [784, 401] width 1568 height 685
paste textarea "chassis').property('id','ch1').property('name','Chasis A"
click at [502, 35] on span "Run" at bounding box center [513, 29] width 24 height 17
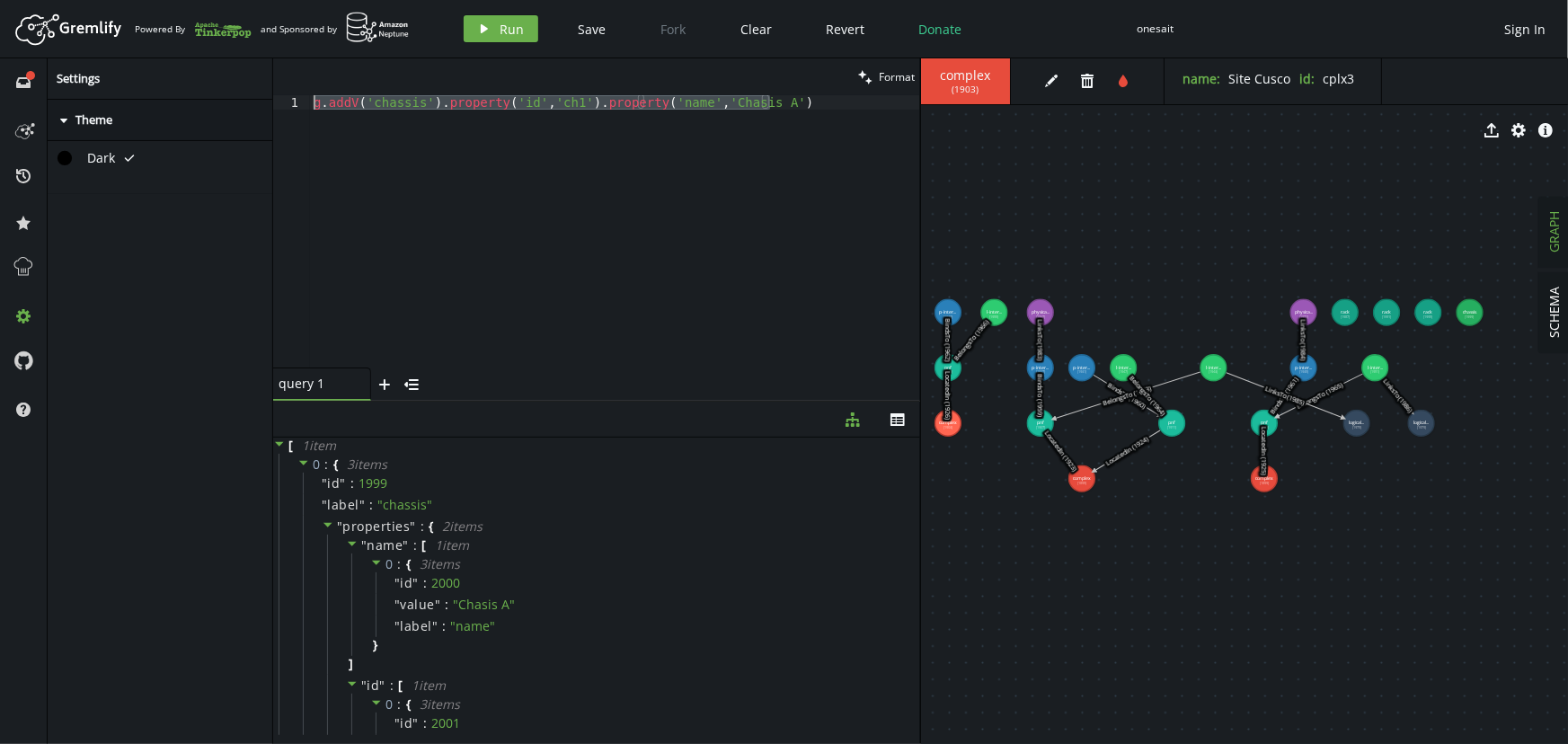
drag, startPoint x: 334, startPoint y: 147, endPoint x: 249, endPoint y: 56, distance: 124.5
click at [250, 58] on div "Artboard Created with Sketch. Powered By and Sponsored by play Run Save Fork Cl…" at bounding box center [784, 372] width 1568 height 744
paste textarea "2').property('name','Chasis B"
click at [504, 26] on span "Run" at bounding box center [513, 29] width 24 height 17
drag, startPoint x: 363, startPoint y: 153, endPoint x: 268, endPoint y: 59, distance: 133.6
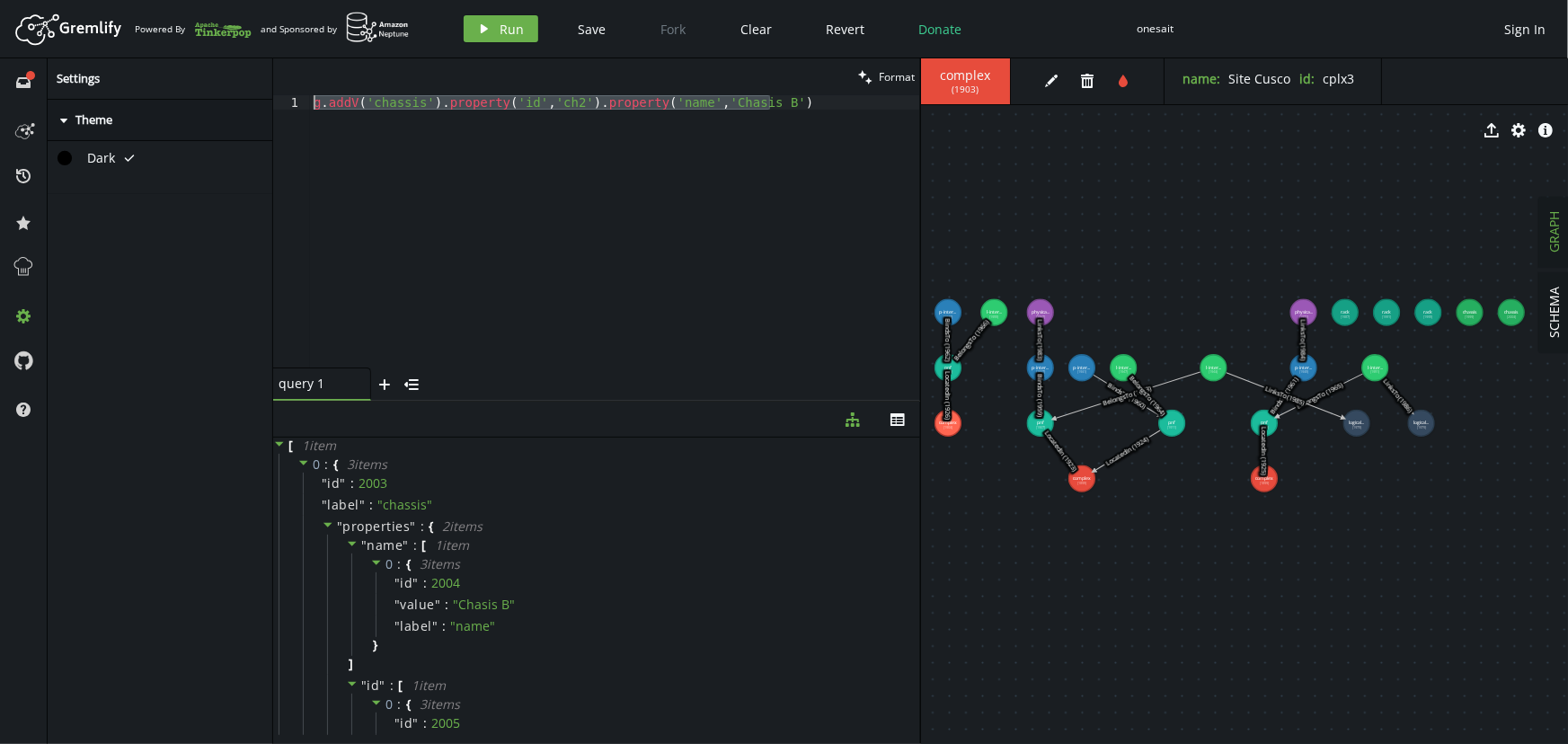
click at [269, 61] on div "full-circle inbox history star cog help Settings caret-right Theme Dark tick cl…" at bounding box center [784, 401] width 1568 height 685
paste textarea "3').property('name','Chasis C"
click at [494, 26] on button "play Run" at bounding box center [501, 28] width 75 height 27
drag, startPoint x: 314, startPoint y: 124, endPoint x: 244, endPoint y: 73, distance: 86.6
click at [249, 77] on div "full-circle inbox history star cog help Settings caret-right Theme Dark tick cl…" at bounding box center [784, 401] width 1568 height 685
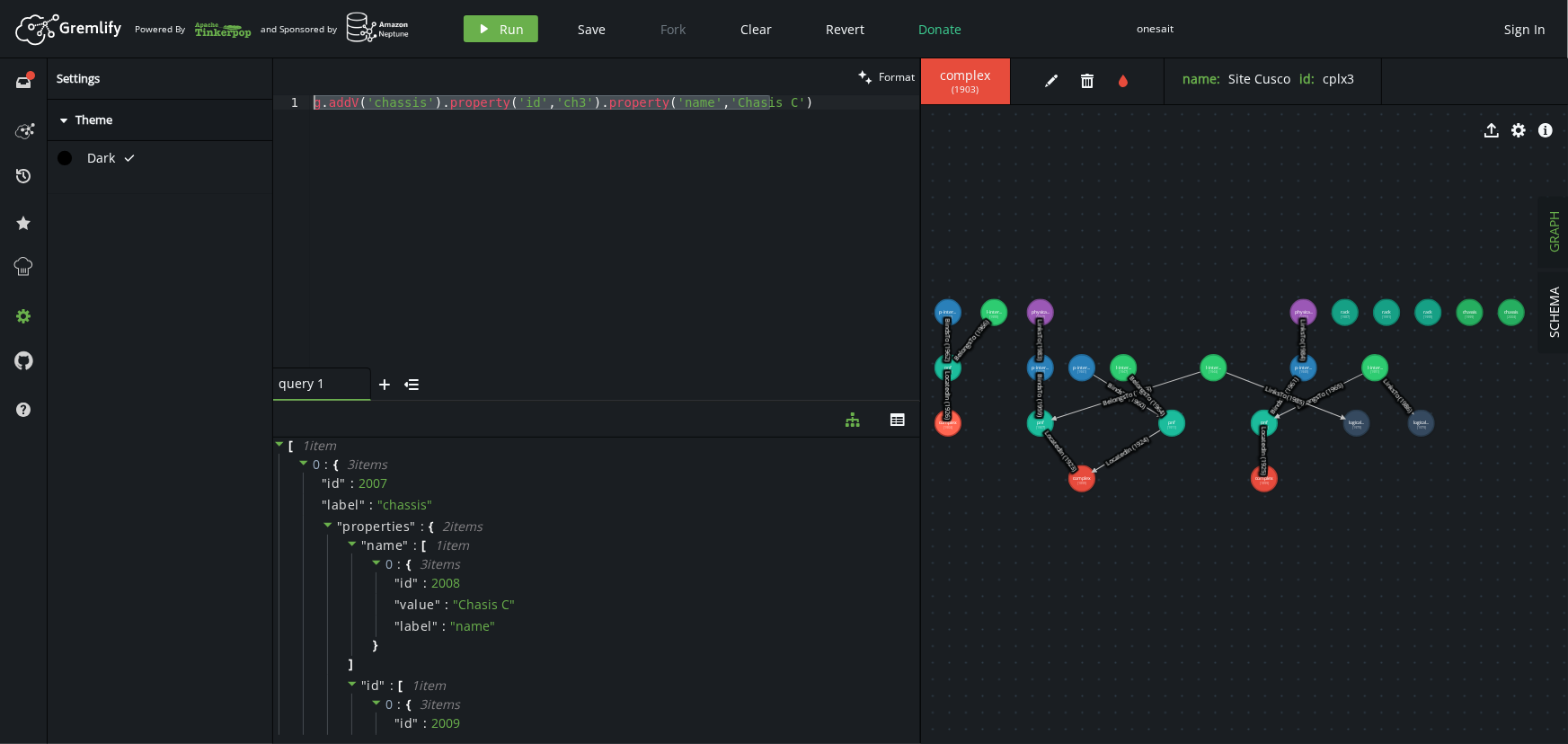
paste textarea "ard-slot').property('id','slot1').property('name','Slot 1"
click at [511, 33] on span "Run" at bounding box center [513, 29] width 24 height 17
drag, startPoint x: 317, startPoint y: 141, endPoint x: 277, endPoint y: 77, distance: 75.5
click at [280, 80] on div "clean Format g.addV('card-slot').property('id','slot1').property('name','Slot 1…" at bounding box center [596, 229] width 647 height 342
paste textarea "2').property('name','Slot 2"
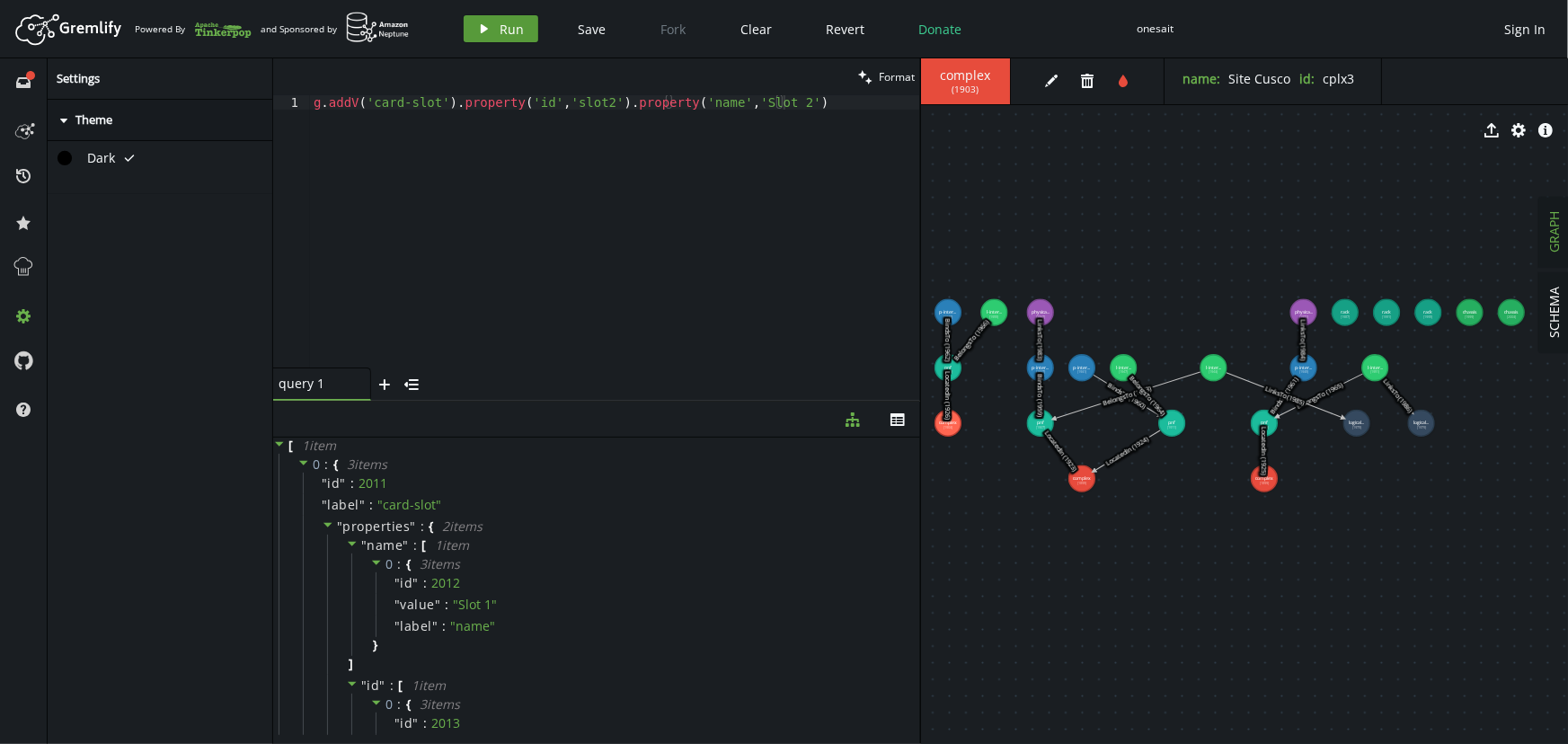
click at [496, 30] on button "play Run" at bounding box center [501, 28] width 75 height 27
drag, startPoint x: 319, startPoint y: 128, endPoint x: 266, endPoint y: 72, distance: 77.1
click at [267, 75] on div "full-circle inbox history star cog help Settings caret-right Theme Dark tick cl…" at bounding box center [784, 401] width 1568 height 685
drag, startPoint x: 356, startPoint y: 104, endPoint x: 233, endPoint y: 98, distance: 123.1
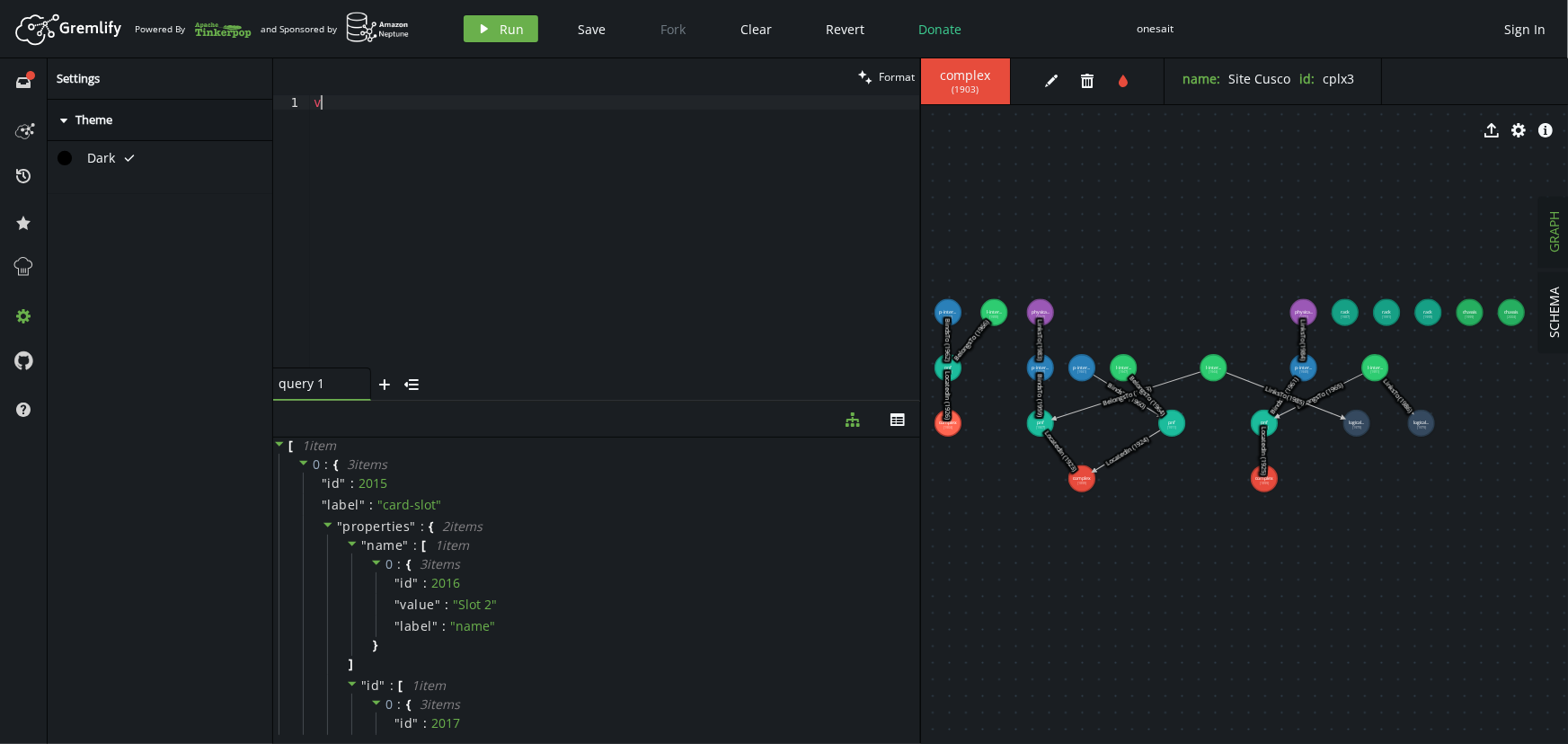
click at [233, 98] on div "full-circle inbox history star cog help Settings caret-right Theme Dark tick cl…" at bounding box center [784, 401] width 1568 height 685
paste textarea "g.addV('card').property('id','card1').property('name','Tarjeta 10GE')"
click at [508, 22] on span "Run" at bounding box center [513, 29] width 24 height 17
drag, startPoint x: 321, startPoint y: 130, endPoint x: 269, endPoint y: 73, distance: 77.2
click at [270, 86] on div "full-circle inbox history star cog help Settings caret-right Theme Dark tick cl…" at bounding box center [784, 401] width 1568 height 685
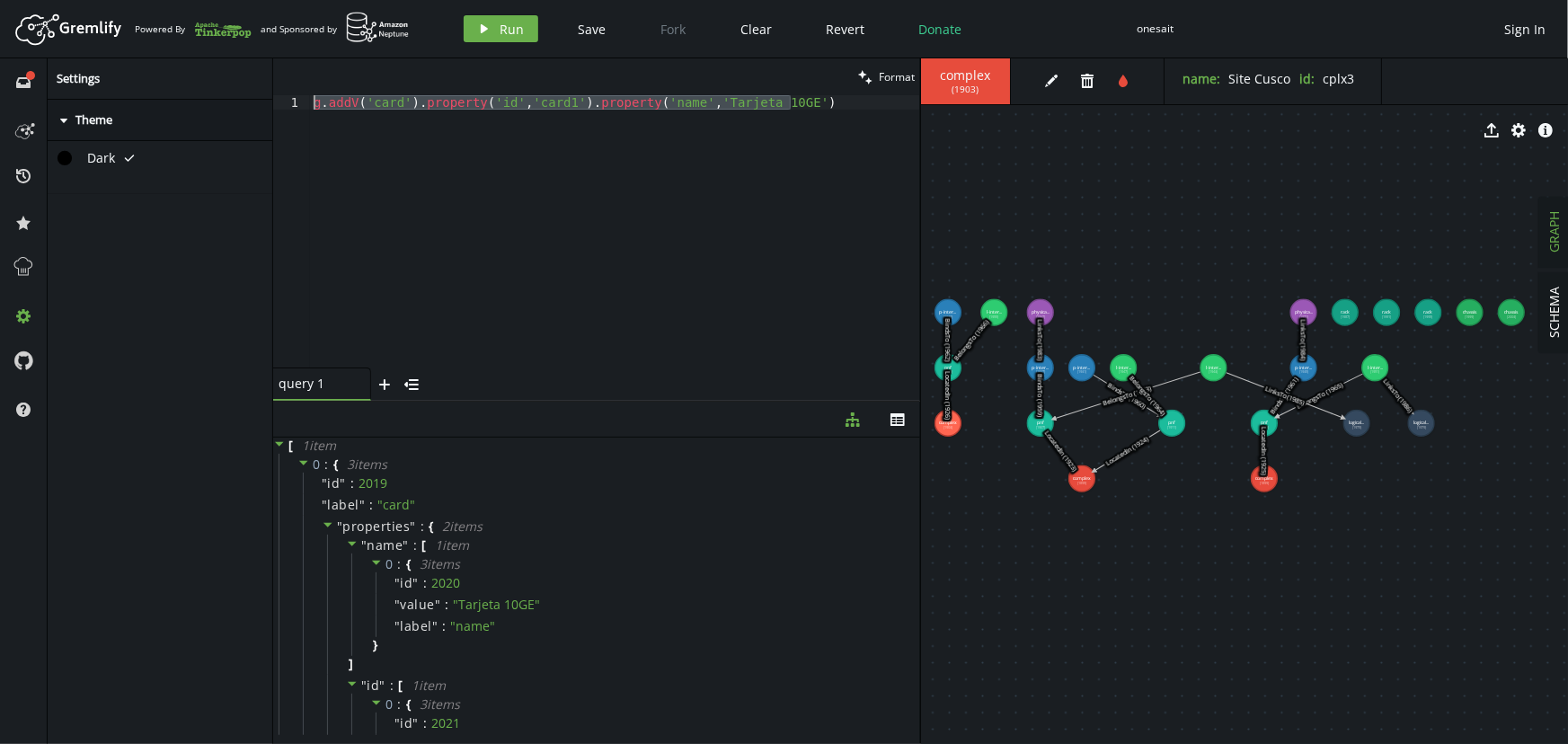
paste textarea "2').property('name','Tarjeta 1"
click at [500, 39] on button "play Run" at bounding box center [501, 28] width 75 height 27
drag, startPoint x: 325, startPoint y: 149, endPoint x: 264, endPoint y: 57, distance: 110.4
click at [264, 57] on div "Artboard Created with Sketch. Powered By and Sponsored by play Run Save Fork Cl…" at bounding box center [784, 372] width 1568 height 744
drag, startPoint x: 364, startPoint y: 93, endPoint x: 280, endPoint y: 93, distance: 84.0
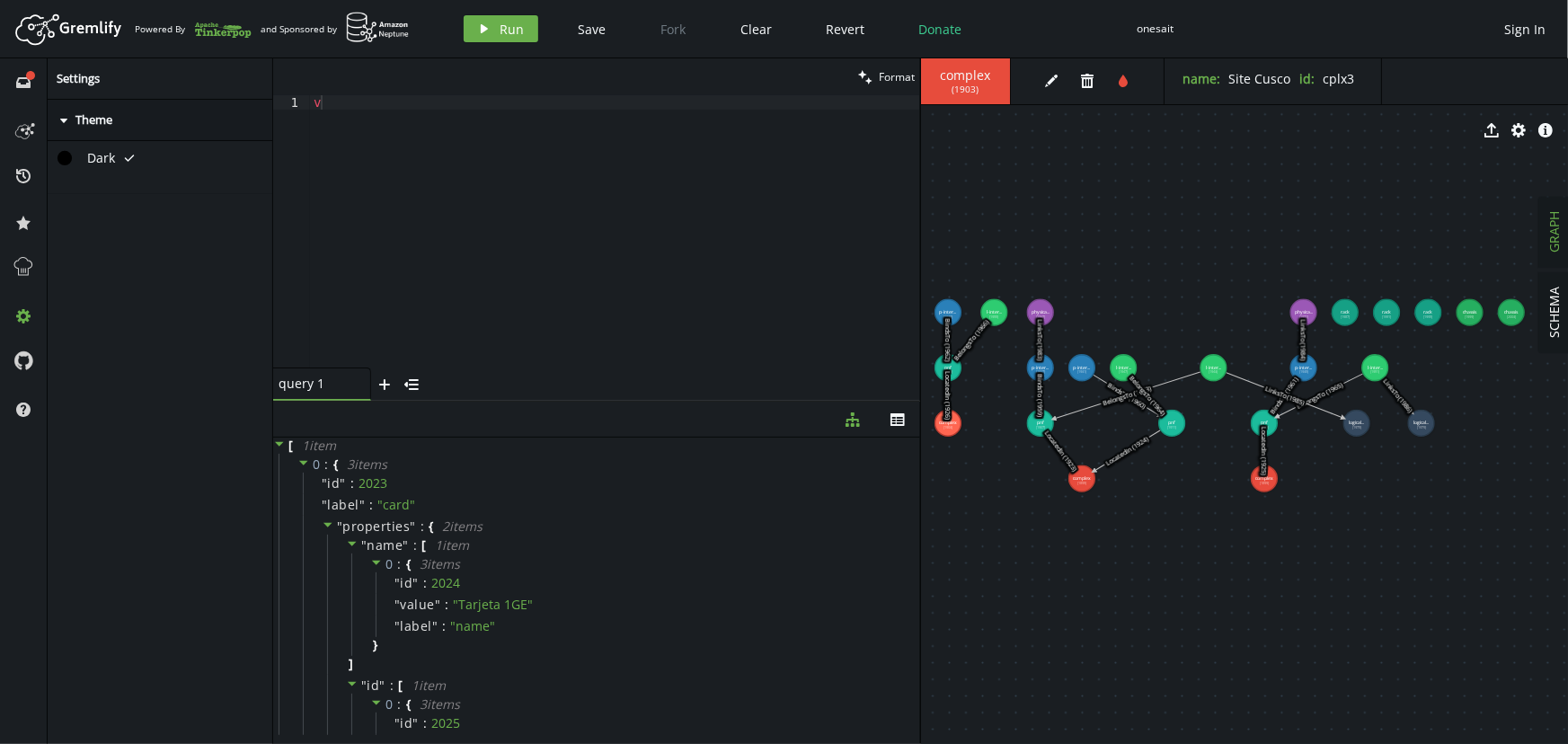
click at [286, 93] on div "clean Format" at bounding box center [596, 77] width 647 height 37
drag, startPoint x: 342, startPoint y: 105, endPoint x: 269, endPoint y: 97, distance: 73.4
click at [276, 100] on div "v 1 v XXXXXXXXXXXXXXXXXXXXXXXXXXXXXXXXXXXXXXXXXXXXXXXXXXXXXXXXXXXXXXXXXXXXXXXXX…" at bounding box center [596, 230] width 647 height 272
paste textarea "g.addV('port').property('id','port1').property('name','Port GE1/0/1')"
click at [506, 23] on span "Run" at bounding box center [513, 29] width 24 height 17
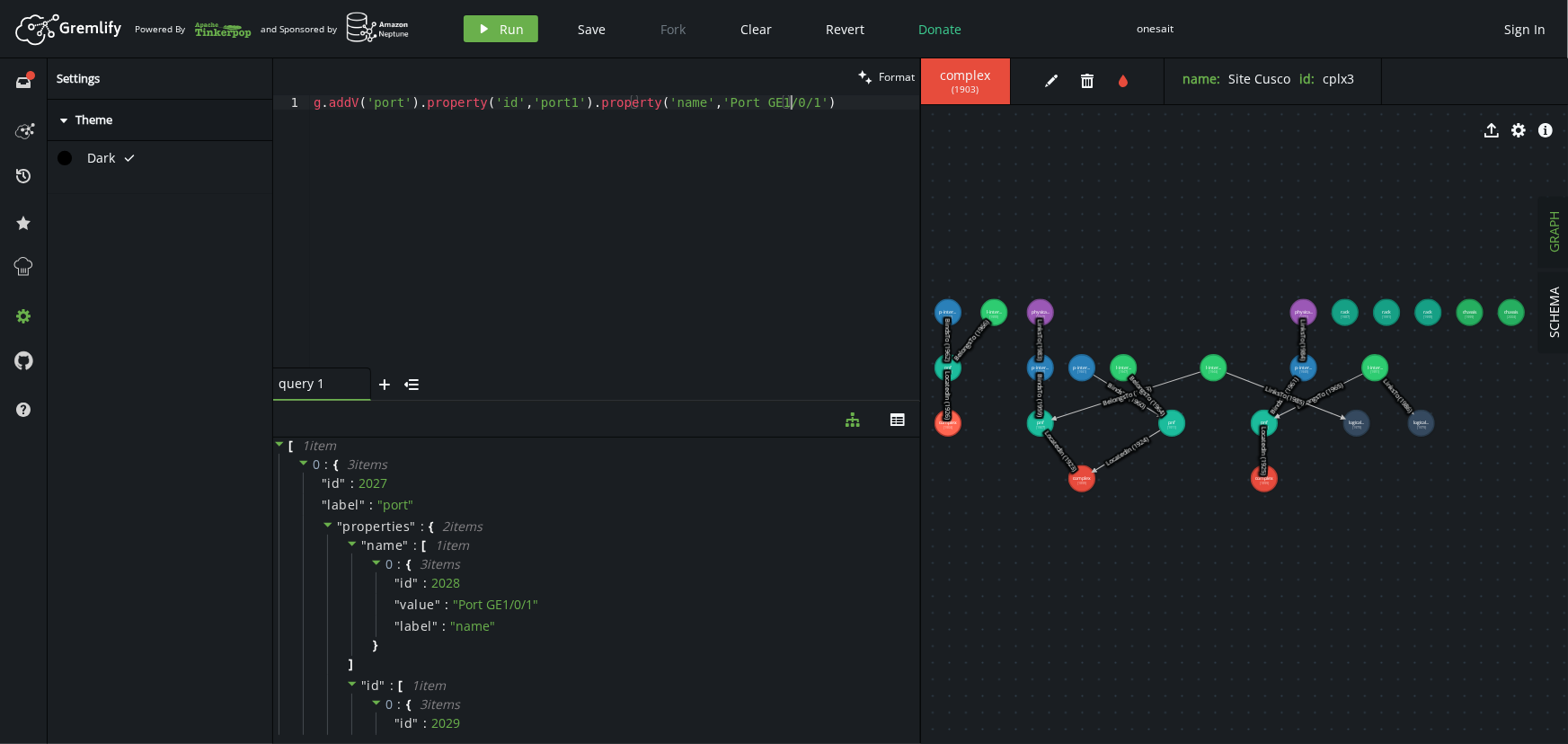
drag, startPoint x: 321, startPoint y: 127, endPoint x: 288, endPoint y: 80, distance: 57.4
click at [289, 81] on div "clean Format g.addV('port').property('id','port1').property('name','Port GE1/0/…" at bounding box center [596, 229] width 647 height 342
paste textarea "2').property('name','Port GE1/0/2"
click at [490, 33] on button "play Run" at bounding box center [501, 28] width 75 height 27
drag, startPoint x: 802, startPoint y: 104, endPoint x: 253, endPoint y: 90, distance: 549.2
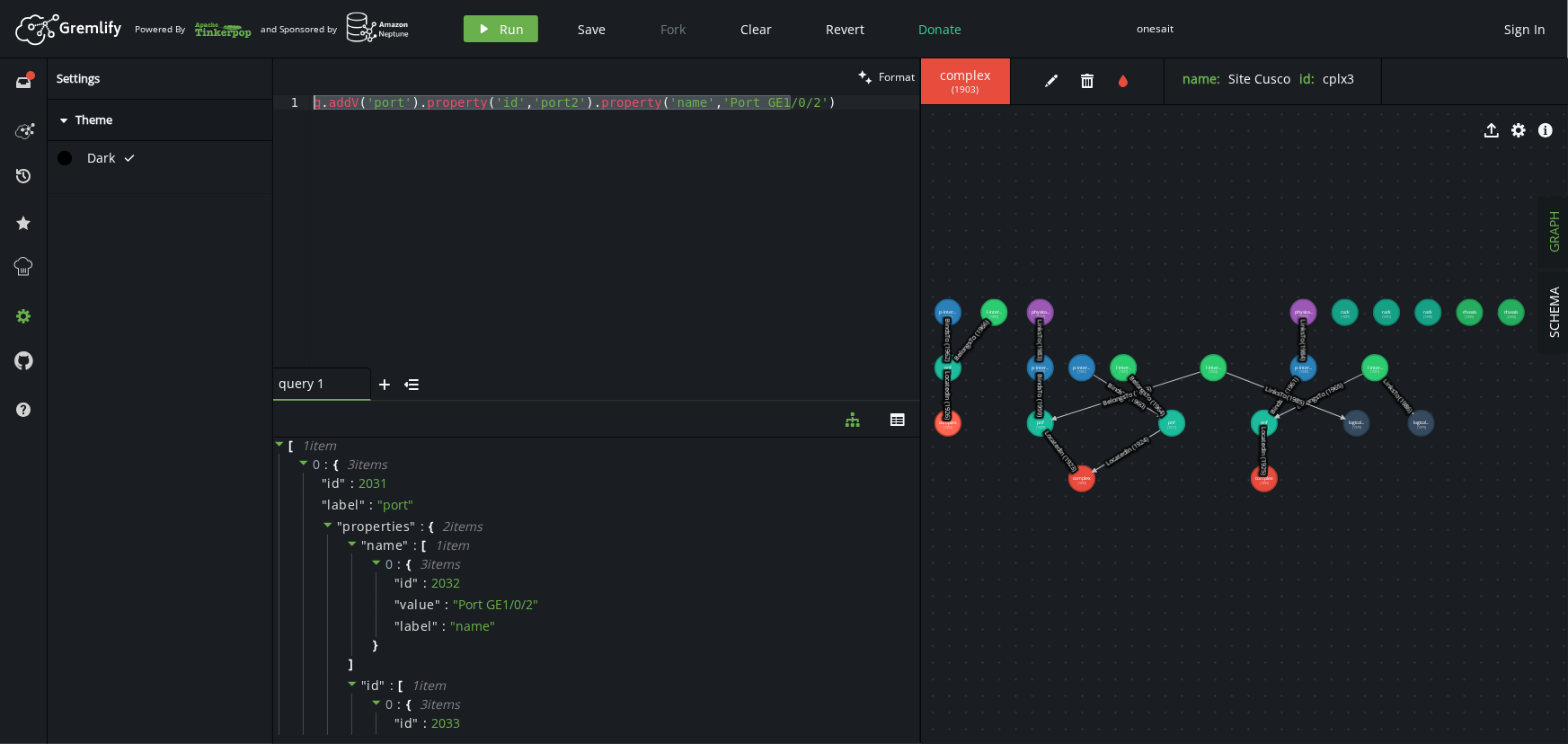
click at [259, 89] on div "full-circle inbox history star cog help Settings caret-right Theme Dark tick cl…" at bounding box center [784, 401] width 1568 height 685
paste textarea "V().has('chassis','id','ch1').as('ch').V().has('rack','id','rack1').addE('Locat…"
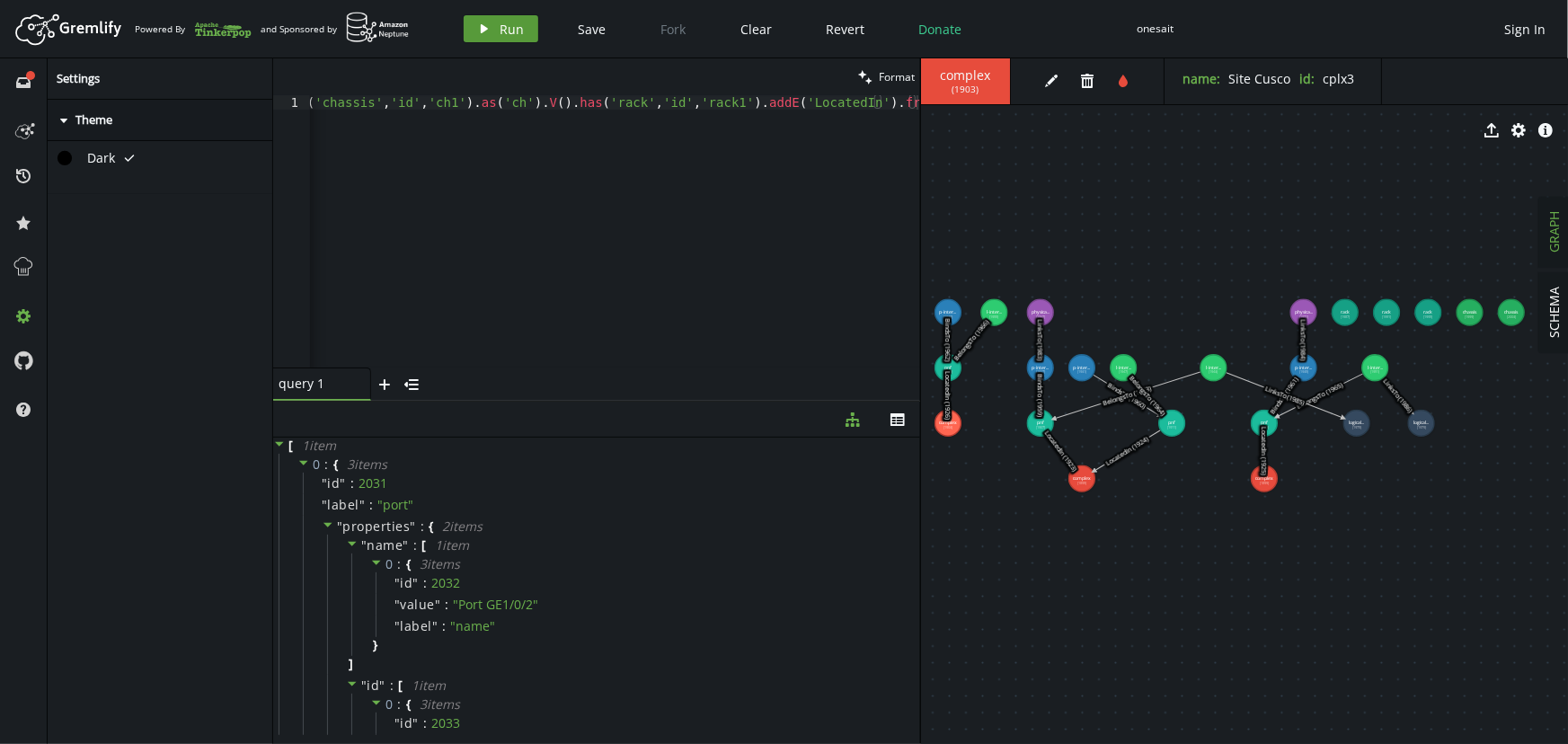
click at [505, 29] on span "Run" at bounding box center [513, 29] width 24 height 17
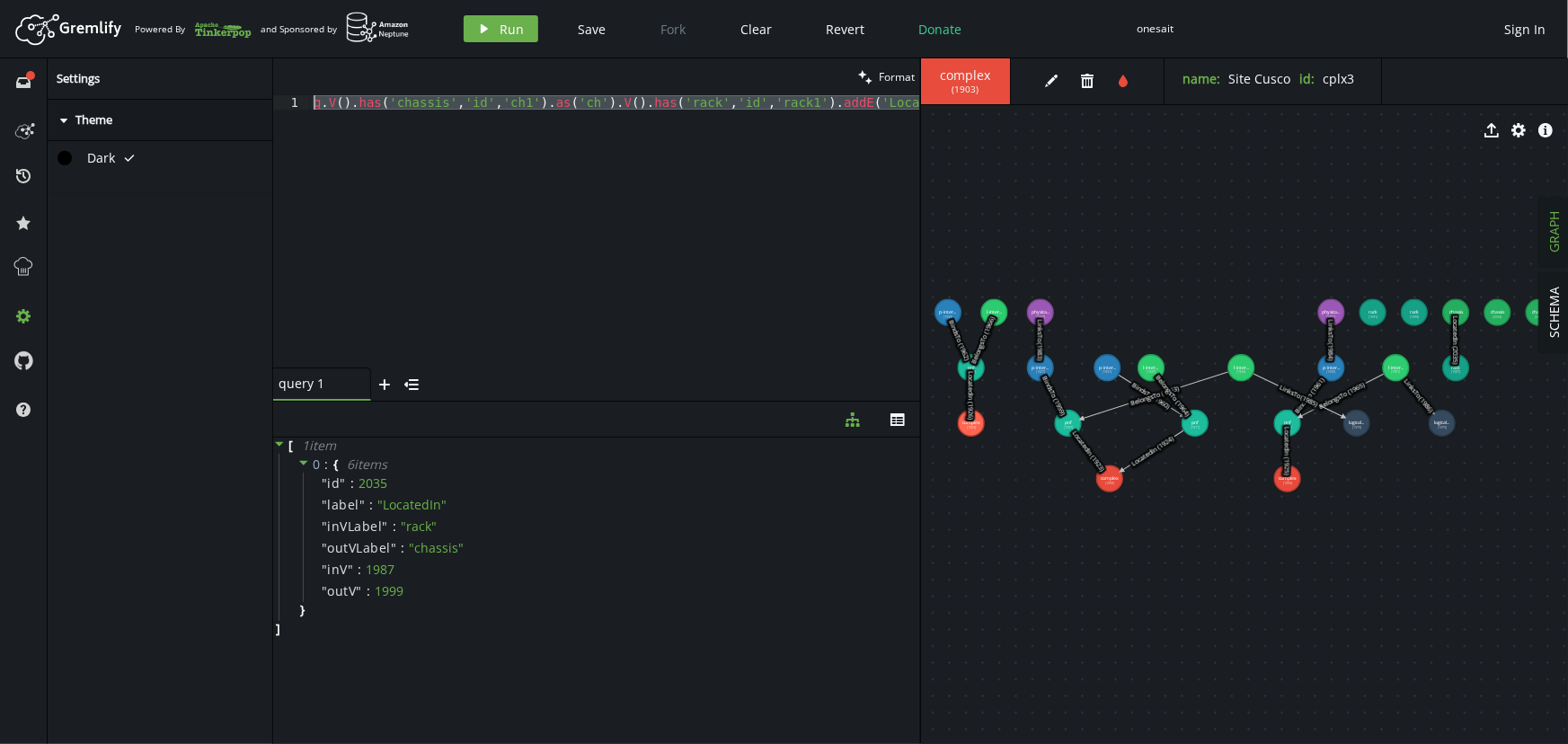
scroll to position [0, 0]
drag, startPoint x: 376, startPoint y: 200, endPoint x: 234, endPoint y: 32, distance: 220.0
click at [238, 33] on div "Artboard Created with Sketch. Powered By and Sponsored by play Run Save Fork Cl…" at bounding box center [784, 372] width 1568 height 744
paste textarea "2').as('ch').V().has('rack','id','rack2"
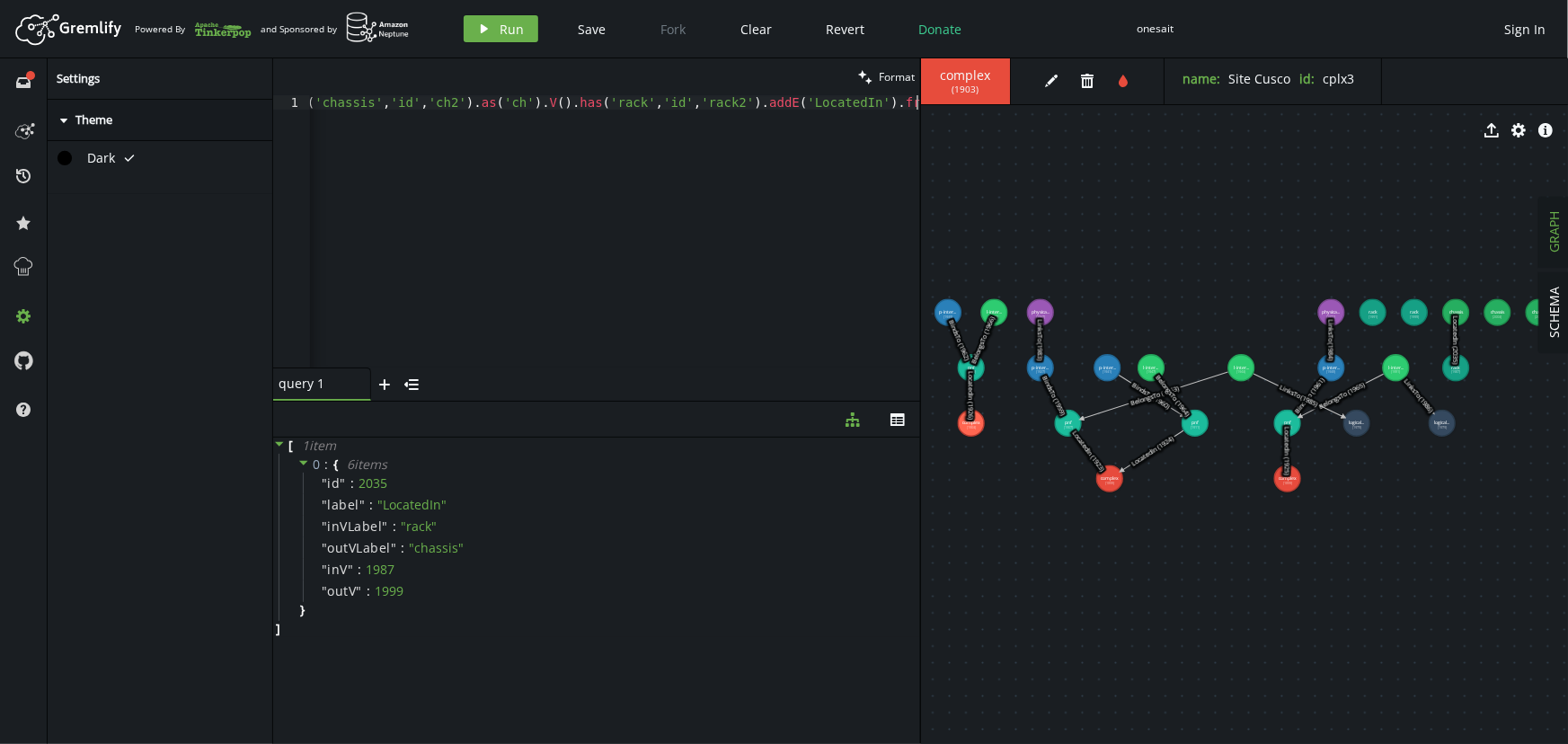
scroll to position [0, 74]
click at [511, 32] on span "Run" at bounding box center [513, 29] width 24 height 17
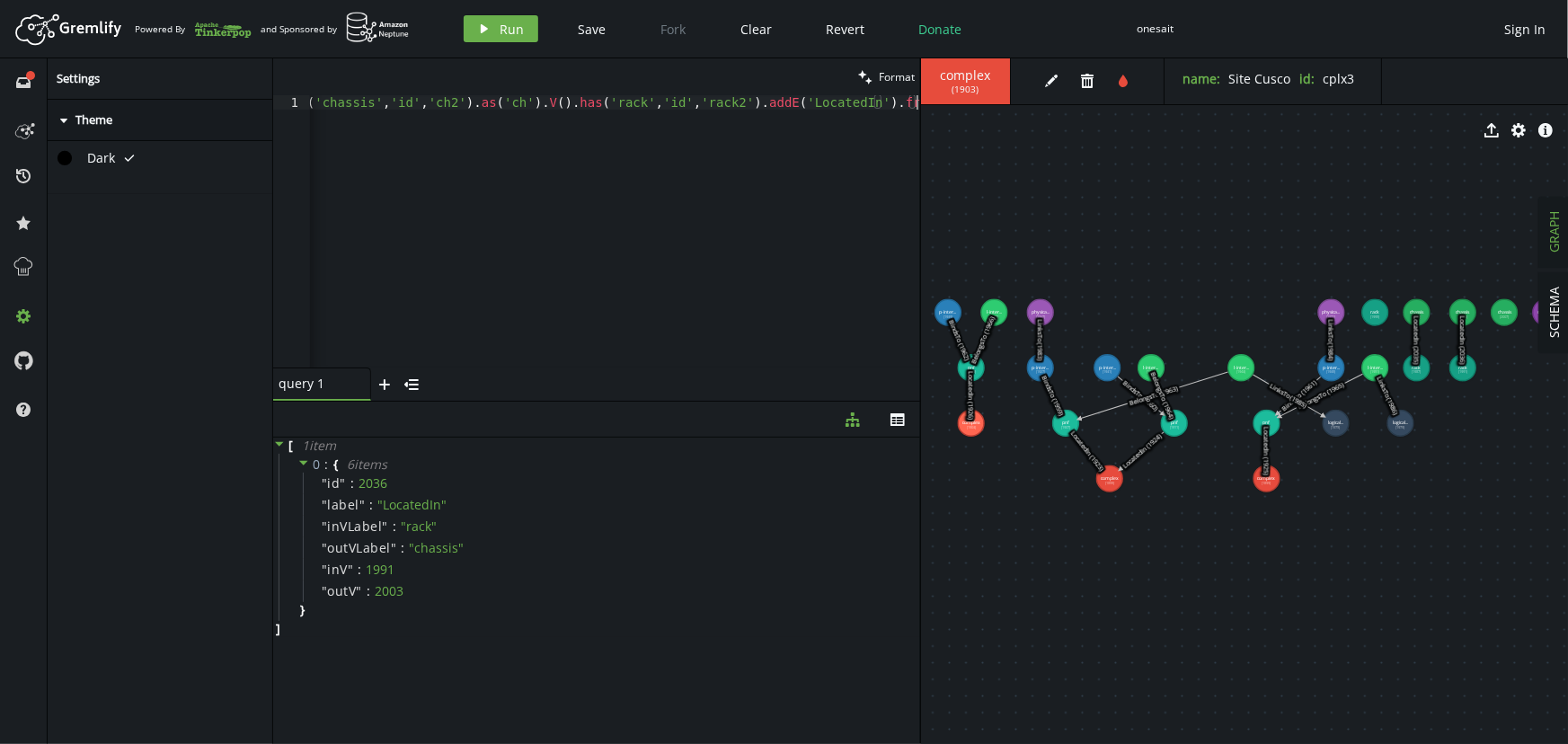
scroll to position [0, 0]
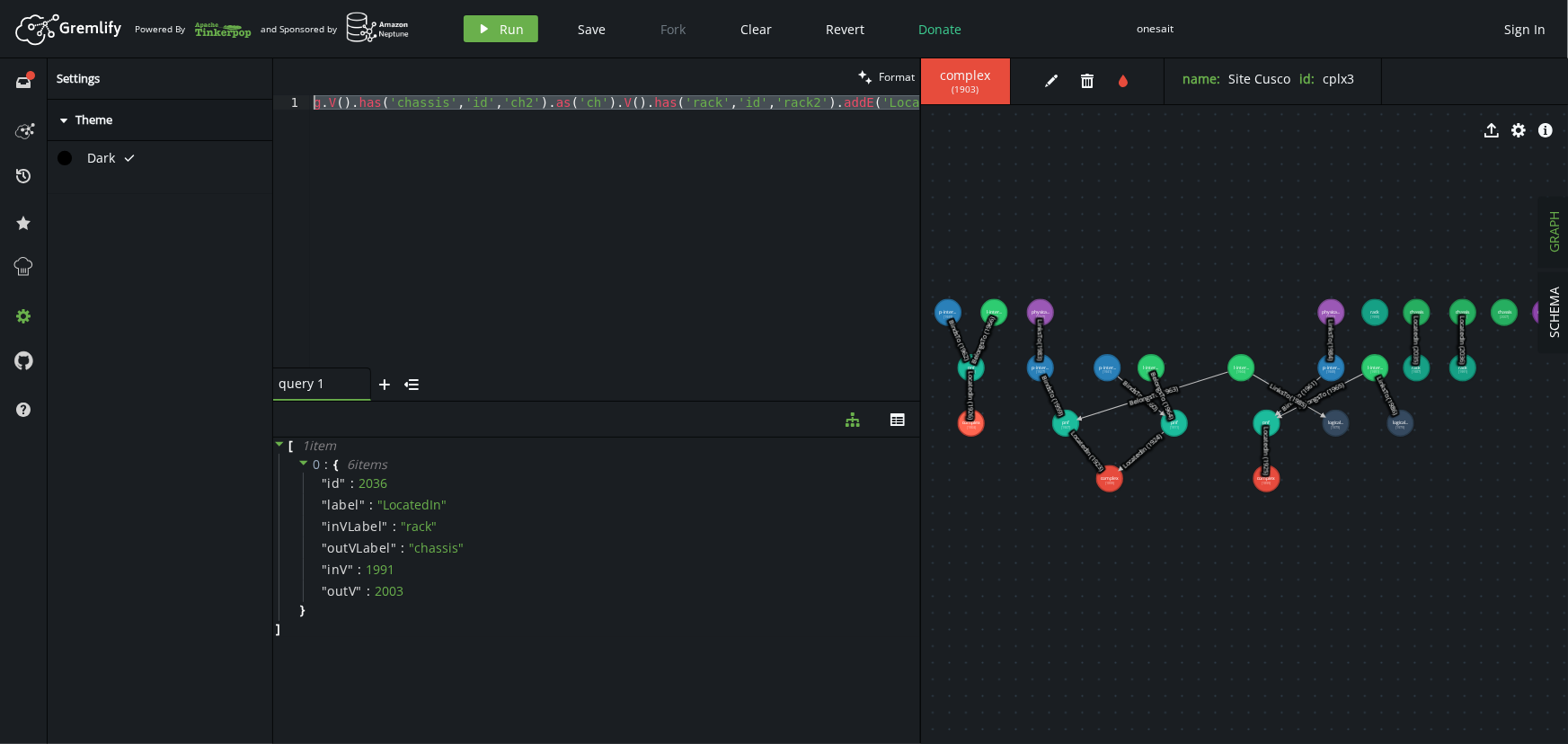
drag, startPoint x: 367, startPoint y: 144, endPoint x: 243, endPoint y: 63, distance: 148.1
click at [244, 63] on div "full-circle inbox history star cog help Settings caret-right Theme Dark tick cl…" at bounding box center [784, 401] width 1568 height 685
paste textarea "3').as('ch').V().has('rack','id','rack3"
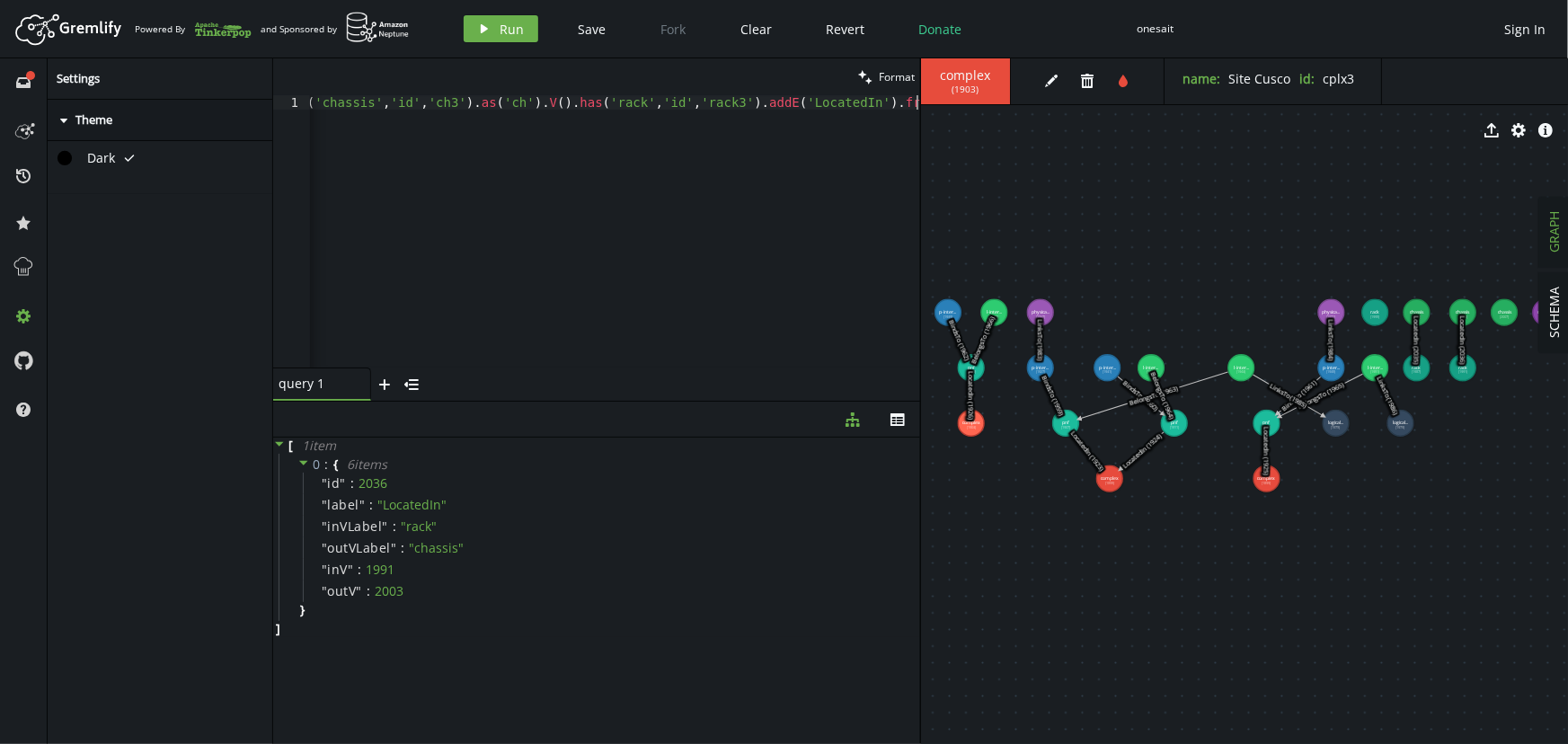
scroll to position [0, 74]
click at [503, 26] on span "Run" at bounding box center [513, 29] width 24 height 17
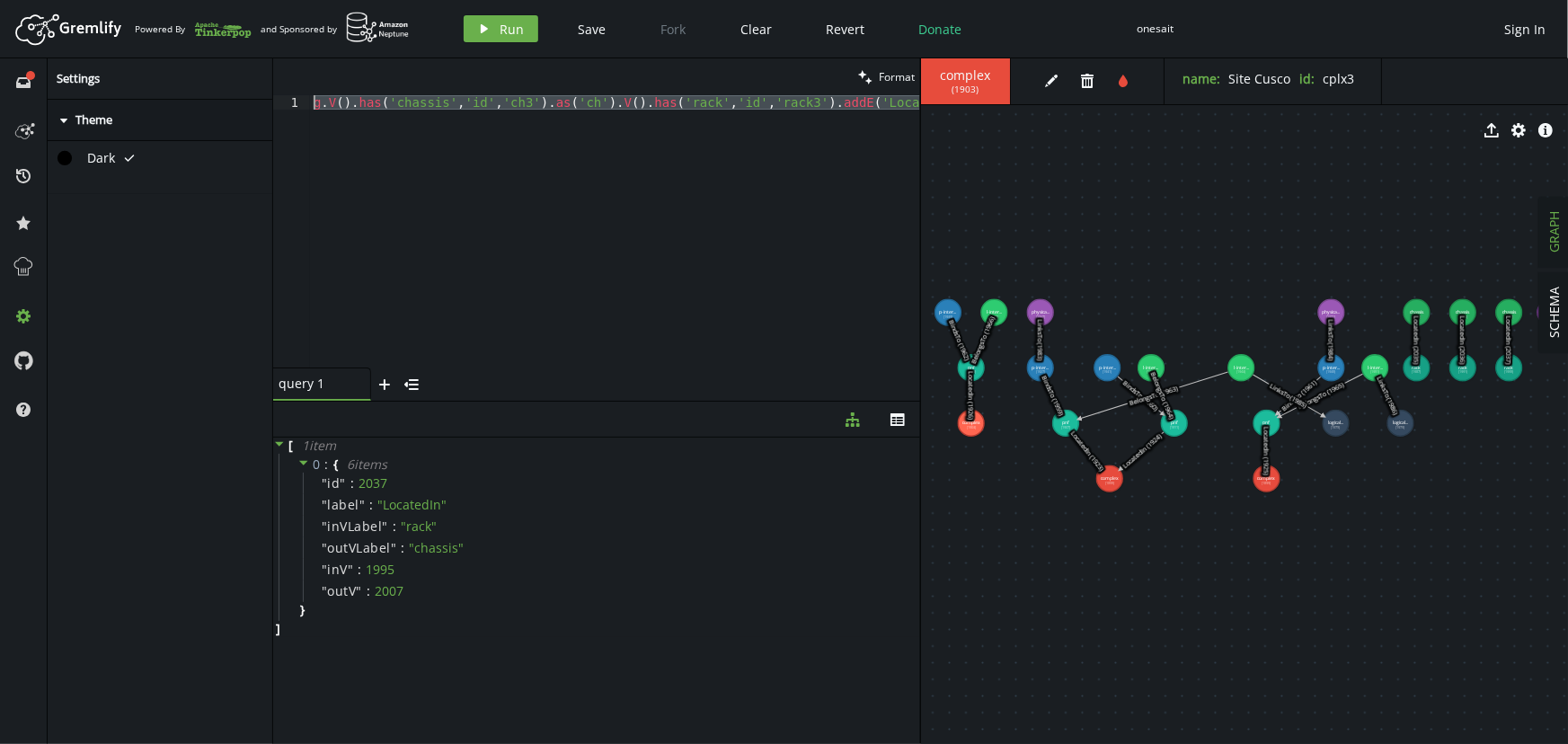
drag, startPoint x: 374, startPoint y: 153, endPoint x: 227, endPoint y: 58, distance: 175.0
click at [228, 58] on div "Artboard Created with Sketch. Powered By and Sponsored by play Run Save Fork Cl…" at bounding box center [784, 372] width 1568 height 744
paste textarea "ard-slot','id','slot1').as('sl').V().has('chassis','id','ch1').addE('LocatedIn'…"
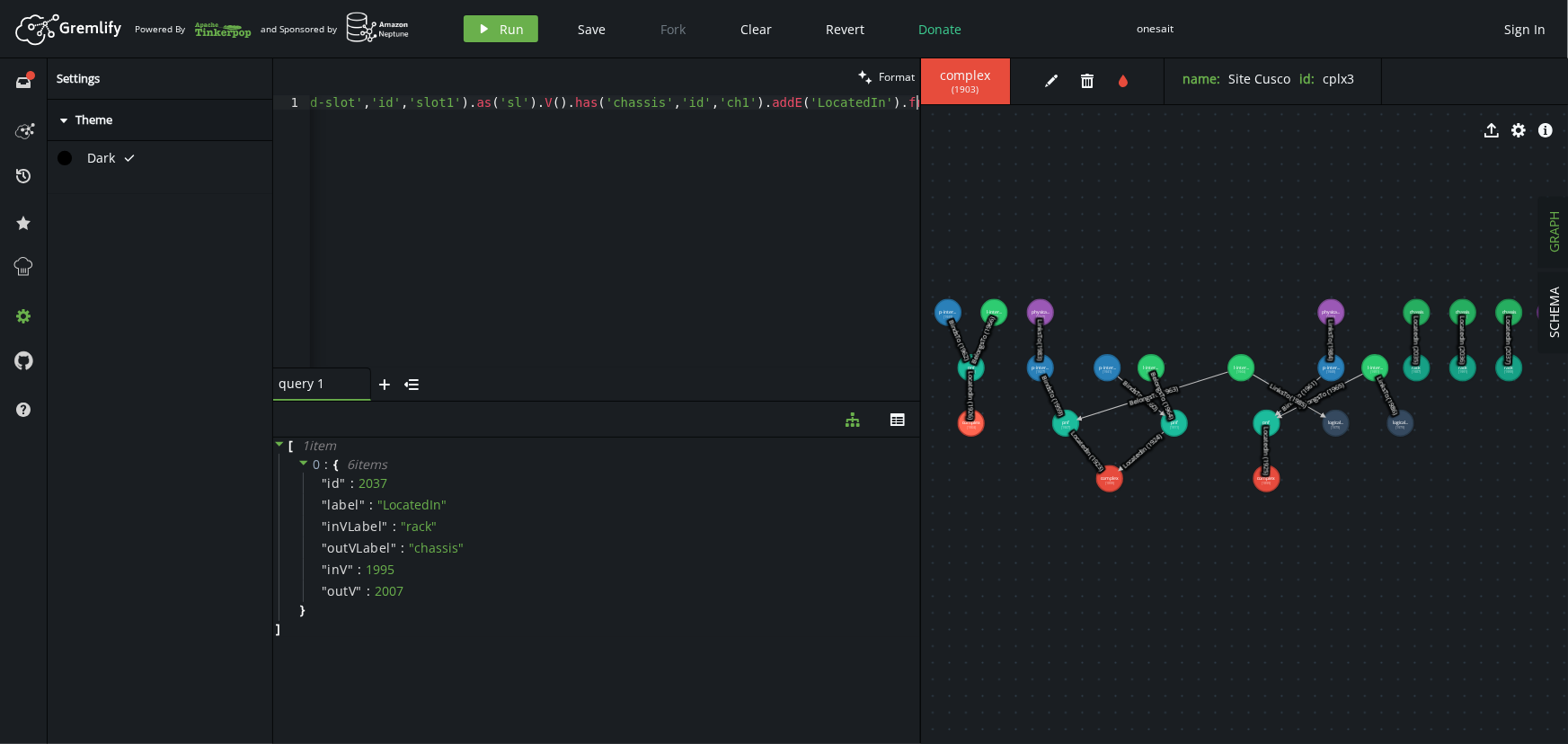
scroll to position [0, 109]
click at [496, 27] on button "play Run" at bounding box center [501, 28] width 75 height 27
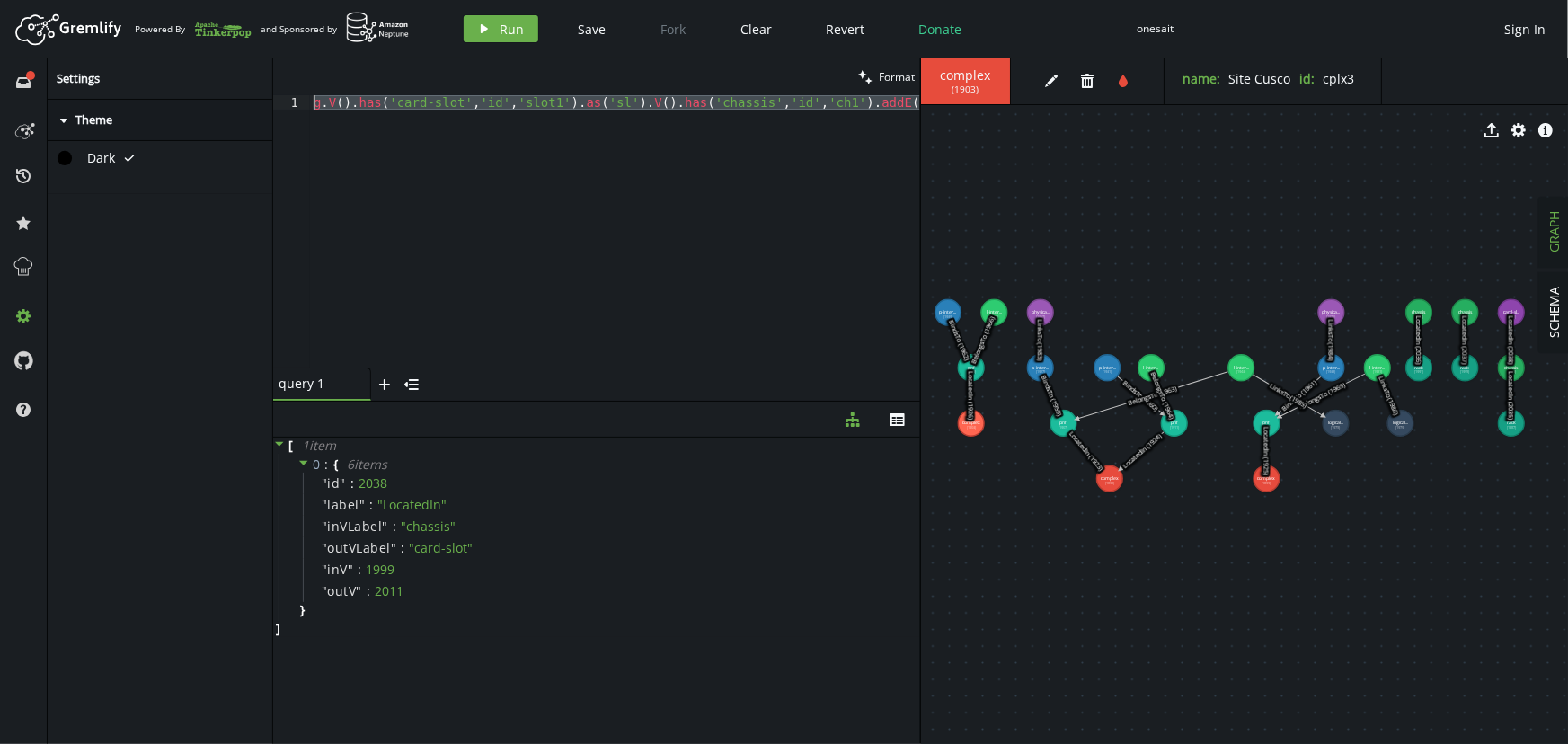
drag, startPoint x: 406, startPoint y: 211, endPoint x: 241, endPoint y: 32, distance: 243.4
click at [241, 32] on div "Artboard Created with Sketch. Powered By and Sponsored by play Run Save Fork Cl…" at bounding box center [784, 372] width 1568 height 744
paste textarea "2').as('sl').V().has('chassis','id','ch2"
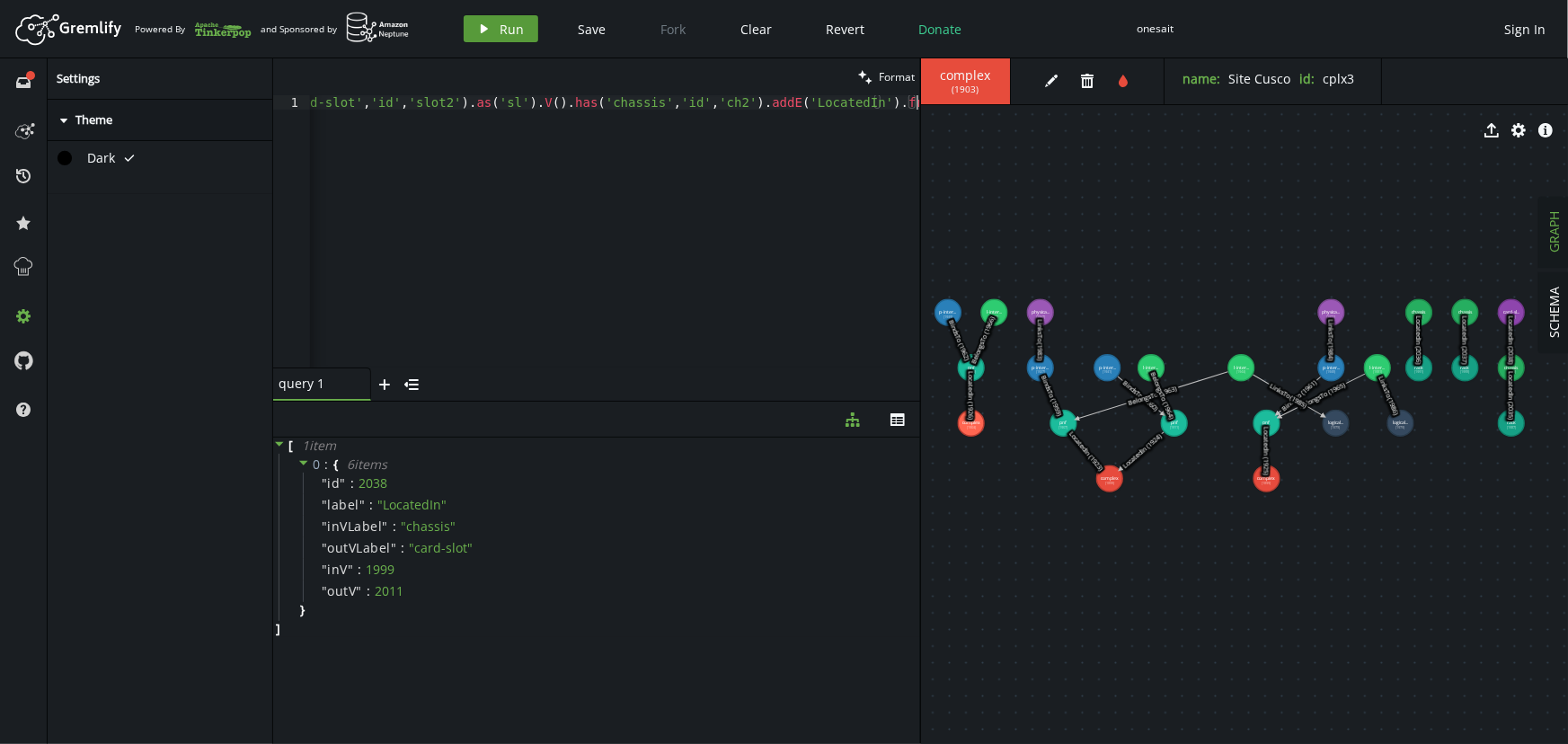
click at [501, 35] on span "Run" at bounding box center [513, 29] width 24 height 17
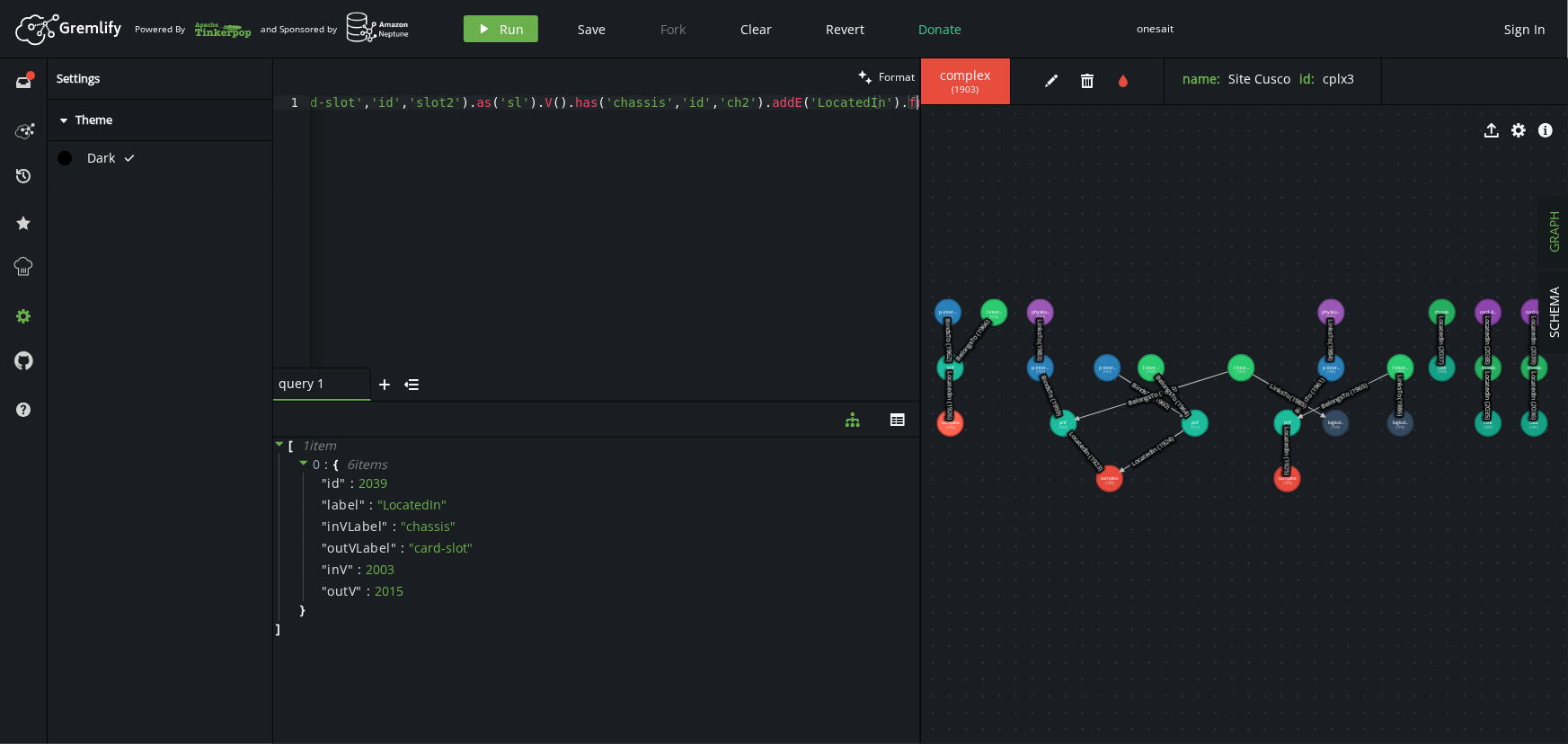
scroll to position [0, 0]
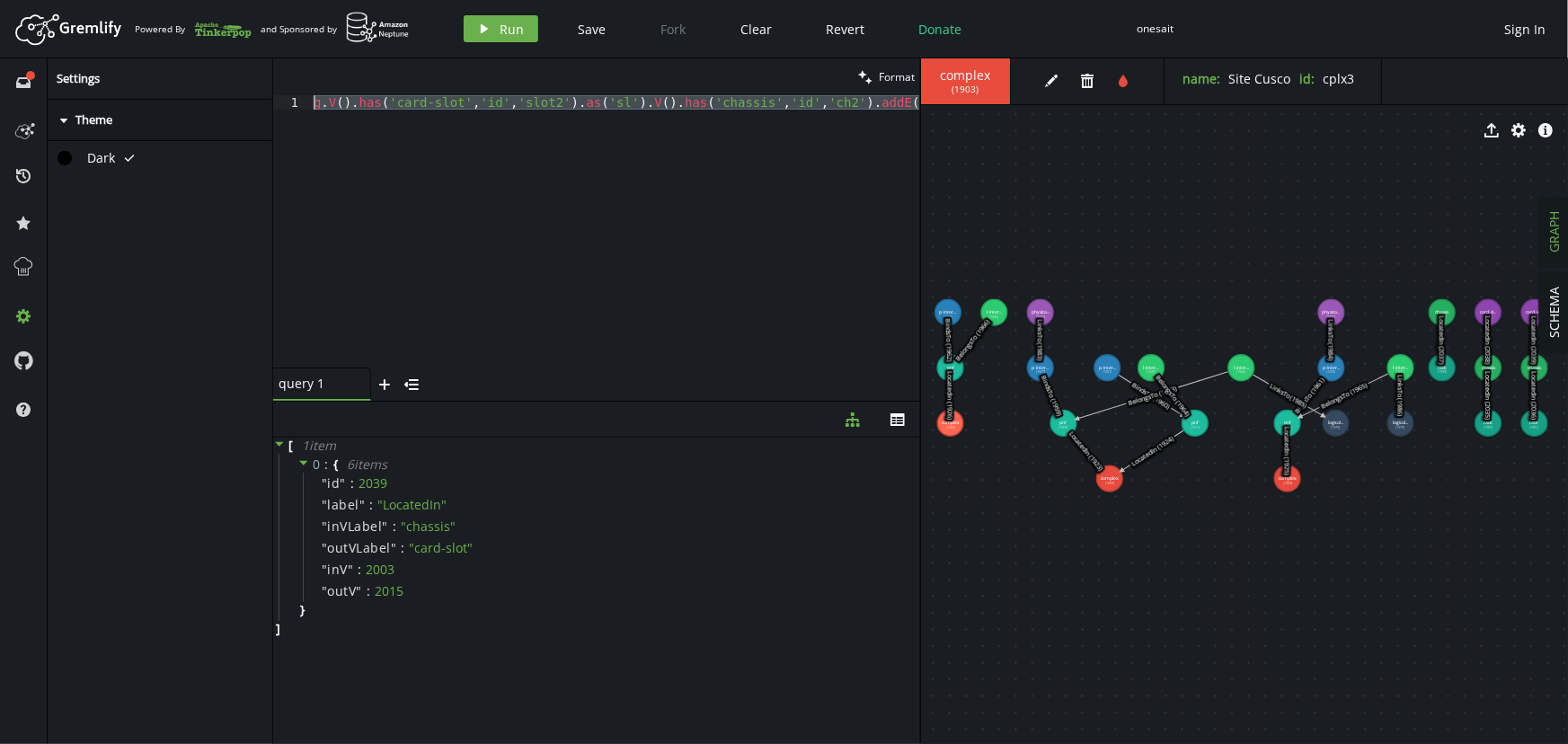
drag, startPoint x: 358, startPoint y: 180, endPoint x: 219, endPoint y: 23, distance: 209.7
click at [220, 25] on div "Artboard Created with Sketch. Powered By and Sponsored by play Run Save Fork Cl…" at bounding box center [784, 372] width 1568 height 744
paste textarea "','id','card1').as('cd').V().has('card-slot','id','slot1').addE('LocatedIn').fr…"
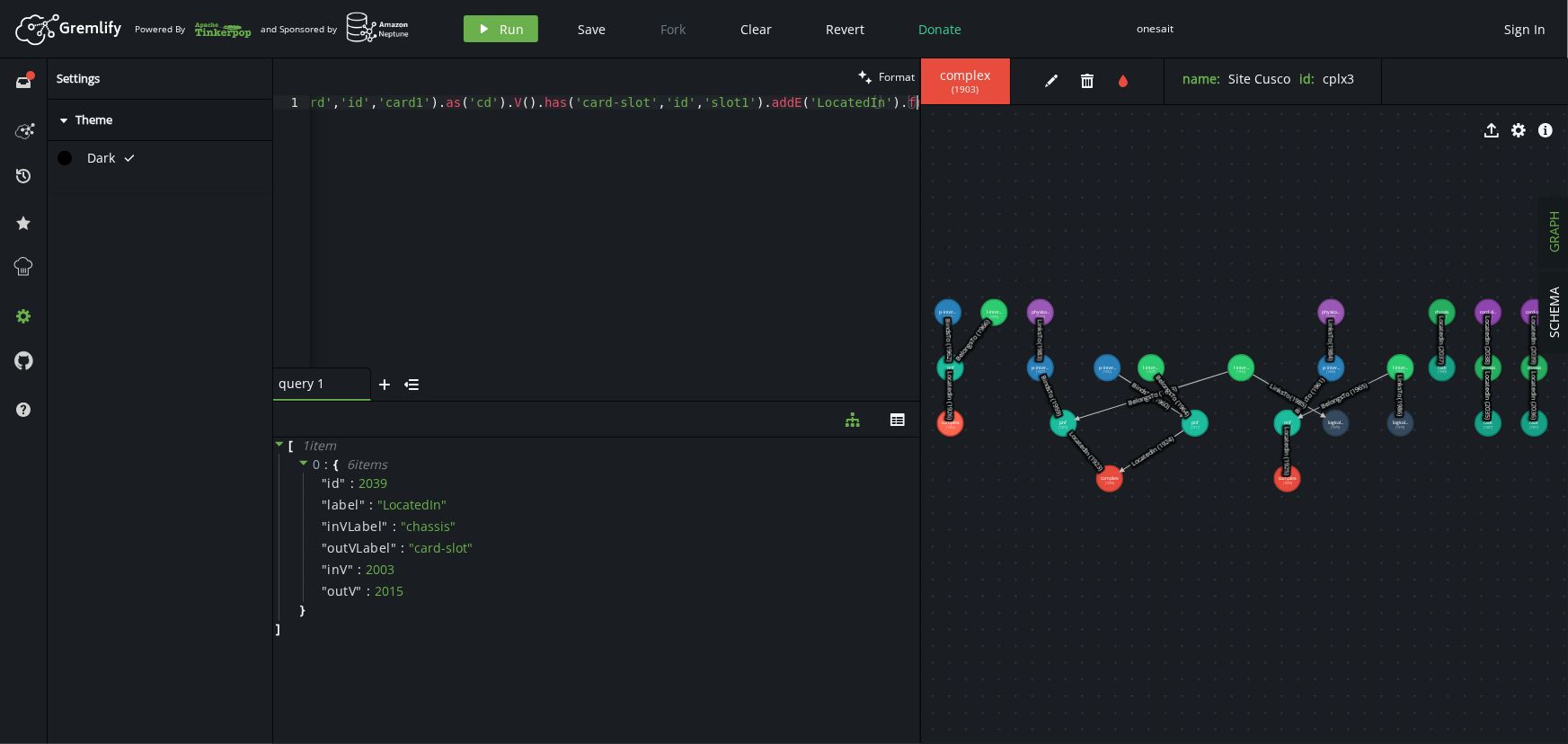
scroll to position [0, 102]
click at [497, 21] on button "play Run" at bounding box center [501, 28] width 75 height 27
drag, startPoint x: 378, startPoint y: 172, endPoint x: 203, endPoint y: 37, distance: 221.0
click at [203, 37] on div "Artboard Created with Sketch. Powered By and Sponsored by play Run Save Fork Cl…" at bounding box center [784, 372] width 1568 height 744
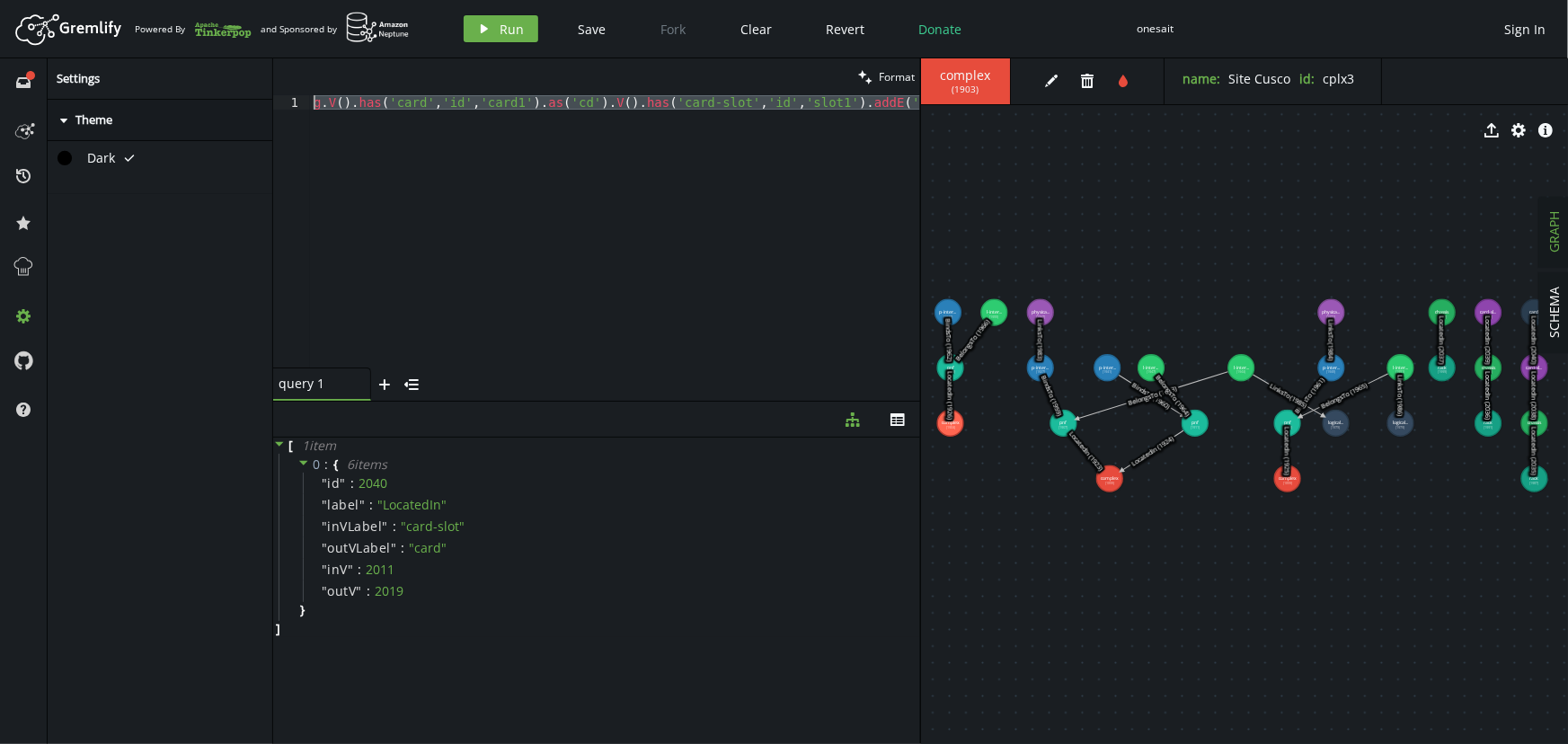
paste textarea "2').as('cd').V().has('card-slot','id','slot2"
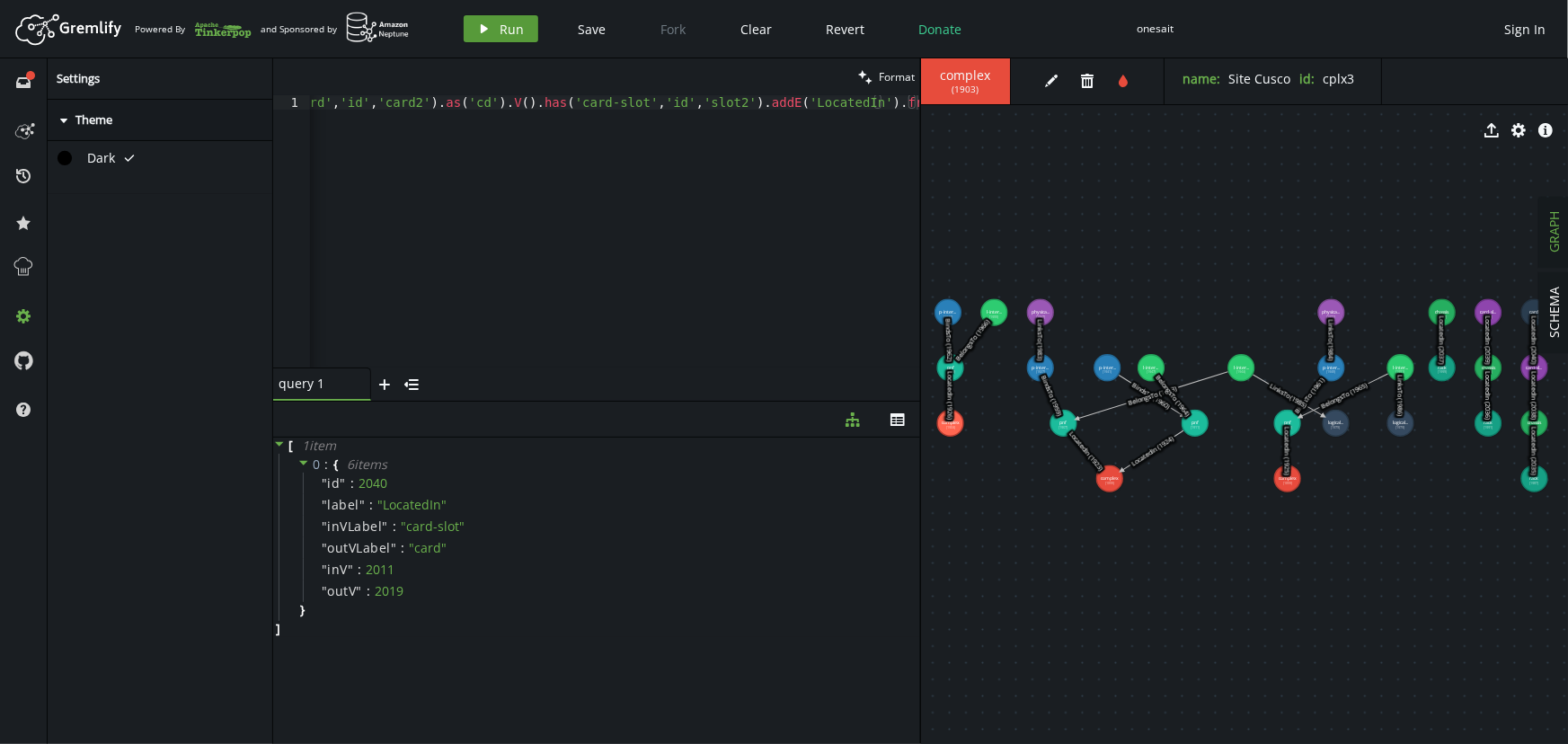
click at [503, 29] on span "Run" at bounding box center [513, 29] width 24 height 17
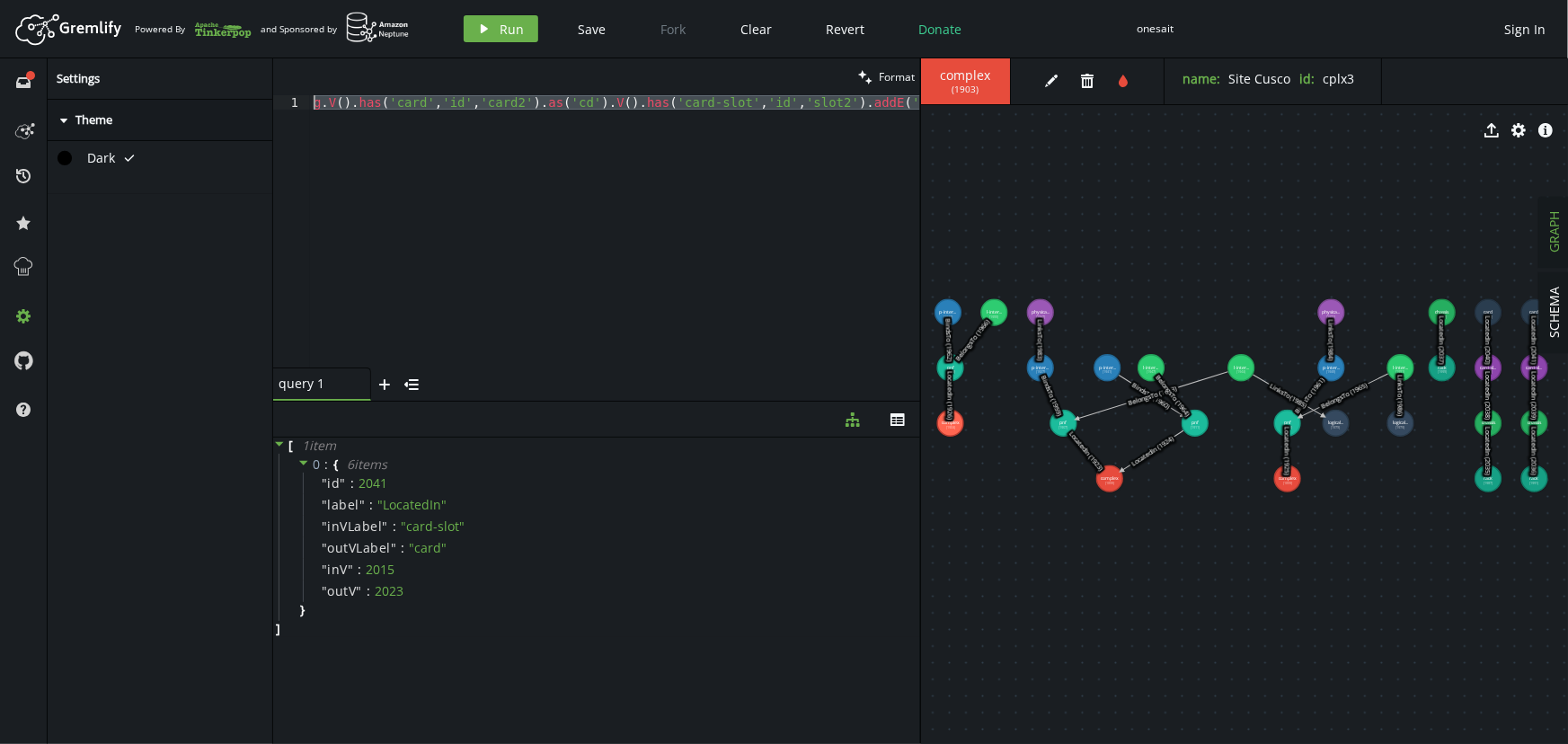
scroll to position [0, 0]
drag, startPoint x: 390, startPoint y: 179, endPoint x: 180, endPoint y: 24, distance: 261.0
click at [185, 28] on div "Artboard Created with Sketch. Powered By and Sponsored by play Run Save Fork Cl…" at bounding box center [784, 372] width 1568 height 744
paste textarea "port','id','port1').as('pt').V().has('card','id','card1').addE('LocatedIn').fro…"
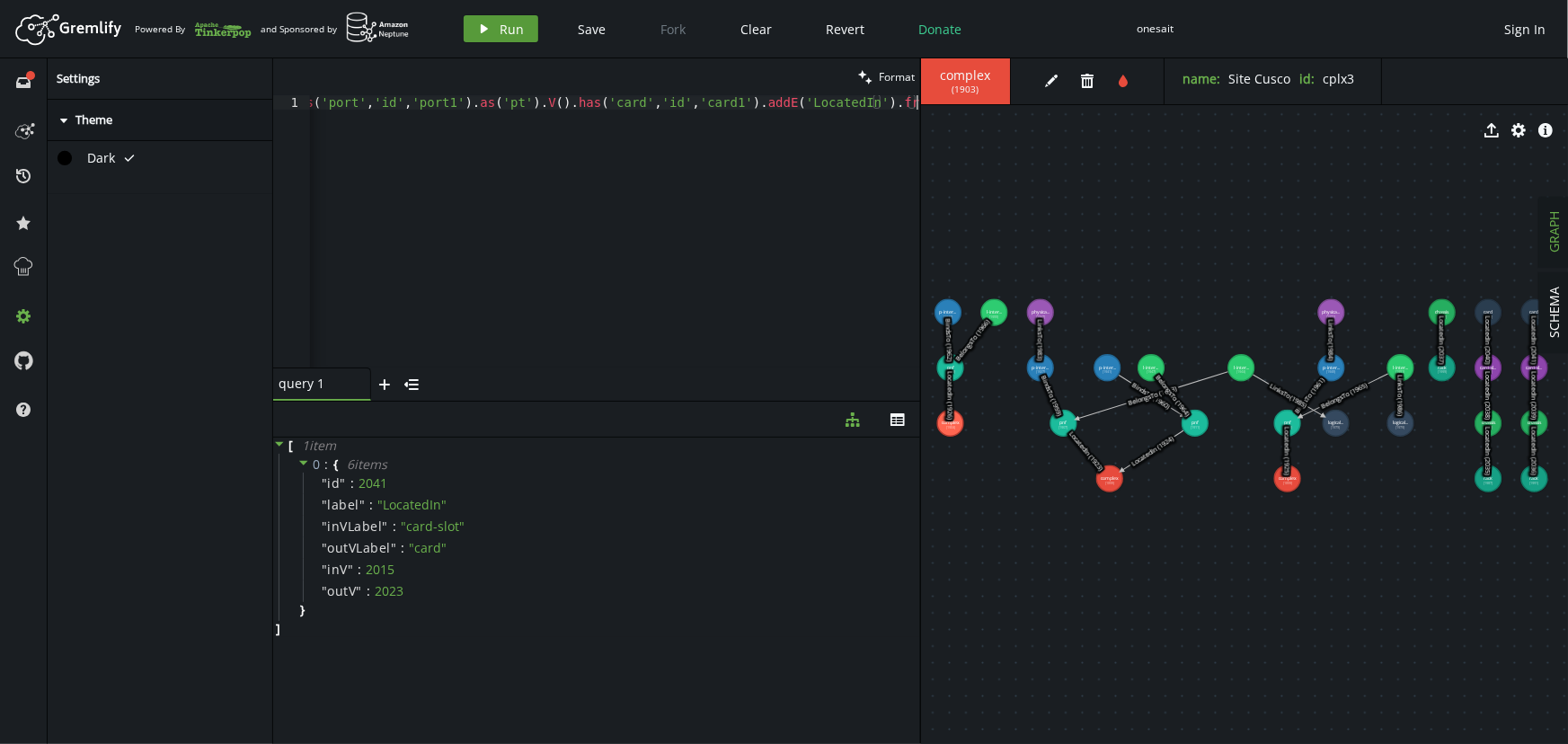
click at [485, 30] on icon "play" at bounding box center [484, 29] width 14 height 14
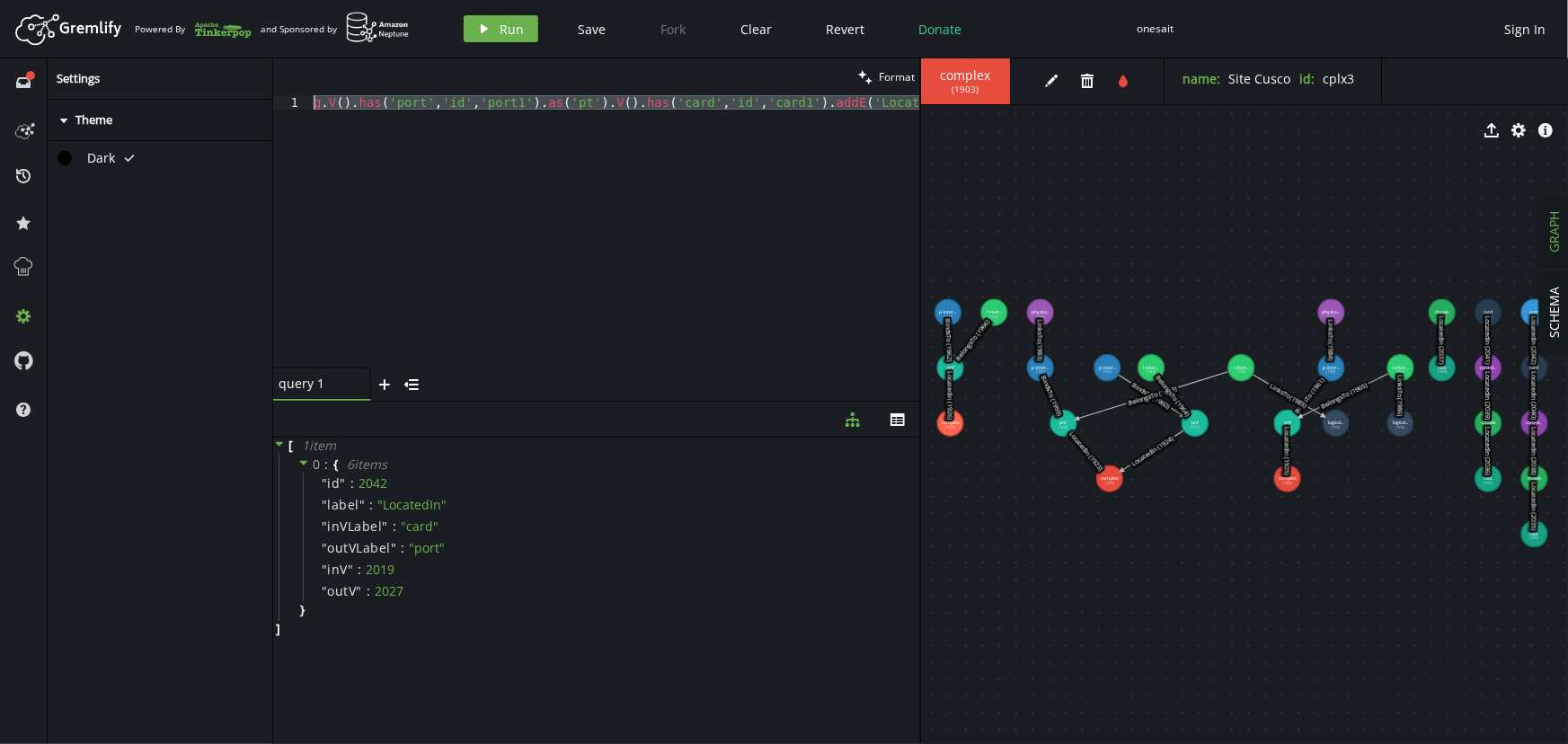
drag, startPoint x: 362, startPoint y: 178, endPoint x: 205, endPoint y: 28, distance: 217.1
click at [205, 28] on div "Artboard Created with Sketch. Powered By and Sponsored by play Run Save Fork Cl…" at bounding box center [784, 372] width 1568 height 744
paste textarea "2').as('pt').V().has('card','id','card2"
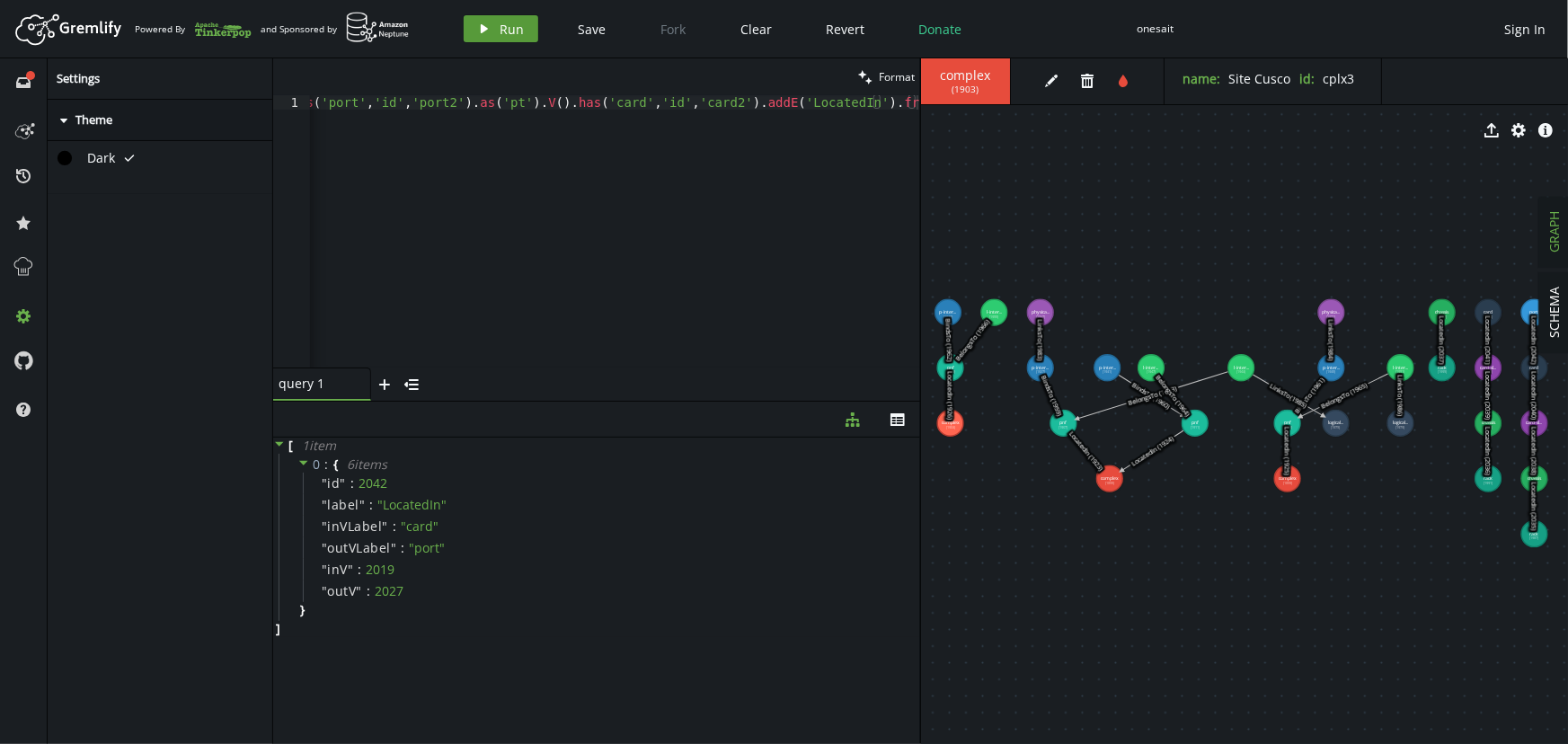
click at [501, 36] on span "Run" at bounding box center [513, 29] width 24 height 17
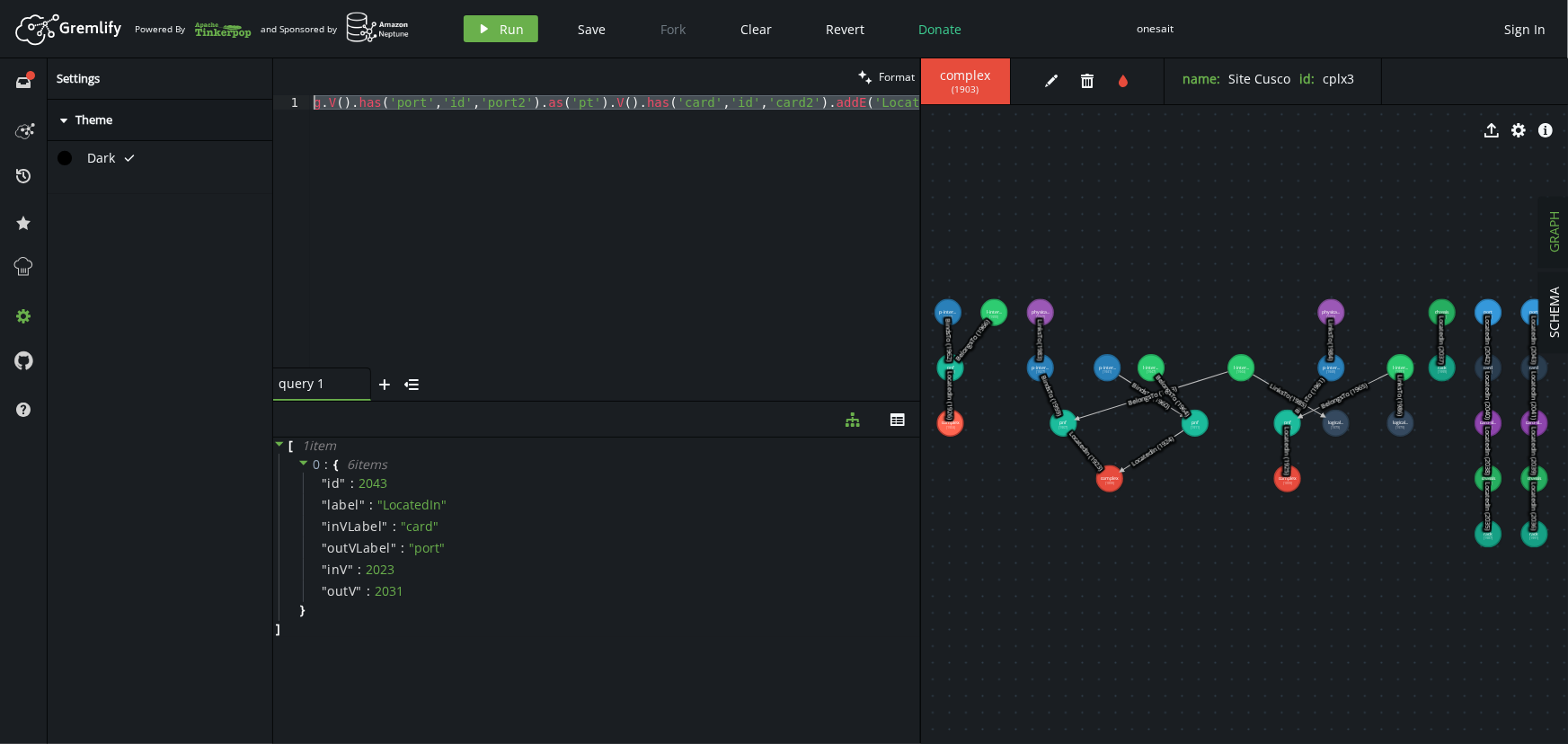
scroll to position [0, 0]
drag, startPoint x: 360, startPoint y: 155, endPoint x: 126, endPoint y: 24, distance: 268.2
click at [127, 24] on div "Artboard Created with Sketch. Powered By and Sponsored by play Run Save Fork Cl…" at bounding box center [784, 372] width 1568 height 744
paste textarea "addV('customer').property('id','cust1').property('name','Empresa X"
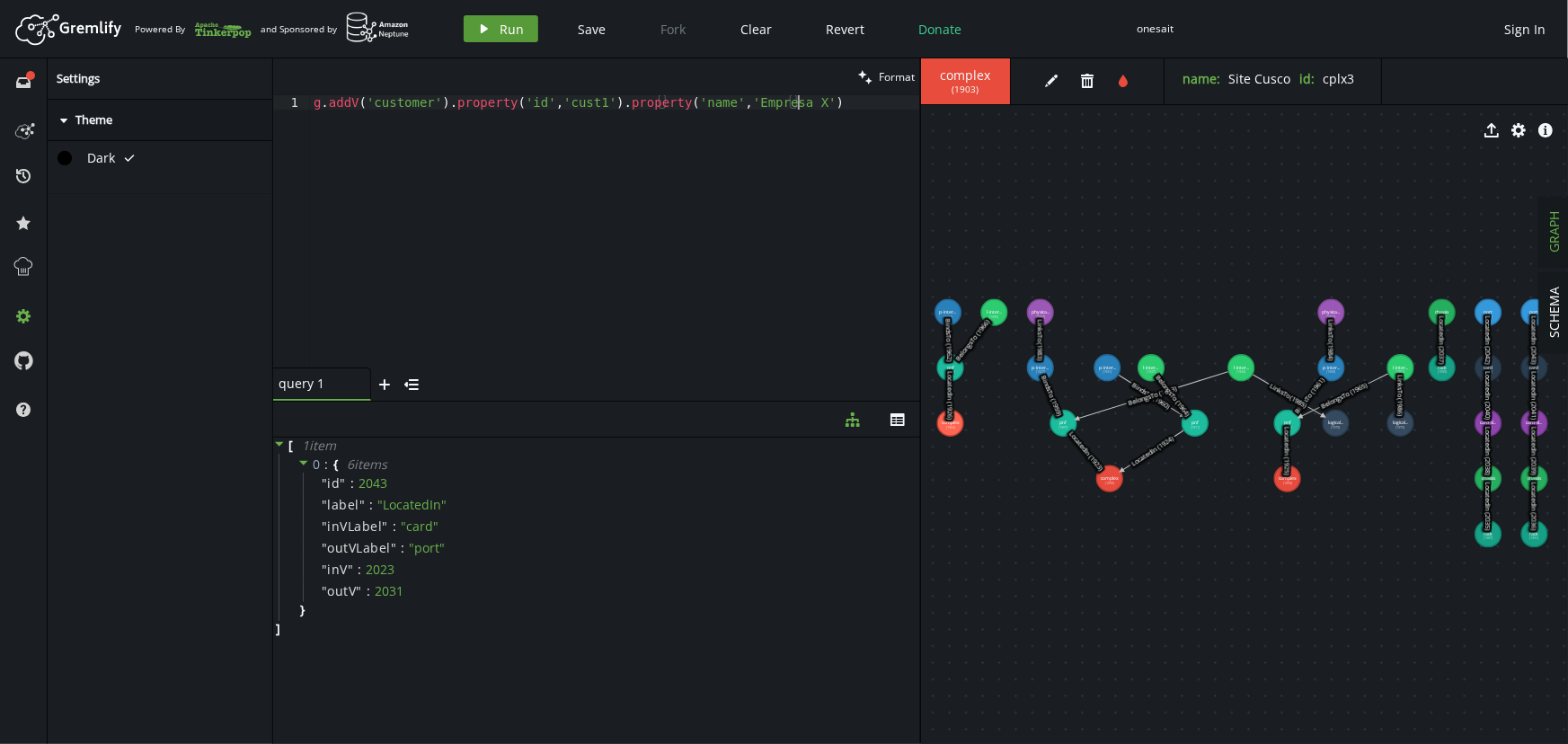
click at [490, 27] on button "play Run" at bounding box center [501, 28] width 75 height 27
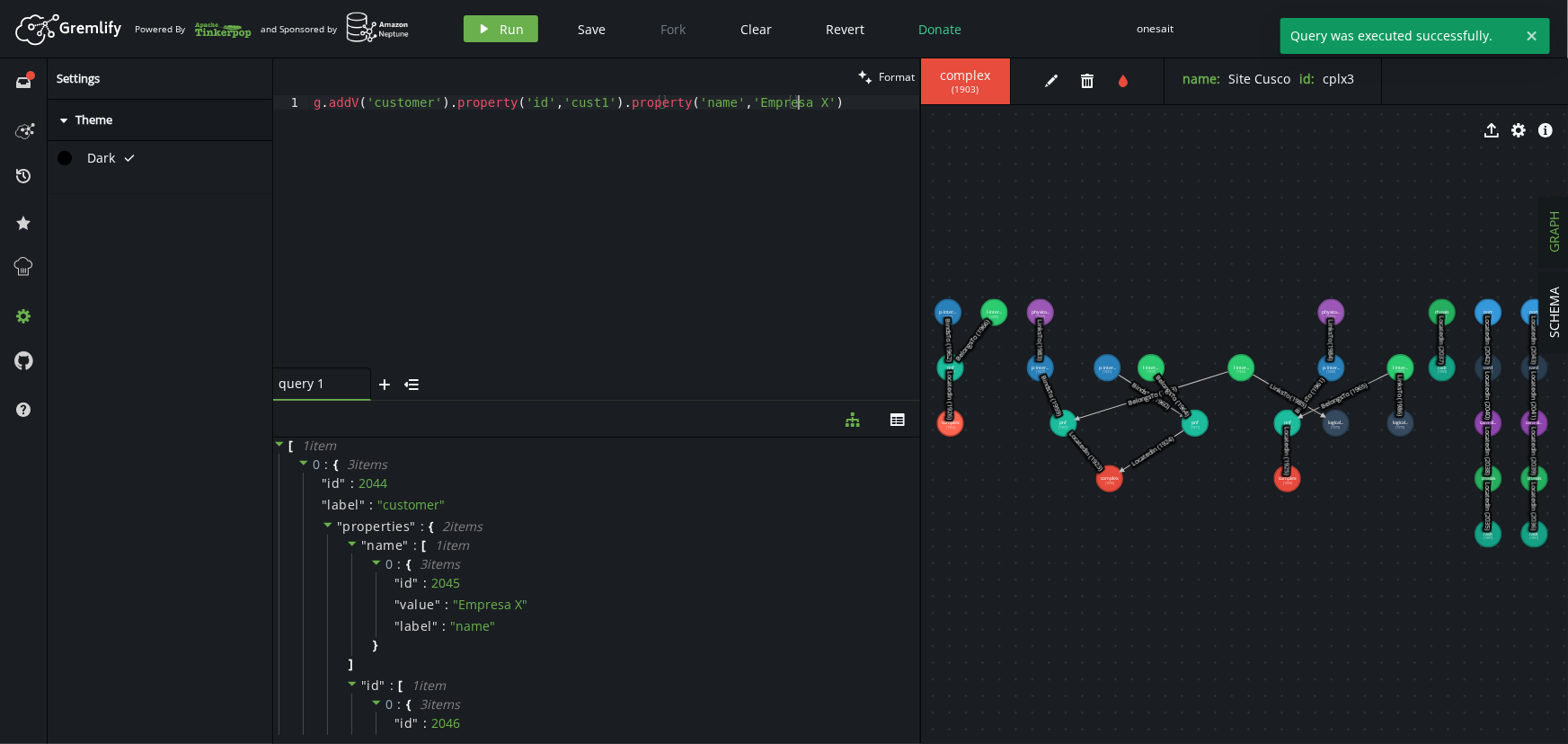
drag, startPoint x: 314, startPoint y: 144, endPoint x: 235, endPoint y: 37, distance: 133.0
click at [237, 38] on div "Artboard Created with Sketch. Powered By and Sponsored by play Run Save Fork Cl…" at bounding box center [784, 372] width 1568 height 744
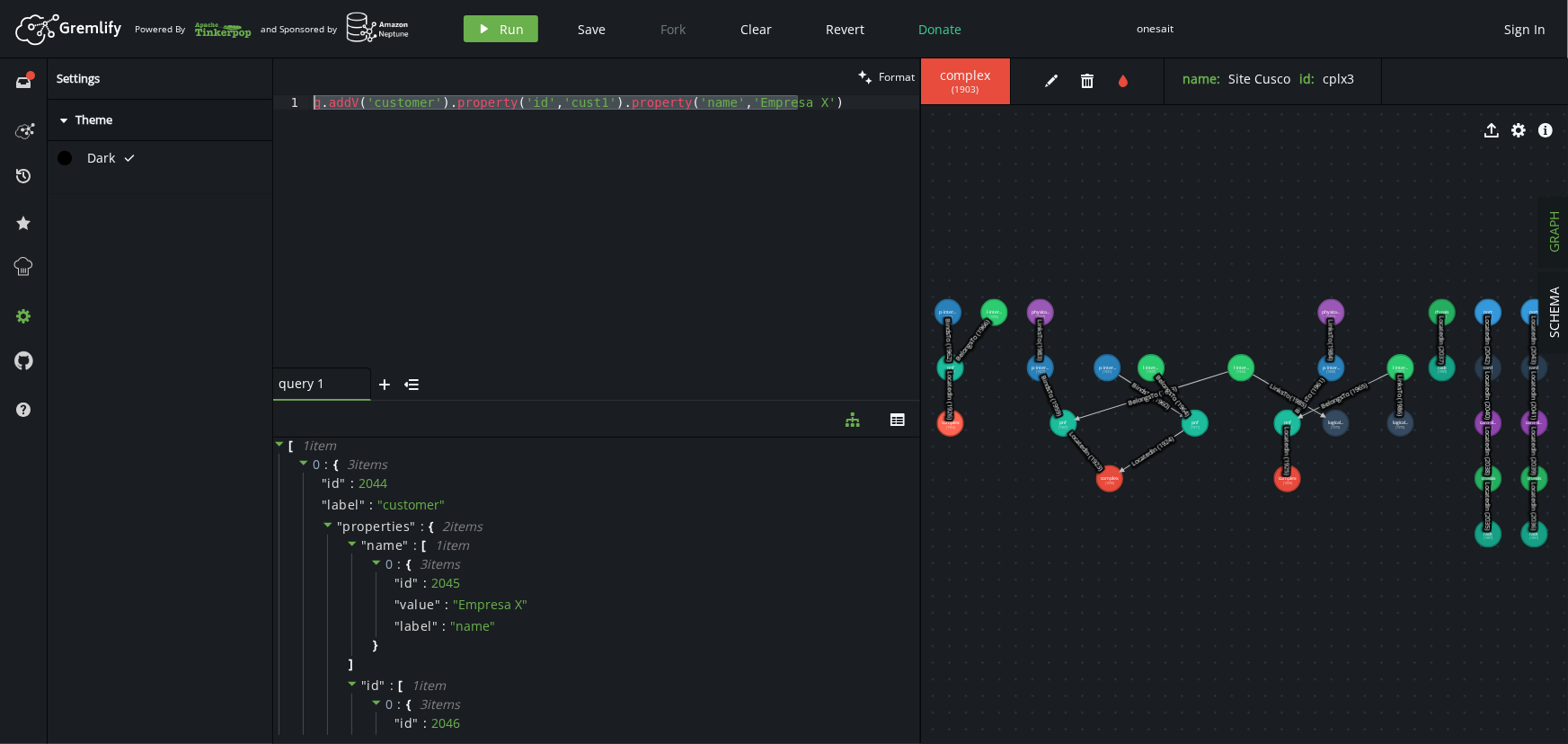
paste textarea "2').property('name','Empresa Y"
click at [503, 30] on span "Run" at bounding box center [513, 29] width 24 height 17
drag, startPoint x: 804, startPoint y: 103, endPoint x: 239, endPoint y: 102, distance: 565.0
click at [240, 102] on div "full-circle inbox history star cog help Settings caret-right Theme Dark tick cl…" at bounding box center [784, 401] width 1568 height 685
paste textarea "service-subscription').property('id','sub1').property('name','Suscripción Datos"
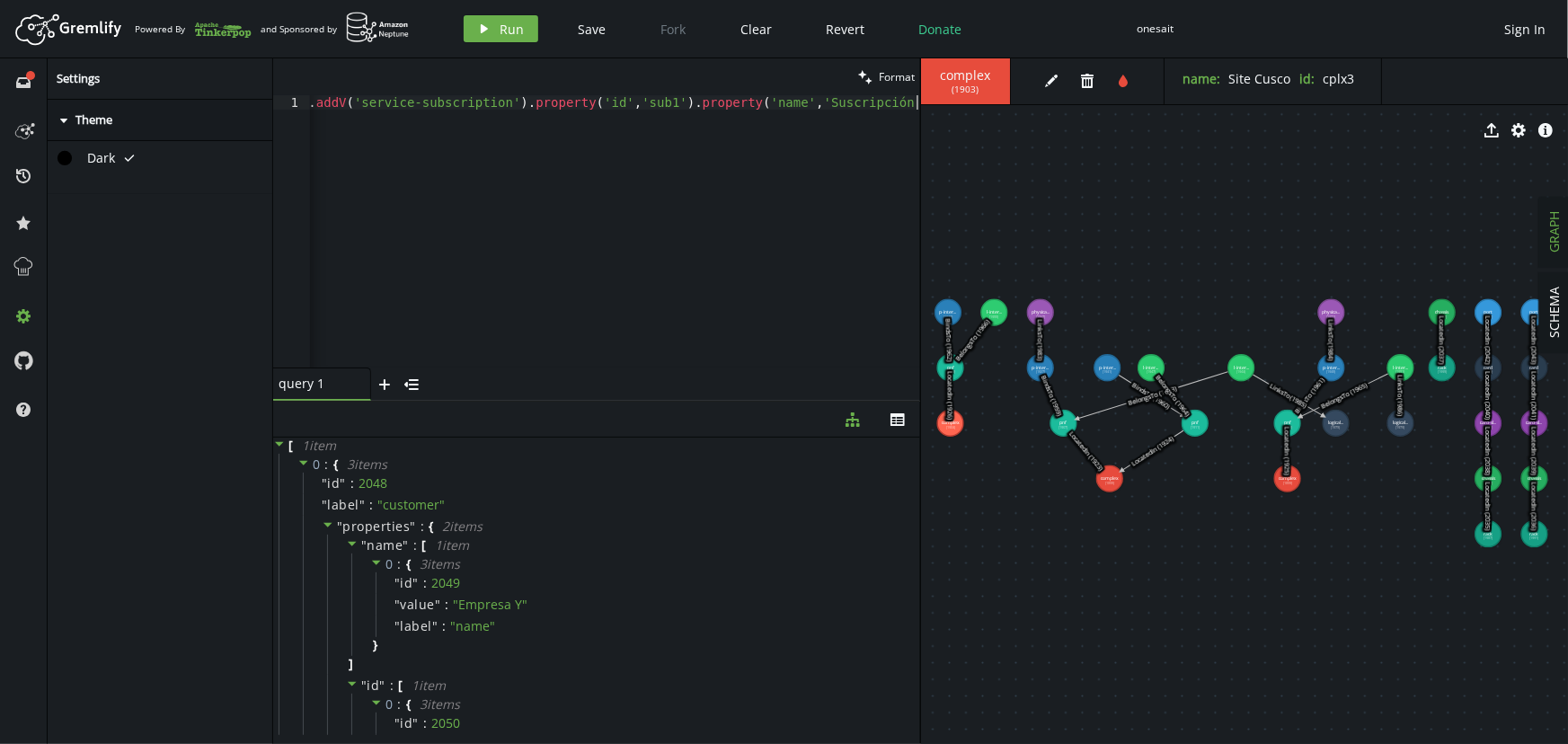
scroll to position [0, 12]
click at [501, 30] on span "Run" at bounding box center [513, 29] width 24 height 17
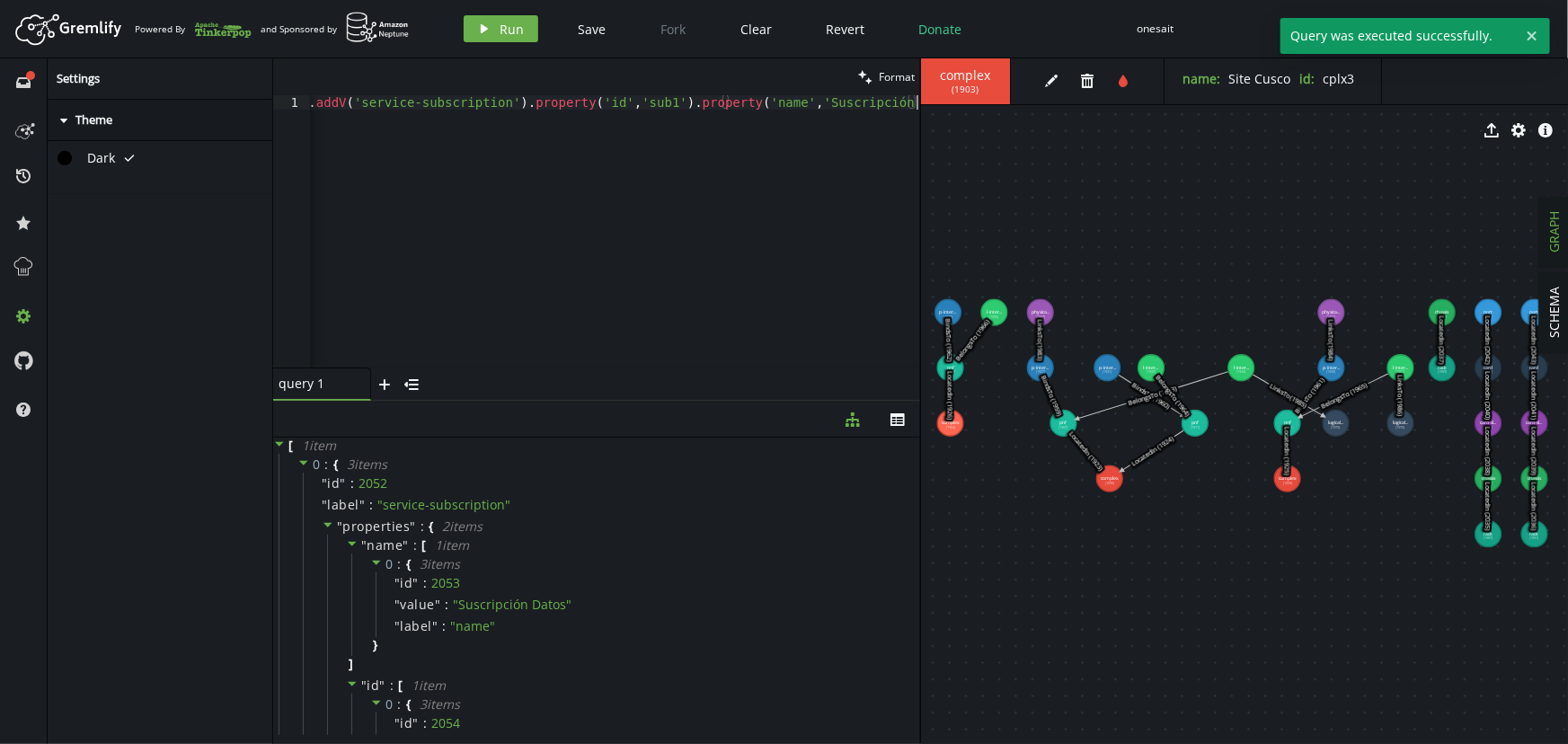
scroll to position [0, 0]
drag, startPoint x: 296, startPoint y: 124, endPoint x: 242, endPoint y: 37, distance: 102.4
click at [242, 37] on div "Artboard Created with Sketch. Powered By and Sponsored by play Run Save Fork Cl…" at bounding box center [784, 372] width 1568 height 744
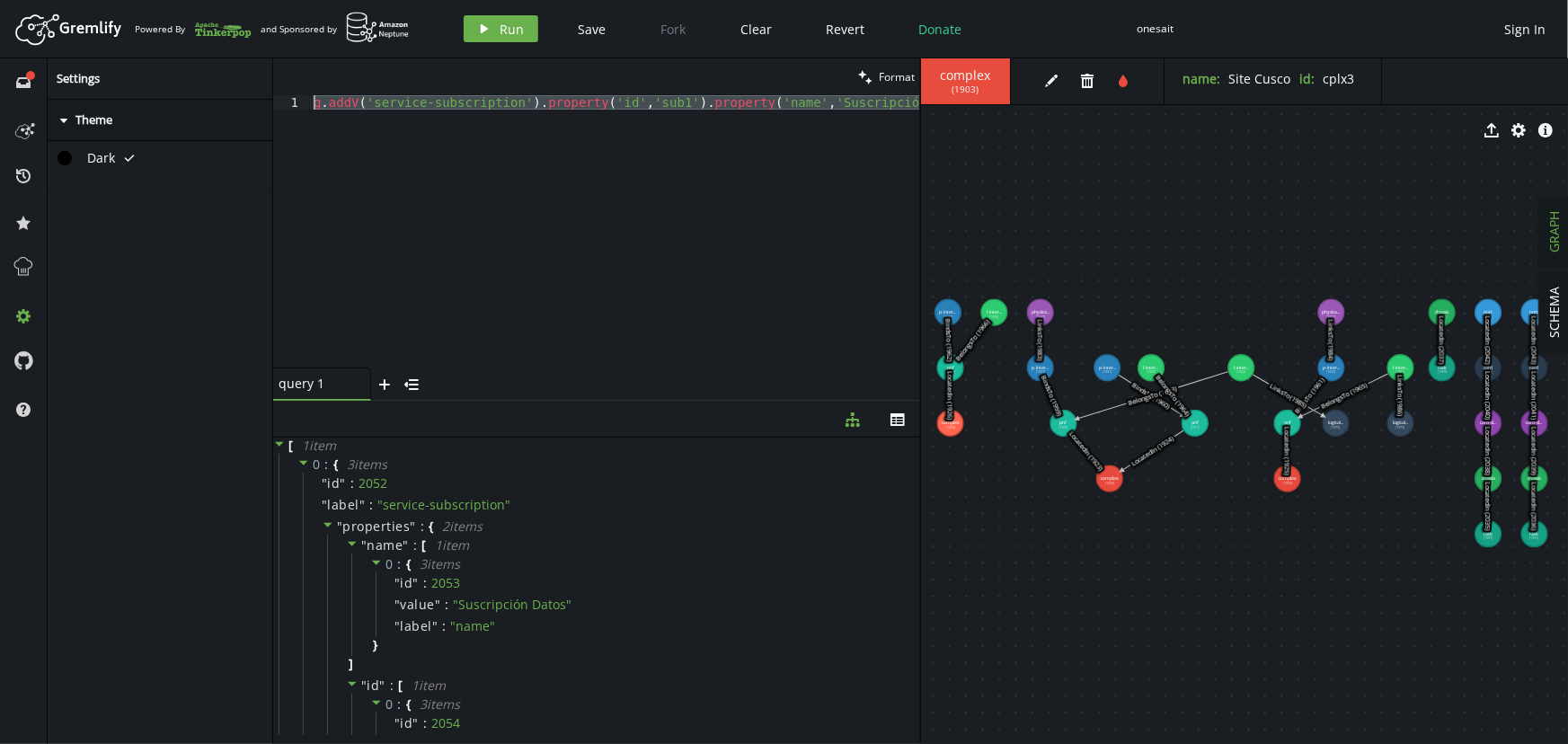
paste textarea "2').property('name','Suscripción Voz"
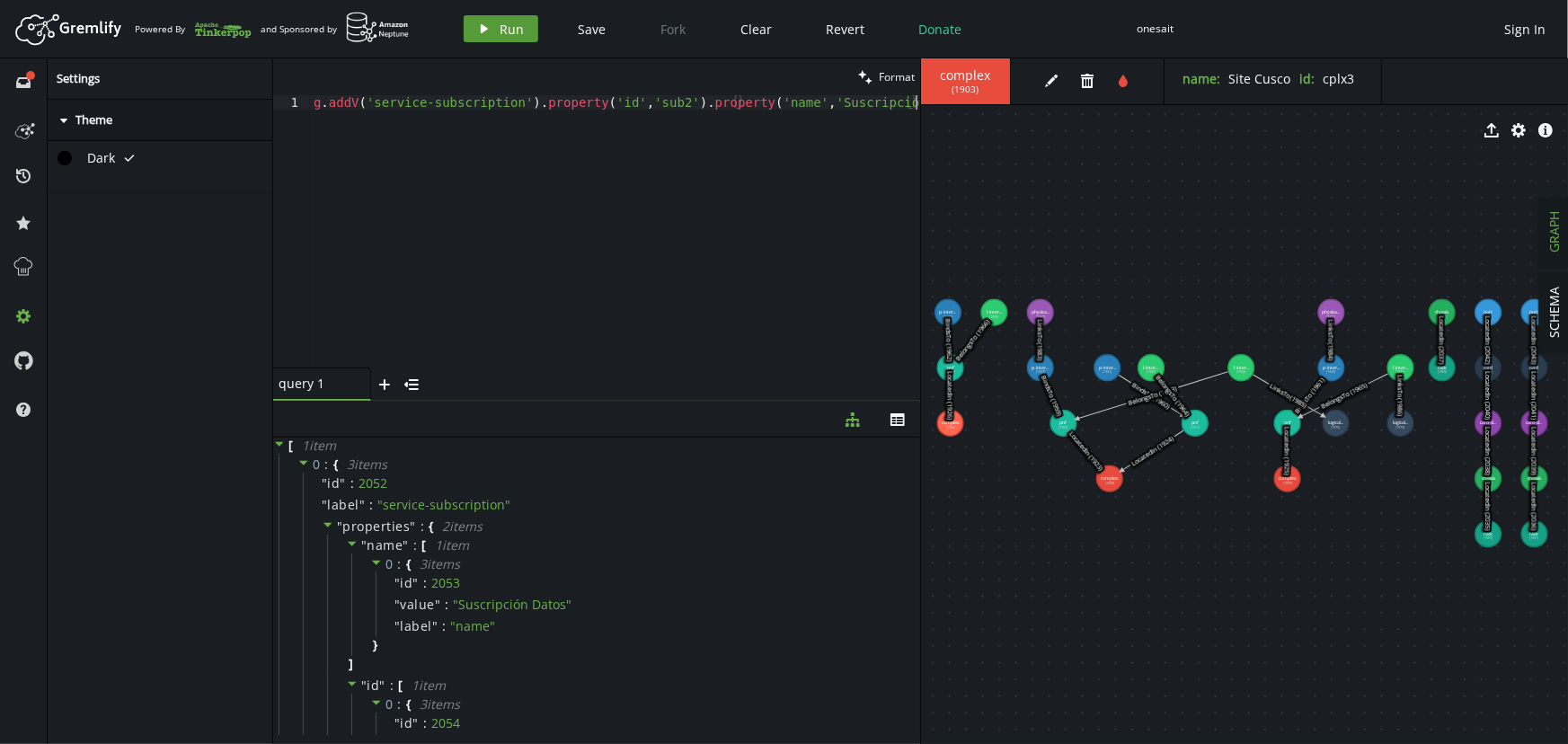
click at [508, 32] on span "Run" at bounding box center [513, 29] width 24 height 17
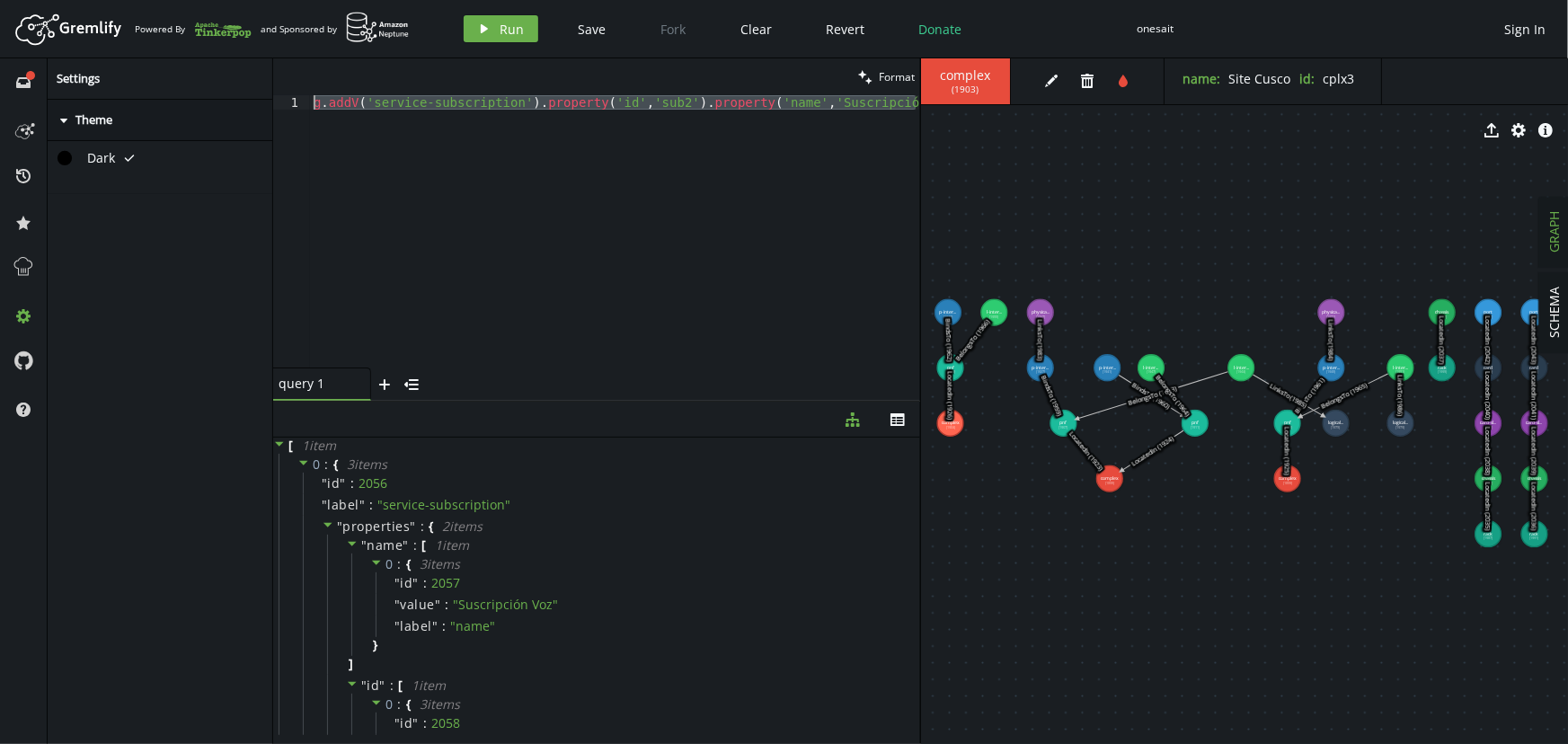
drag, startPoint x: 350, startPoint y: 168, endPoint x: 222, endPoint y: 27, distance: 190.4
click at [223, 32] on div "Artboard Created with Sketch. Powered By and Sponsored by play Run Save Fork Cl…" at bounding box center [784, 372] width 1568 height 744
paste textarea "instance').property('id','svc1').property('name','Servicio MPLS"
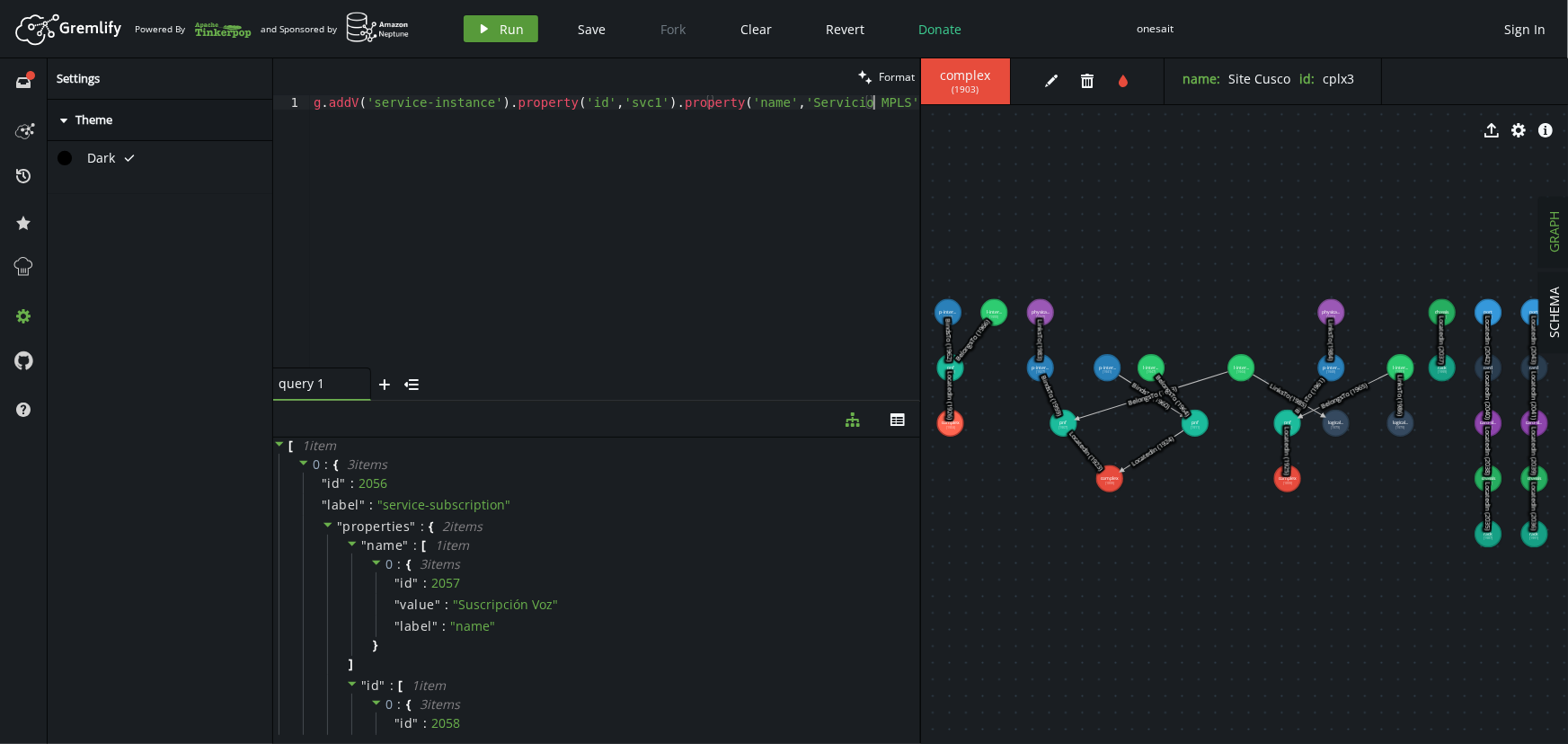
click at [494, 29] on button "play Run" at bounding box center [501, 28] width 75 height 27
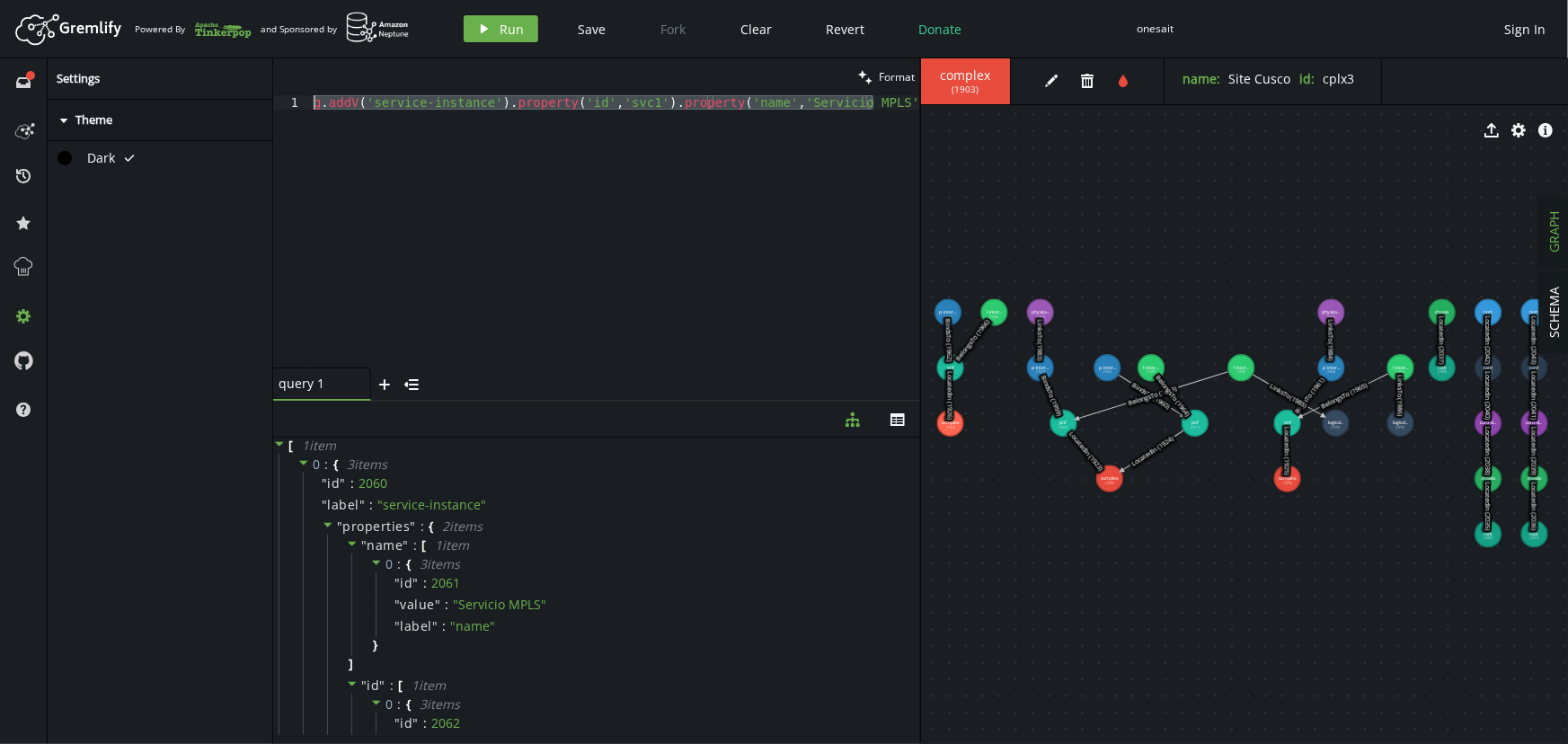
drag, startPoint x: 311, startPoint y: 101, endPoint x: 289, endPoint y: 72, distance: 36.4
click at [291, 73] on div "clean Format g.addV('service-instance').property('id','svc1').property('name','…" at bounding box center [596, 229] width 647 height 342
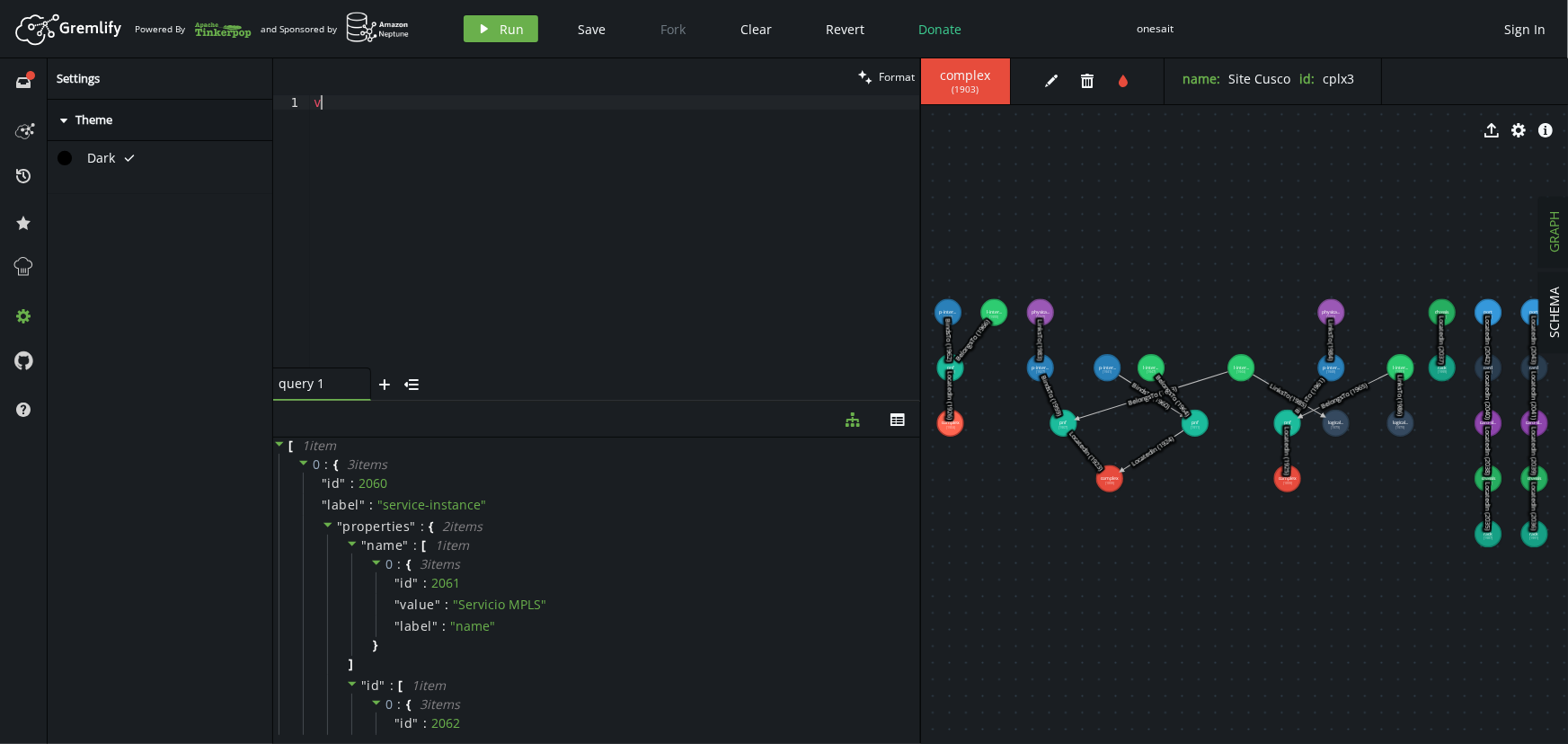
drag, startPoint x: 352, startPoint y: 104, endPoint x: 228, endPoint y: 106, distance: 124.0
click at [229, 106] on div "full-circle inbox history star cog help Settings caret-right Theme Dark tick cl…" at bounding box center [784, 401] width 1568 height 685
paste textarea "g.addV('service-instance').property('id','svc2').property('name','Servicio SIP …"
click at [501, 26] on span "Run" at bounding box center [513, 29] width 24 height 17
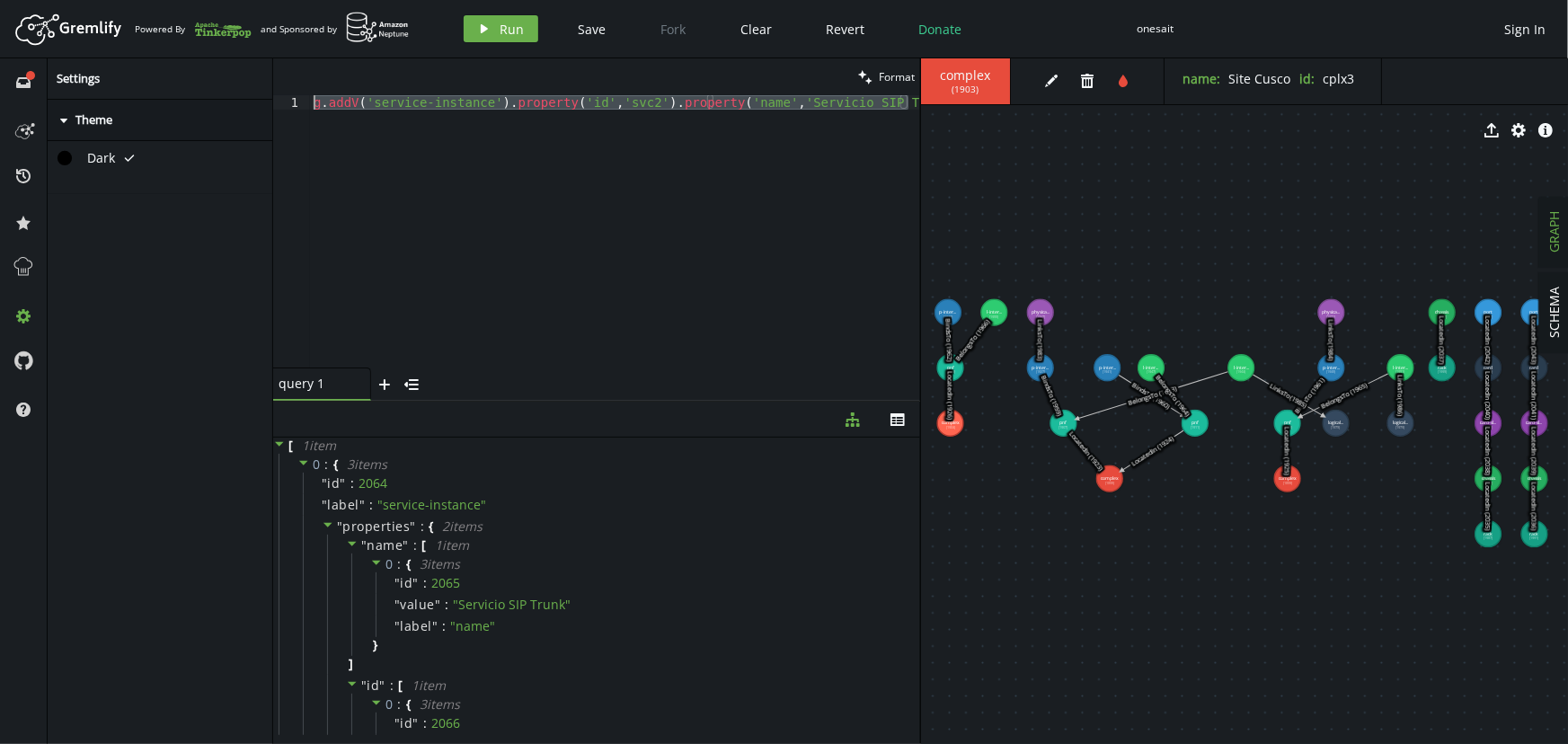
drag, startPoint x: 320, startPoint y: 144, endPoint x: 246, endPoint y: 57, distance: 114.2
click at [246, 57] on div "Artboard Created with Sketch. Powered By and Sponsored by play Run Save Fork Cl…" at bounding box center [784, 372] width 1568 height 744
paste textarea "V().has('customer','id','cust1').as('c').V().has('service-subscription','id','s…"
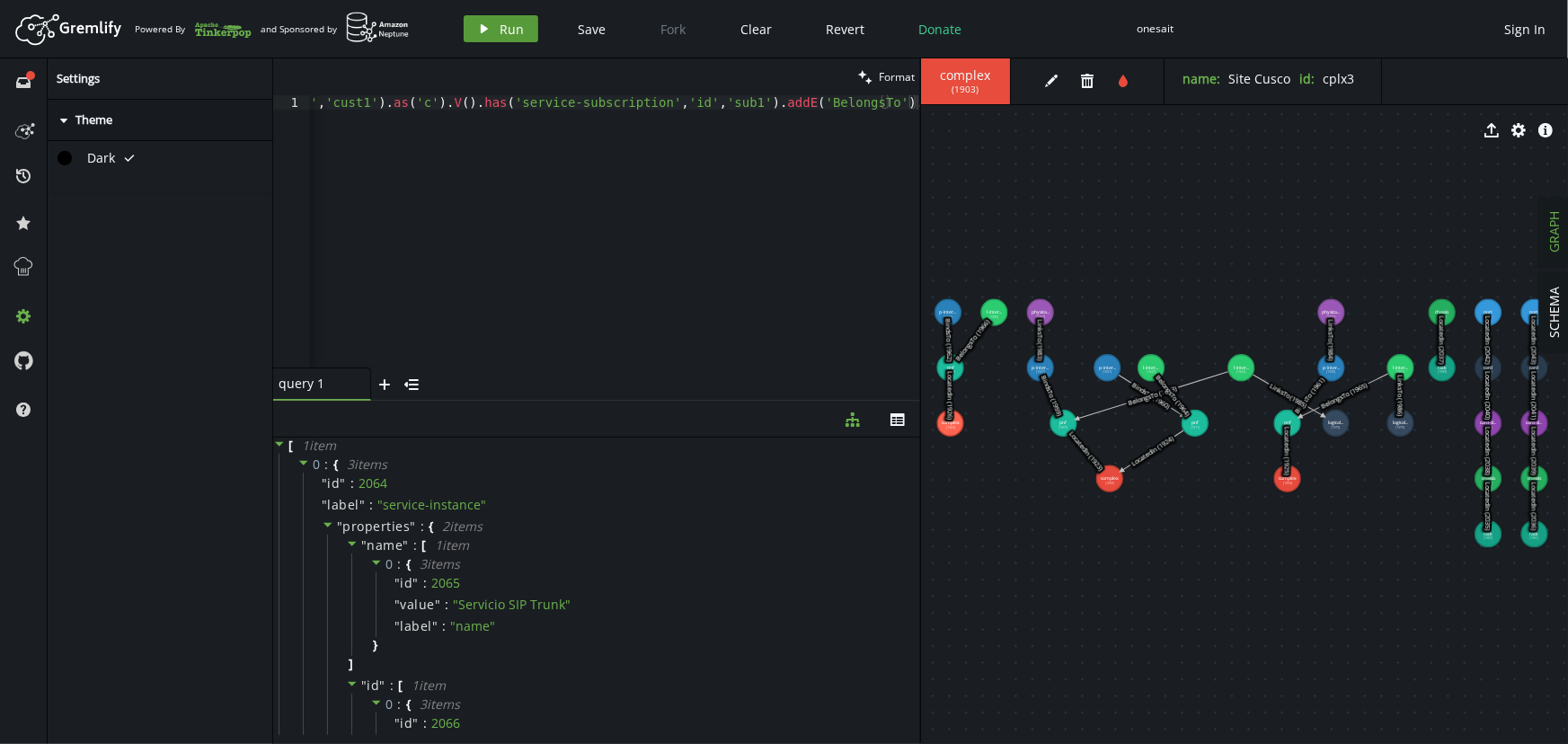
click at [494, 29] on button "play Run" at bounding box center [501, 28] width 75 height 27
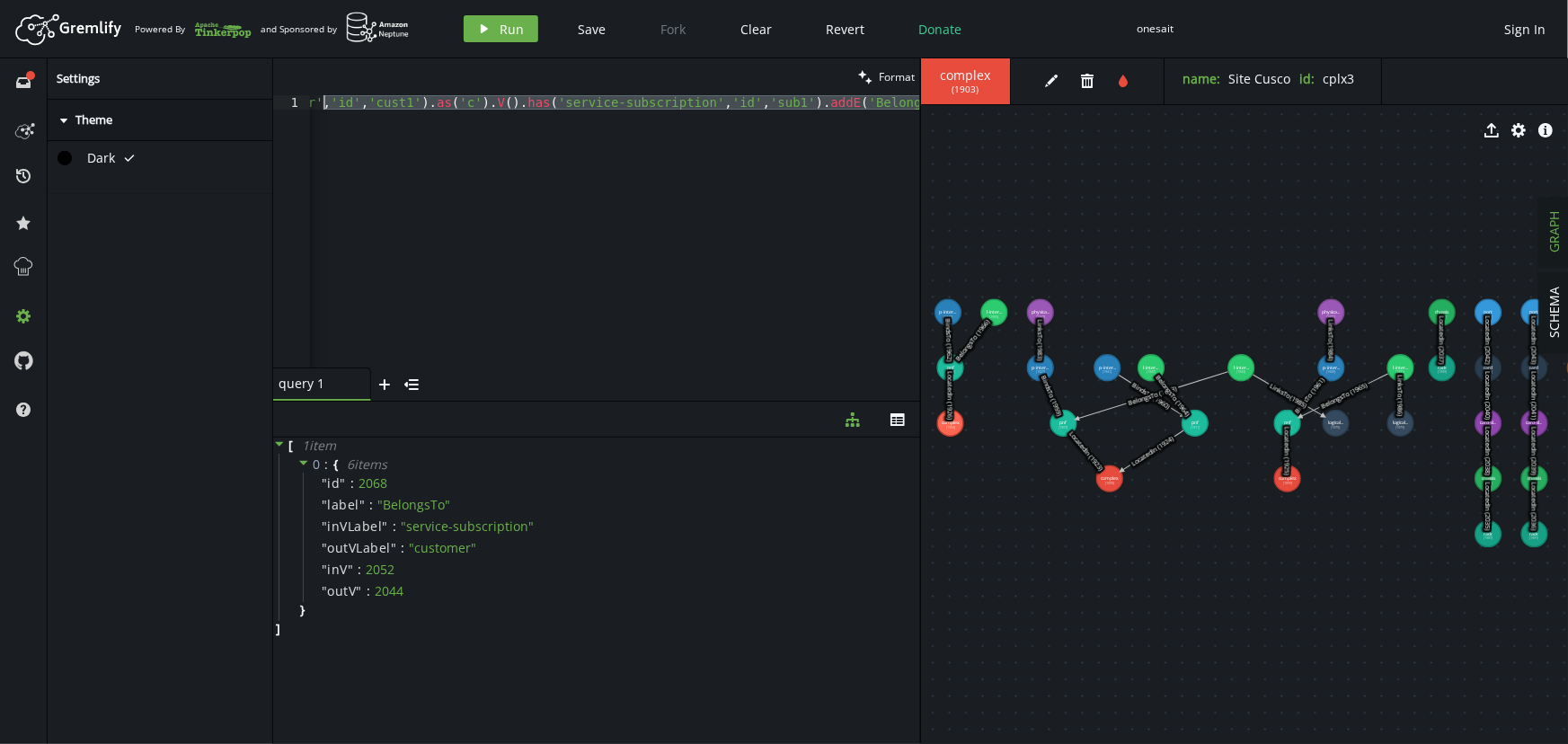
scroll to position [0, 0]
drag, startPoint x: 370, startPoint y: 177, endPoint x: 233, endPoint y: 53, distance: 184.8
click at [233, 53] on div "Artboard Created with Sketch. Powered By and Sponsored by play Run Save Fork Cl…" at bounding box center [784, 372] width 1568 height 744
paste textarea "2').as('c').V().has('service-subscription','id','sub2"
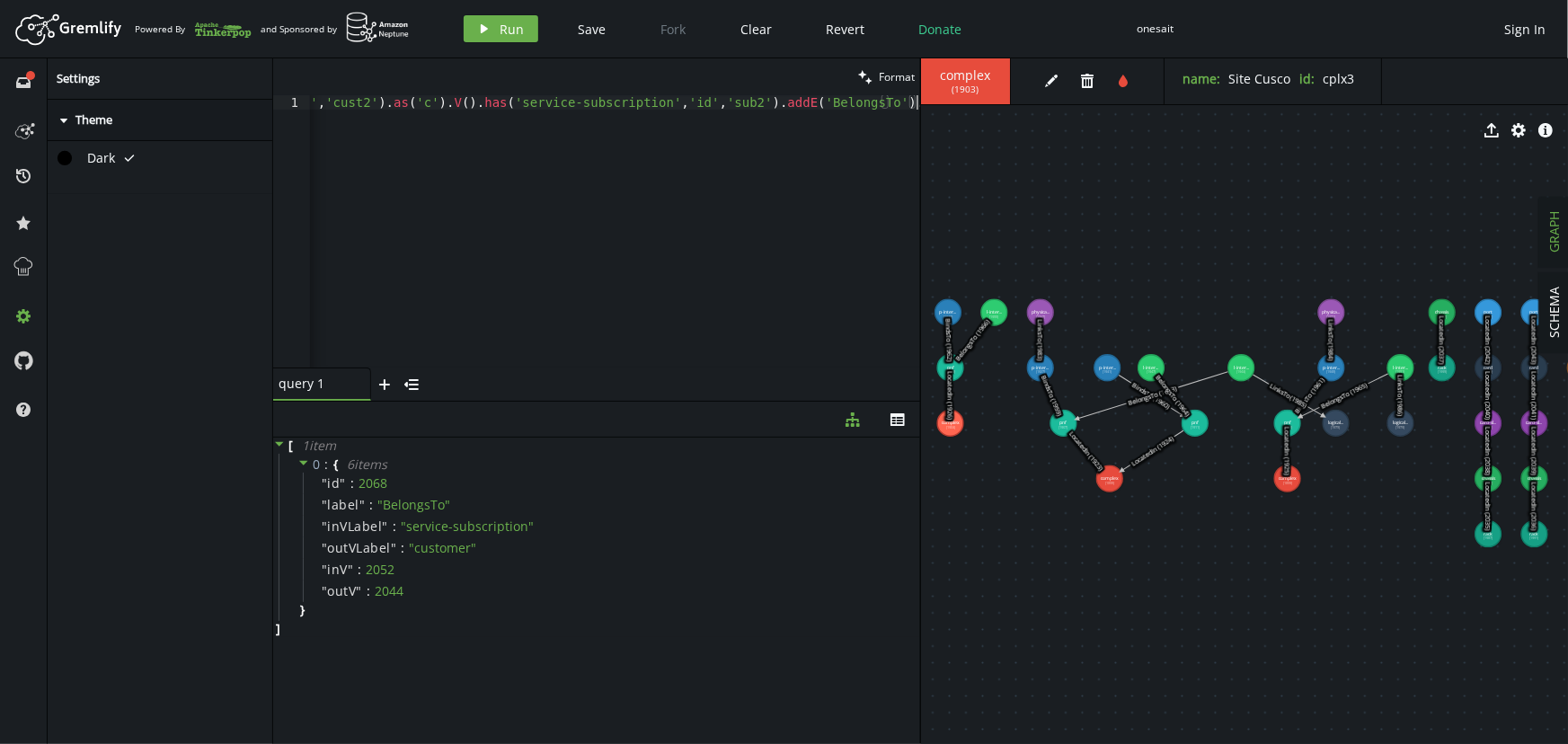
scroll to position [0, 186]
click at [504, 29] on span "Run" at bounding box center [513, 29] width 24 height 17
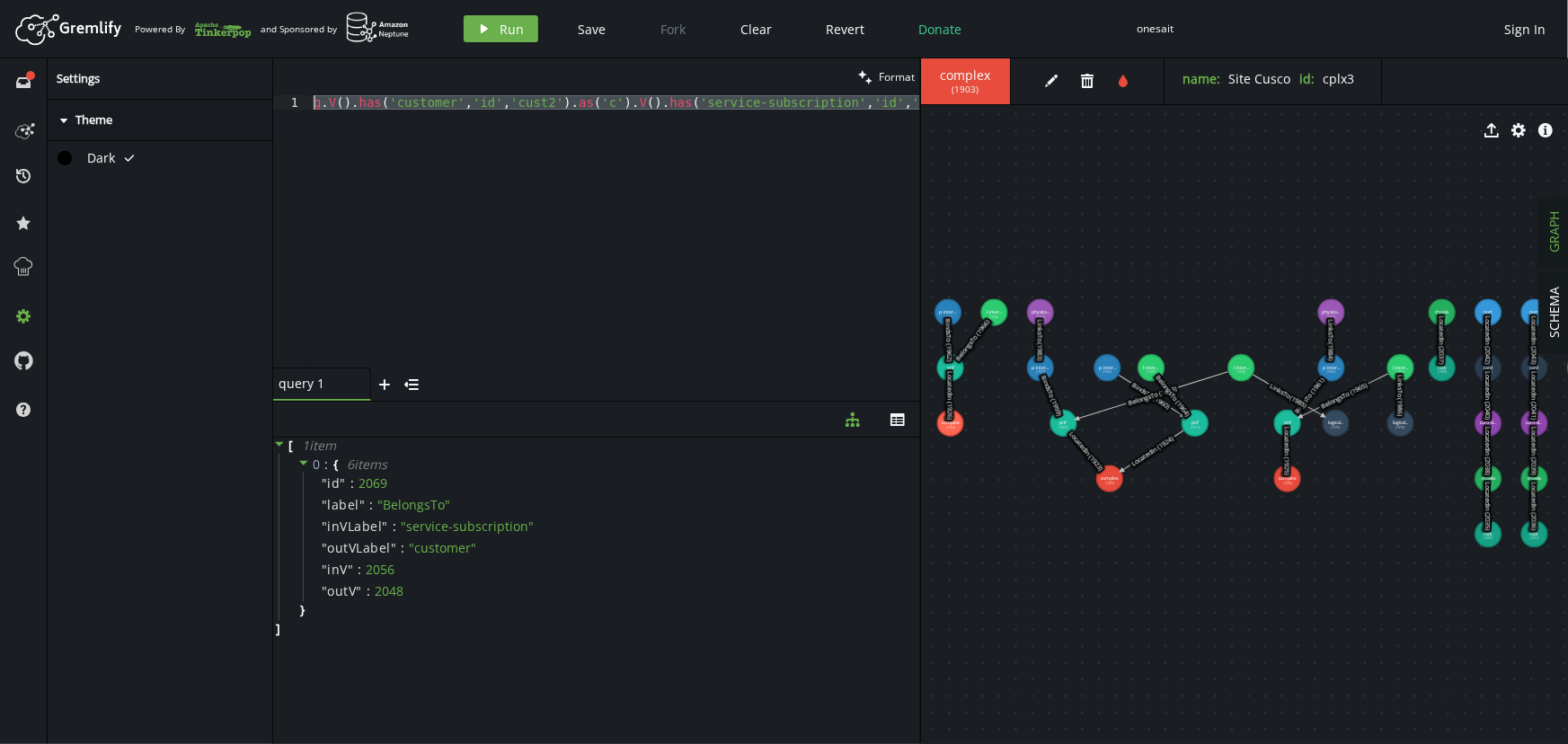
drag, startPoint x: 352, startPoint y: 155, endPoint x: 161, endPoint y: 0, distance: 246.0
click at [166, 5] on div "Artboard Created with Sketch. Powered By and Sponsored by play Run Save Fork Cl…" at bounding box center [784, 372] width 1568 height 744
paste textarea "service-subscription','id','sub1').as('s').V().has('service-instance','id','svc…"
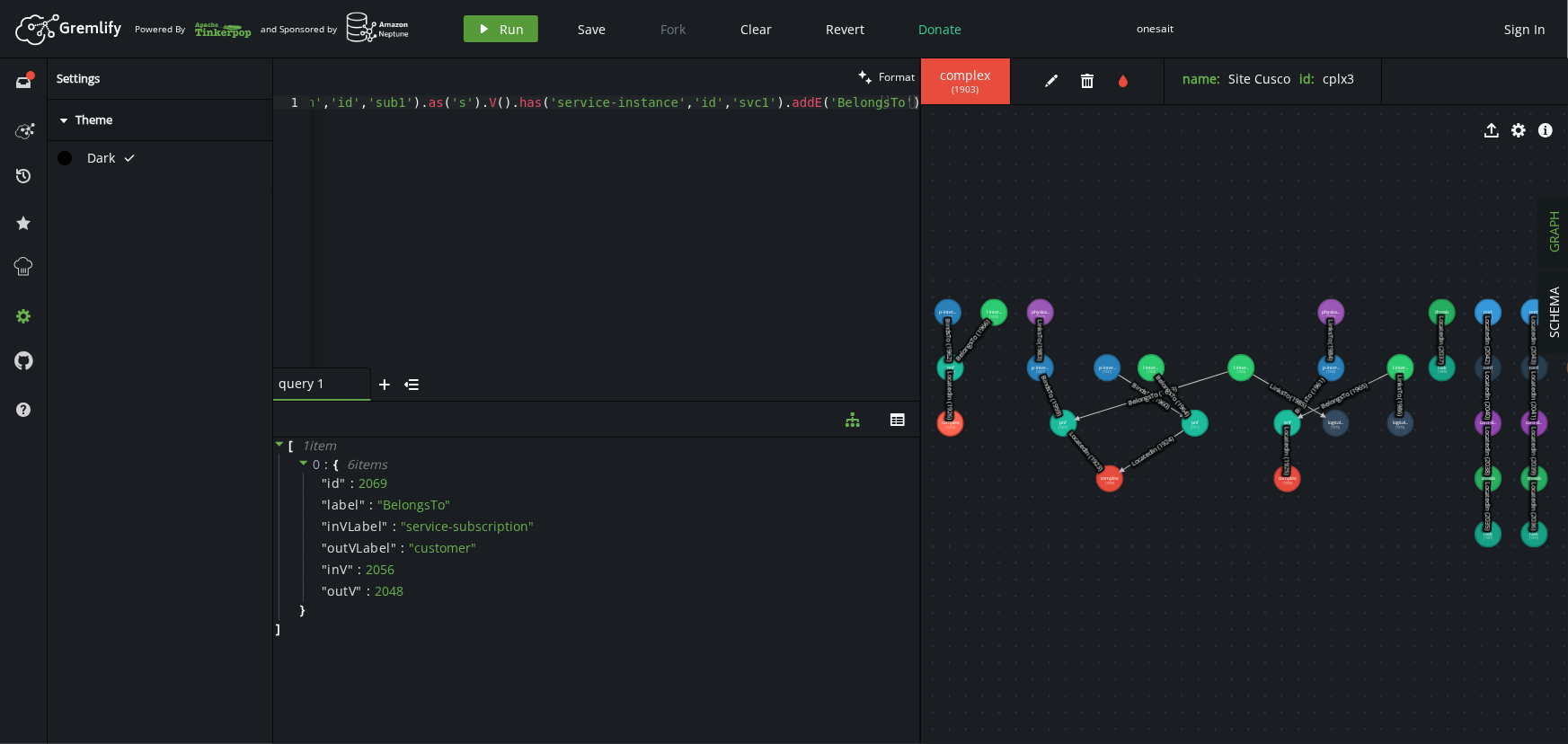
click at [501, 21] on span "Run" at bounding box center [513, 29] width 24 height 17
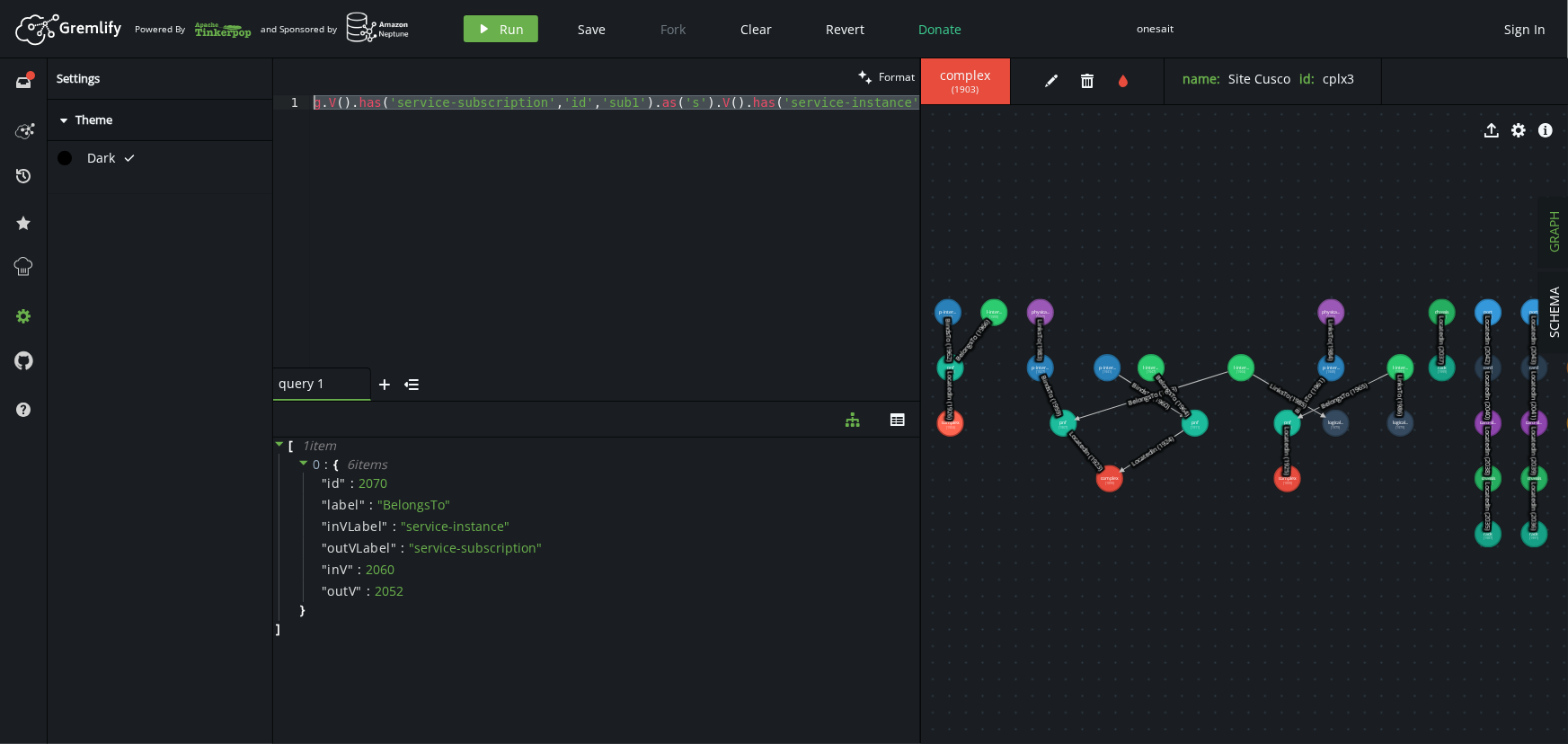
scroll to position [0, 0]
drag, startPoint x: 374, startPoint y: 192, endPoint x: 224, endPoint y: 41, distance: 212.8
click at [226, 43] on div "Artboard Created with Sketch. Powered By and Sponsored by play Run Save Fork Cl…" at bounding box center [784, 372] width 1568 height 744
paste textarea "2').as('s').V().has('service-instance','id','svc2"
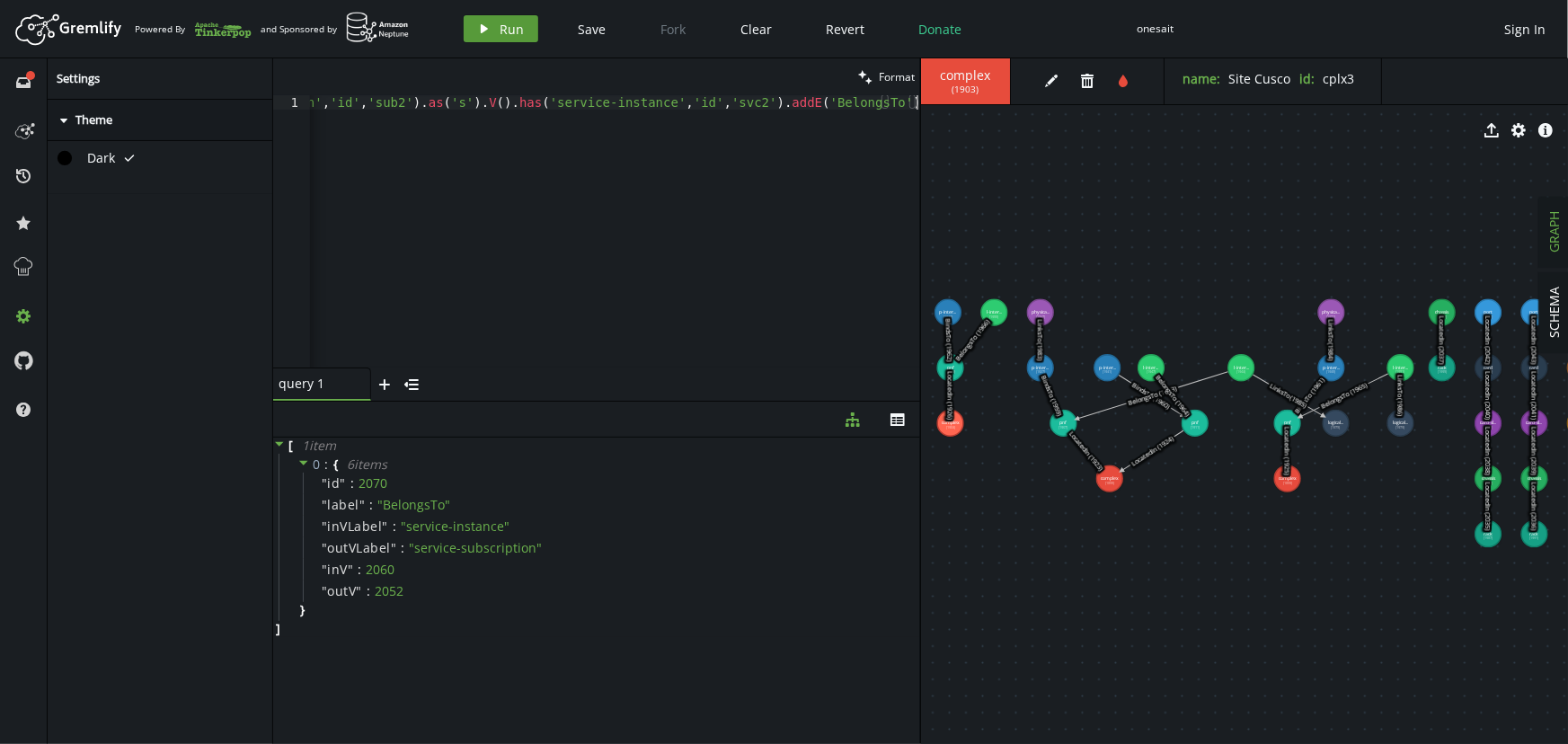
click at [494, 35] on button "play Run" at bounding box center [501, 28] width 75 height 27
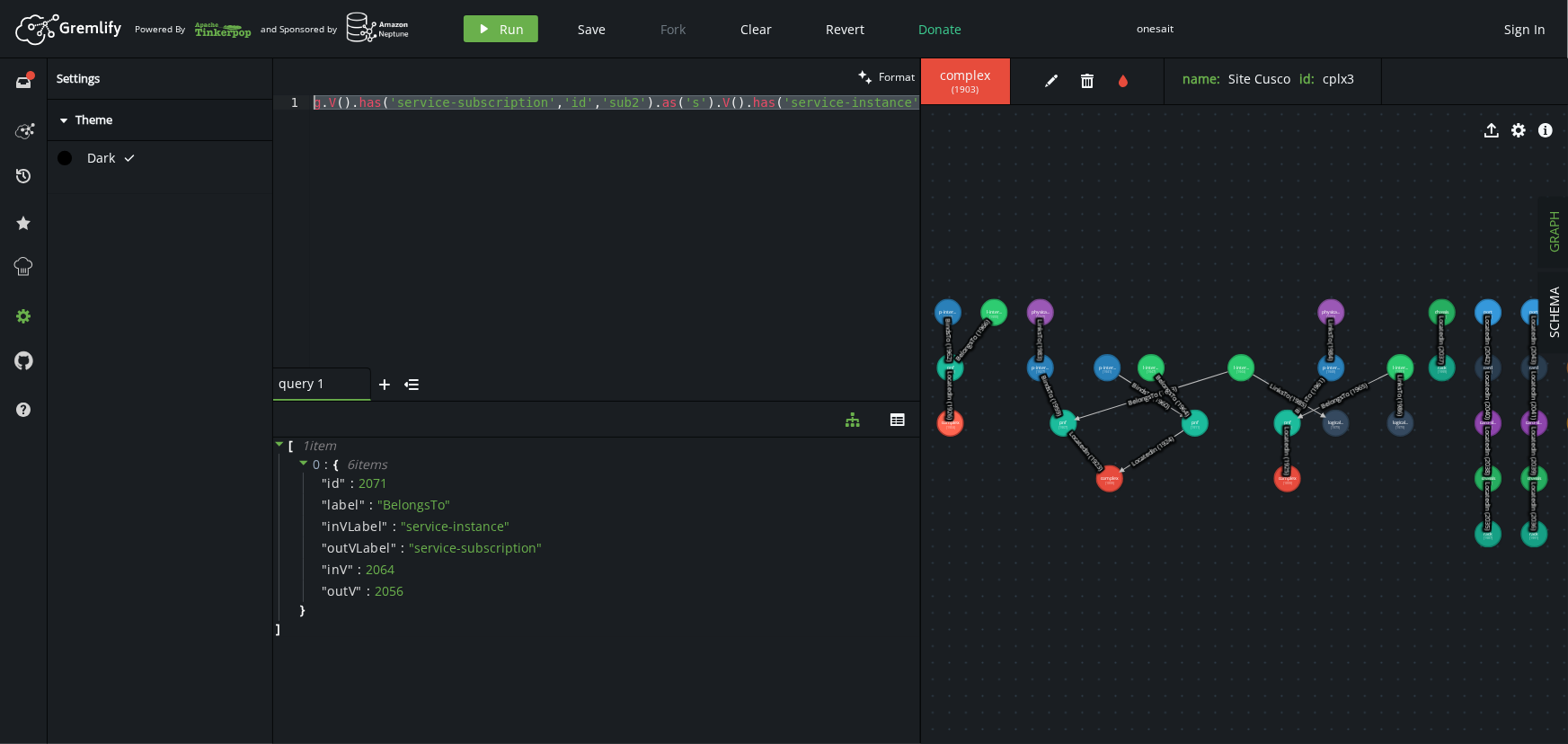
scroll to position [0, 0]
drag, startPoint x: 397, startPoint y: 199, endPoint x: 211, endPoint y: 30, distance: 251.3
click at [212, 34] on div "Artboard Created with Sketch. Powered By and Sponsored by play Run Save Fork Cl…" at bounding box center [784, 372] width 1568 height 744
paste textarea "instance','id','svc1').as('si').V().has('logical-link','id','llink1').addE('Use…"
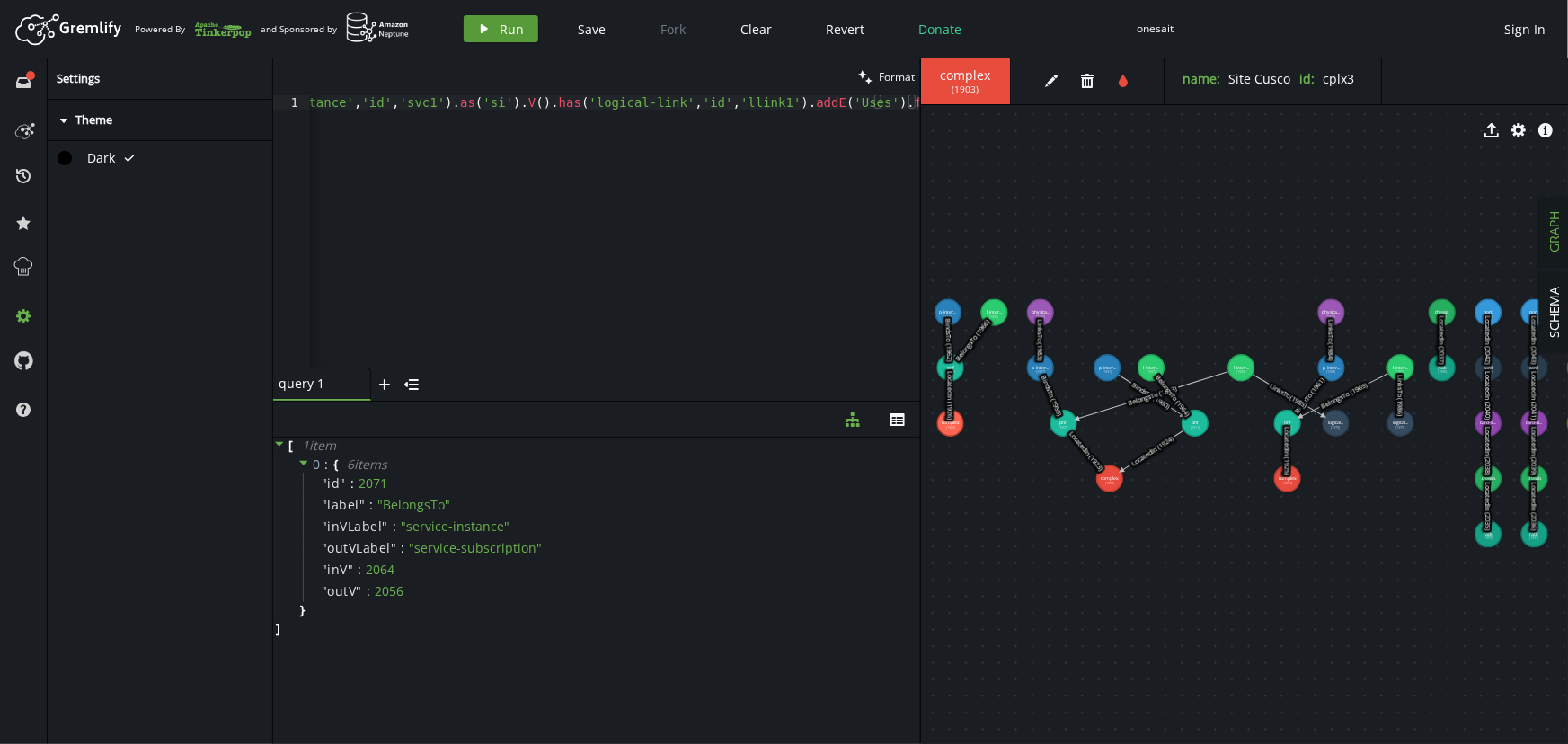
click at [517, 32] on span "Run" at bounding box center [513, 29] width 24 height 17
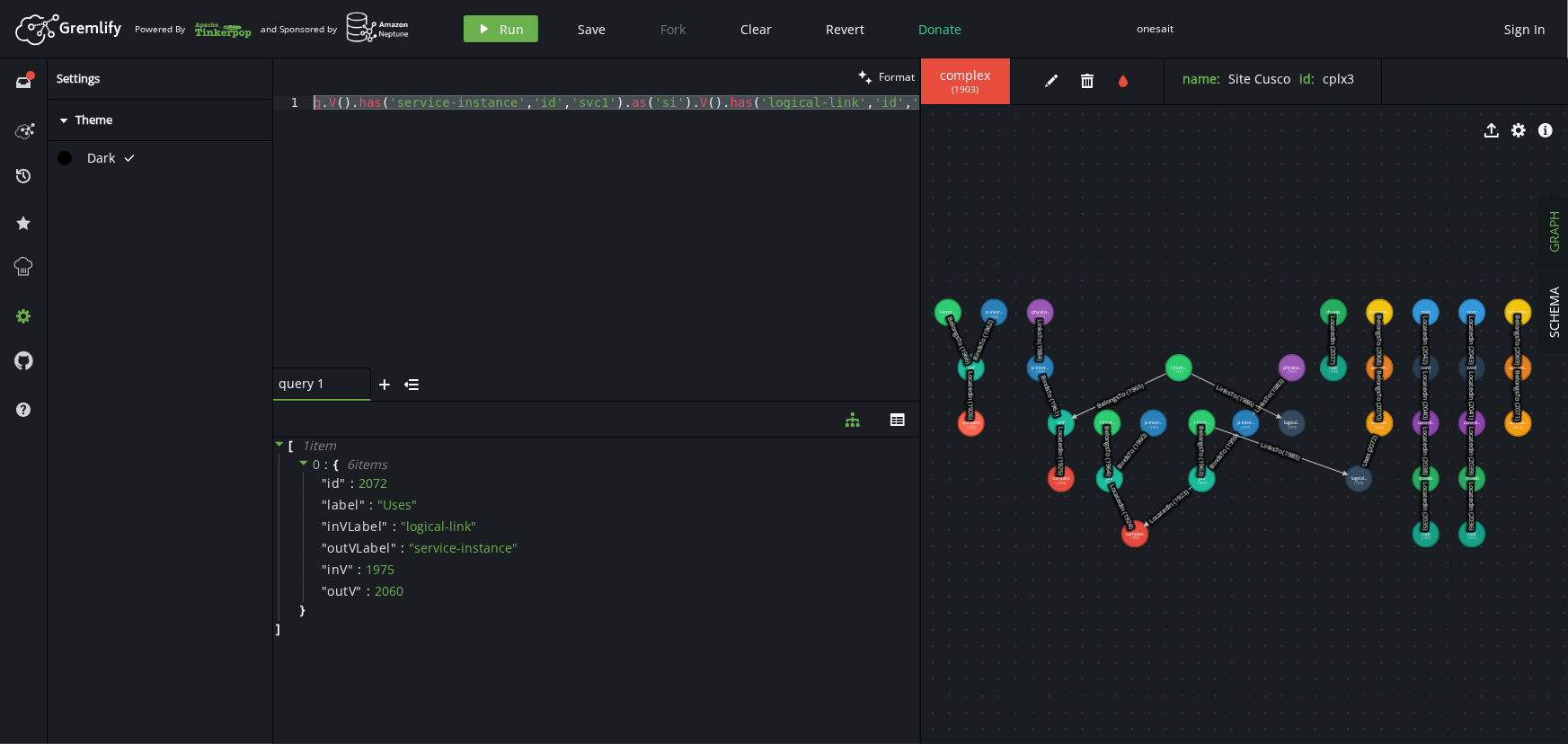
scroll to position [0, 0]
drag, startPoint x: 350, startPoint y: 204, endPoint x: 217, endPoint y: 13, distance: 232.7
click at [217, 14] on div "Artboard Created with Sketch. Powered By and Sponsored by play Run Save Fork Cl…" at bounding box center [784, 372] width 1568 height 744
paste textarea "2').as('si').V().has('logical-link','id','llink2"
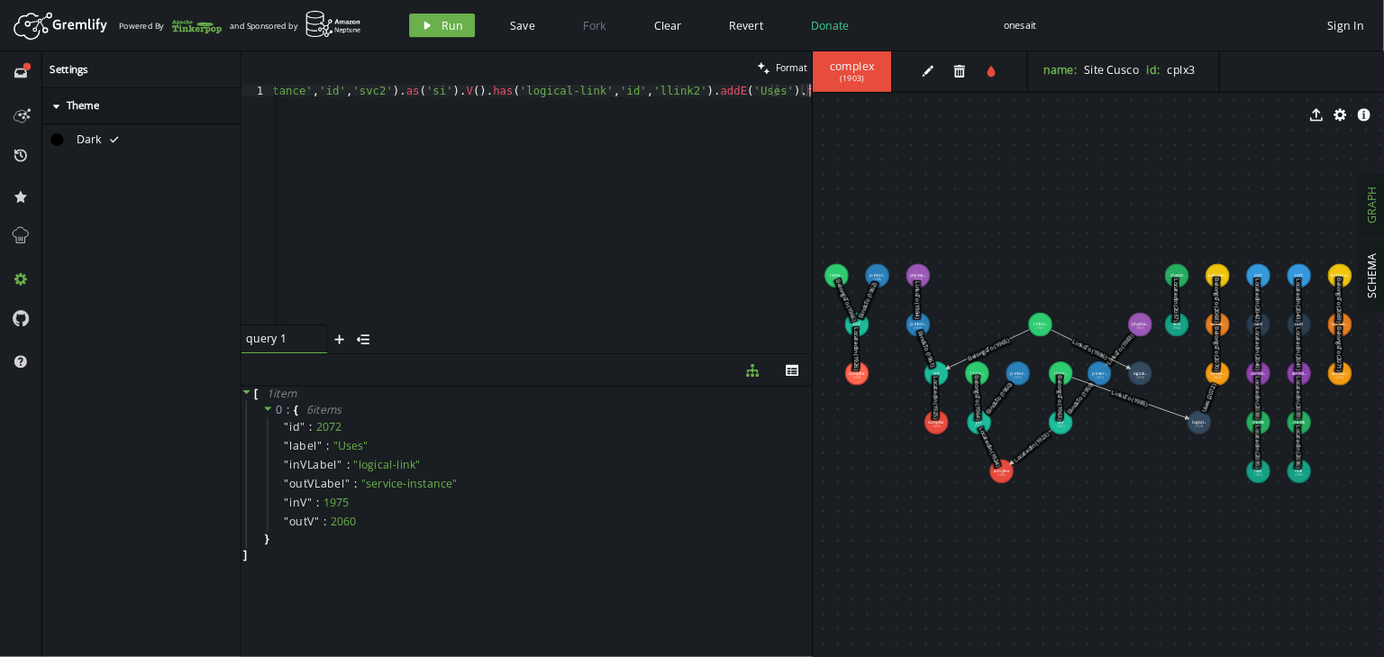
scroll to position [0, 171]
click at [495, 29] on button "play Run" at bounding box center [502, 28] width 75 height 27
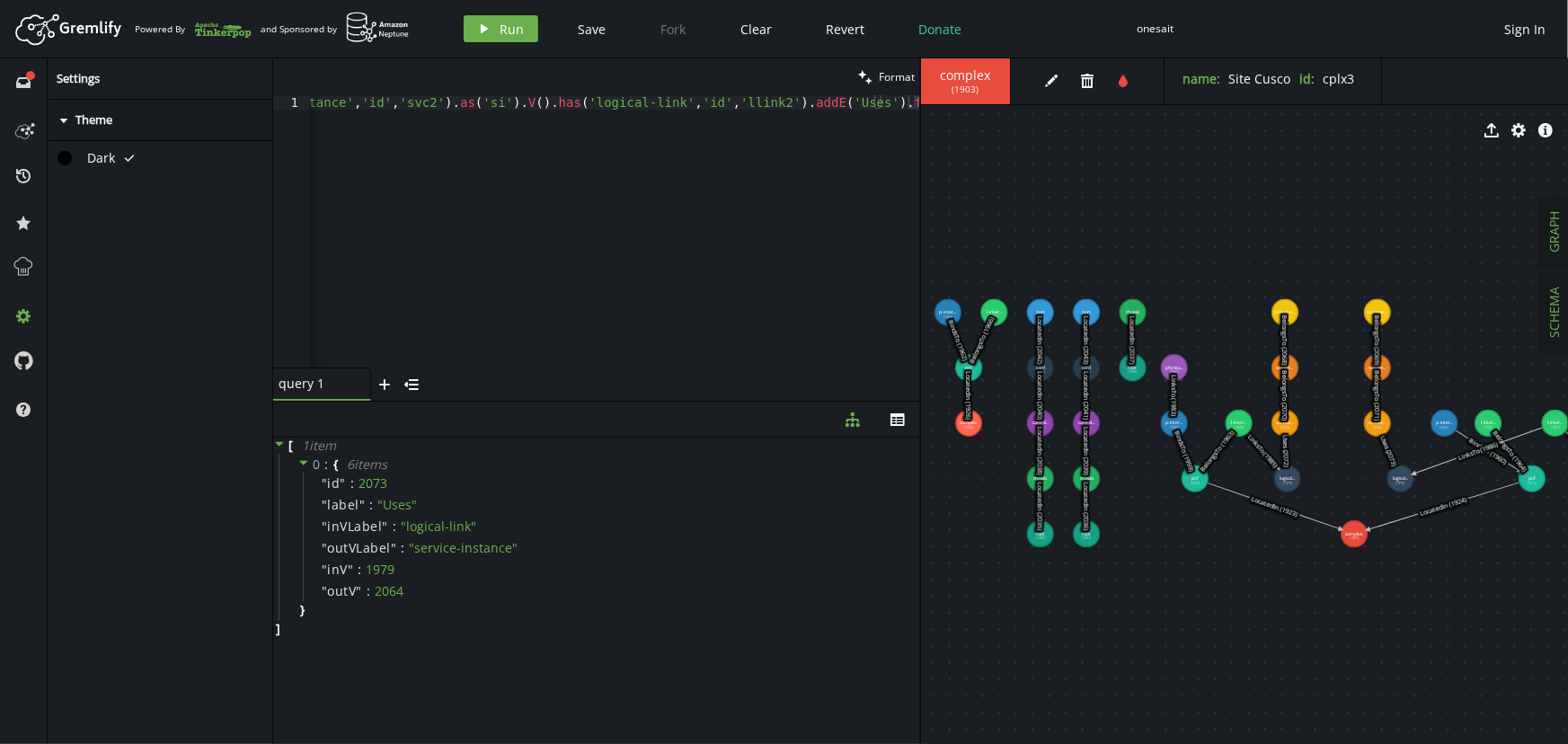
click at [1554, 313] on span "SCHEMA" at bounding box center [1554, 312] width 17 height 51
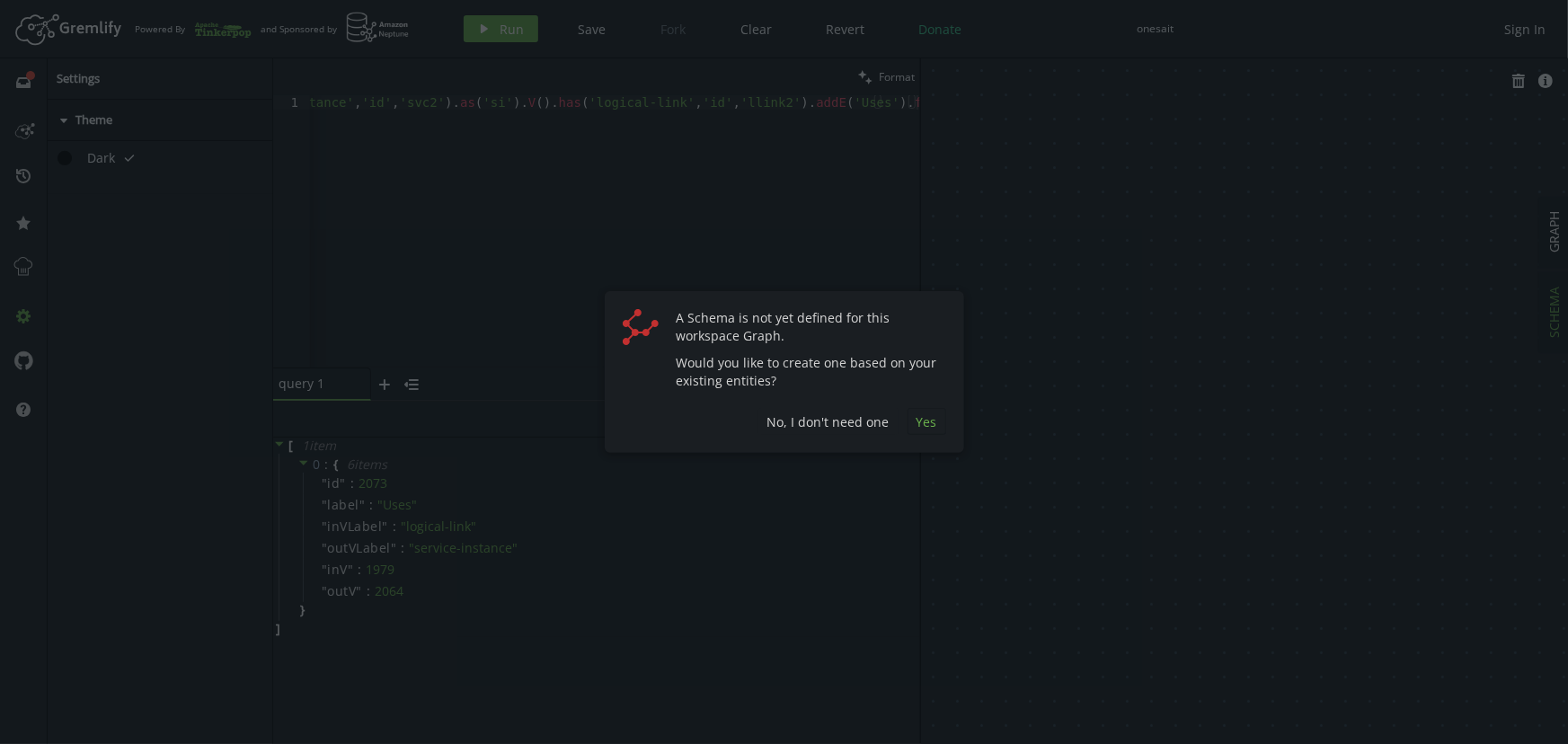
click at [933, 419] on span "Yes" at bounding box center [927, 421] width 21 height 17
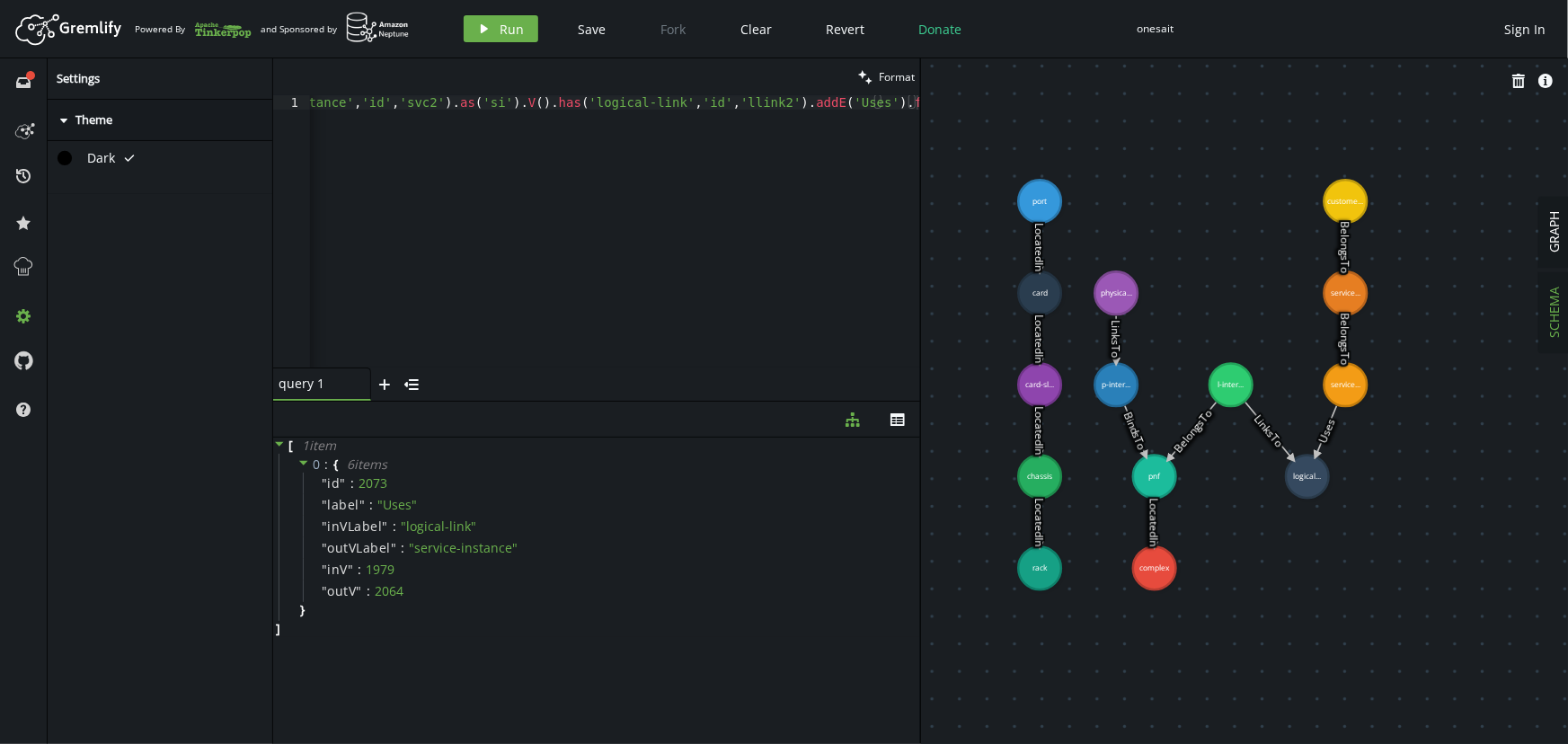
drag, startPoint x: 1448, startPoint y: 248, endPoint x: 1456, endPoint y: 383, distance: 135.2
drag, startPoint x: 1114, startPoint y: 292, endPoint x: 1111, endPoint y: 275, distance: 17.3
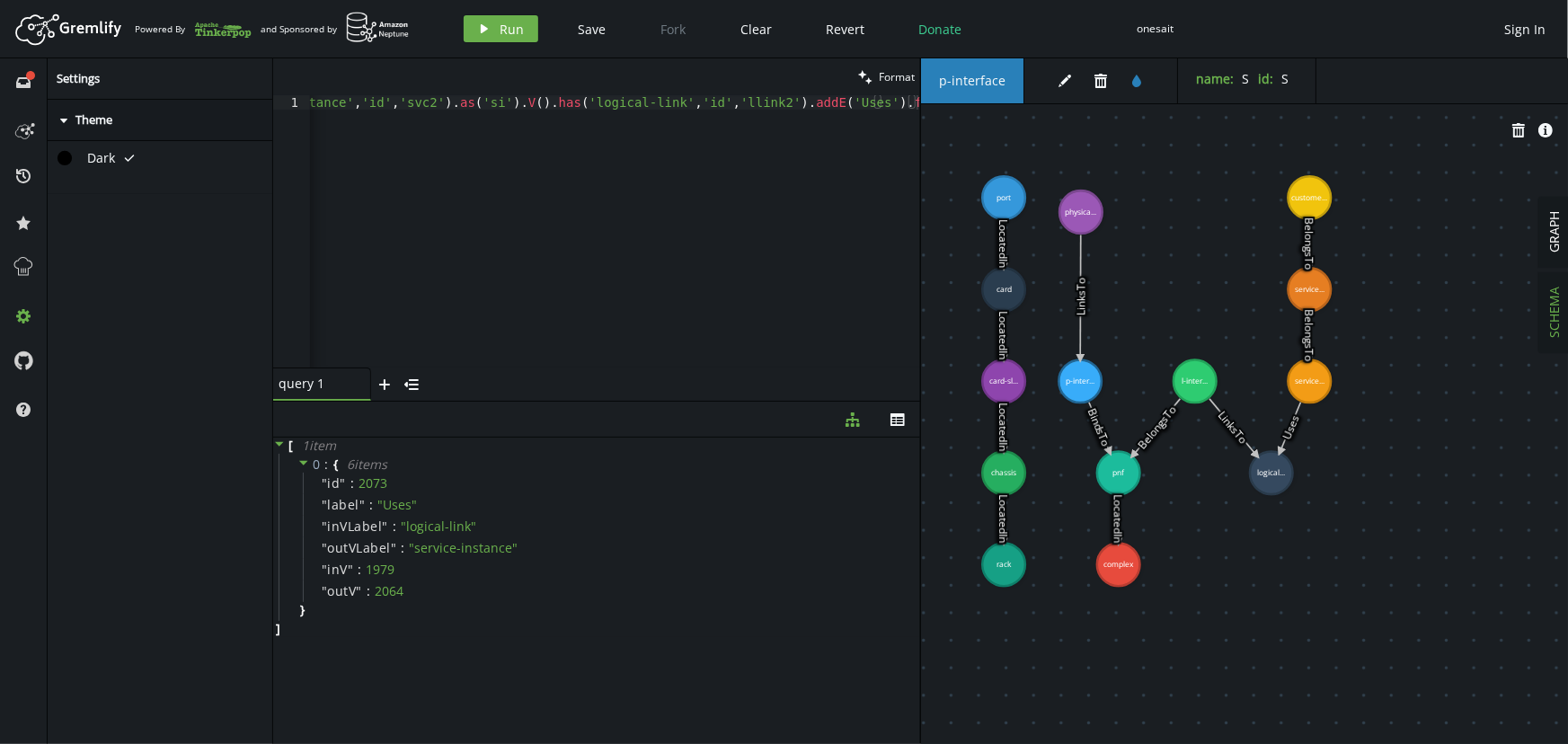
drag, startPoint x: 1114, startPoint y: 220, endPoint x: 1081, endPoint y: 212, distance: 34.0
click at [1556, 233] on span "GRAPH" at bounding box center [1554, 232] width 17 height 41
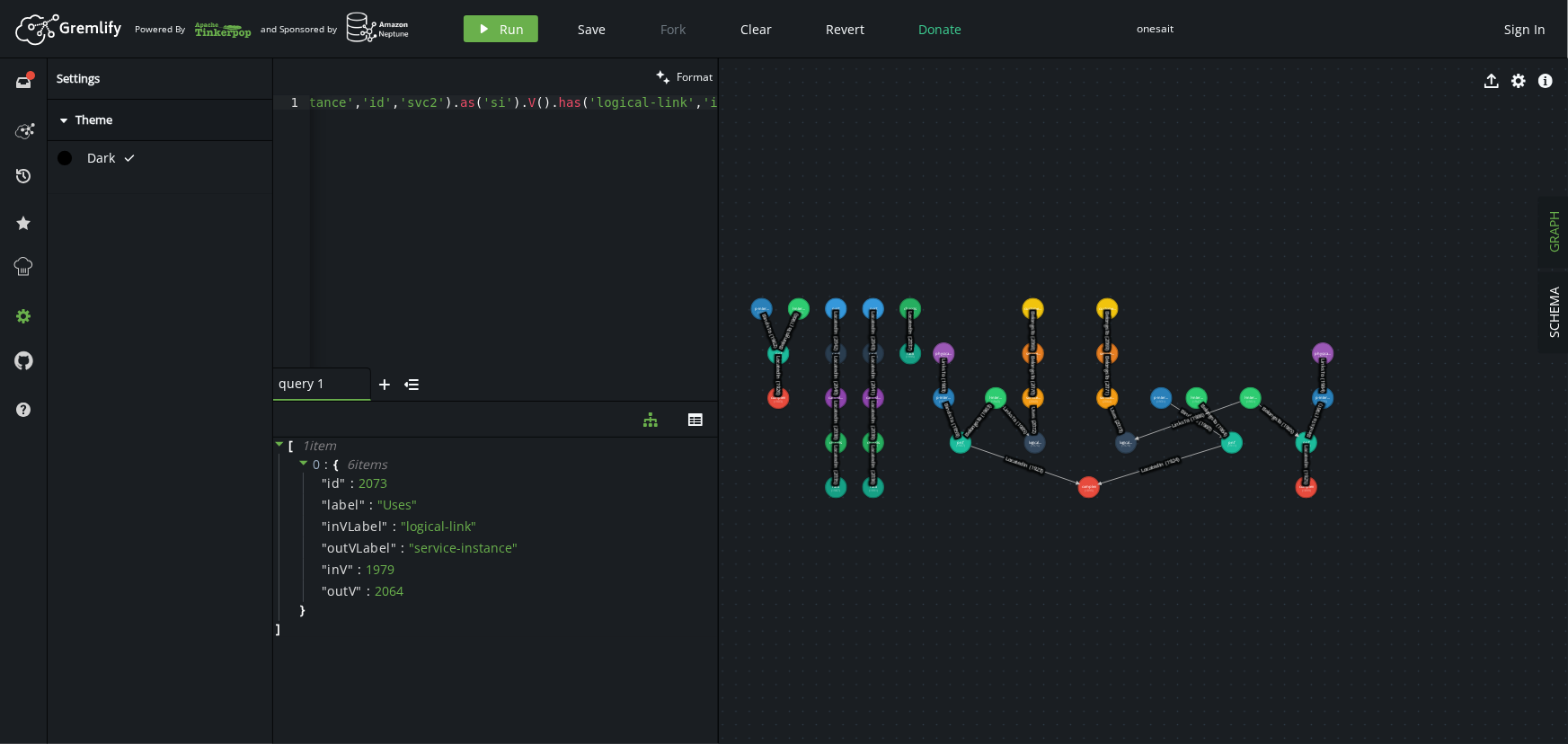
drag, startPoint x: 920, startPoint y: 485, endPoint x: 717, endPoint y: 489, distance: 203.0
click at [718, 489] on div at bounding box center [718, 401] width 1 height 685
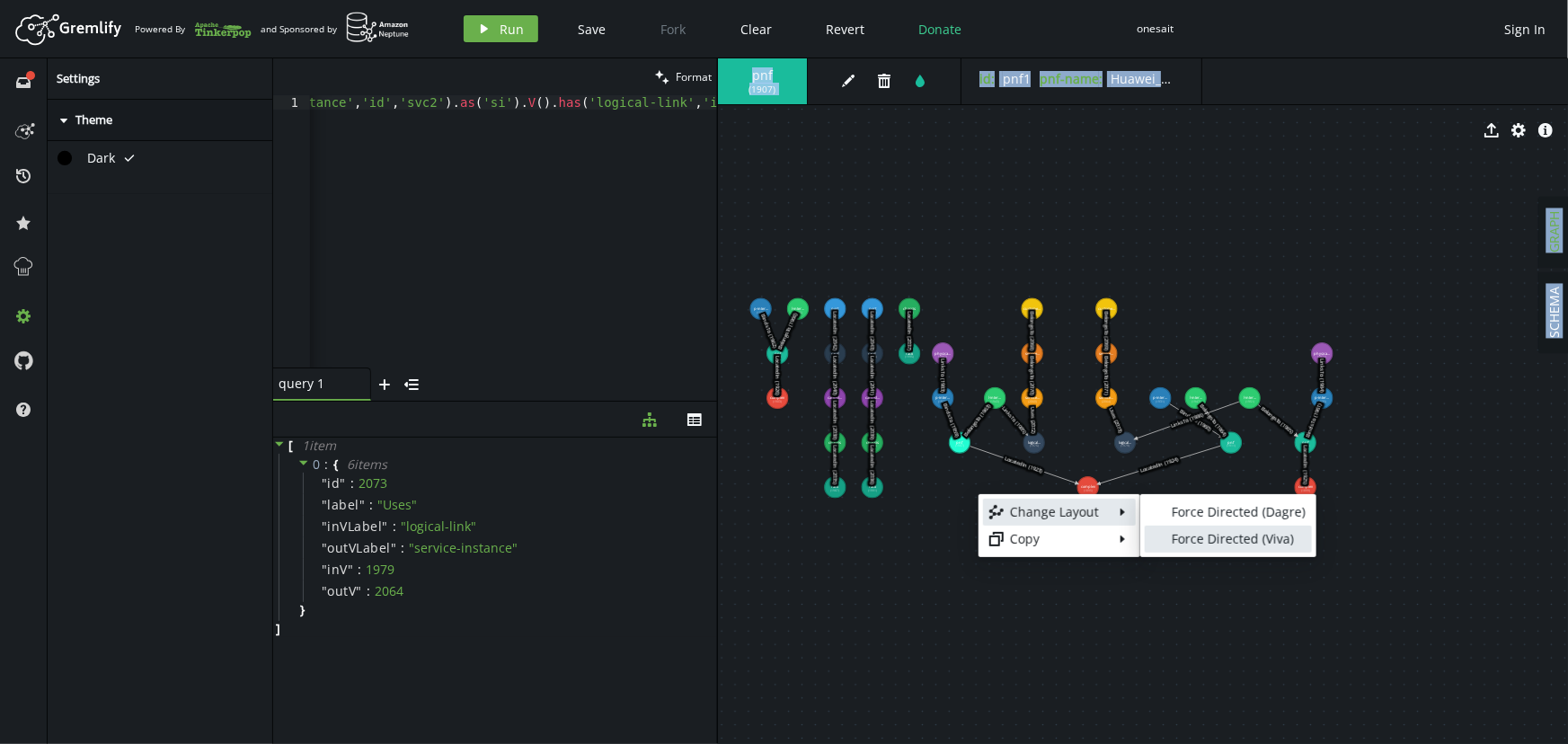
click at [1209, 539] on div "Force Directed (Viva)" at bounding box center [1239, 539] width 134 height 18
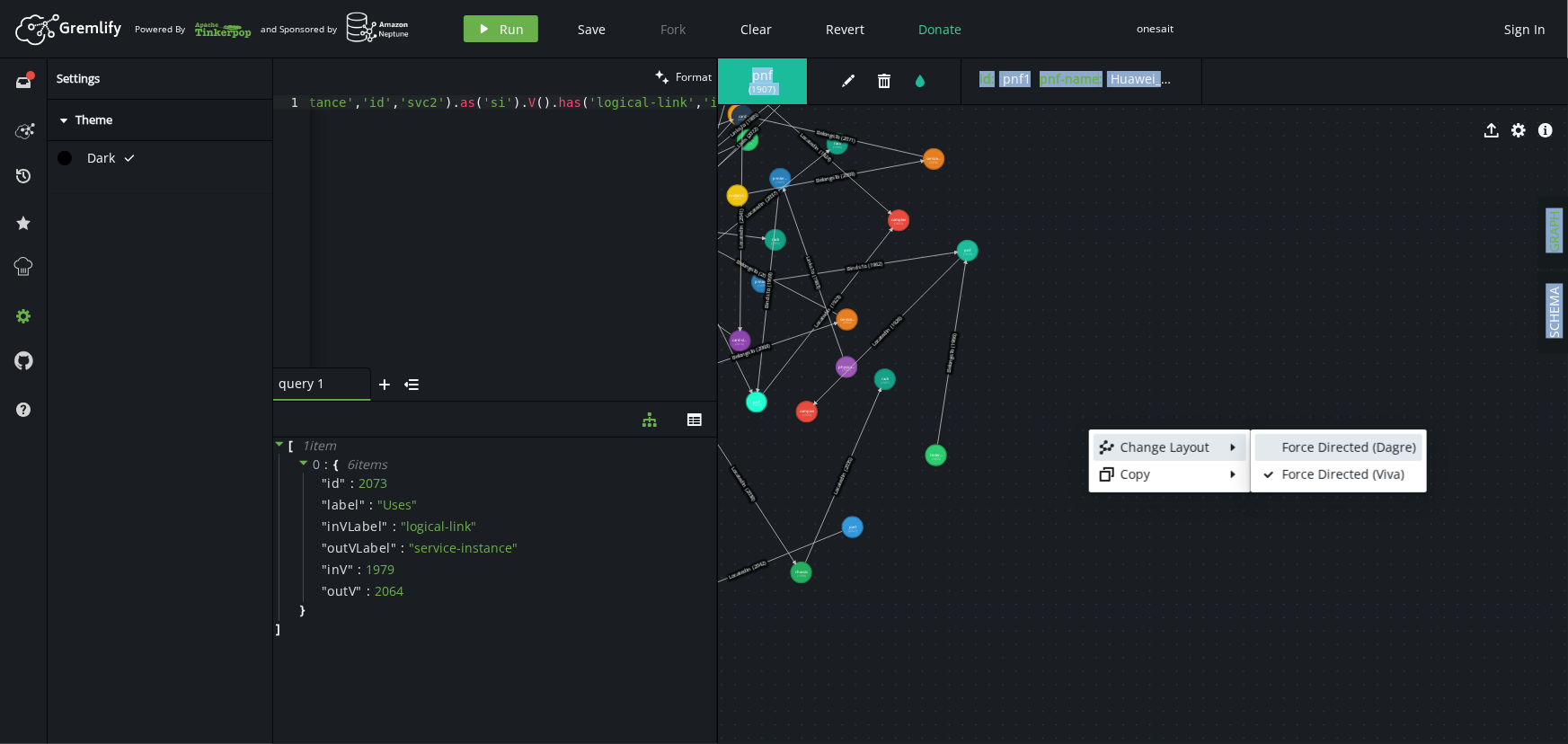
click at [1279, 443] on link "blank Force Directed (Dagre)" at bounding box center [1339, 447] width 168 height 27
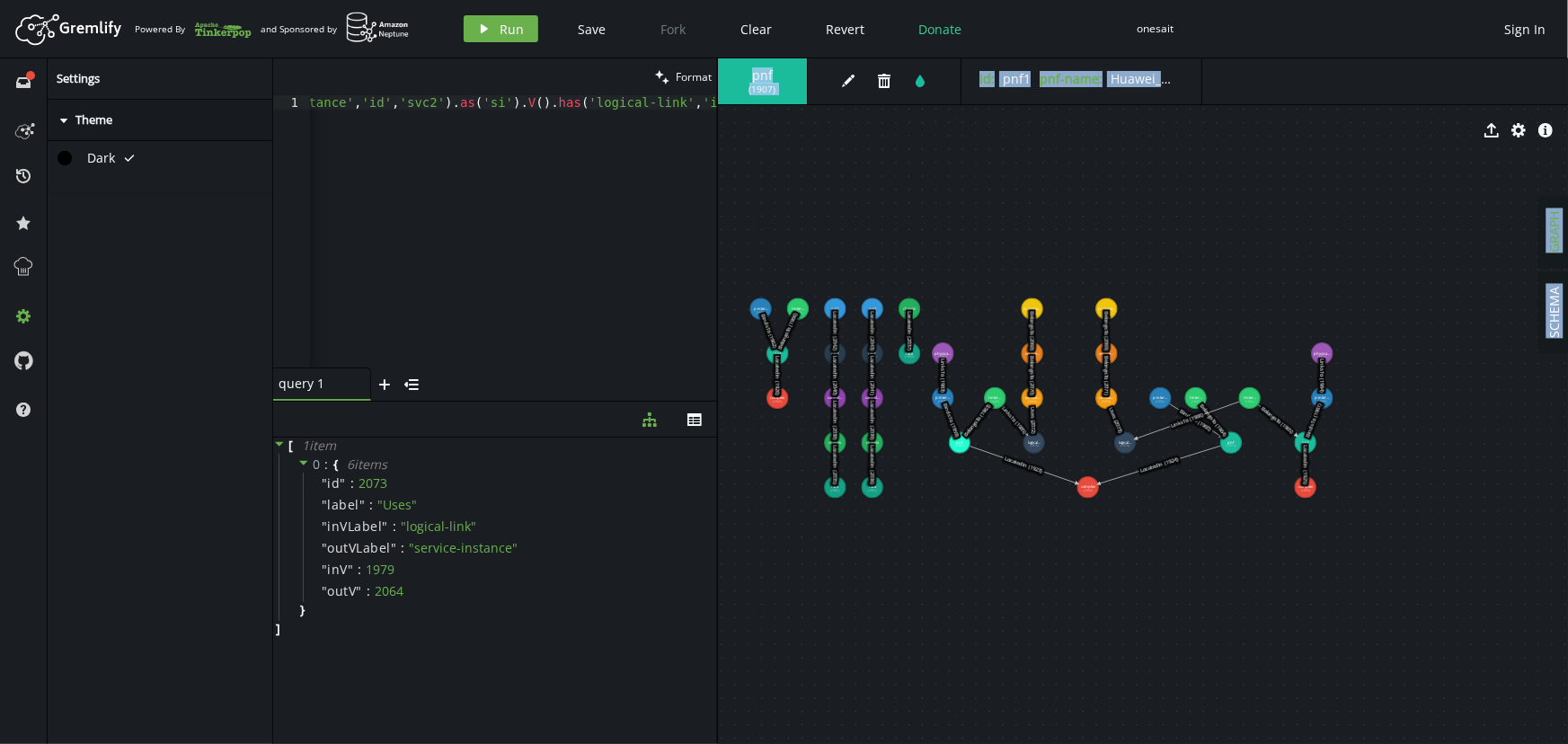
click at [1051, 541] on body "Artboard Created with Sketch. Powered By and Sponsored by play Run Save Fork Cl…" at bounding box center [784, 372] width 1568 height 744
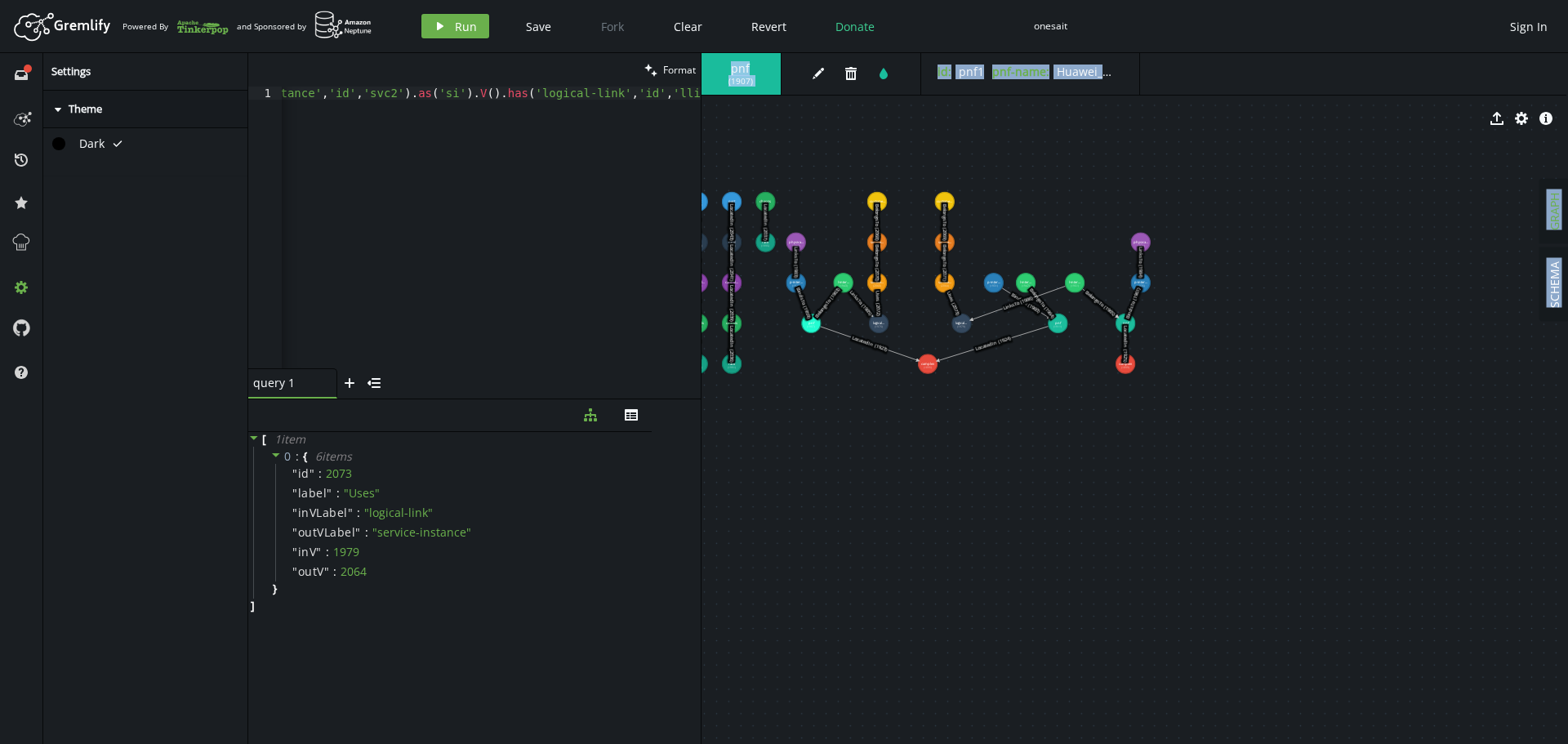
scroll to position [0, 2]
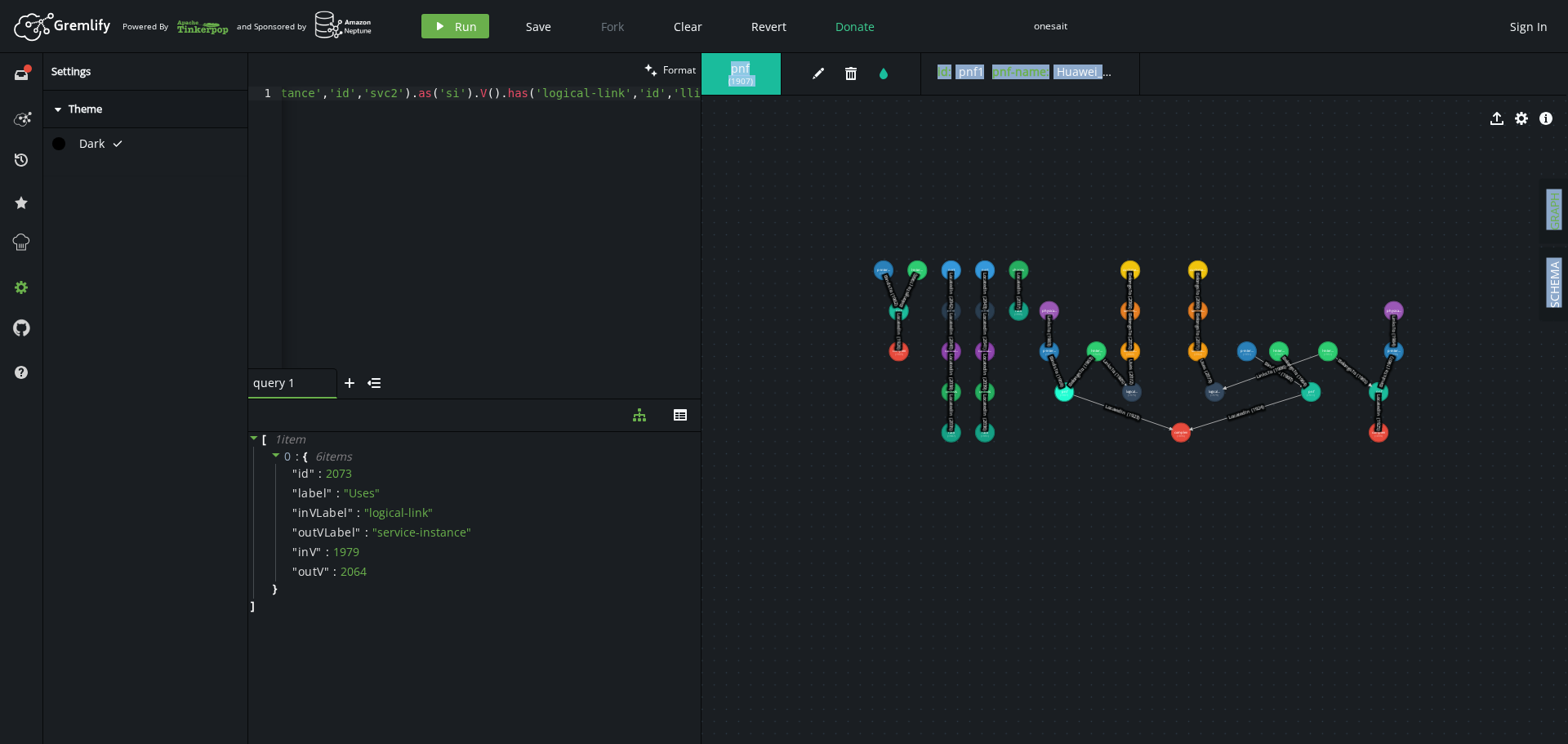
drag, startPoint x: 857, startPoint y: 505, endPoint x: 1101, endPoint y: 575, distance: 253.8
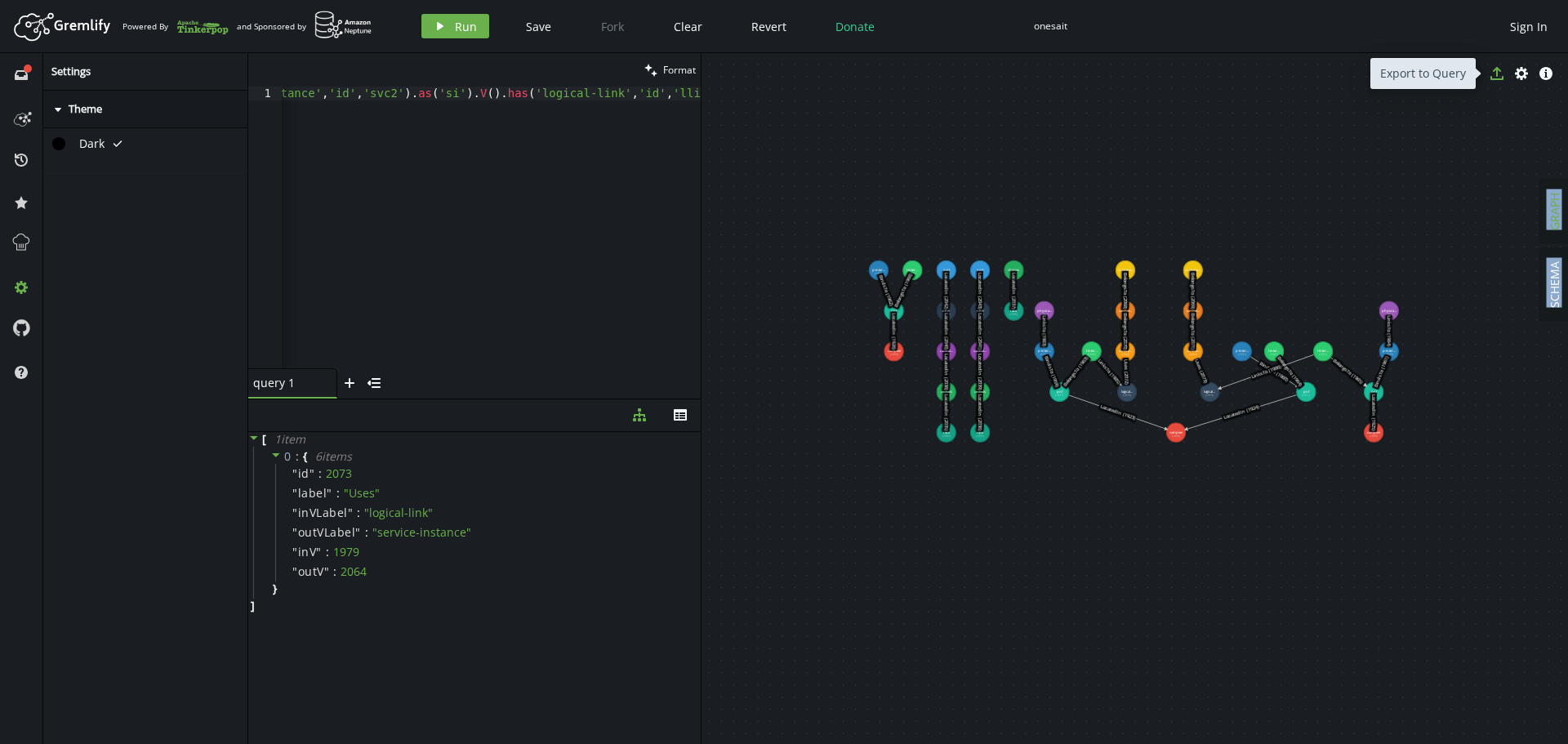
click at [1496, 78] on icon "export" at bounding box center [1496, 73] width 13 height 13
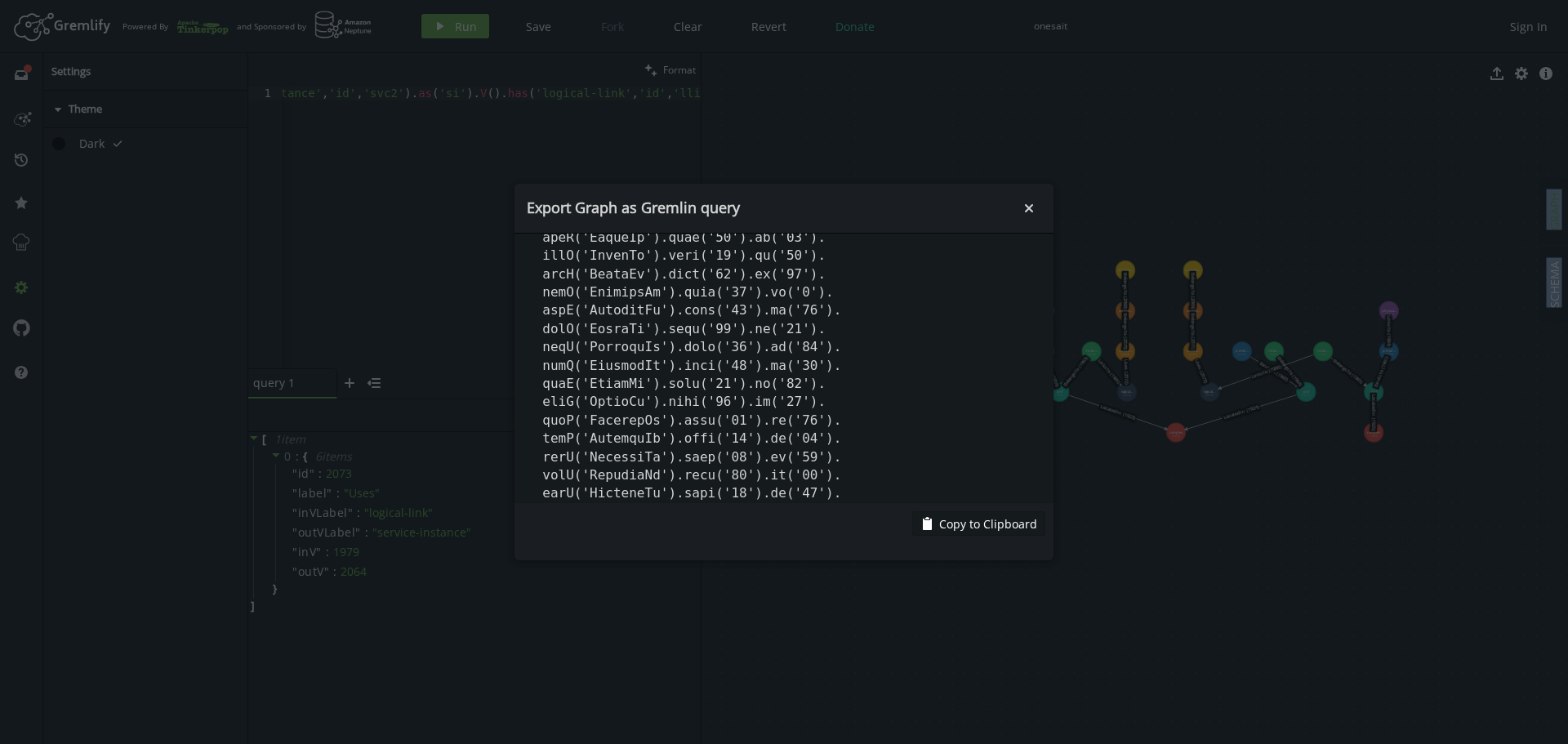
scroll to position [1652, 0]
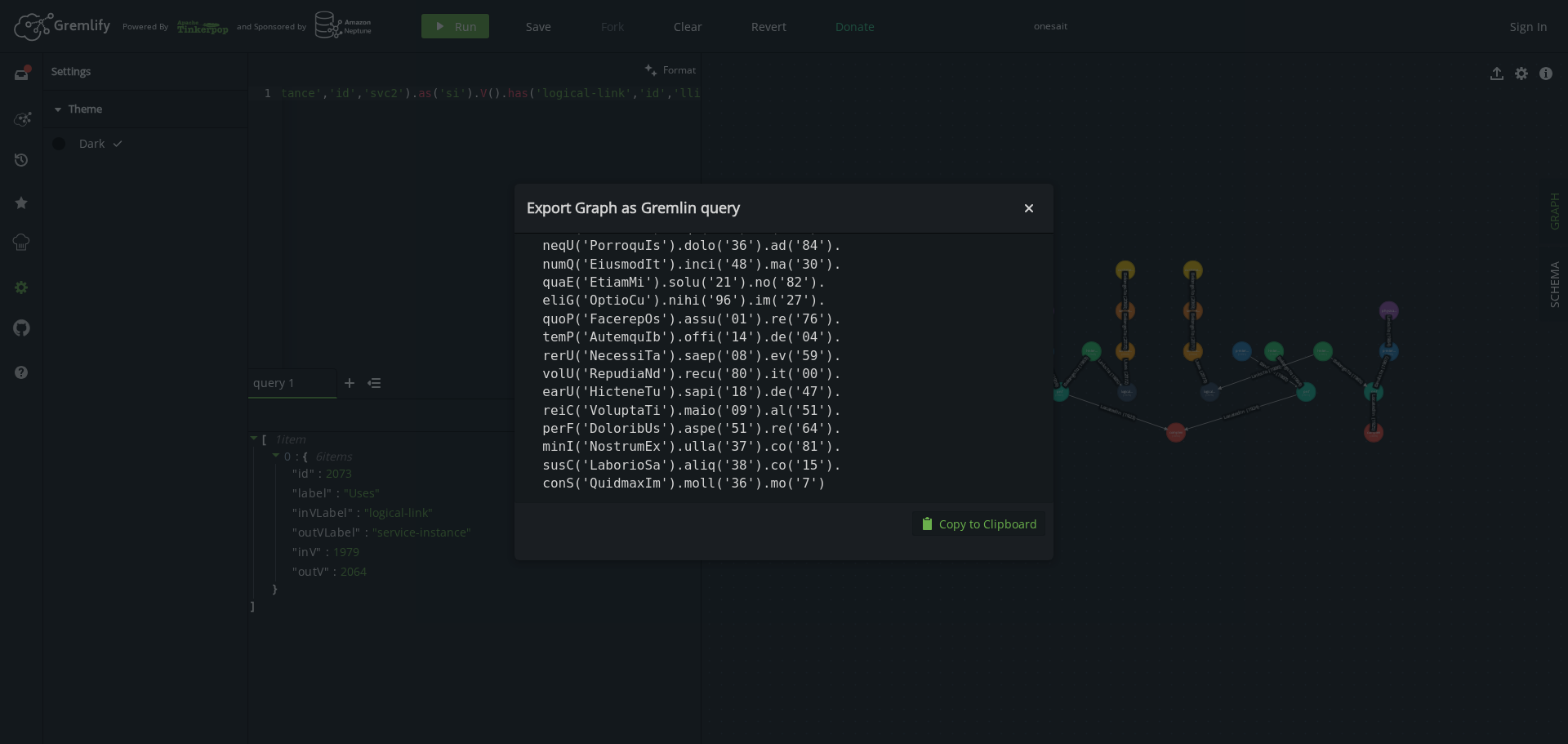
click at [980, 521] on span "Copy to Clipboard" at bounding box center [988, 523] width 98 height 15
click at [1032, 201] on icon "small-cross" at bounding box center [1029, 208] width 16 height 16
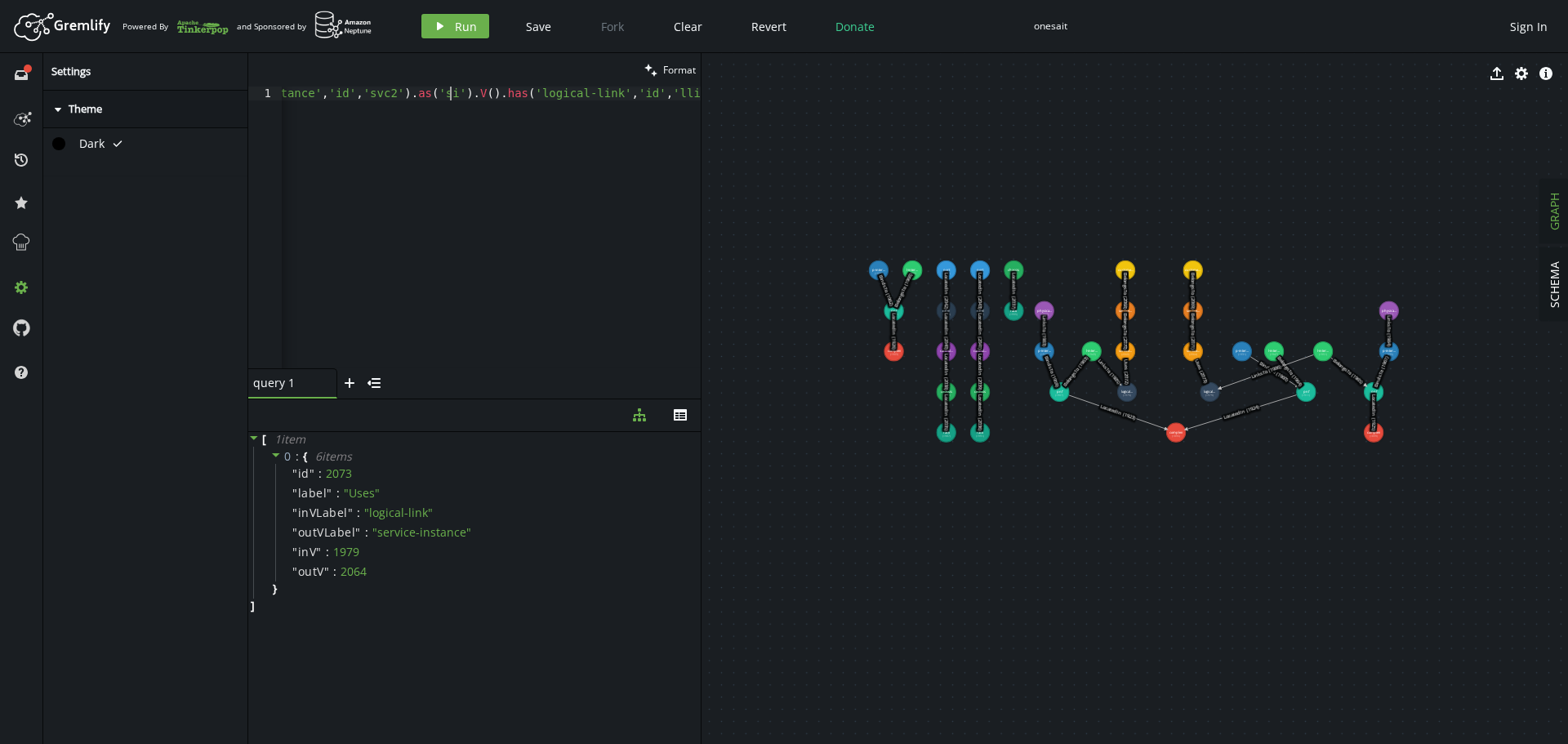
click at [447, 97] on div "g . V ( ) . has ( 'service-instance' , 'id' , 'svc2' ) . as ( 'si' ) . V ( ) . …" at bounding box center [481, 237] width 711 height 303
drag, startPoint x: 317, startPoint y: 94, endPoint x: 886, endPoint y: 95, distance: 569.0
click at [886, 95] on div "clean Format g.V().has('service-instance','id','svc2').as('si').V().has('logica…" at bounding box center [908, 399] width 1320 height 691
click at [459, 30] on span "Run" at bounding box center [466, 26] width 22 height 15
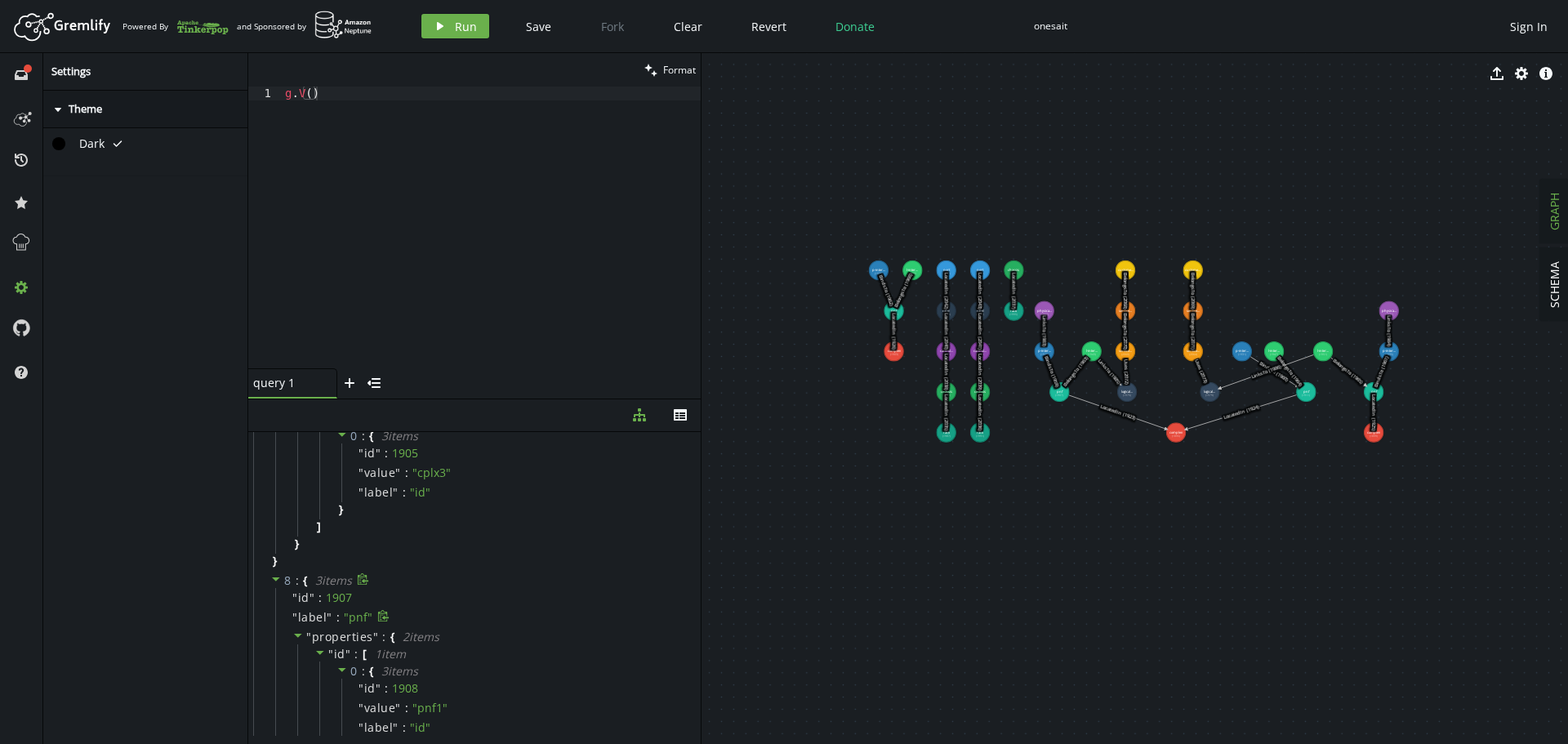
scroll to position [2530, 0]
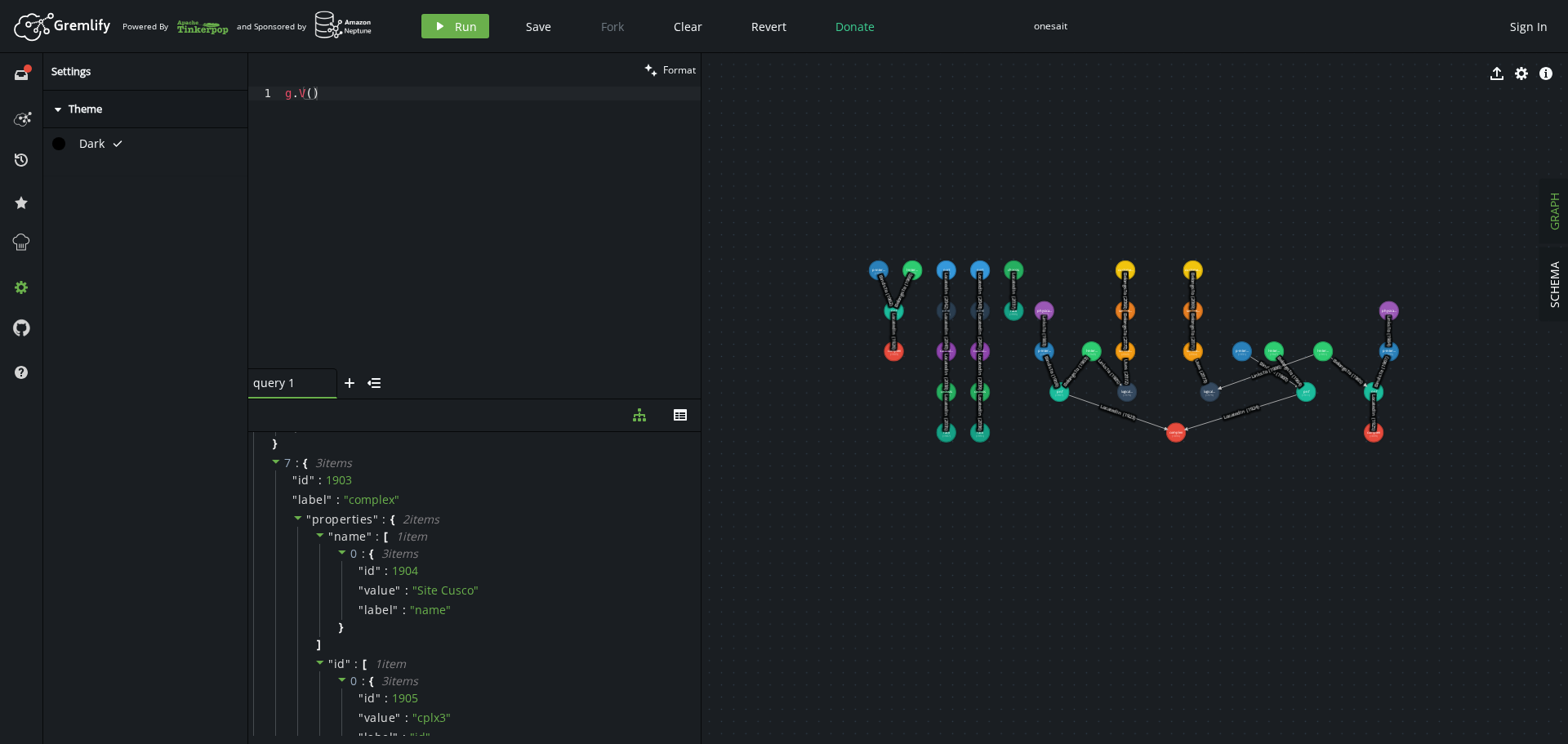
click at [374, 94] on div "g . V ( )" at bounding box center [491, 237] width 419 height 303
type textarea "g.V().hasLabel('pnf')"
click at [455, 19] on span "Run" at bounding box center [466, 26] width 22 height 15
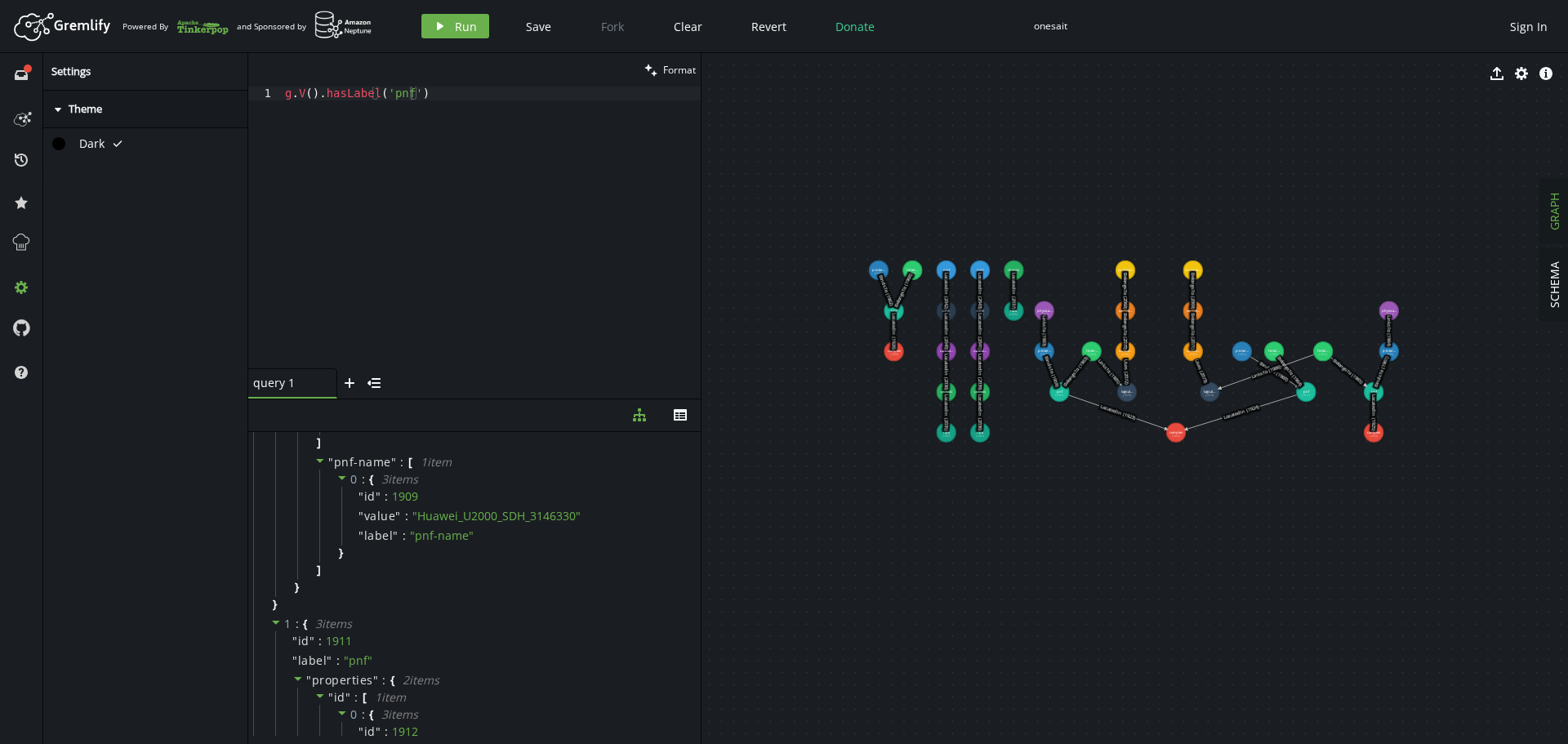
scroll to position [0, 0]
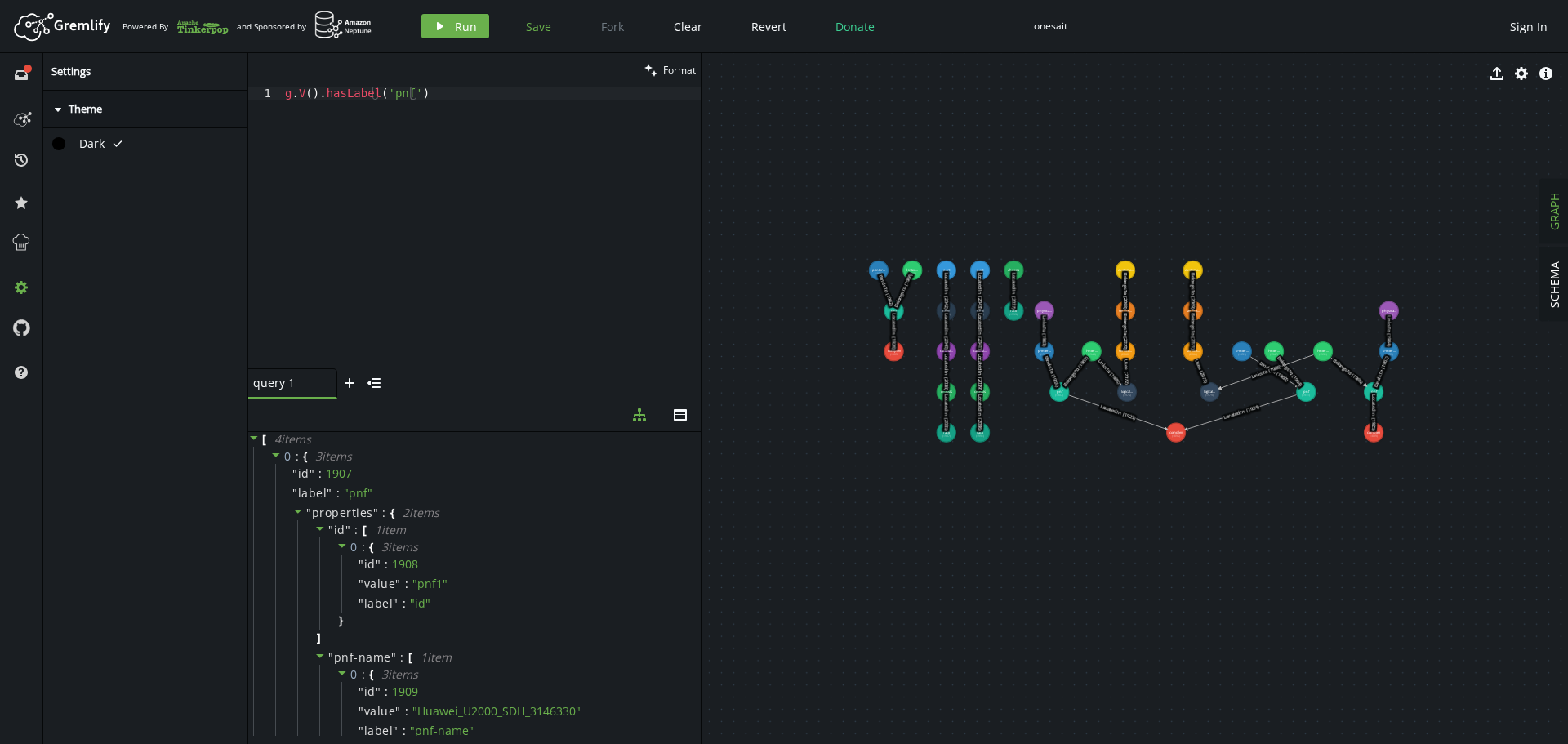
click at [541, 25] on span "Save" at bounding box center [538, 26] width 25 height 15
